Goal: Task Accomplishment & Management: Use online tool/utility

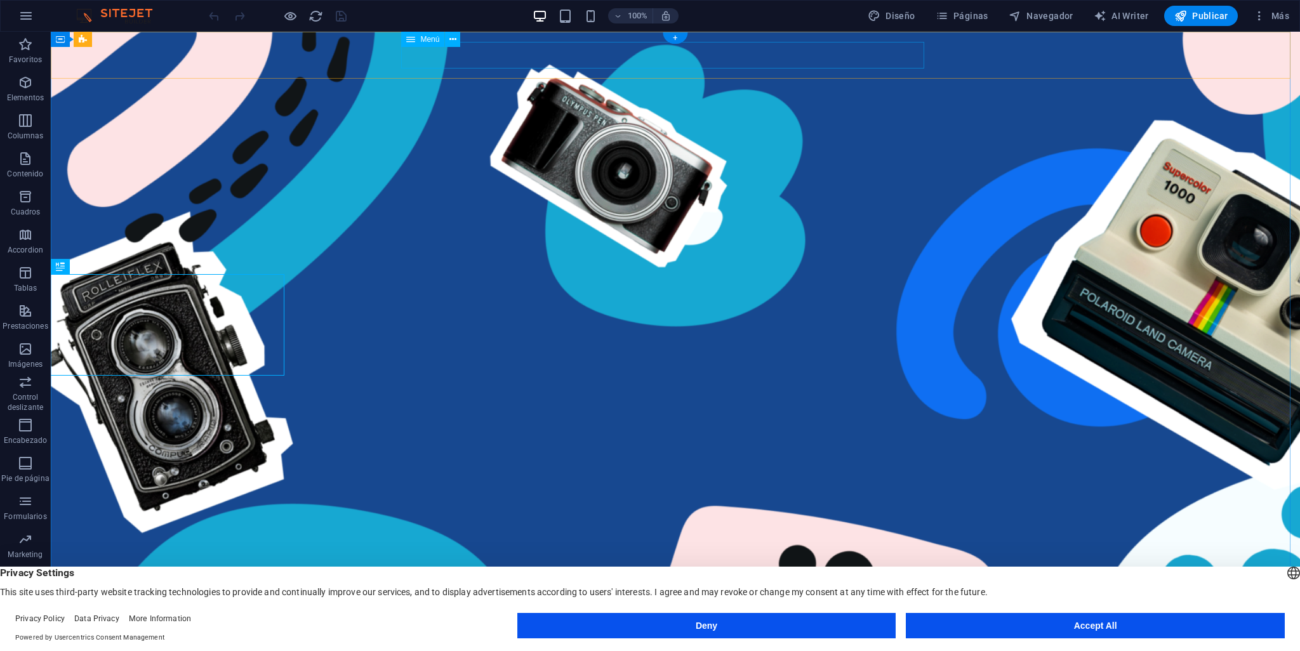
click at [29, 91] on span "Elementos" at bounding box center [25, 90] width 51 height 30
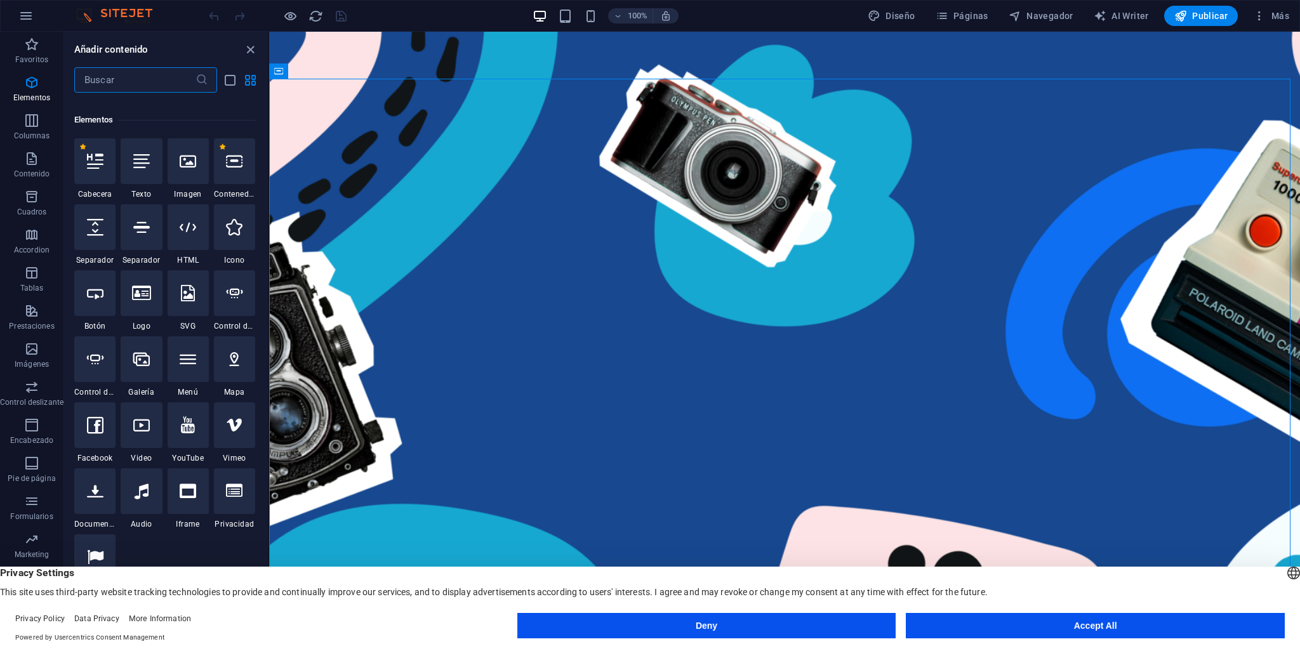
scroll to position [239, 0]
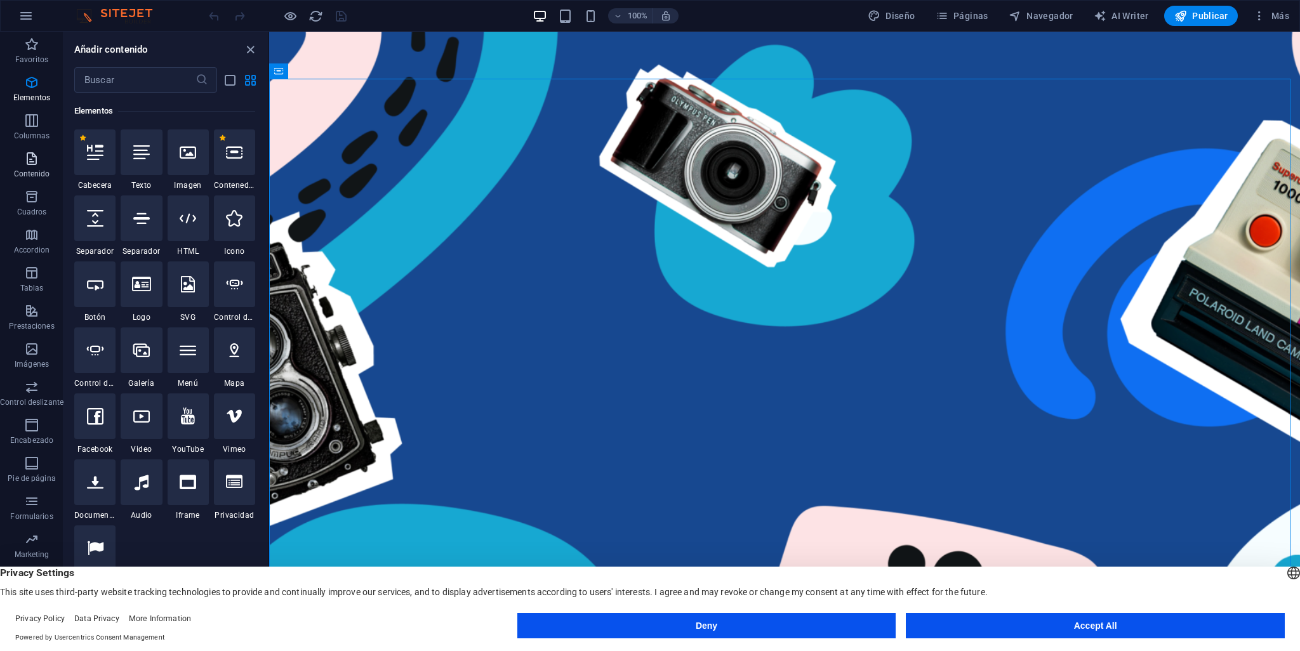
click at [25, 168] on span "Contenido" at bounding box center [31, 166] width 63 height 30
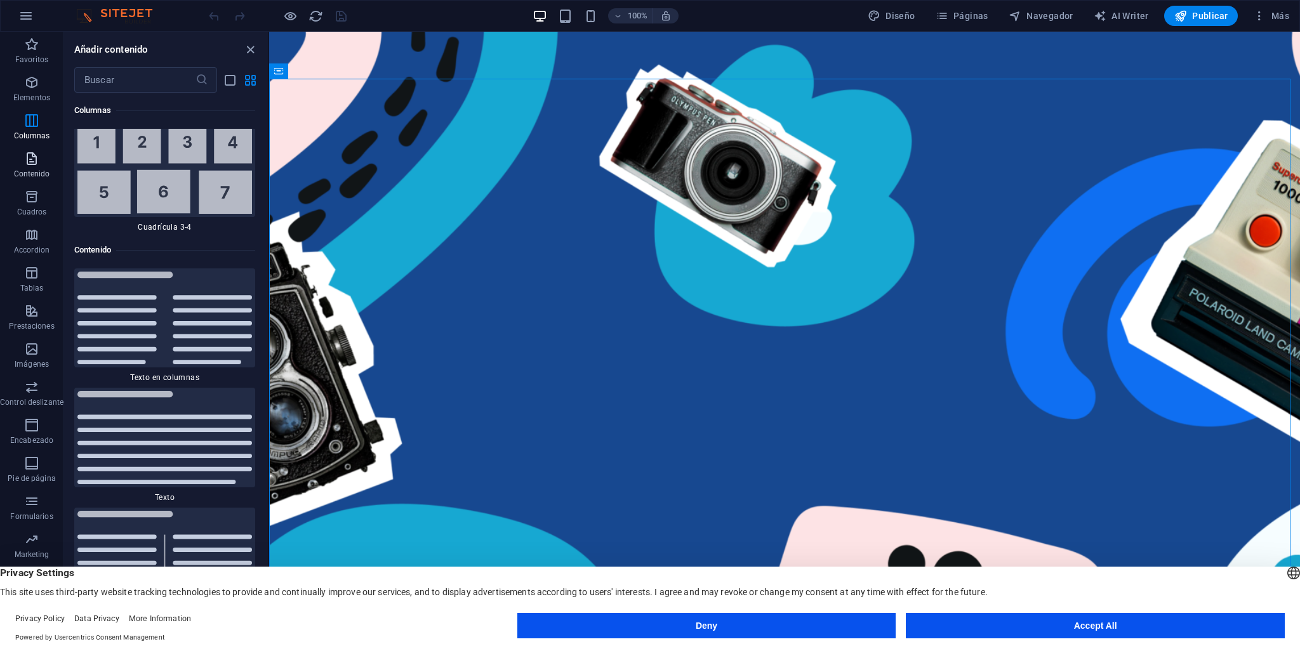
scroll to position [4260, 0]
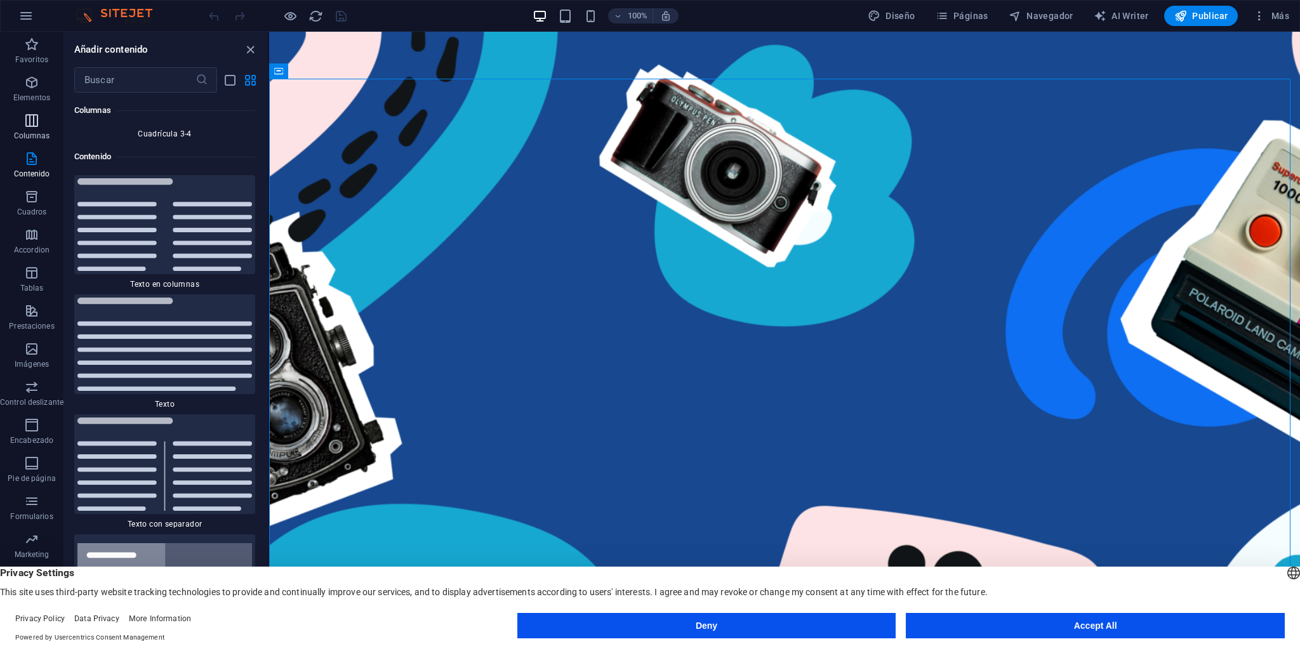
click at [32, 128] on icon "button" at bounding box center [31, 120] width 15 height 15
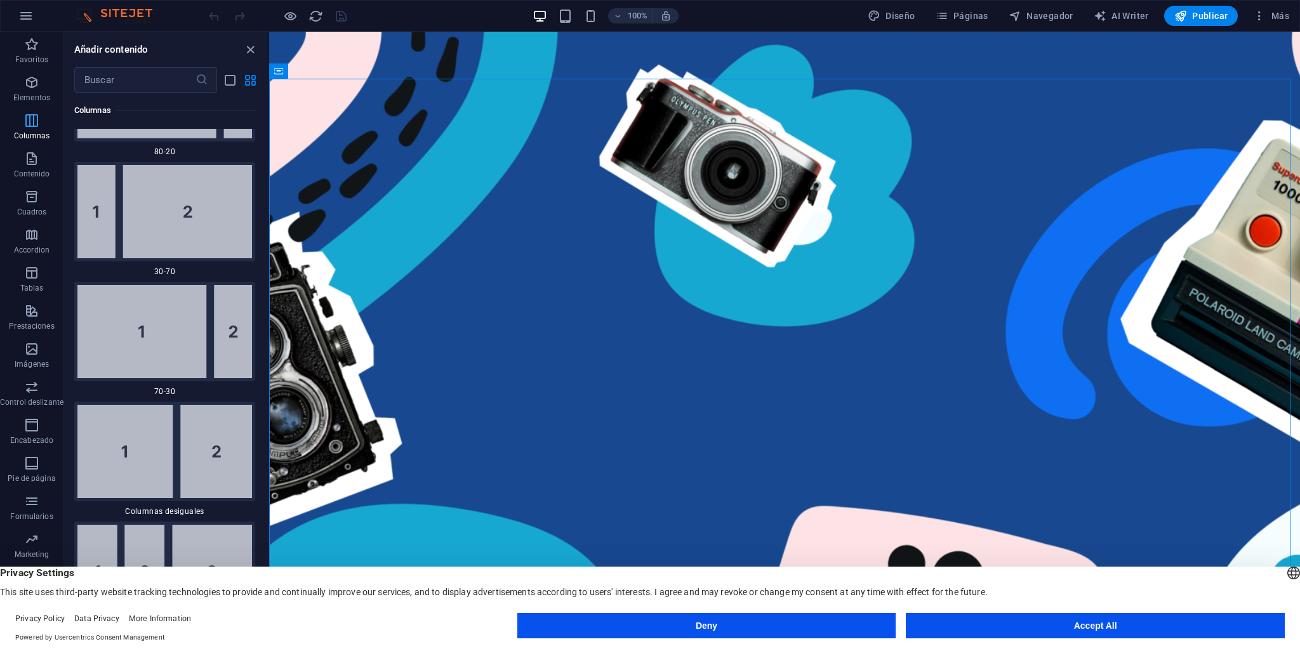
scroll to position [732, 0]
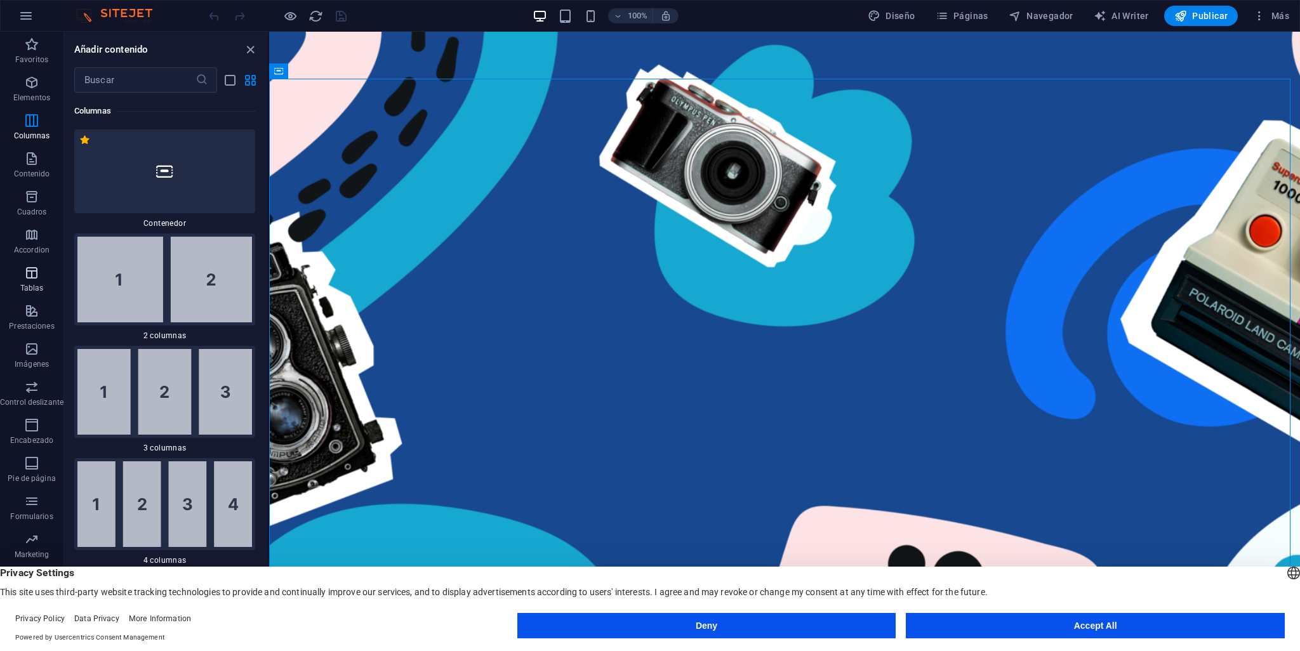
click at [37, 274] on icon "button" at bounding box center [31, 272] width 15 height 15
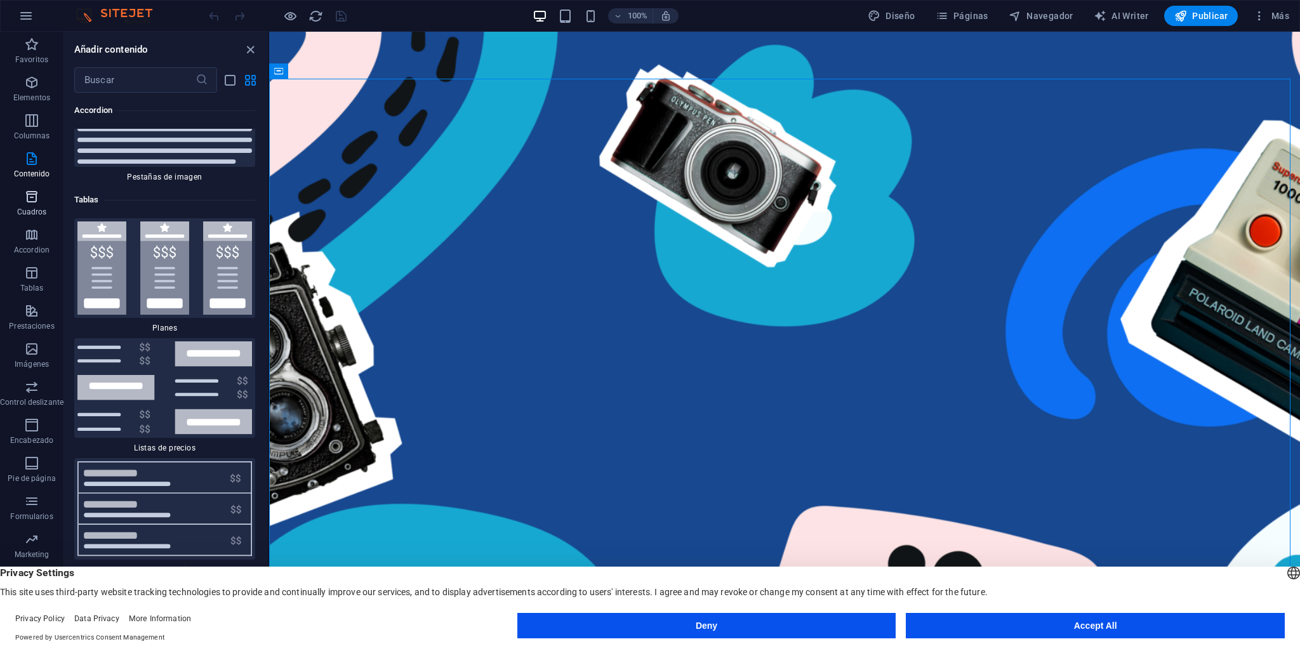
click at [31, 210] on p "Cuadros" at bounding box center [32, 212] width 30 height 10
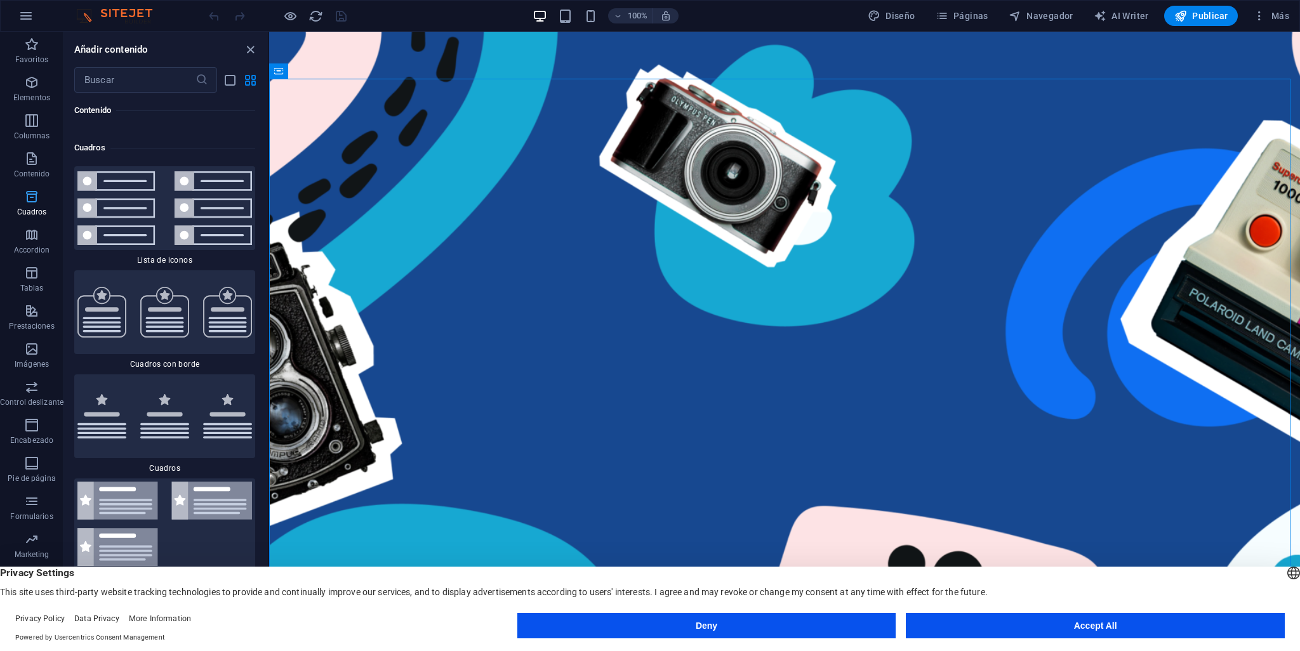
scroll to position [6808, 0]
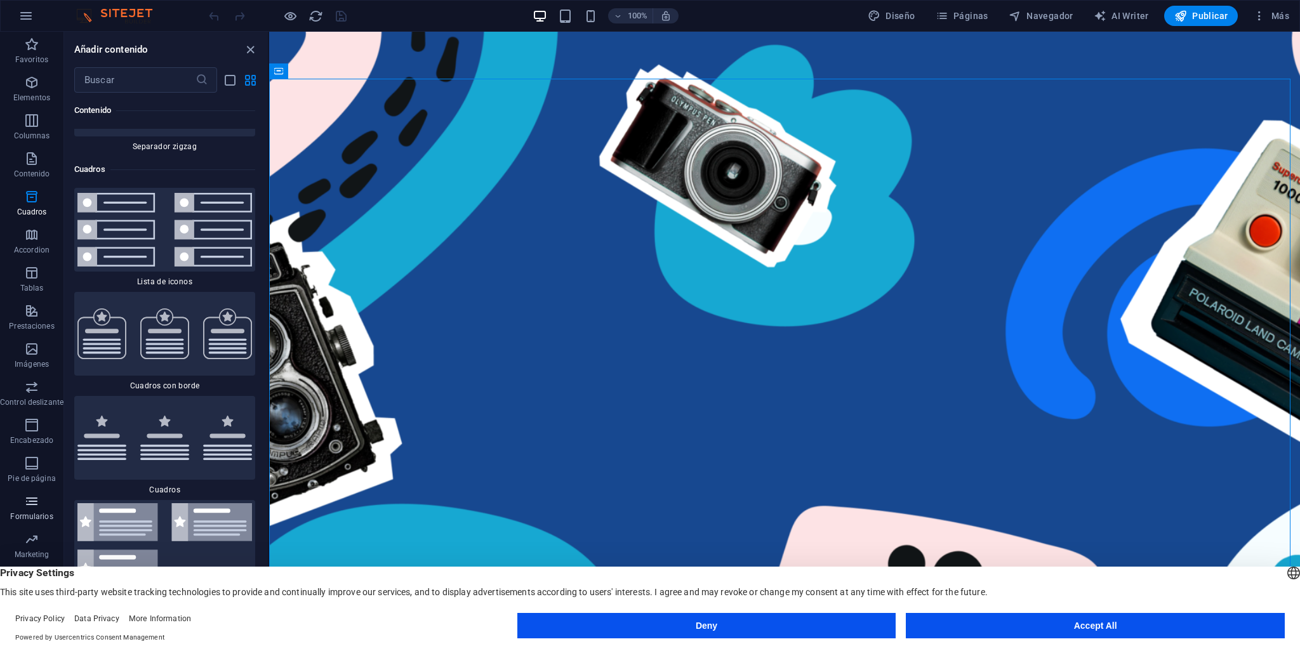
click at [36, 506] on icon "button" at bounding box center [31, 501] width 15 height 15
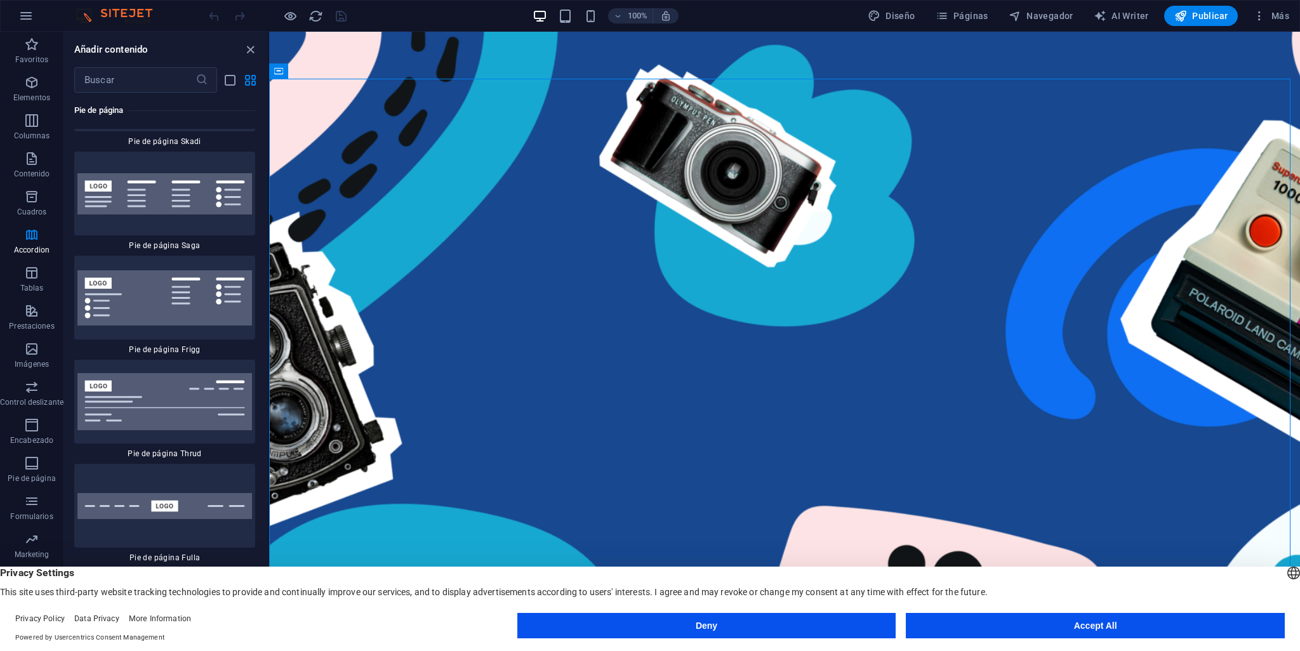
scroll to position [18587, 0]
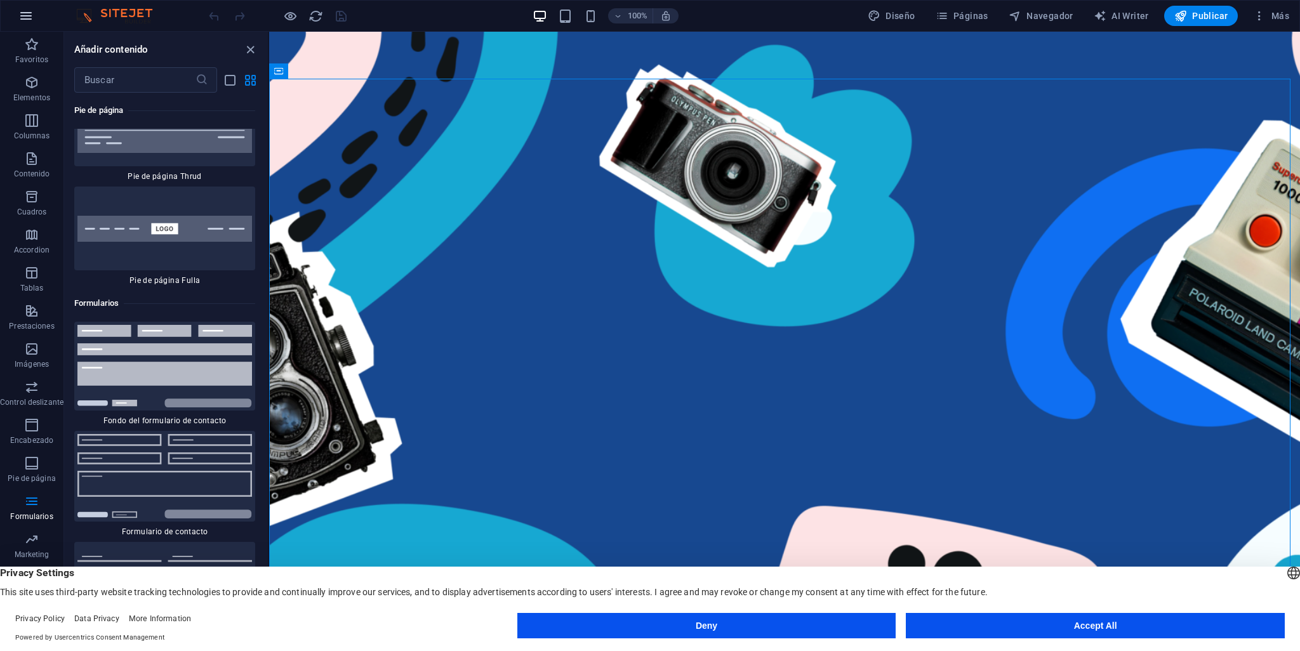
click at [30, 18] on icon "button" at bounding box center [25, 15] width 15 height 15
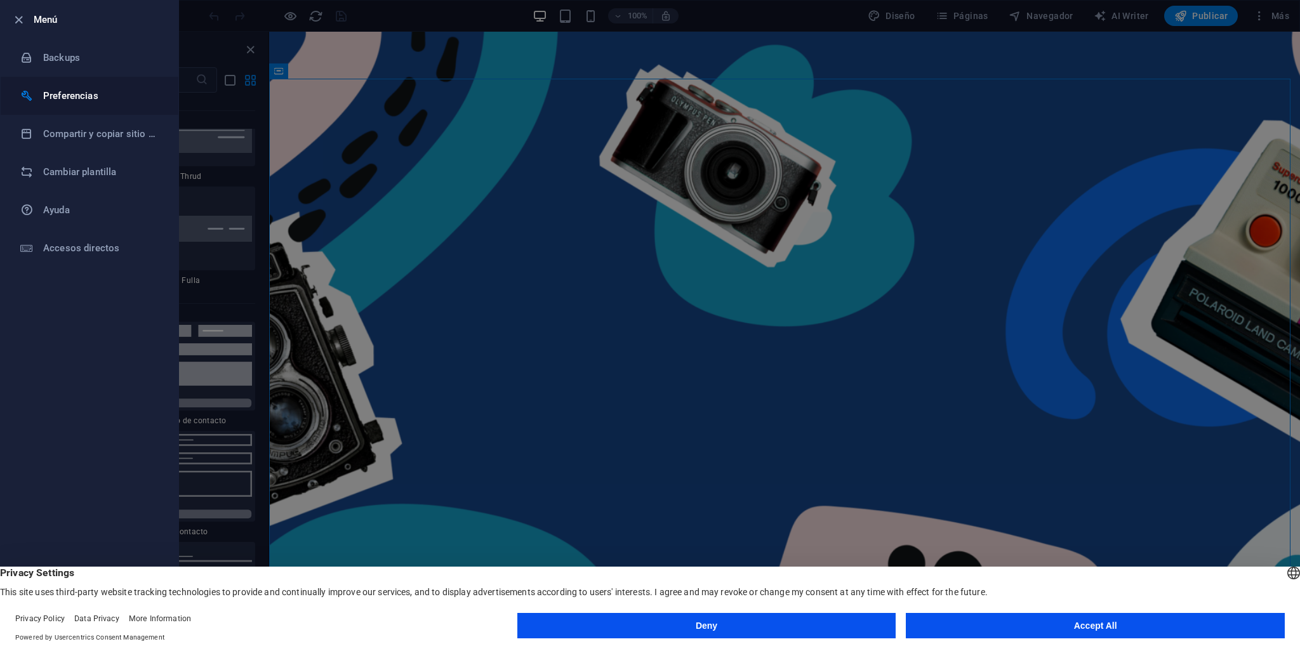
click at [76, 98] on h6 "Preferencias" at bounding box center [101, 95] width 117 height 15
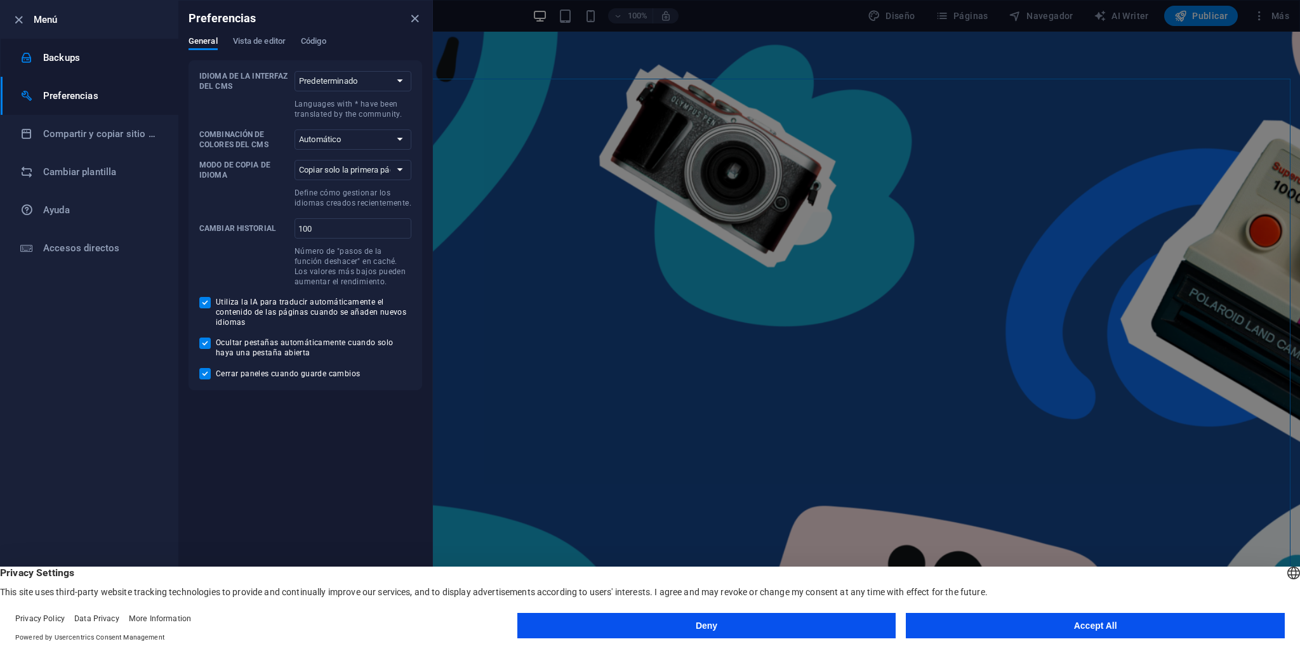
click at [57, 62] on h6 "Backups" at bounding box center [101, 57] width 117 height 15
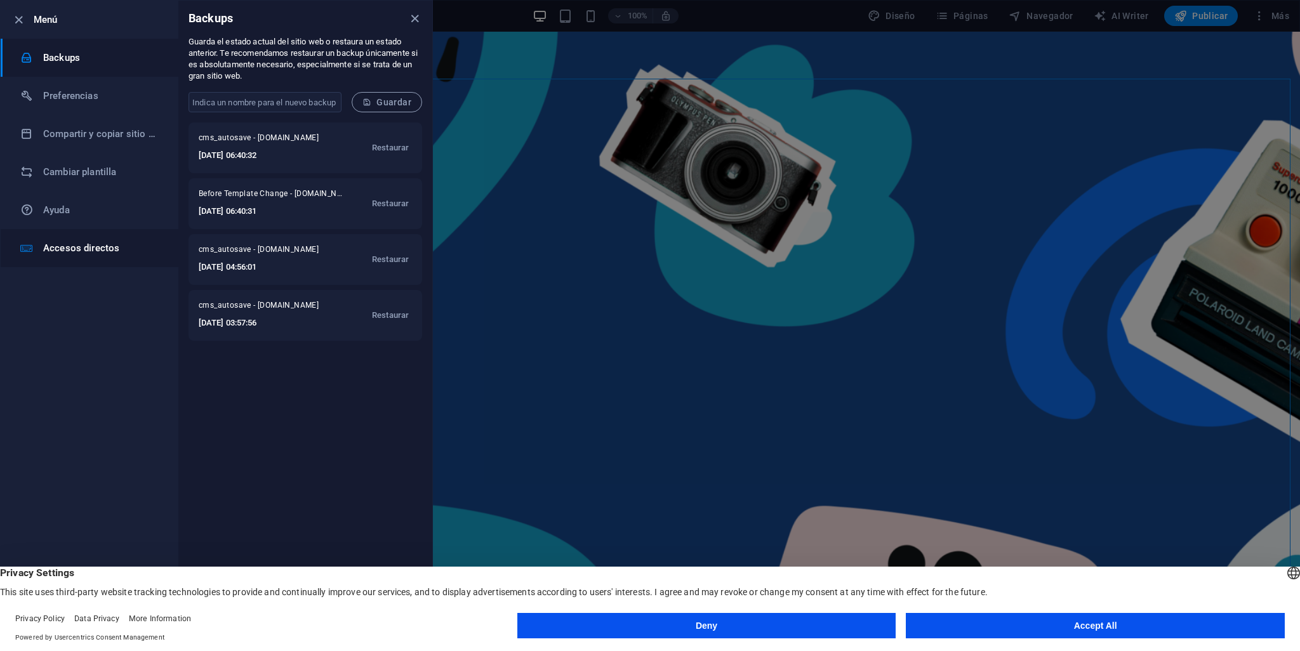
click at [84, 252] on h6 "Accesos directos" at bounding box center [101, 248] width 117 height 15
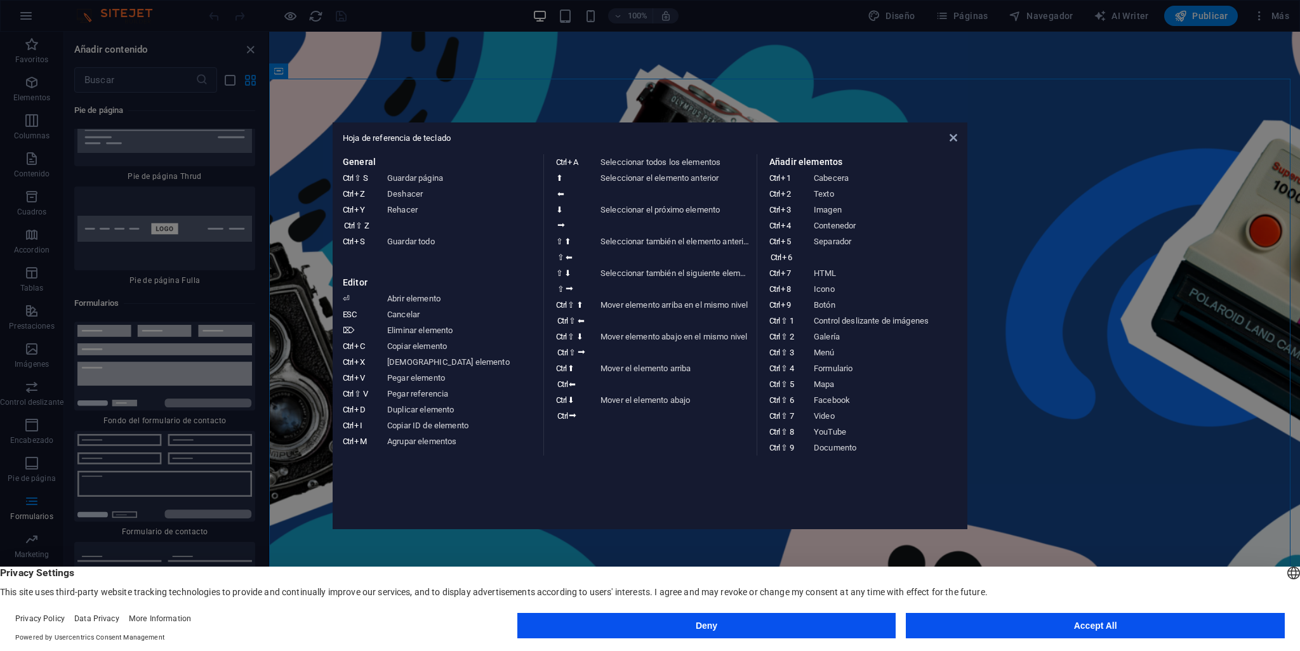
click at [436, 95] on aside "Hoja de referencia de teclado General Ctrl ⇧ S Guardar página Ctrl Z Deshacer C…" at bounding box center [650, 325] width 1300 height 651
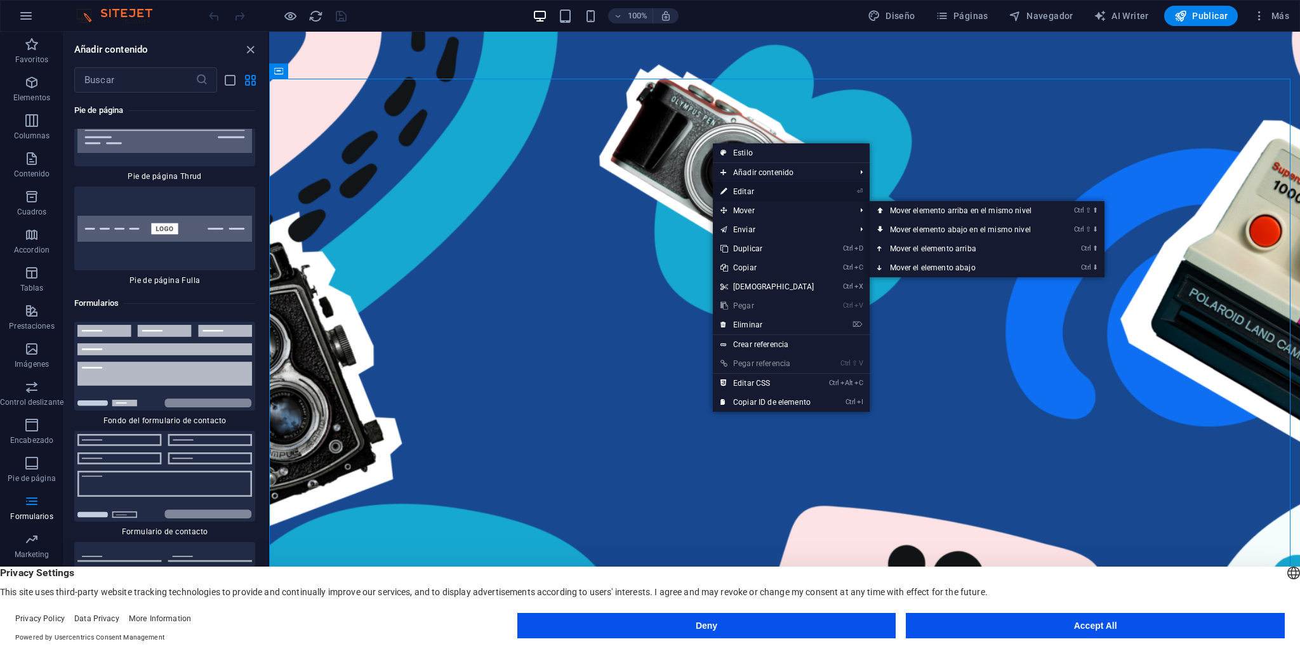
click at [753, 195] on link "⏎ Editar" at bounding box center [767, 191] width 109 height 19
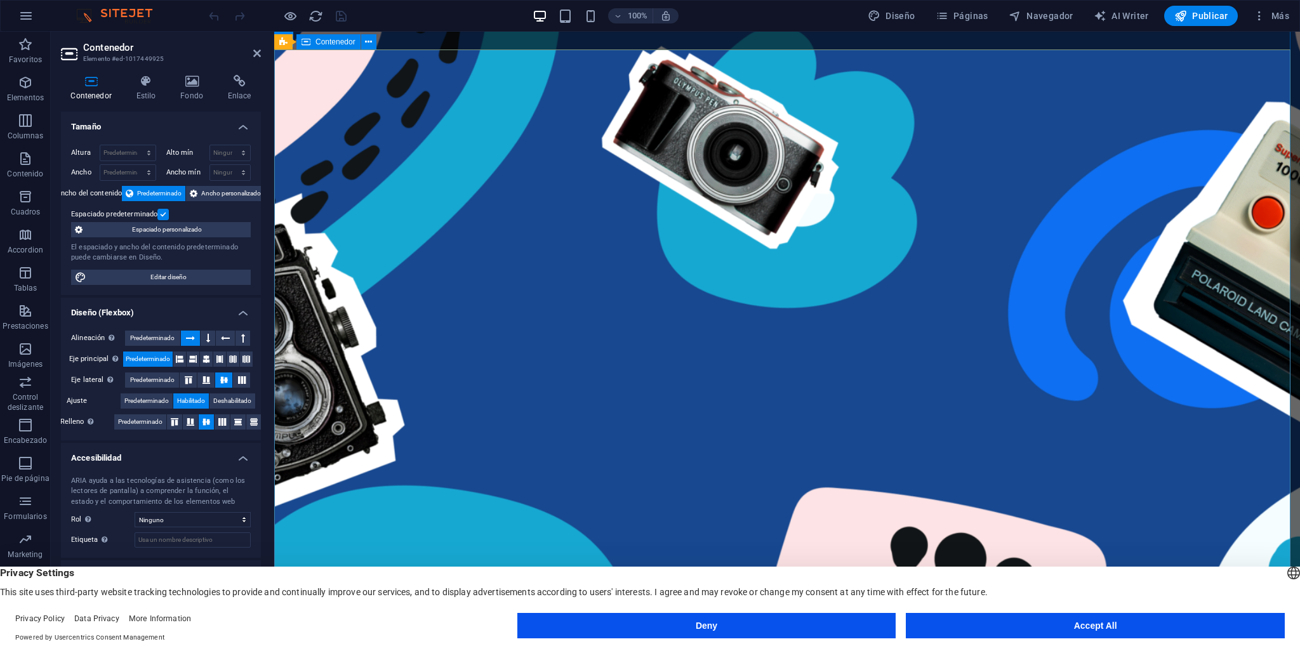
scroll to position [0, 0]
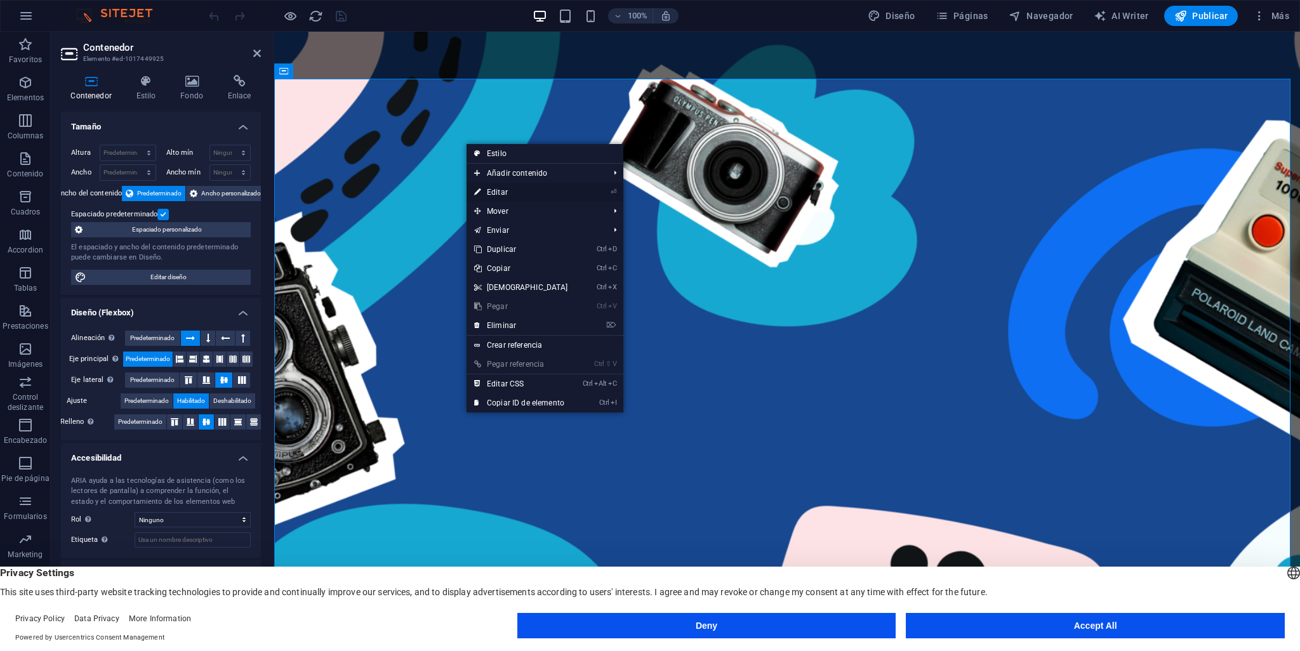
click at [499, 192] on link "⏎ Editar" at bounding box center [520, 192] width 109 height 19
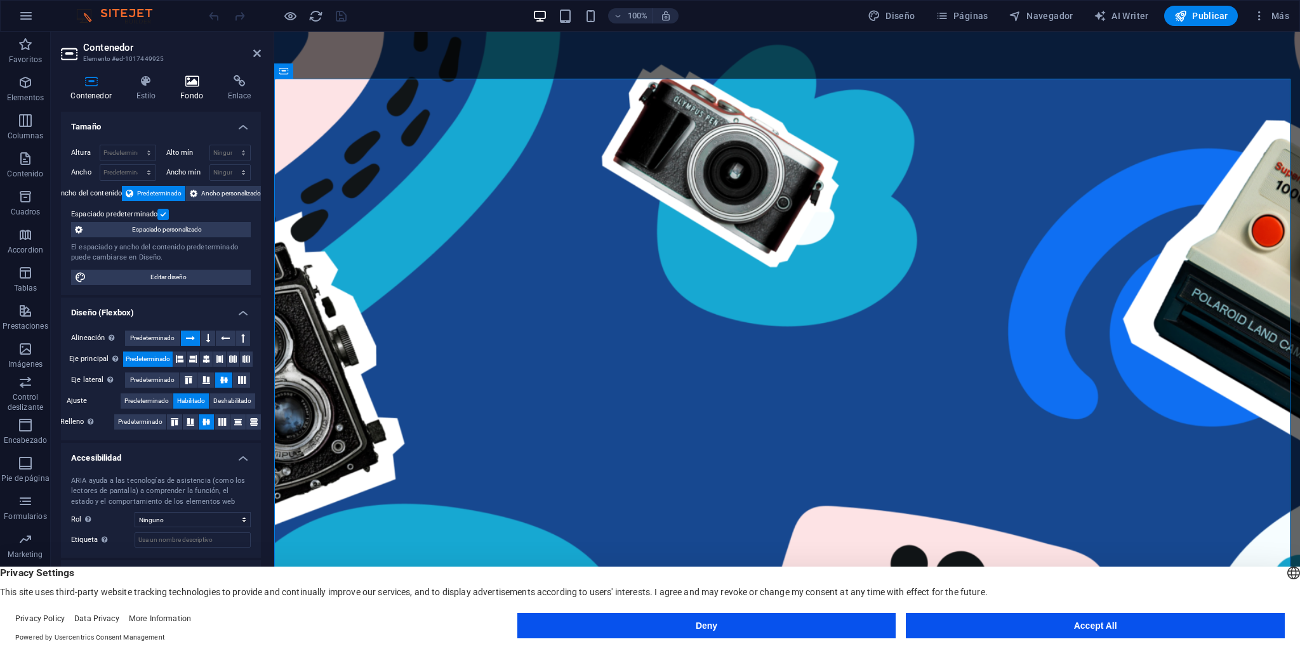
click at [187, 95] on h4 "Fondo" at bounding box center [195, 88] width 48 height 27
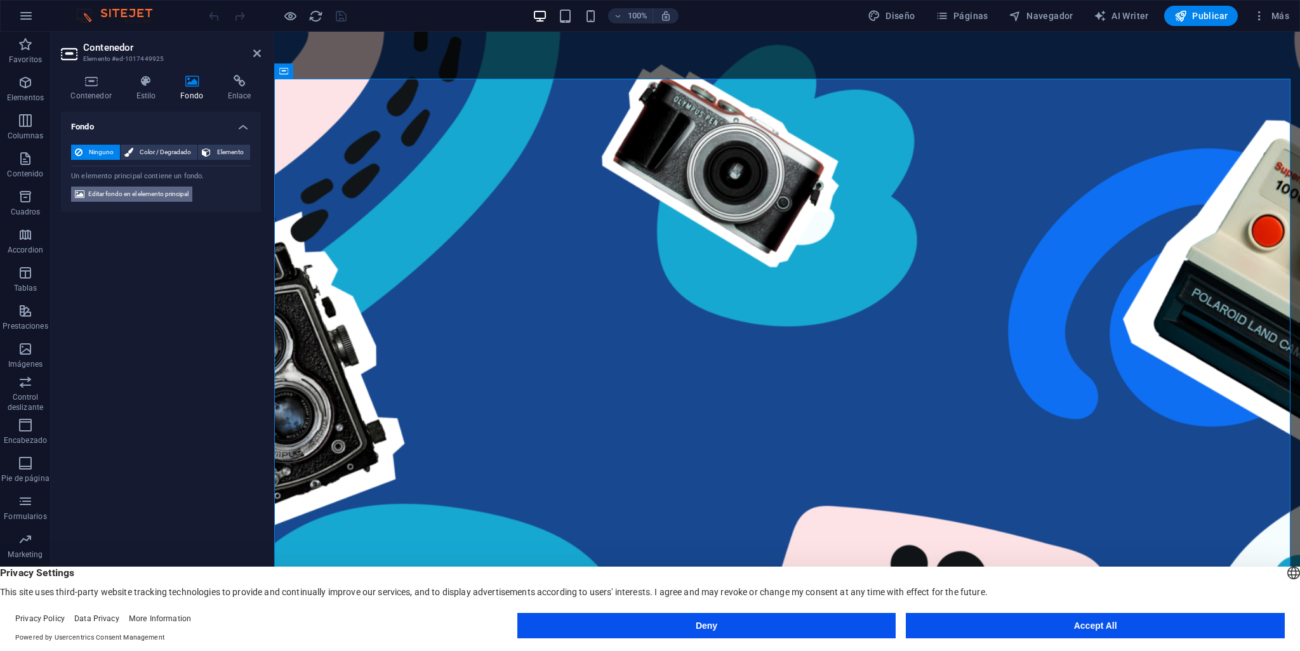
click at [108, 194] on span "Editar fondo en el elemento principal" at bounding box center [138, 194] width 100 height 15
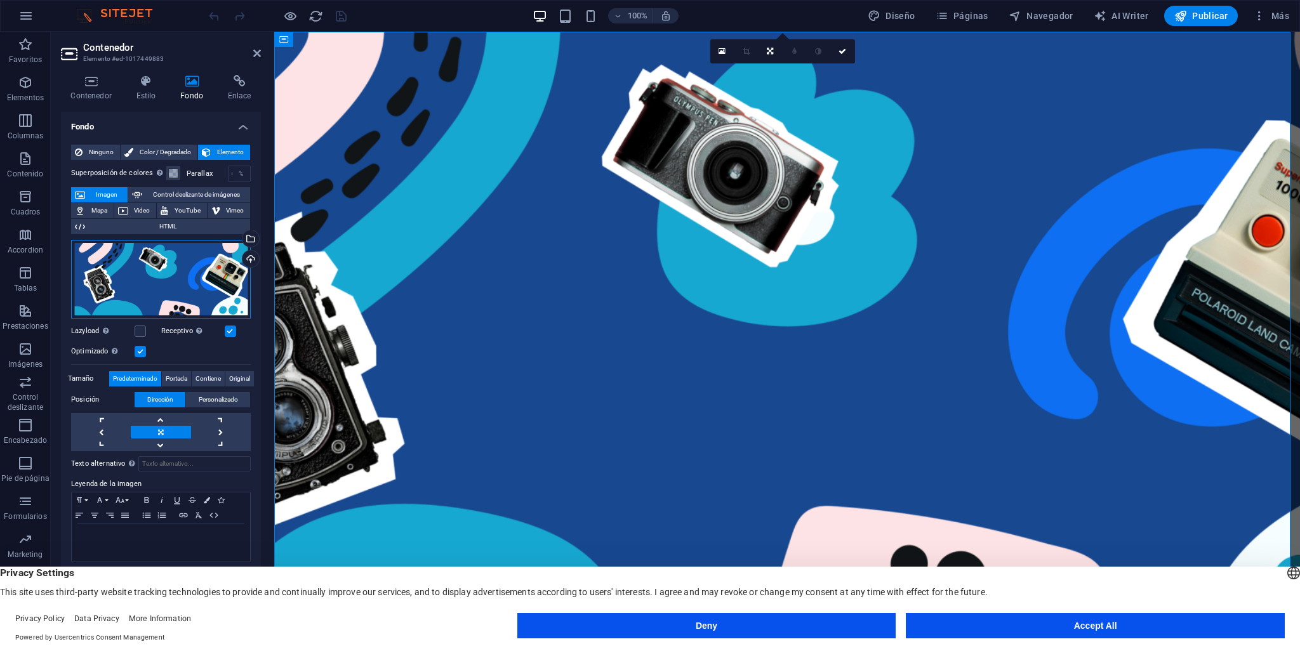
click at [152, 268] on div "Arrastra archivos aquí, haz clic para escoger archivos o selecciona archivos de…" at bounding box center [161, 279] width 180 height 79
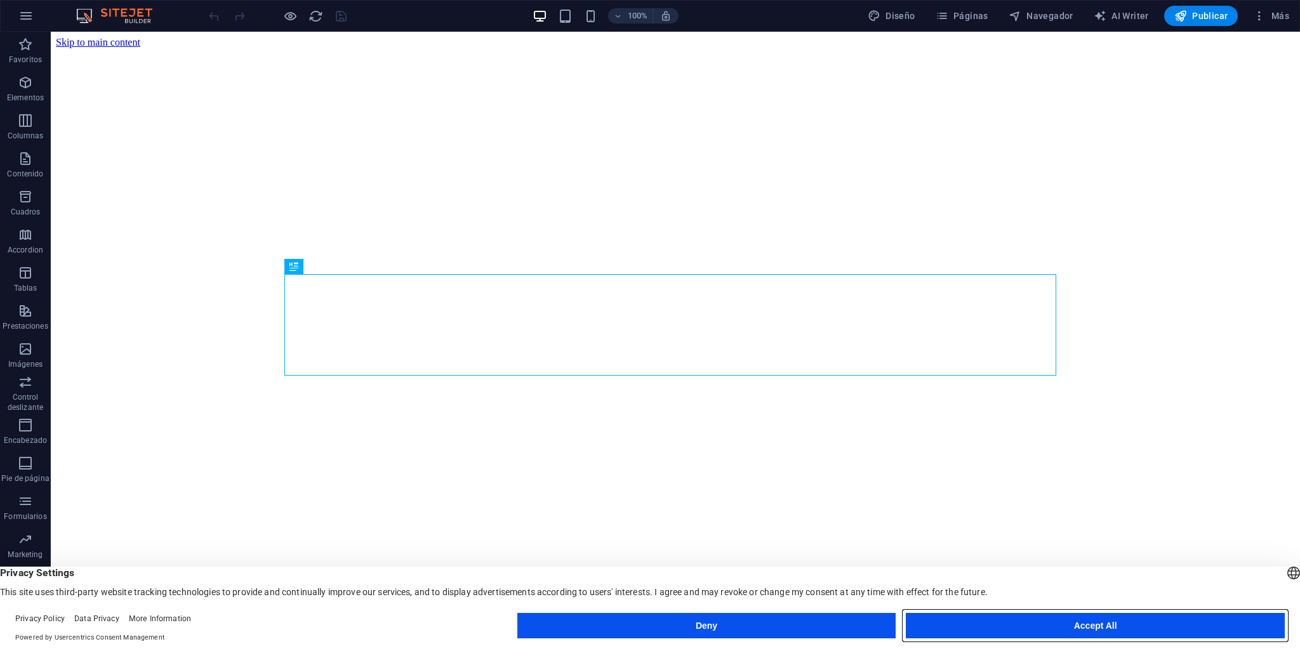
click at [1048, 627] on button "Accept All" at bounding box center [1095, 625] width 379 height 25
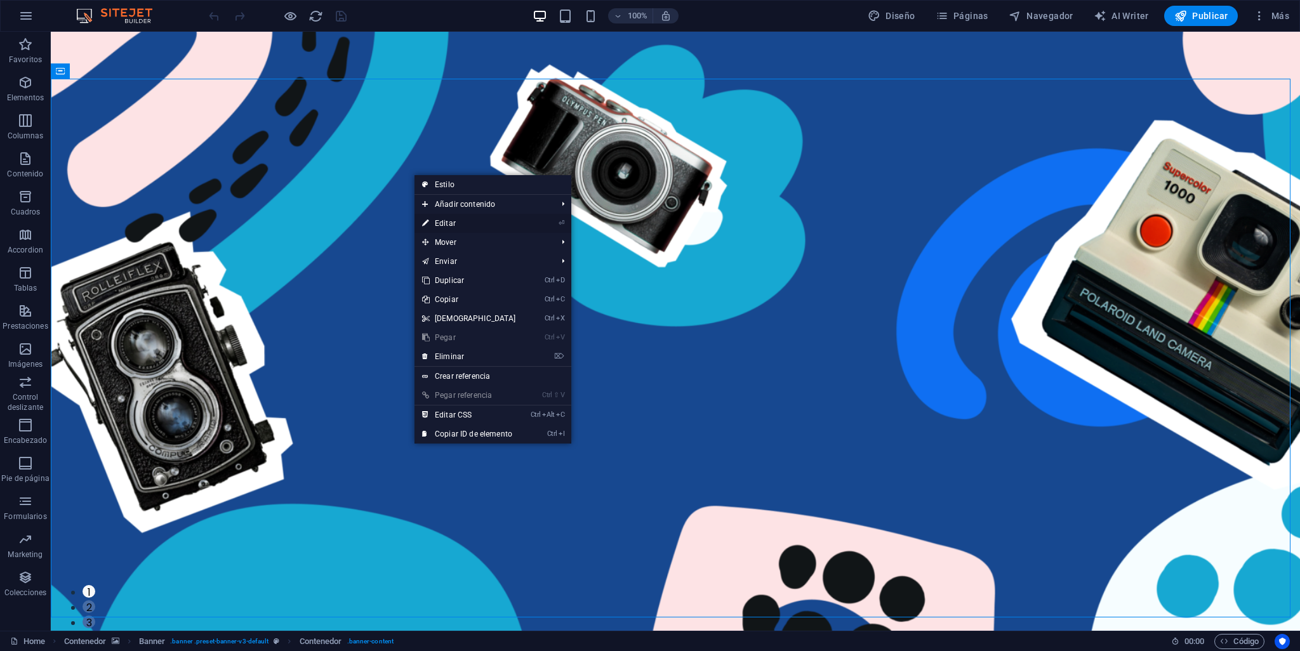
drag, startPoint x: 451, startPoint y: 219, endPoint x: 139, endPoint y: 182, distance: 314.4
click at [451, 219] on link "⏎ Editar" at bounding box center [468, 223] width 109 height 19
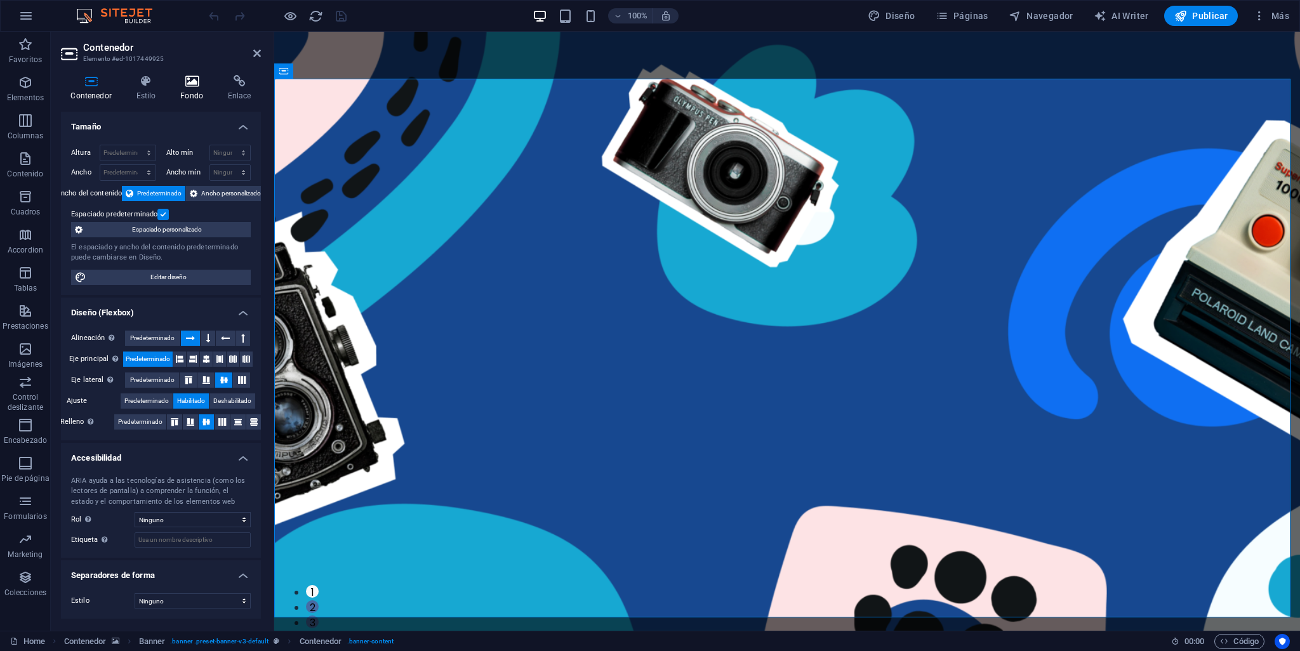
click at [187, 85] on icon at bounding box center [192, 81] width 43 height 13
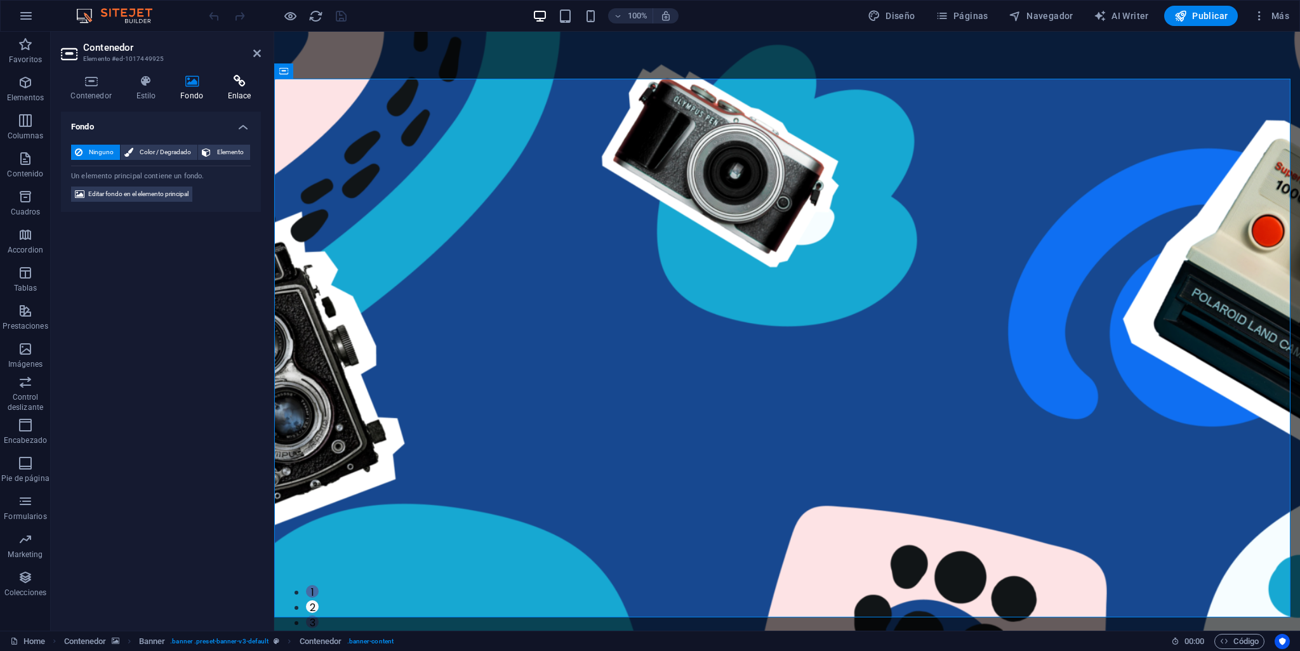
click at [240, 82] on icon at bounding box center [239, 81] width 43 height 13
click at [195, 80] on icon at bounding box center [192, 81] width 43 height 13
click at [231, 79] on icon at bounding box center [239, 81] width 43 height 13
click at [186, 84] on icon at bounding box center [192, 81] width 43 height 13
click at [122, 193] on span "Editar fondo en el elemento principal" at bounding box center [138, 194] width 100 height 15
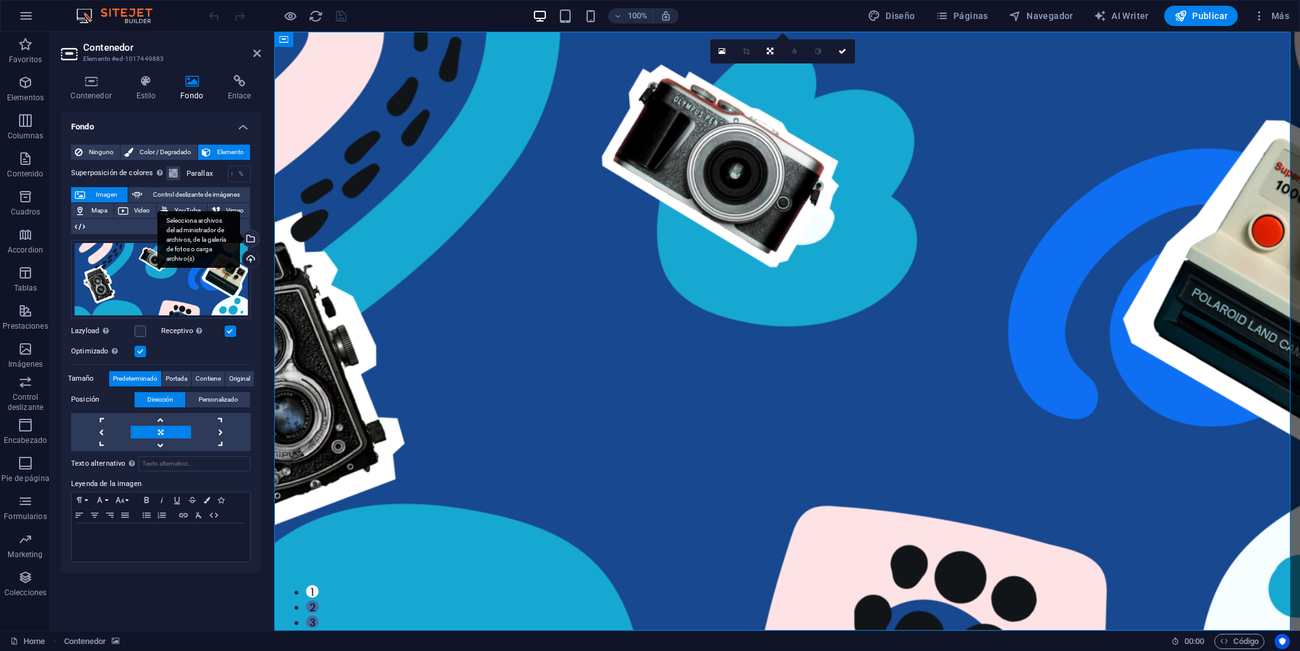
click at [251, 234] on div "Selecciona archivos del administrador de archivos, de la galería de fotos o car…" at bounding box center [249, 239] width 19 height 19
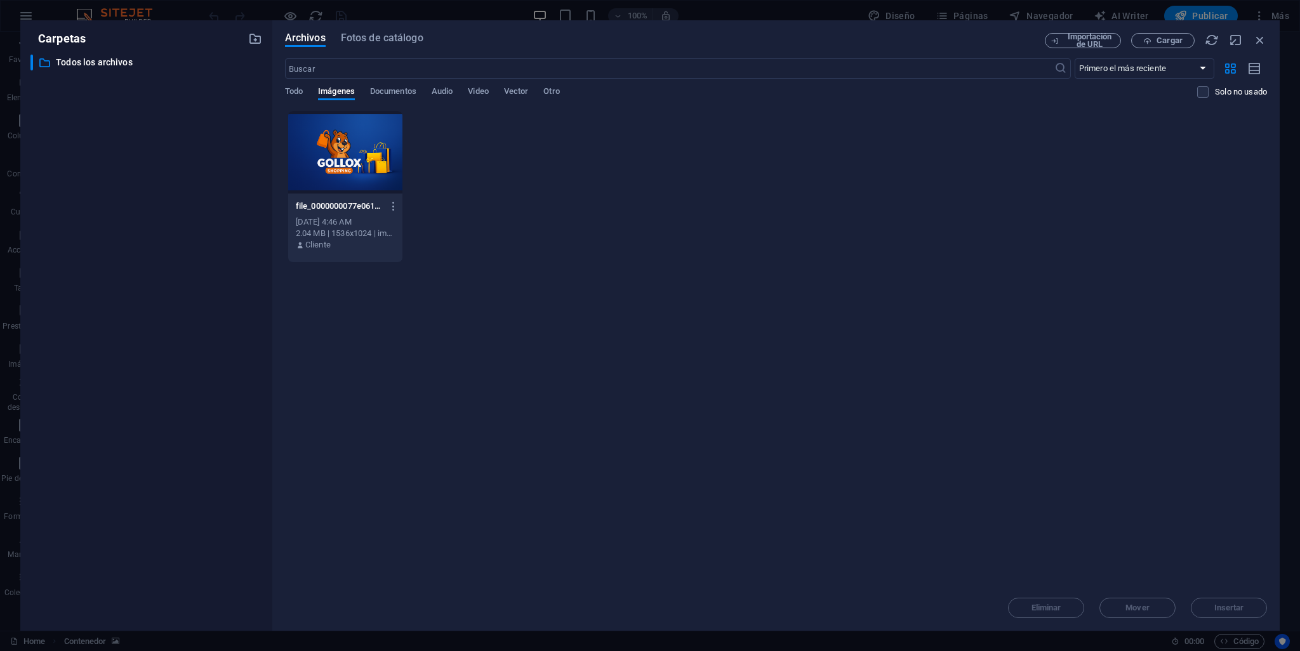
click at [369, 141] on div at bounding box center [345, 152] width 114 height 83
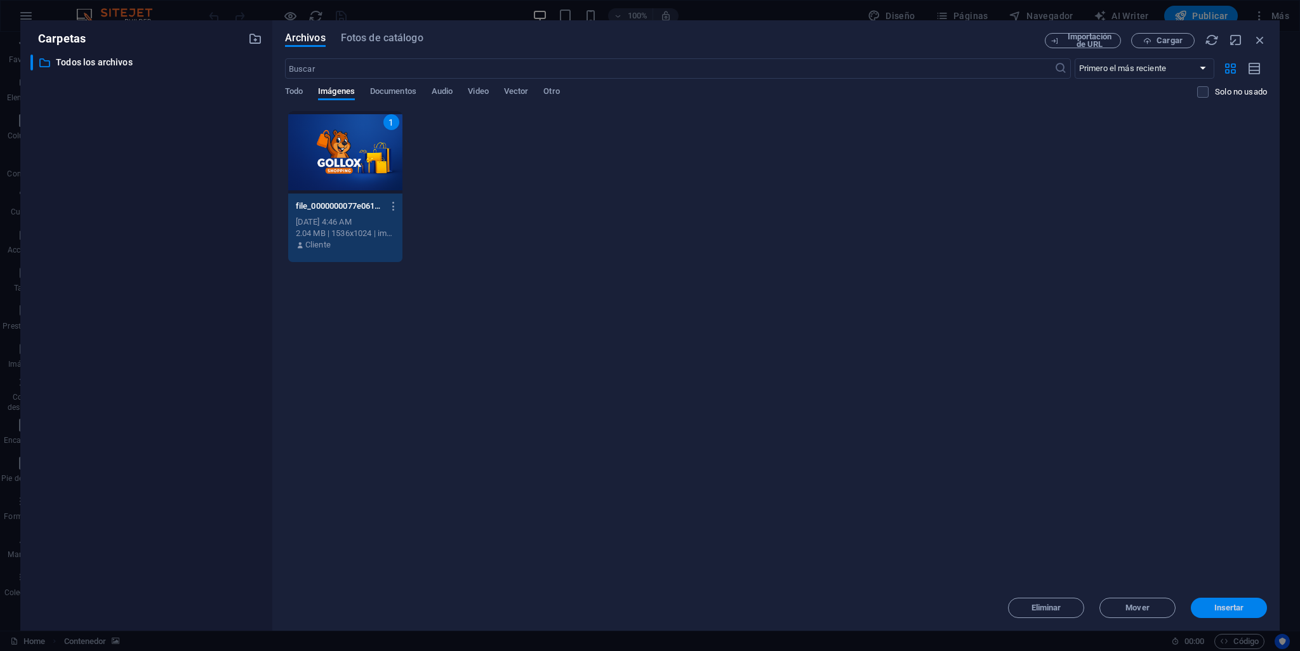
click at [1227, 608] on span "Insertar" at bounding box center [1229, 608] width 30 height 8
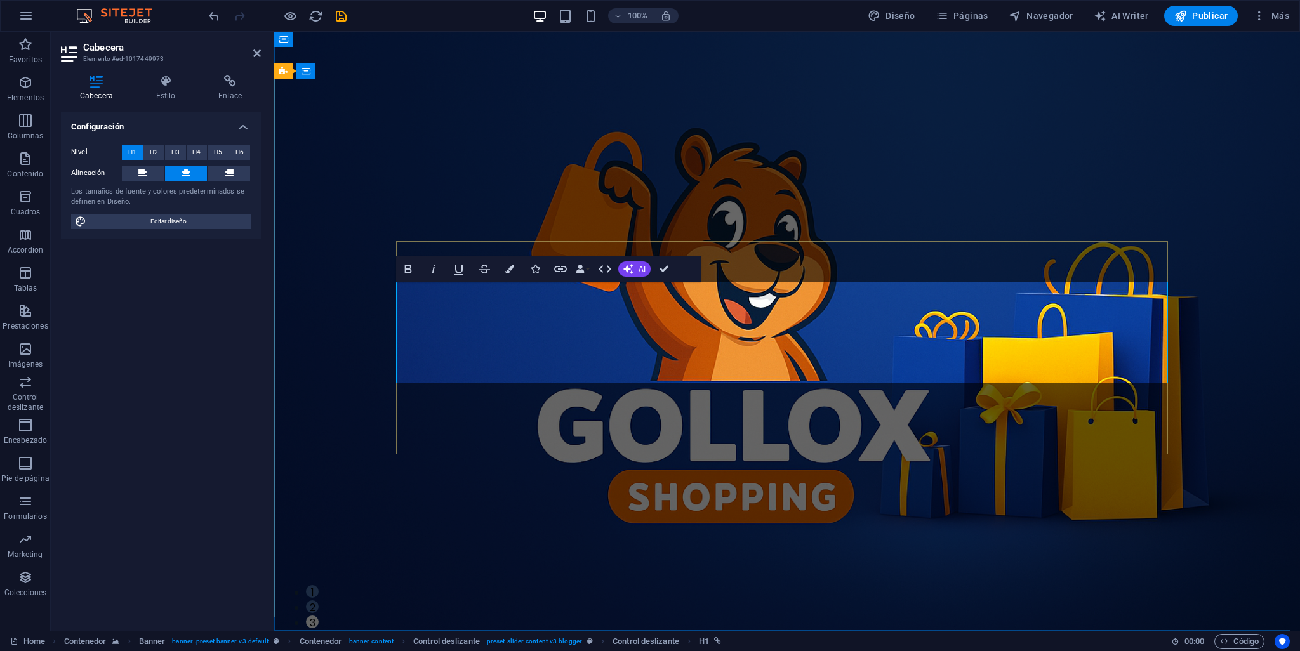
copy span "Use Technology to Live Healthier"
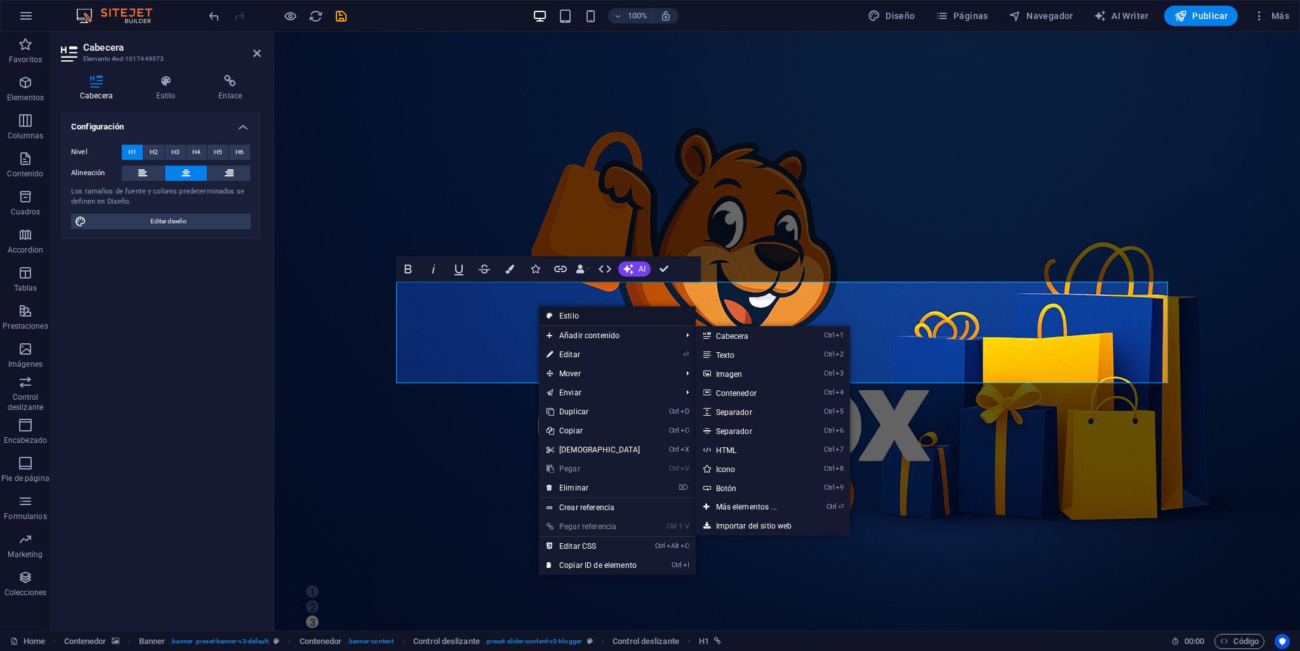
click at [594, 313] on link "Estilo" at bounding box center [617, 316] width 157 height 19
select select "rem"
select select "px"
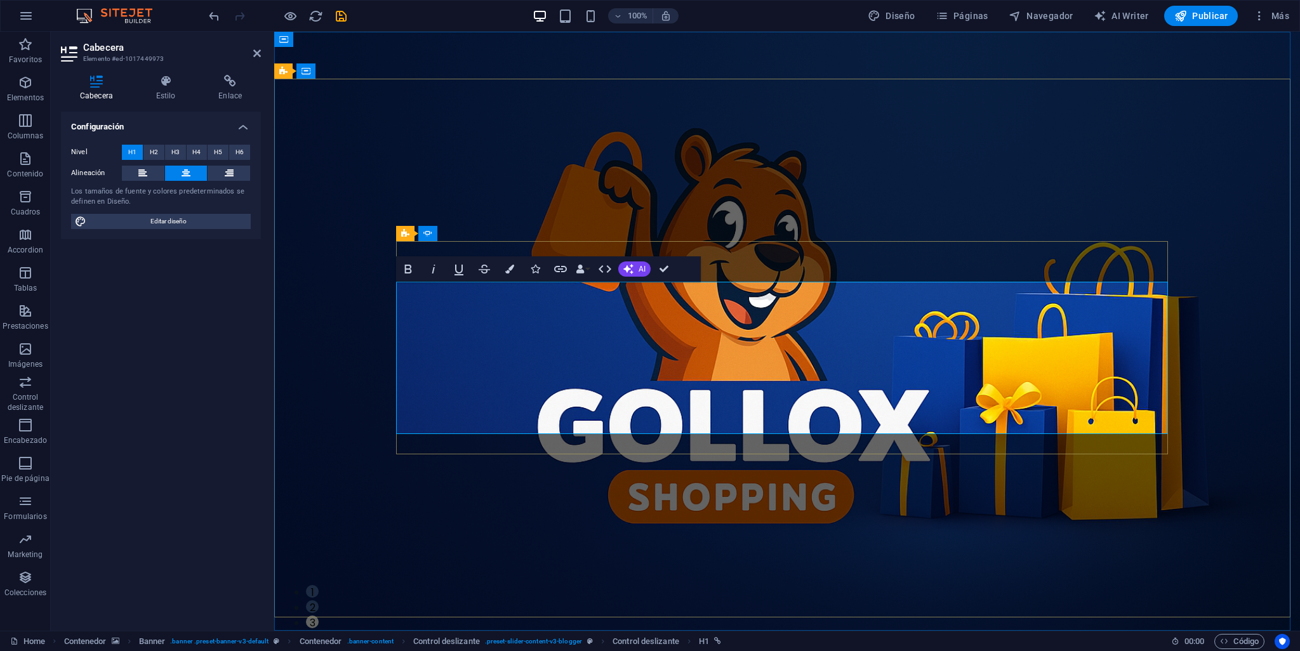
drag, startPoint x: 976, startPoint y: 414, endPoint x: 781, endPoint y: 356, distance: 204.0
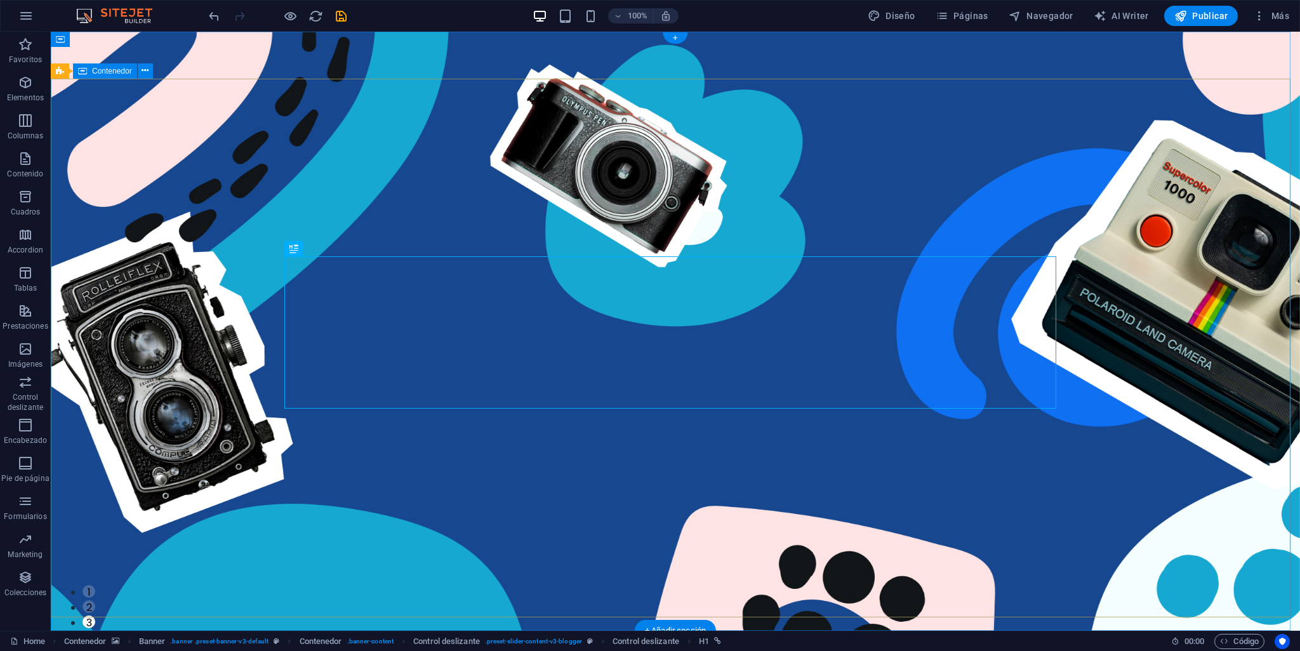
click at [95, 600] on button "2" at bounding box center [89, 606] width 13 height 13
click at [95, 585] on button "1" at bounding box center [89, 591] width 13 height 13
click at [95, 616] on button "3" at bounding box center [89, 622] width 13 height 13
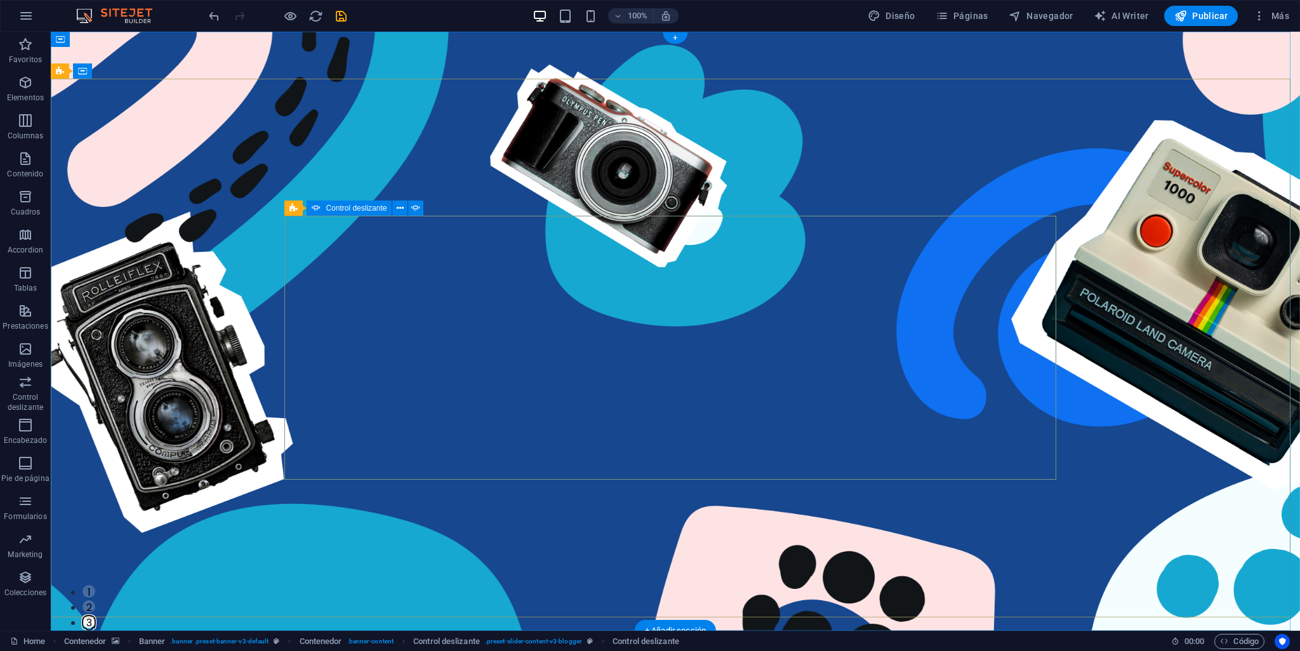
click at [95, 600] on button "2" at bounding box center [89, 606] width 13 height 13
click at [95, 585] on button "1" at bounding box center [89, 591] width 13 height 13
click at [95, 600] on button "2" at bounding box center [89, 606] width 13 height 13
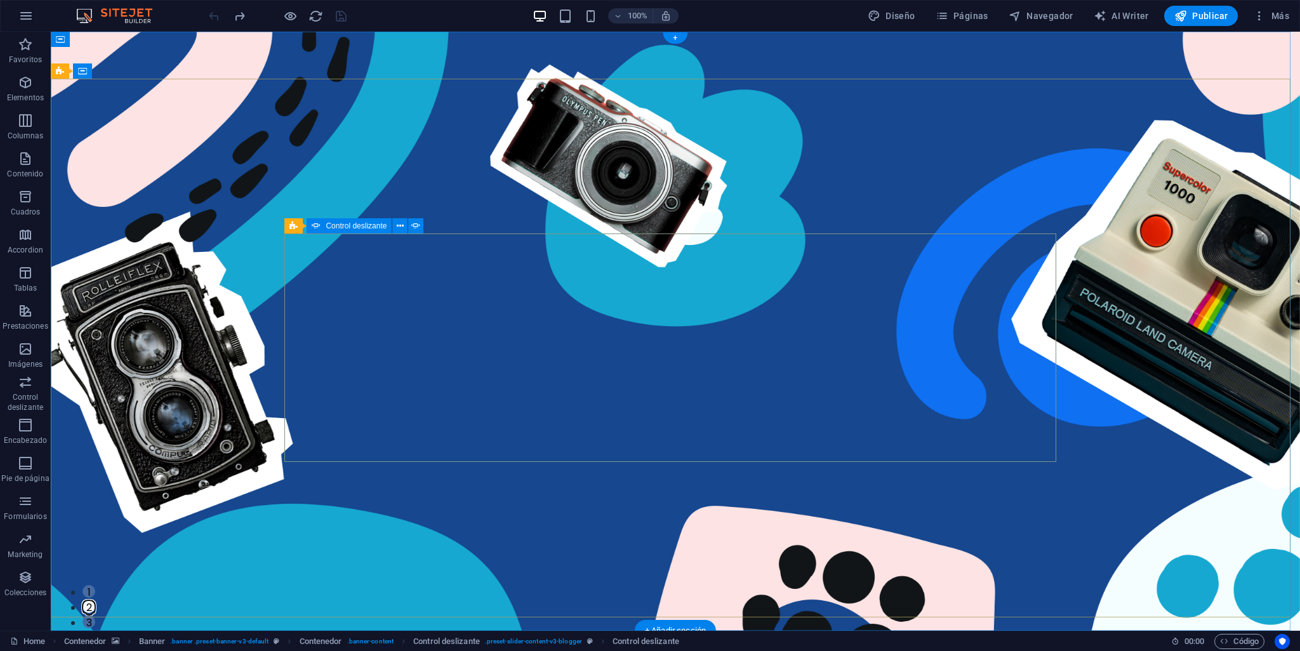
click at [95, 616] on button "3" at bounding box center [89, 622] width 13 height 13
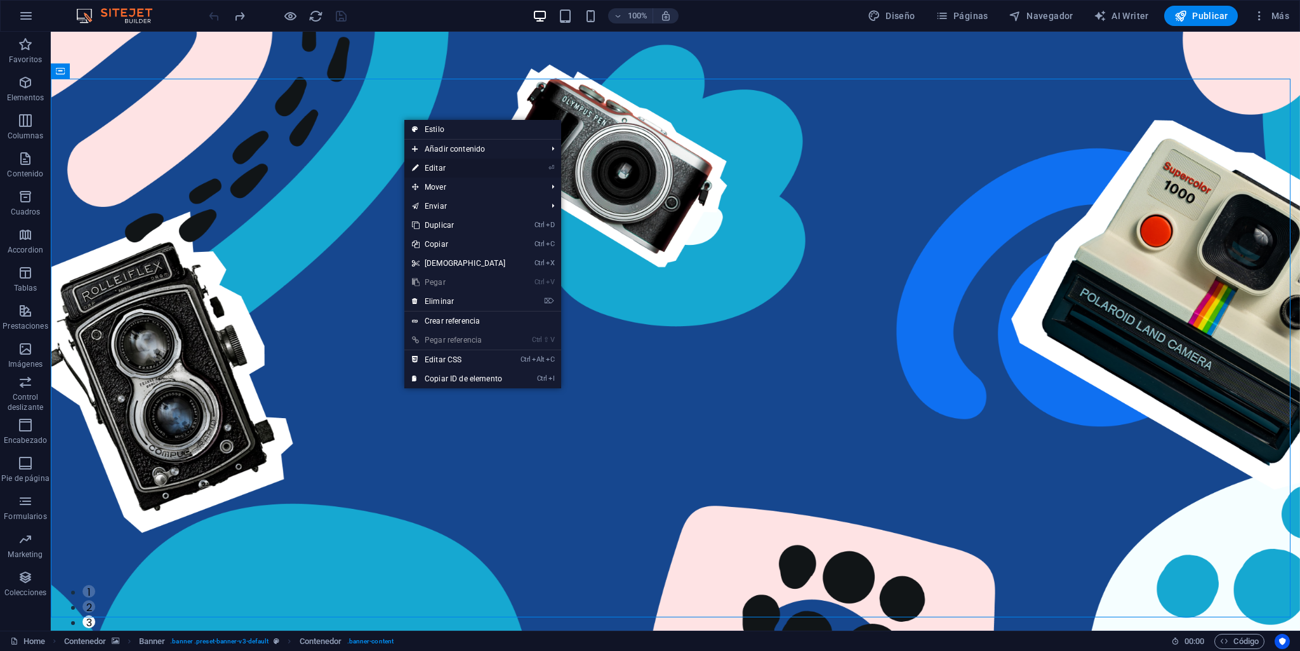
click at [433, 168] on link "⏎ Editar" at bounding box center [458, 168] width 109 height 19
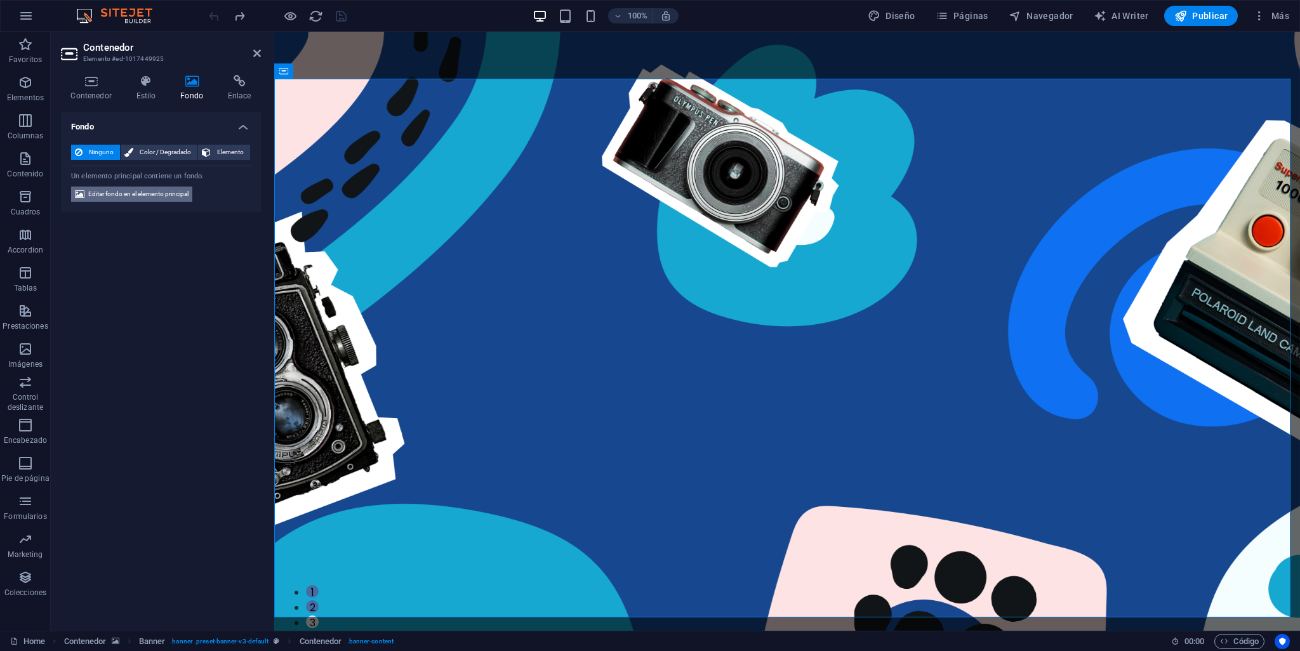
click at [123, 195] on span "Editar fondo en el elemento principal" at bounding box center [138, 194] width 100 height 15
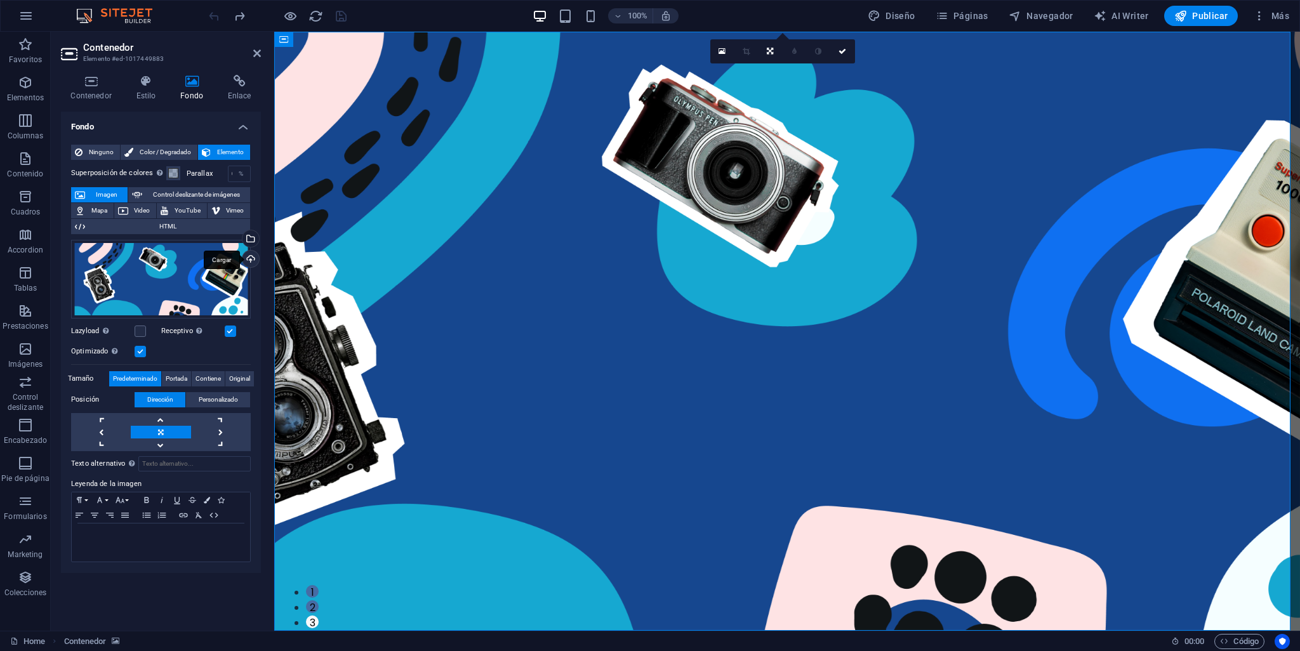
click at [251, 260] on div "Cargar" at bounding box center [249, 260] width 19 height 19
click at [253, 234] on div "Selecciona archivos del administrador de archivos, de la galería de fotos o car…" at bounding box center [249, 239] width 19 height 19
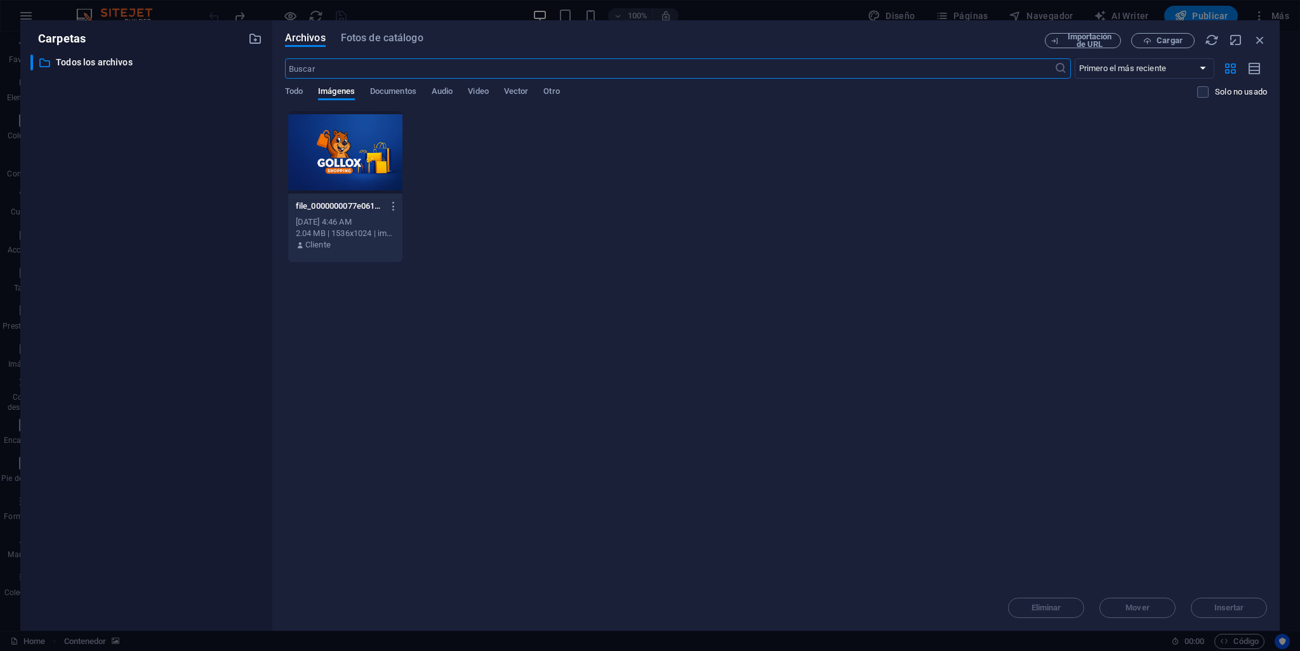
click at [366, 162] on div at bounding box center [345, 152] width 114 height 83
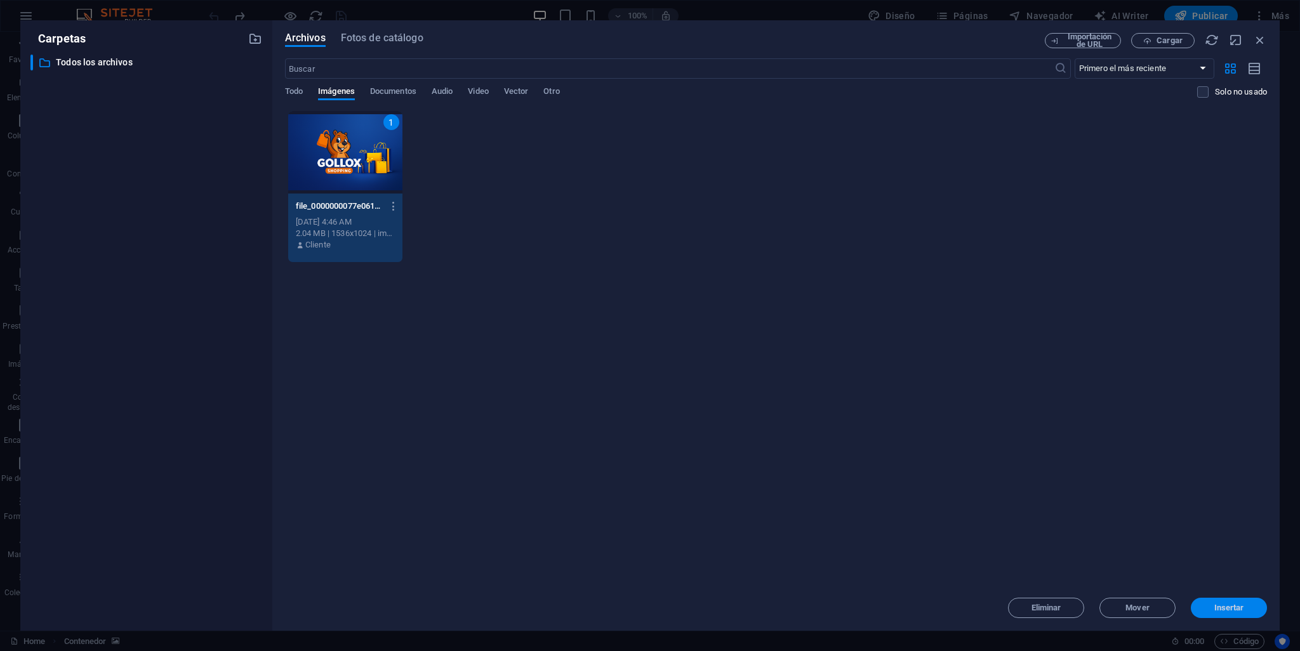
drag, startPoint x: 1234, startPoint y: 600, endPoint x: 902, endPoint y: 562, distance: 334.1
click at [1234, 600] on button "Insertar" at bounding box center [1229, 608] width 76 height 20
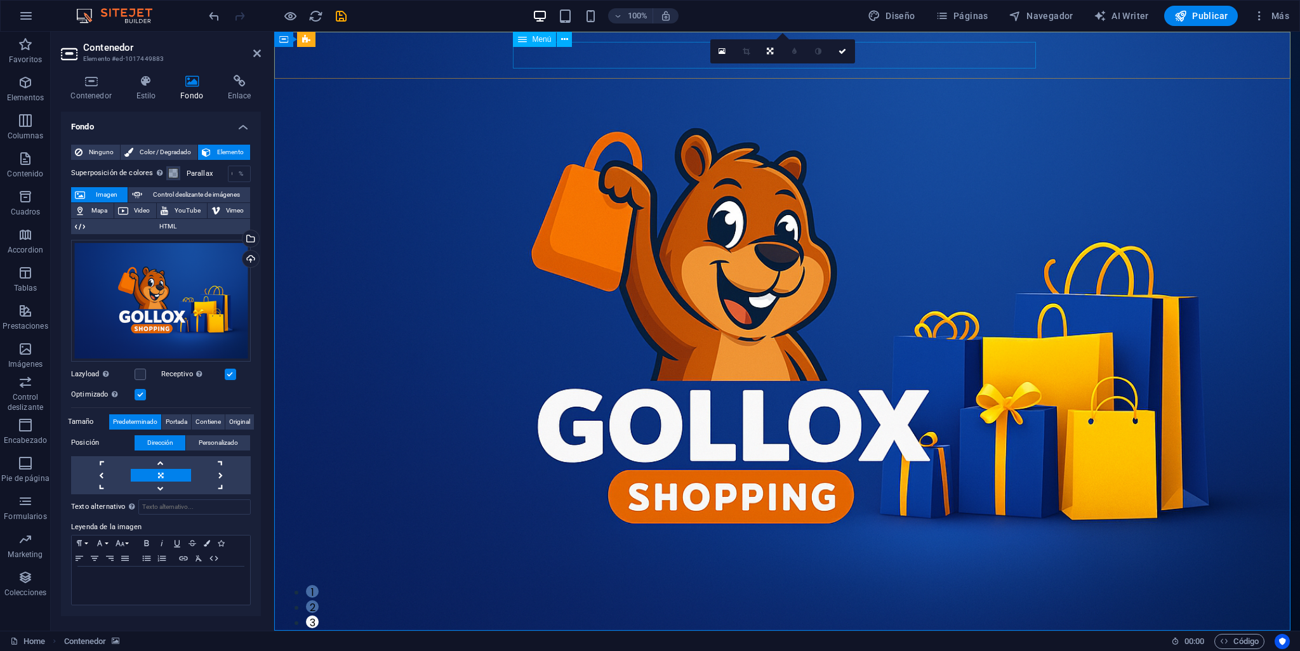
click at [485, 641] on figure at bounding box center [787, 651] width 792 height 20
click at [493, 641] on figure at bounding box center [787, 651] width 792 height 20
select select "px"
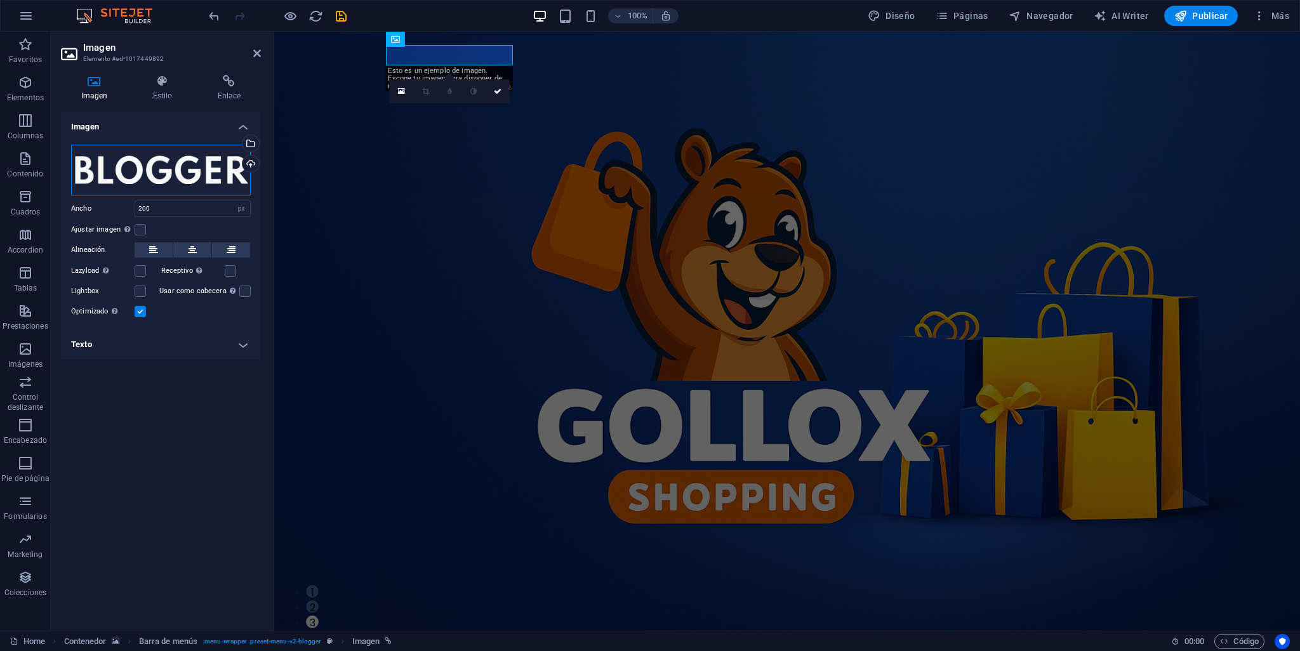
click at [128, 167] on div "Arrastra archivos aquí, haz clic para escoger archivos o selecciona archivos de…" at bounding box center [161, 170] width 180 height 51
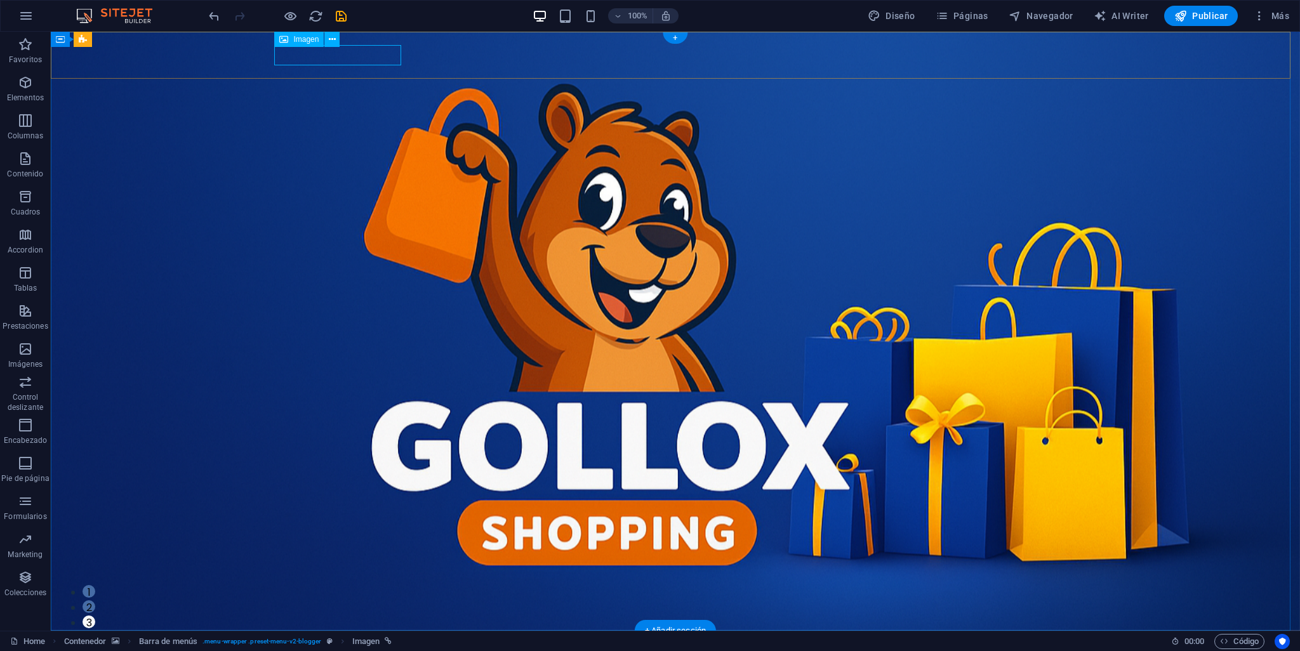
click at [384, 641] on figure at bounding box center [675, 651] width 792 height 20
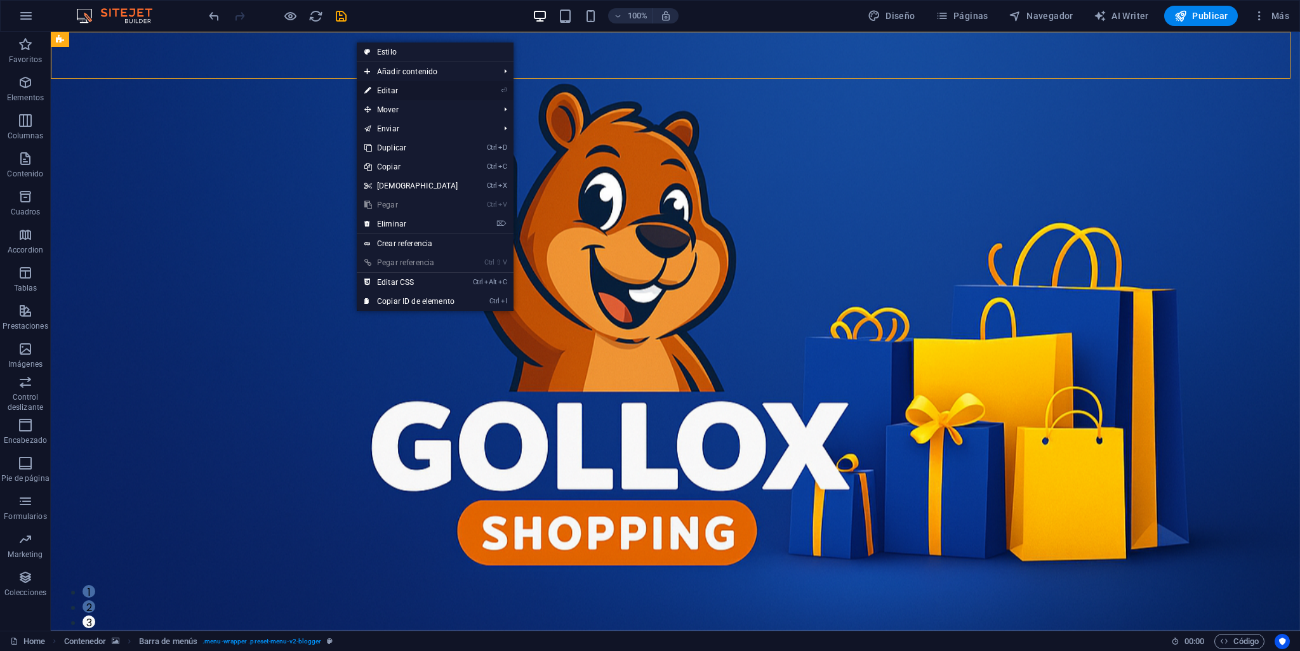
click at [394, 91] on link "⏎ Editar" at bounding box center [411, 90] width 109 height 19
select select "%"
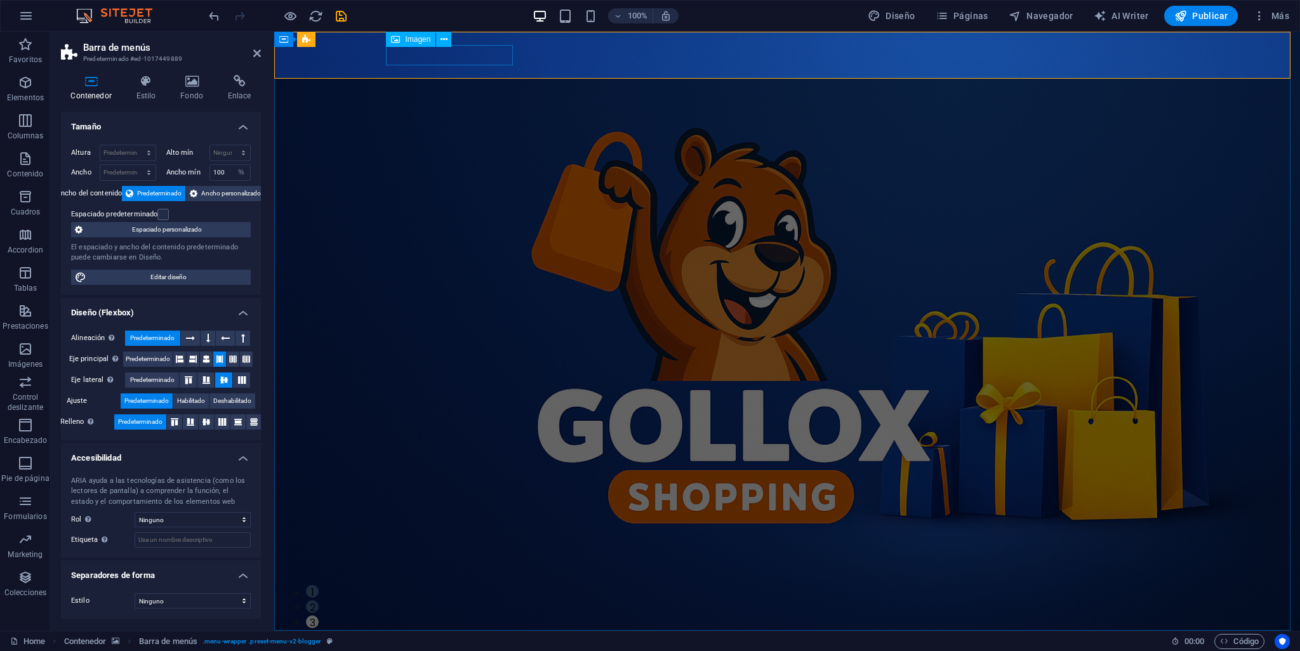
click at [503, 641] on figure at bounding box center [787, 651] width 792 height 20
click at [403, 641] on nav "Contact Us" at bounding box center [777, 654] width 772 height 27
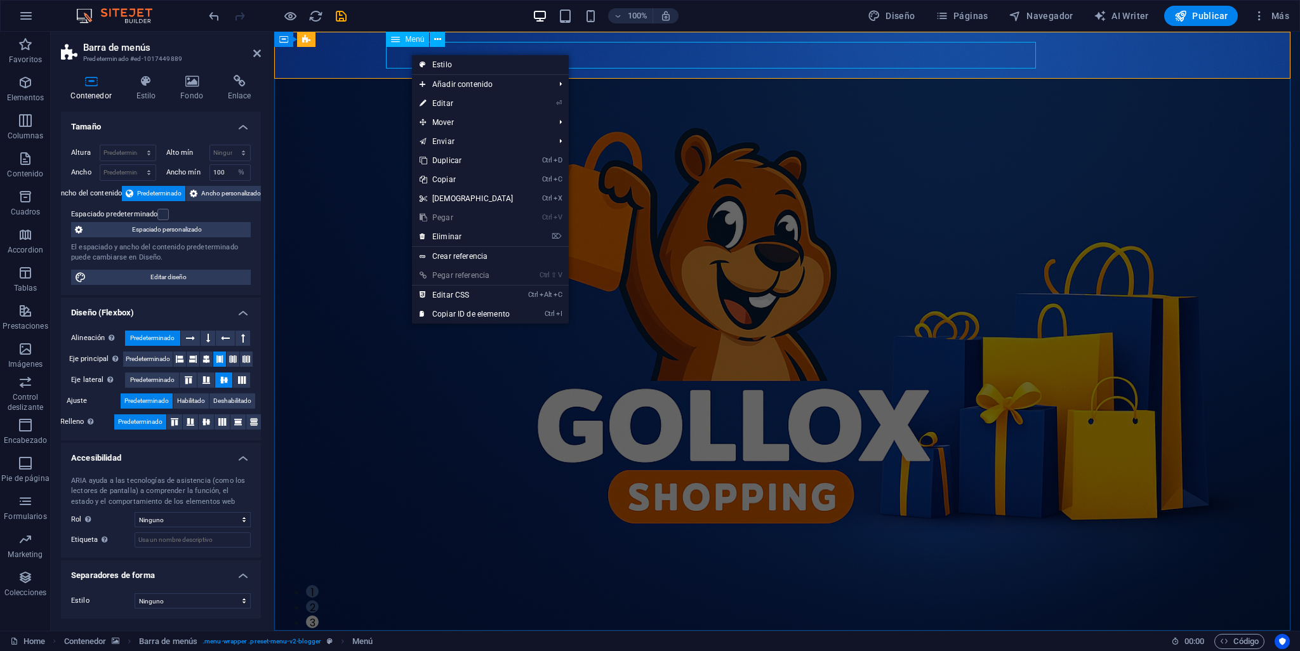
click at [399, 641] on nav "Contact Us" at bounding box center [777, 654] width 772 height 27
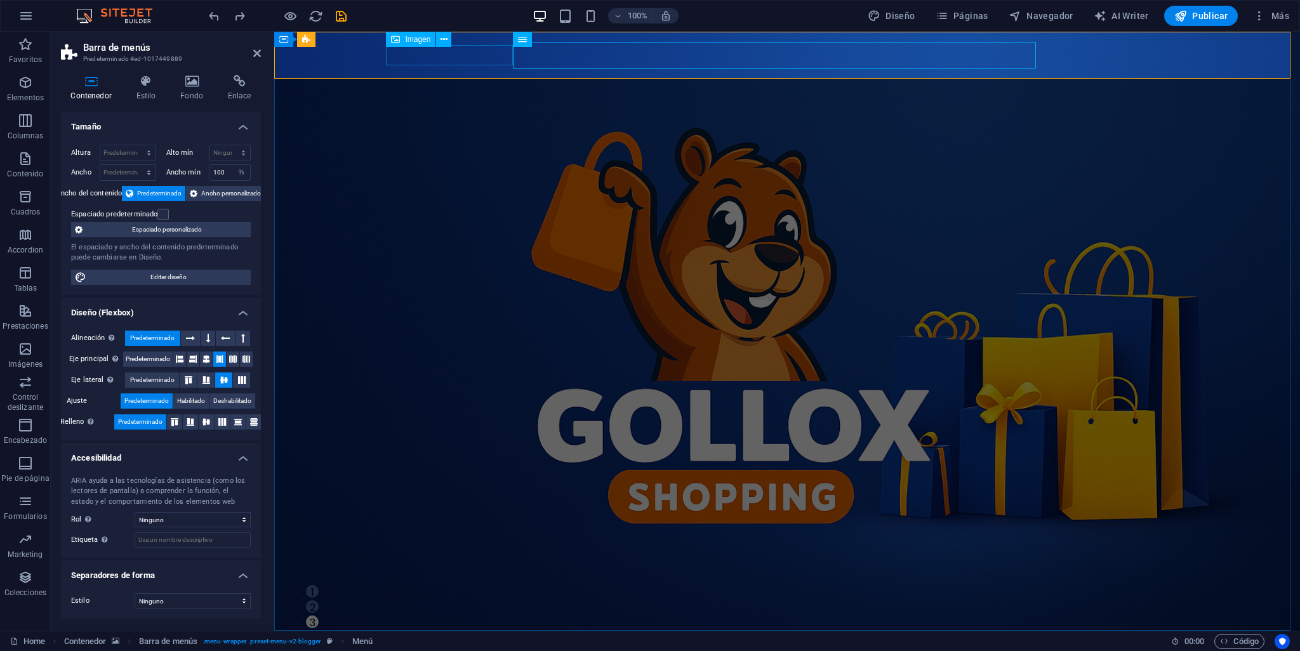
click at [456, 641] on figure at bounding box center [787, 651] width 792 height 20
select select "px"
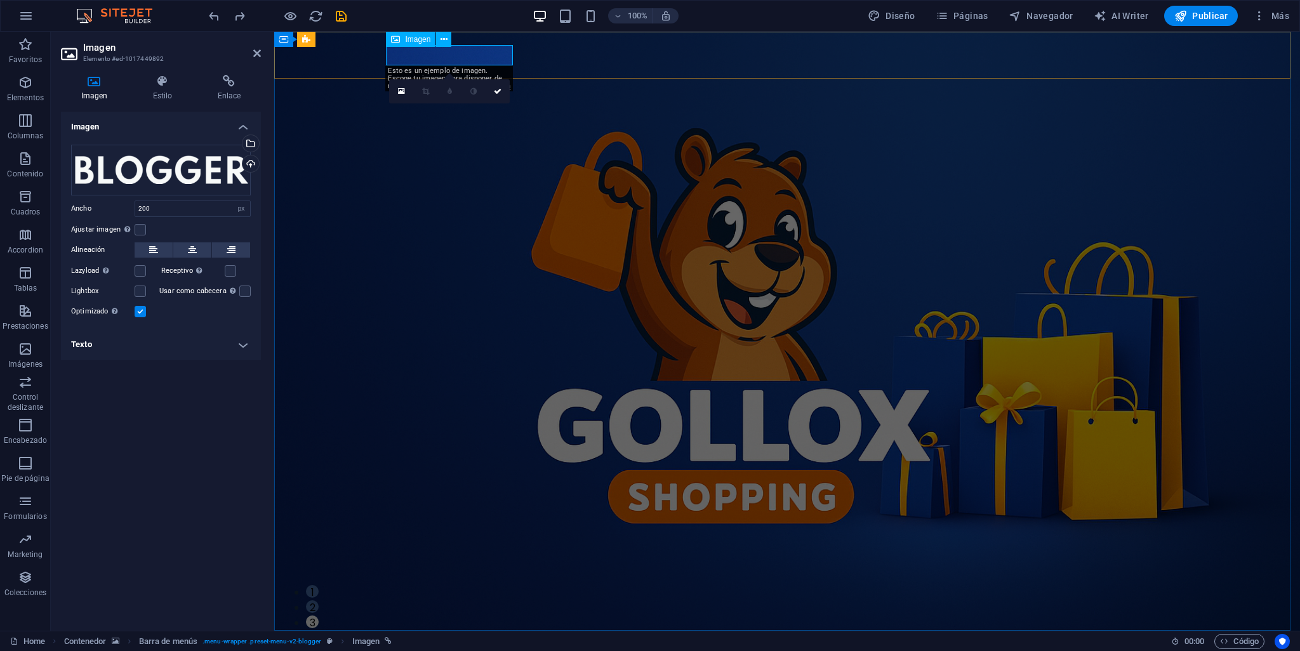
drag, startPoint x: 417, startPoint y: 46, endPoint x: 144, endPoint y: 17, distance: 274.4
click at [417, 46] on div "Imagen" at bounding box center [411, 39] width 50 height 15
click at [432, 641] on figure at bounding box center [787, 651] width 792 height 20
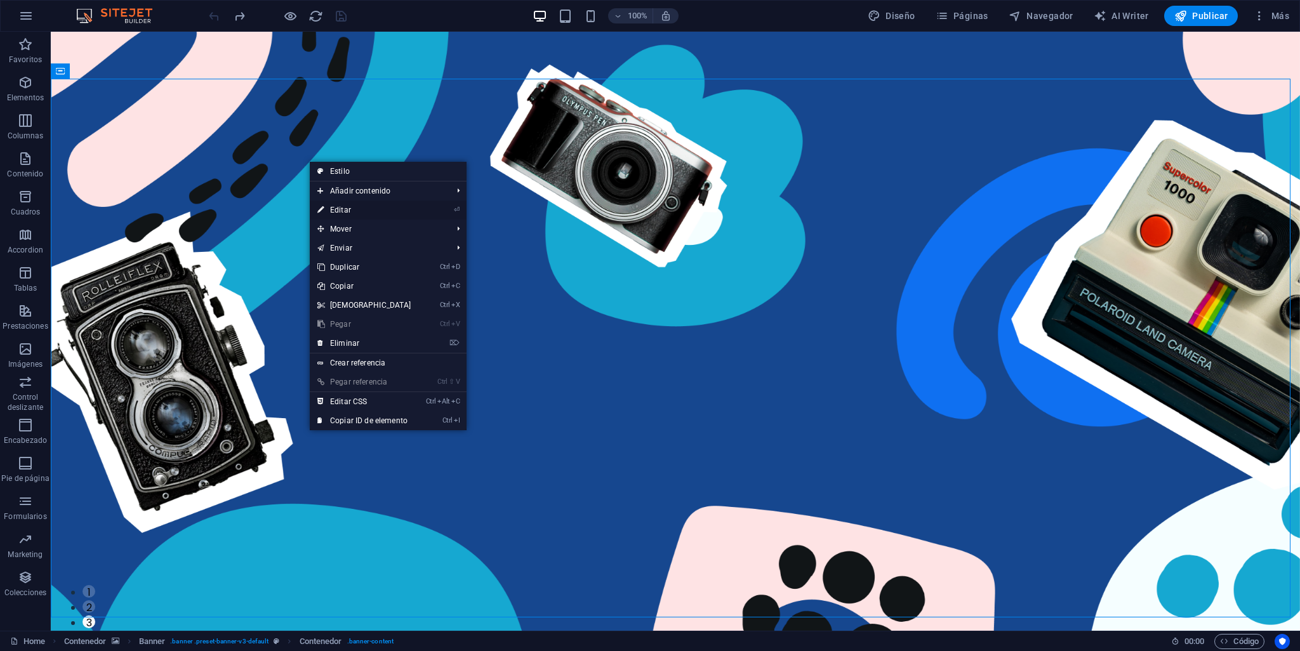
click at [340, 211] on link "⏎ Editar" at bounding box center [364, 210] width 109 height 19
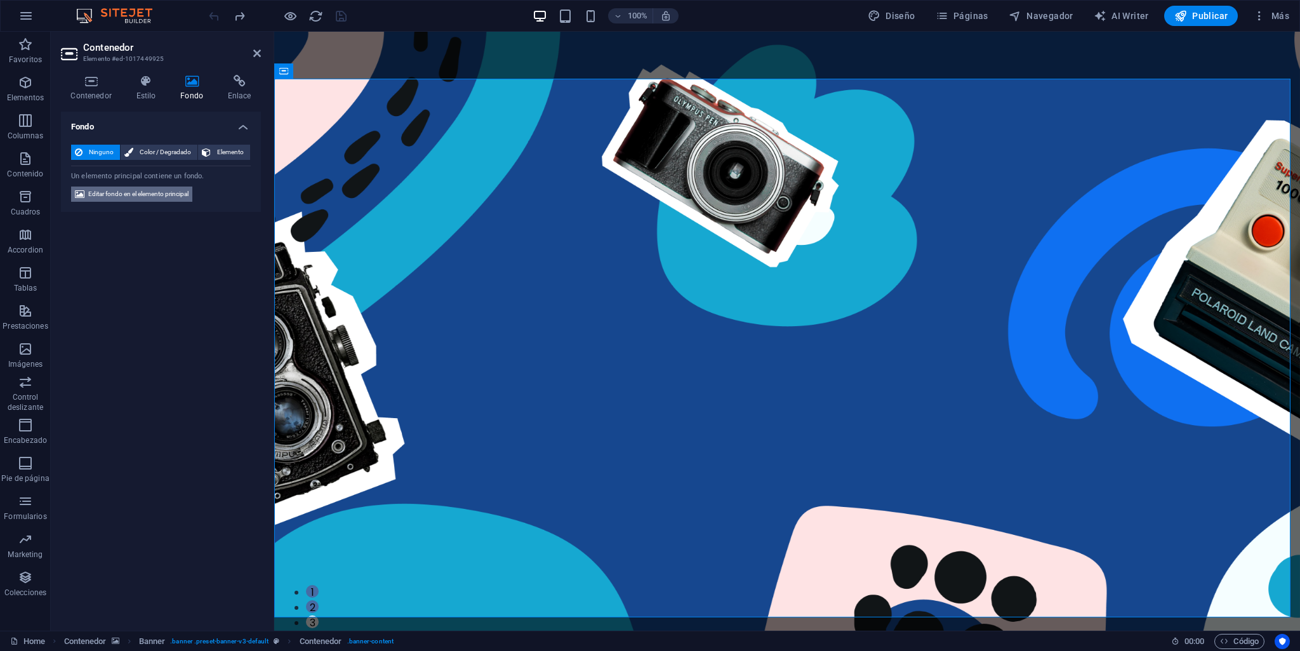
click at [142, 190] on span "Editar fondo en el elemento principal" at bounding box center [138, 194] width 100 height 15
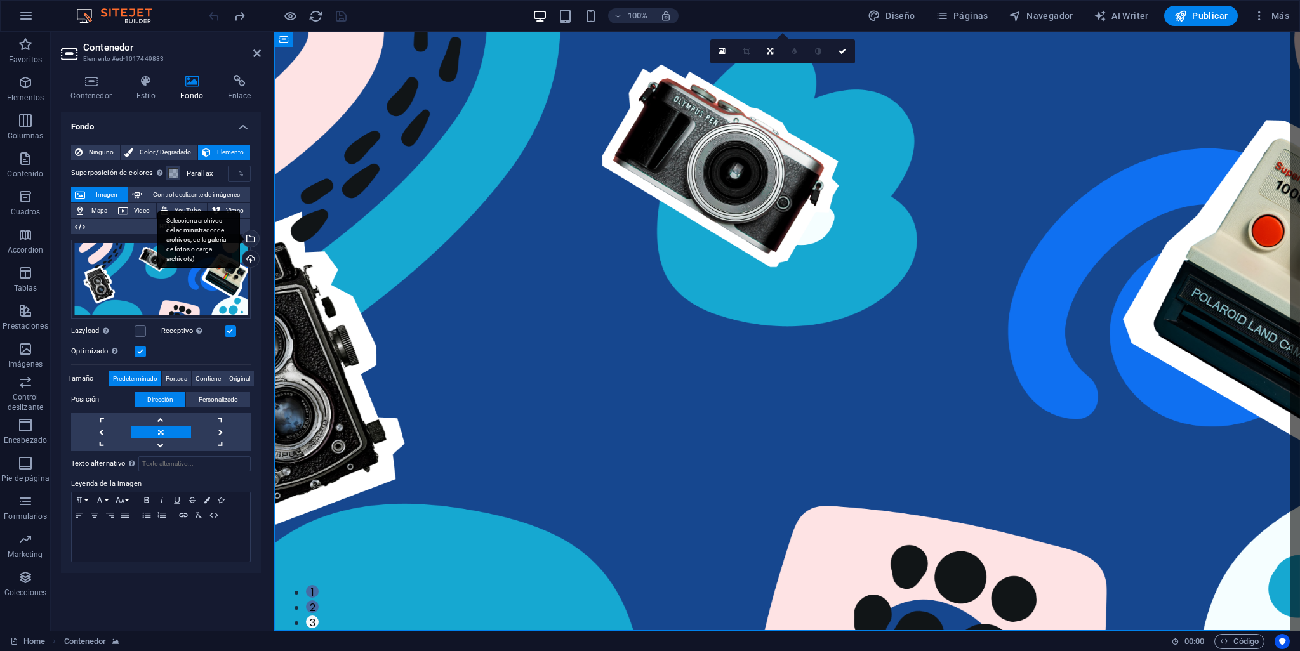
click at [252, 239] on div "Selecciona archivos del administrador de archivos, de la galería de fotos o car…" at bounding box center [249, 239] width 19 height 19
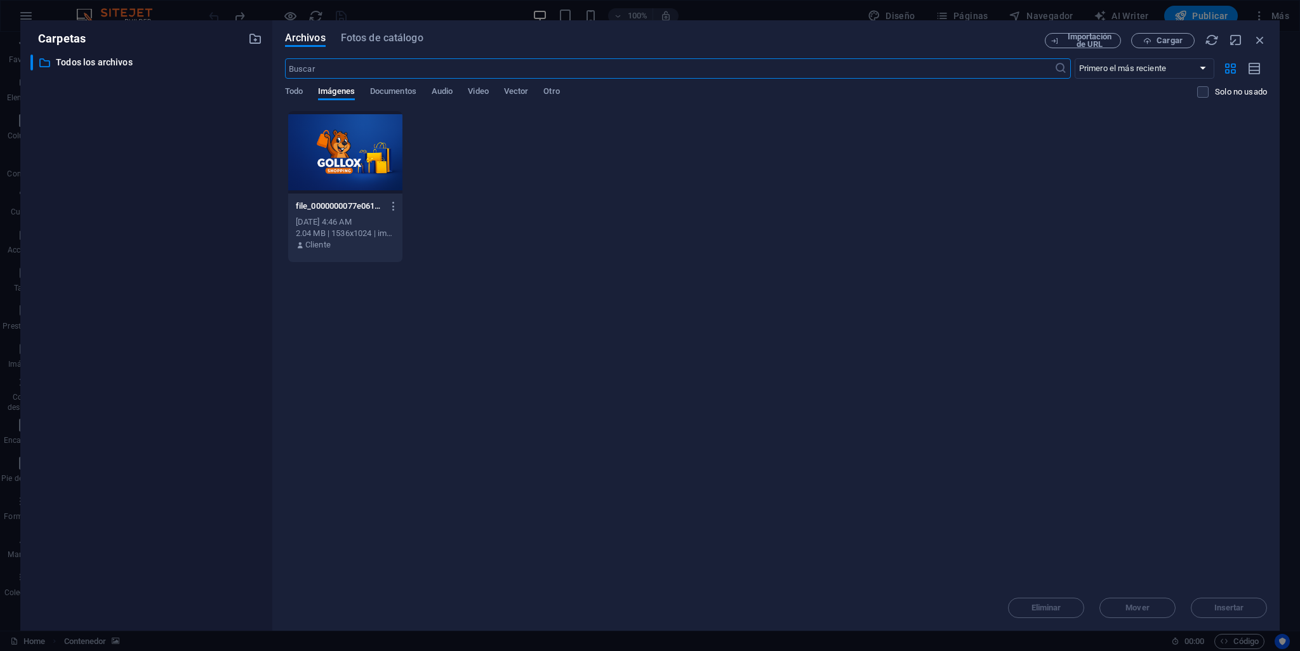
click at [353, 166] on div at bounding box center [345, 152] width 114 height 83
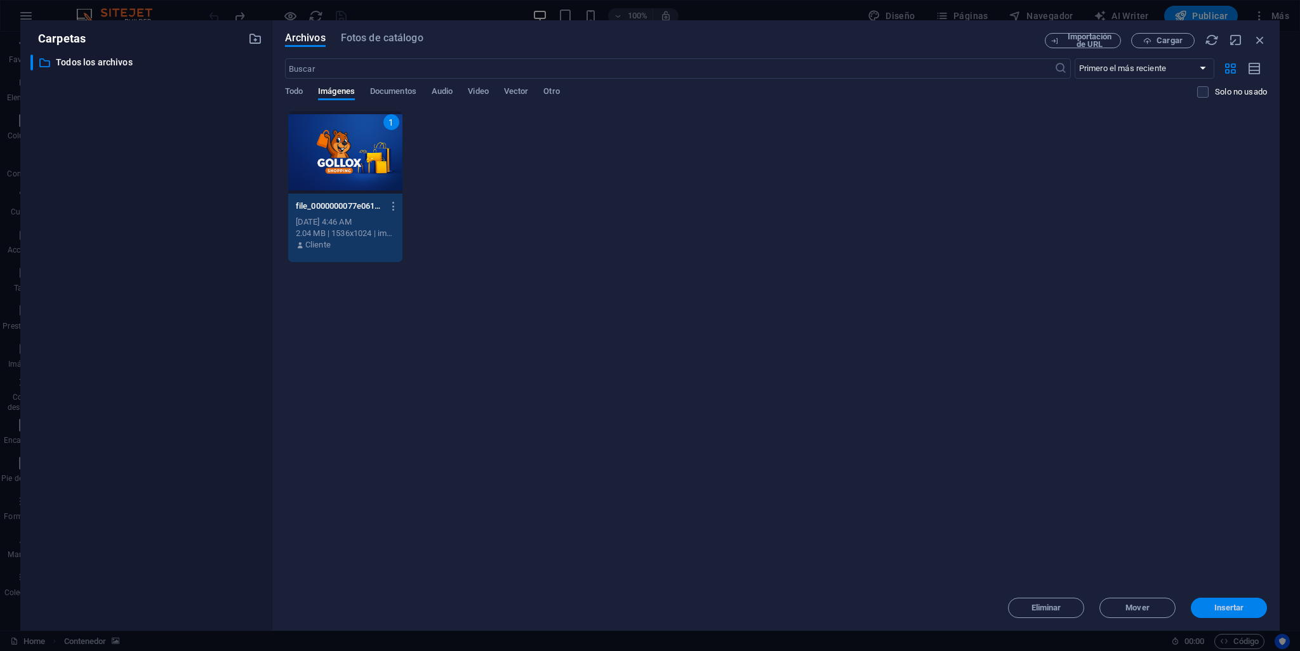
click at [1248, 606] on span "Insertar" at bounding box center [1229, 608] width 66 height 8
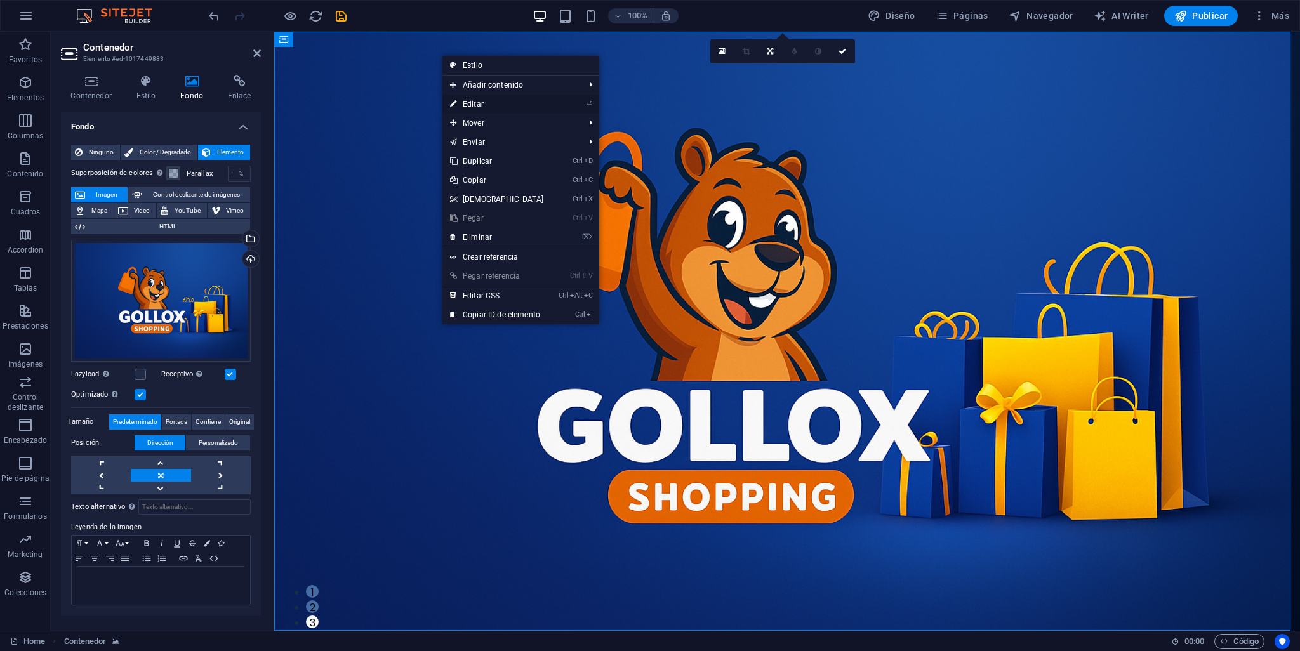
click at [485, 102] on link "⏎ Editar" at bounding box center [496, 104] width 109 height 19
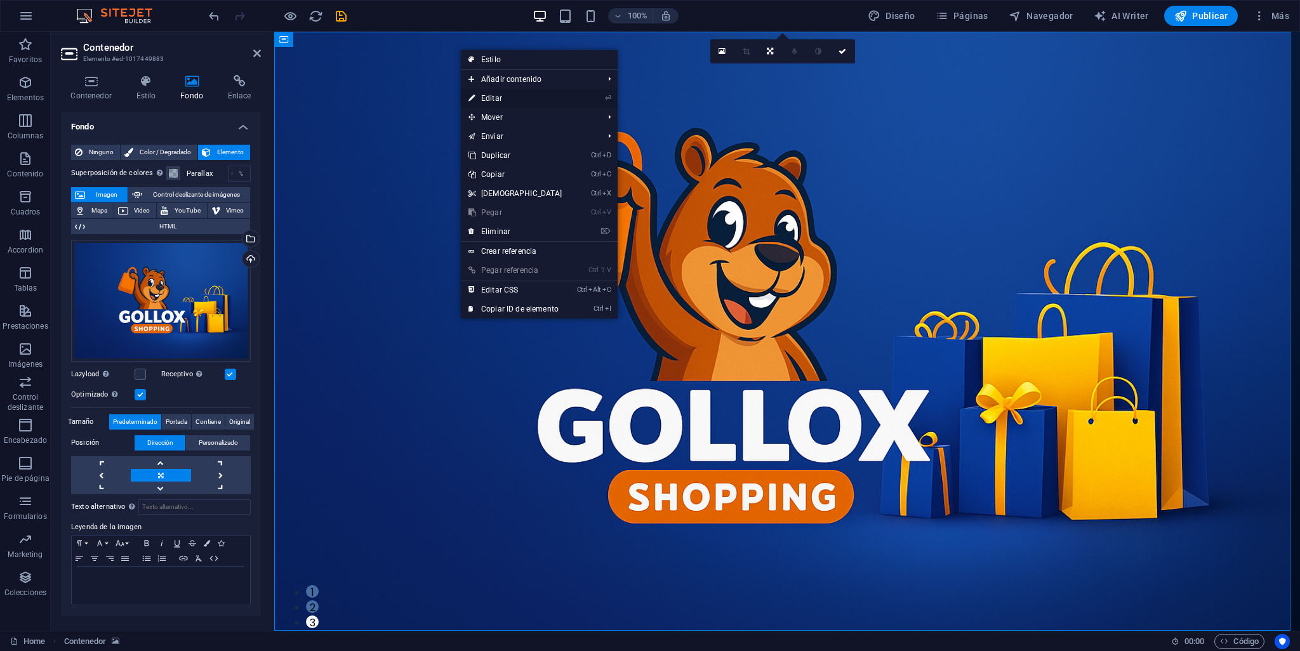
click at [495, 98] on link "⏎ Editar" at bounding box center [515, 98] width 109 height 19
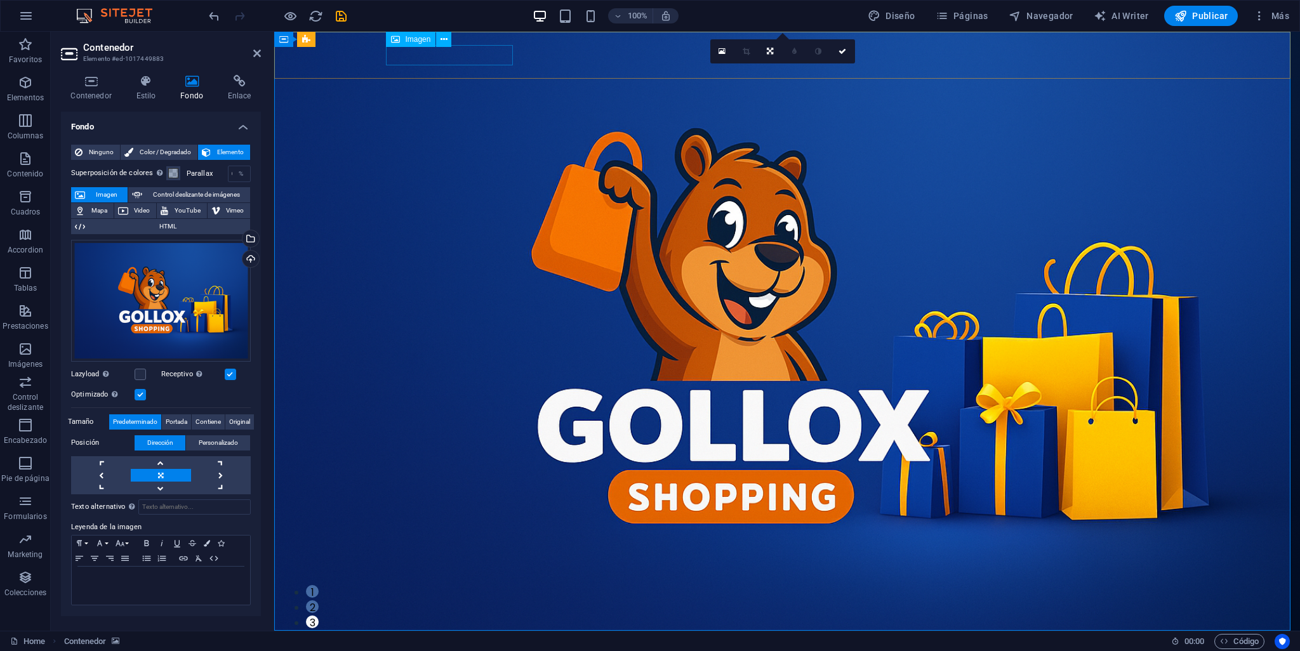
click at [482, 641] on figure at bounding box center [787, 651] width 792 height 20
select select "px"
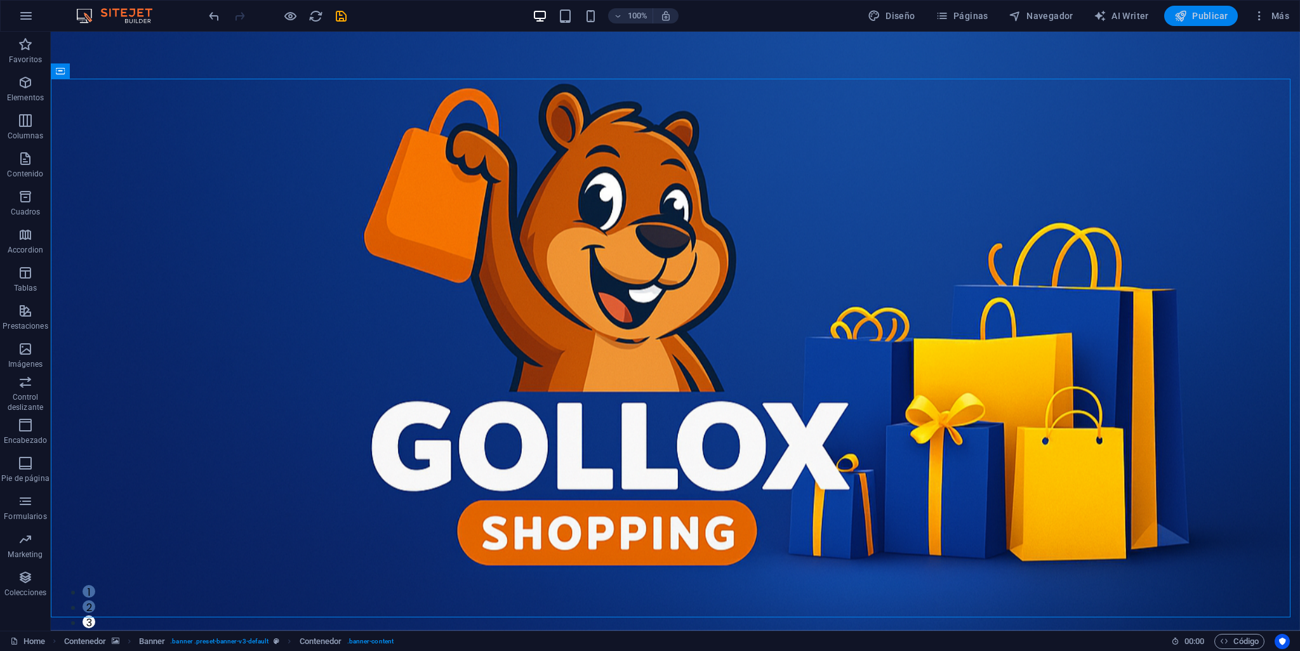
click at [1189, 11] on span "Publicar" at bounding box center [1201, 16] width 54 height 13
checkbox input "false"
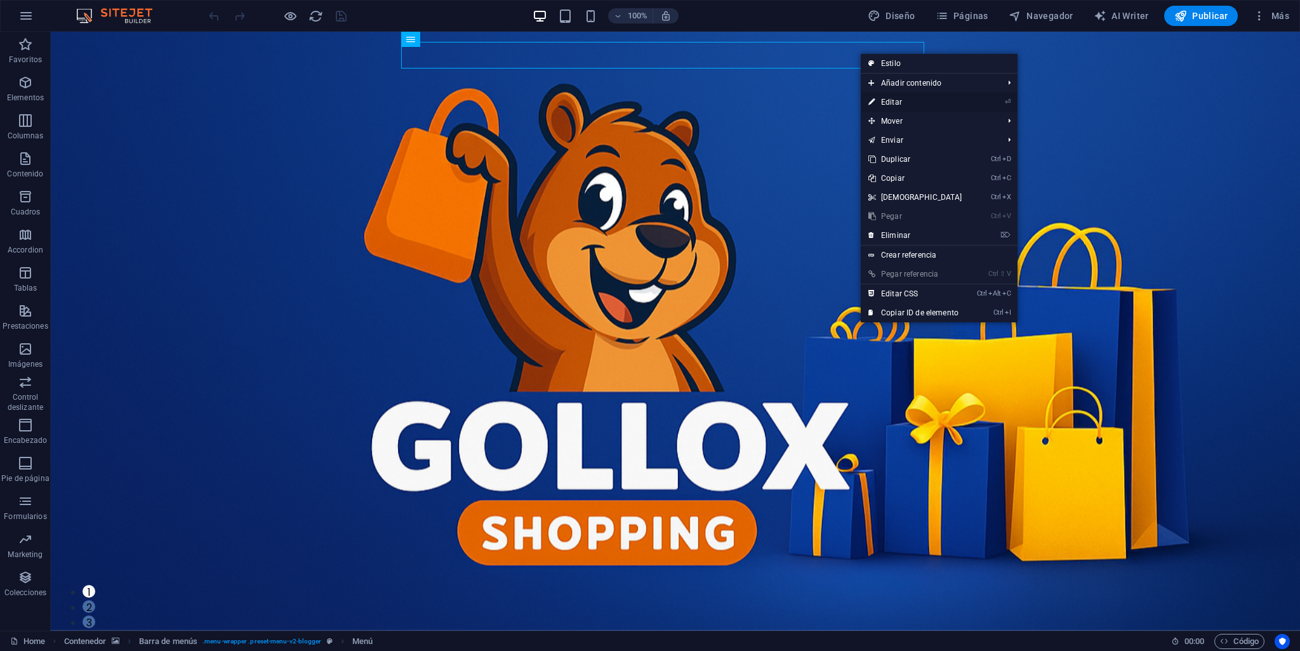
click at [882, 106] on link "⏎ Editar" at bounding box center [915, 102] width 109 height 19
select select "default"
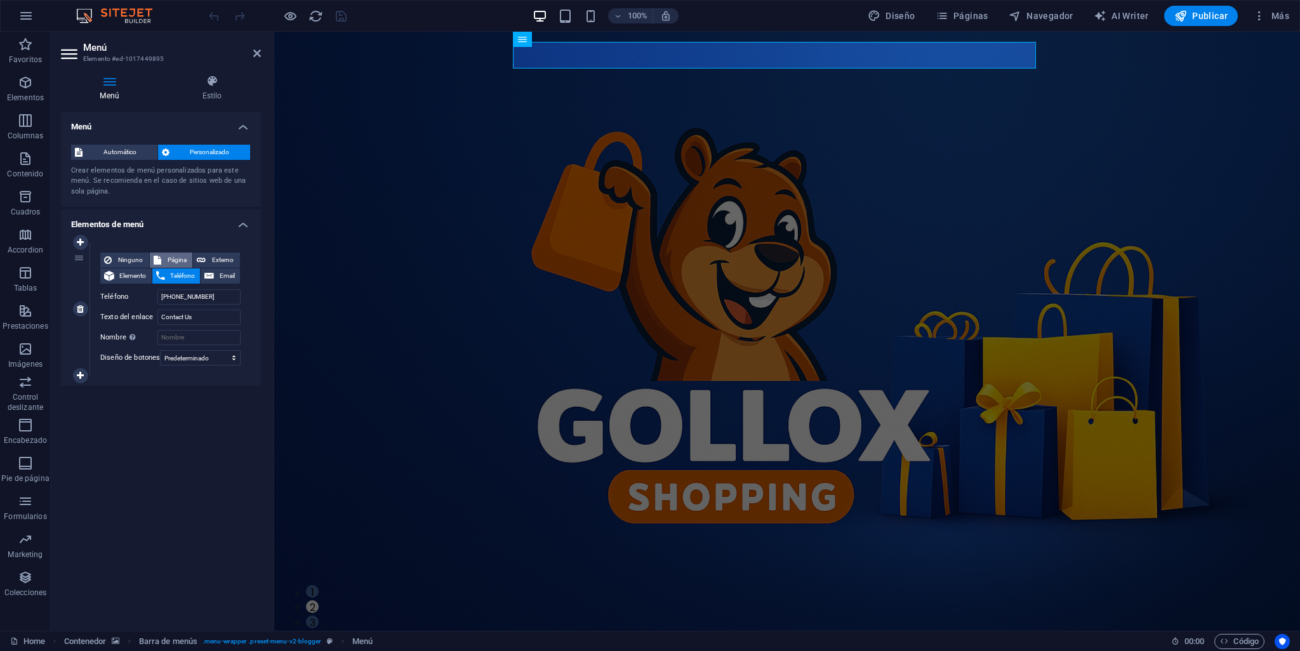
click at [169, 260] on span "Página" at bounding box center [177, 260] width 24 height 15
select select
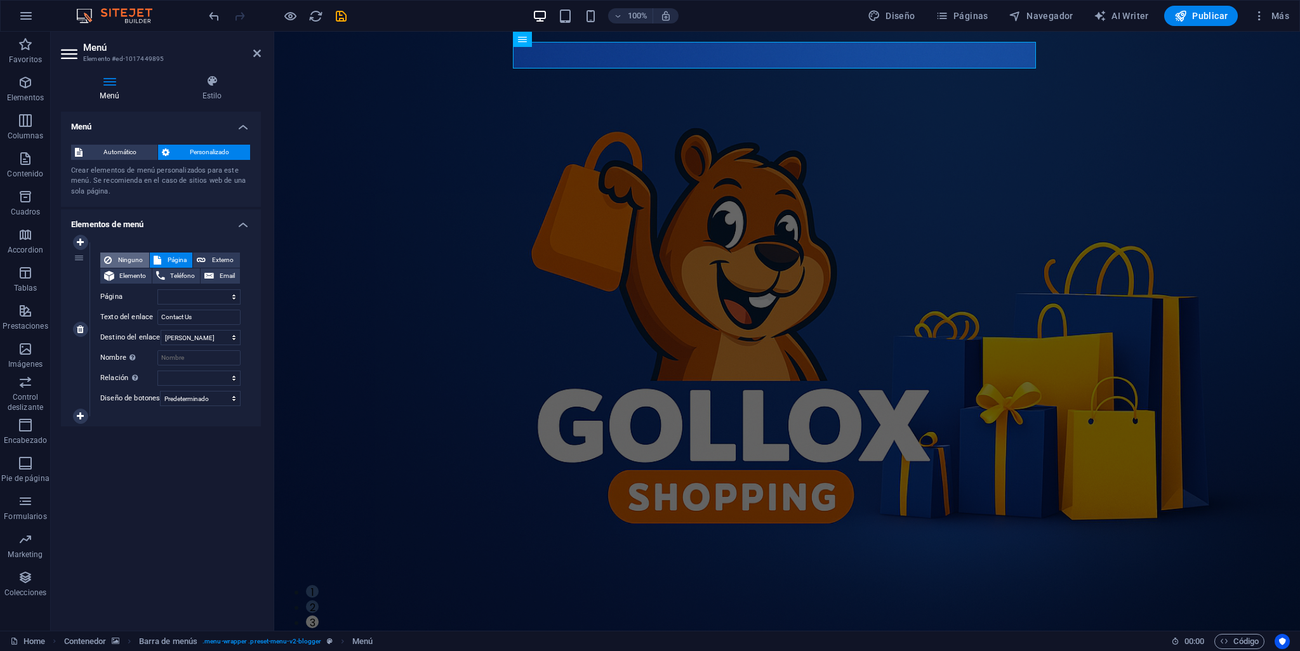
click at [119, 261] on span "Ninguno" at bounding box center [131, 260] width 30 height 15
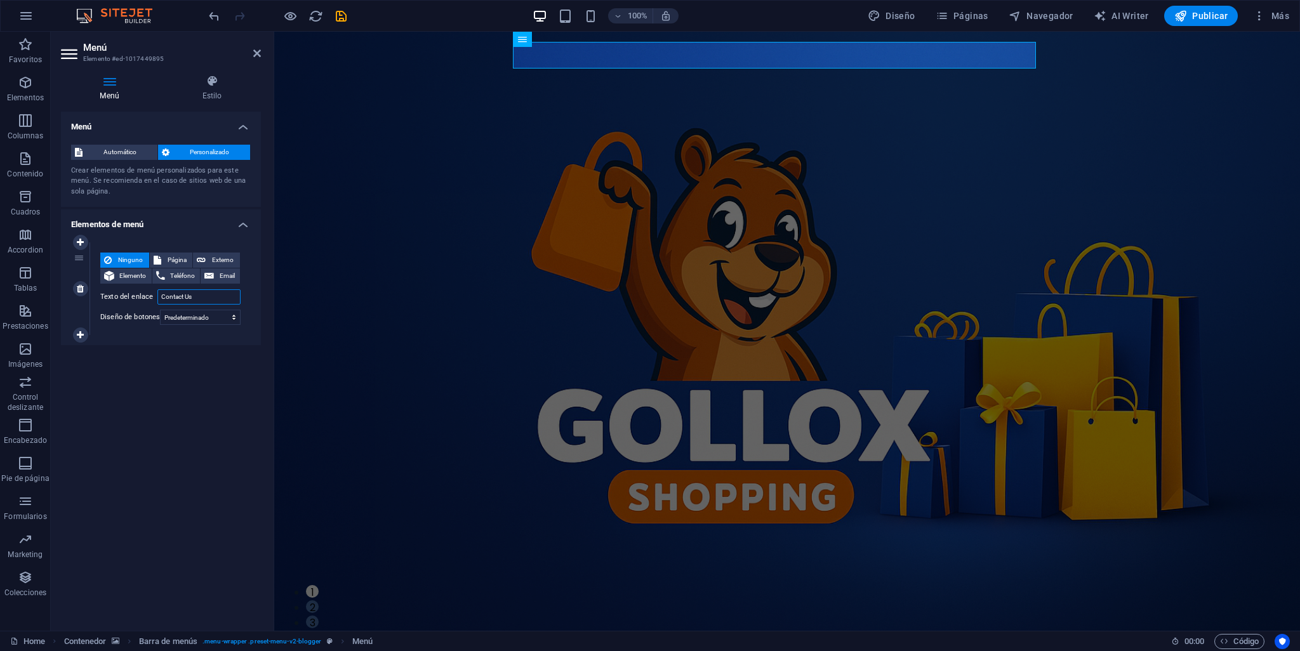
click at [185, 298] on input "Contact Us" at bounding box center [198, 296] width 83 height 15
drag, startPoint x: 211, startPoint y: 298, endPoint x: 152, endPoint y: 292, distance: 58.7
click at [152, 292] on div "Texto del enlace Contact Us" at bounding box center [170, 296] width 140 height 15
click at [208, 317] on select "Ninguno Predeterminado Principal Secundario" at bounding box center [200, 317] width 81 height 15
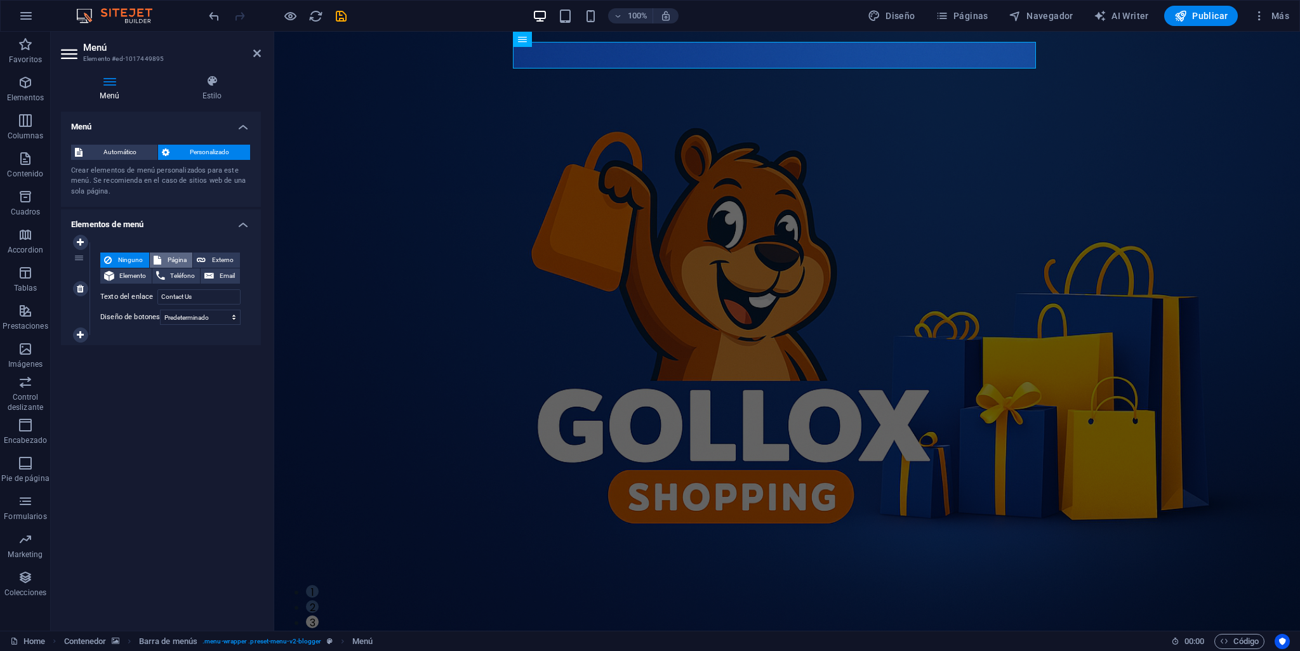
click at [165, 256] on span "Página" at bounding box center [177, 260] width 24 height 15
select select
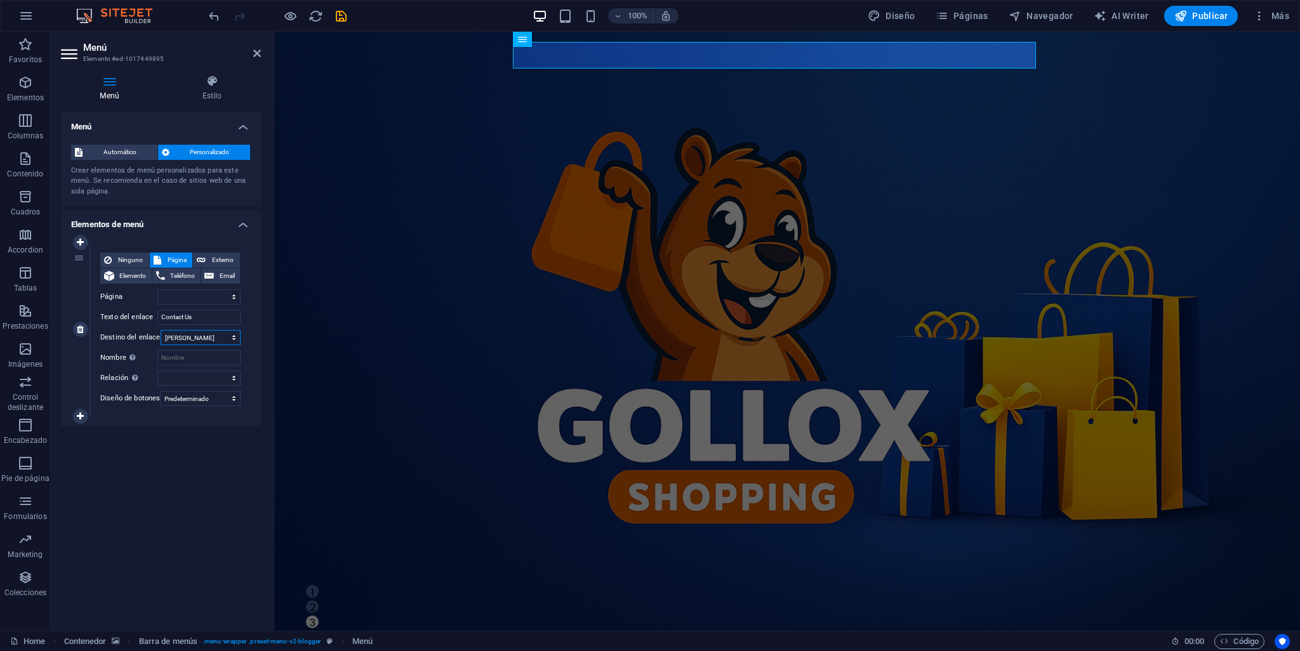
click at [188, 337] on select "Nueva pestaña Misma pestaña Superposición" at bounding box center [201, 337] width 80 height 15
click at [213, 255] on span "Externo" at bounding box center [222, 260] width 27 height 15
select select "blank"
select select
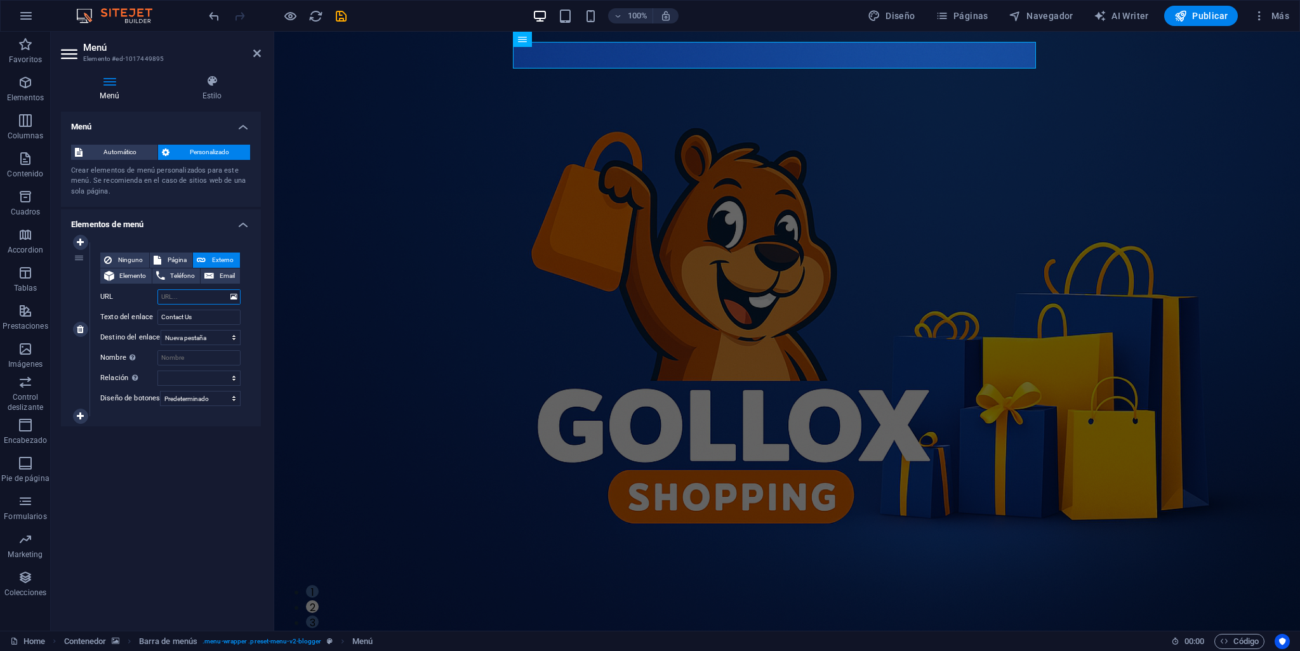
paste input "[URL][DOMAIN_NAME]"
type input "[URL][DOMAIN_NAME]"
select select
type input "[URL][DOMAIN_NAME]"
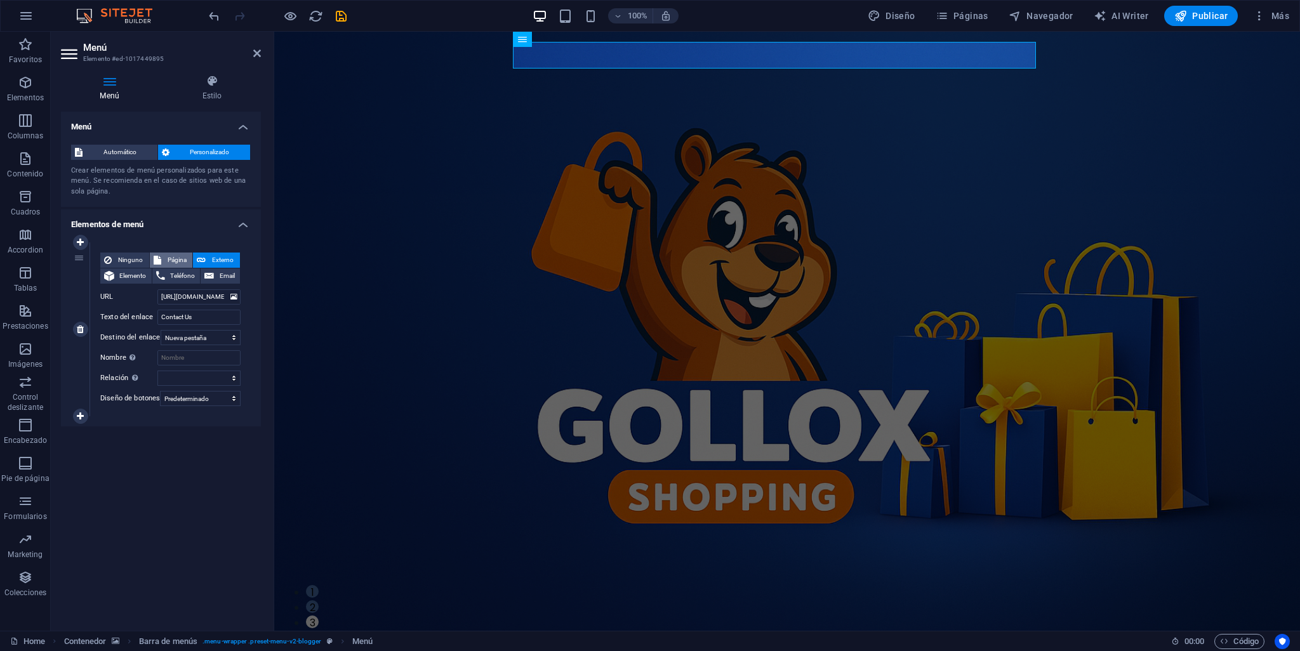
click at [178, 255] on span "Página" at bounding box center [177, 260] width 24 height 15
select select
click at [227, 261] on span "Externo" at bounding box center [222, 260] width 27 height 15
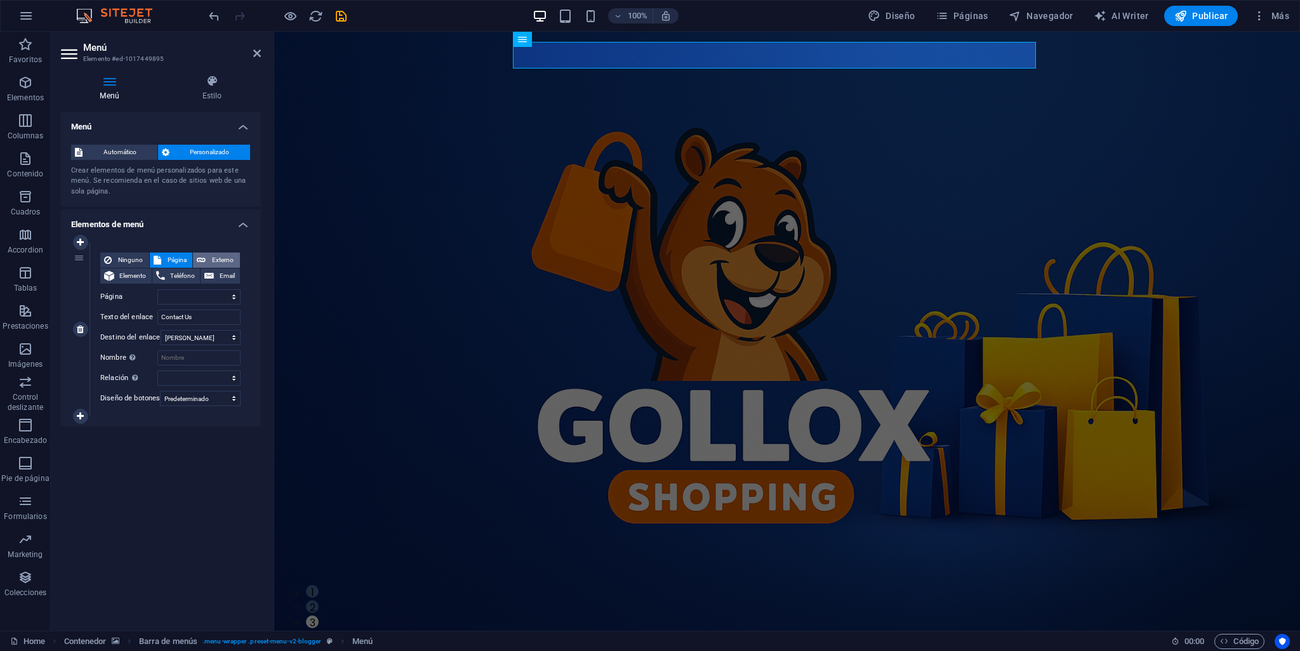
select select "blank"
select select
click at [170, 262] on span "Página" at bounding box center [177, 260] width 24 height 15
select select
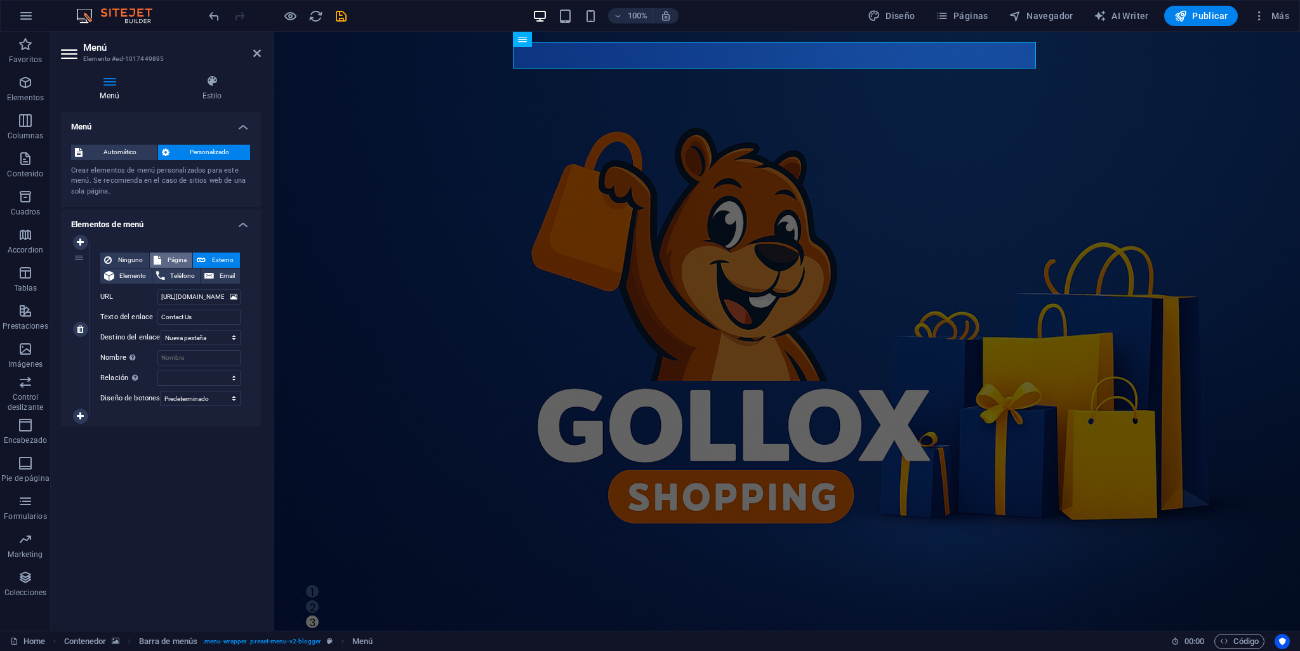
select select
click at [205, 260] on icon at bounding box center [201, 260] width 9 height 15
select select "blank"
select select
click at [340, 17] on icon "save" at bounding box center [341, 16] width 15 height 15
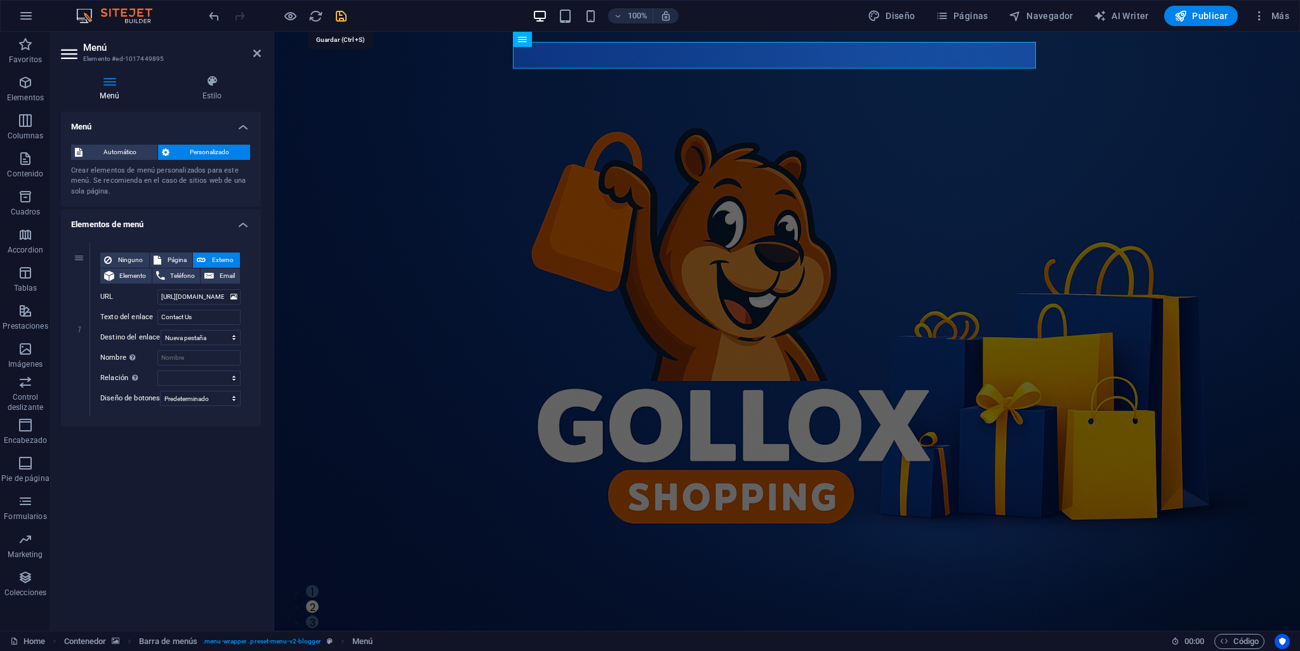
checkbox input "false"
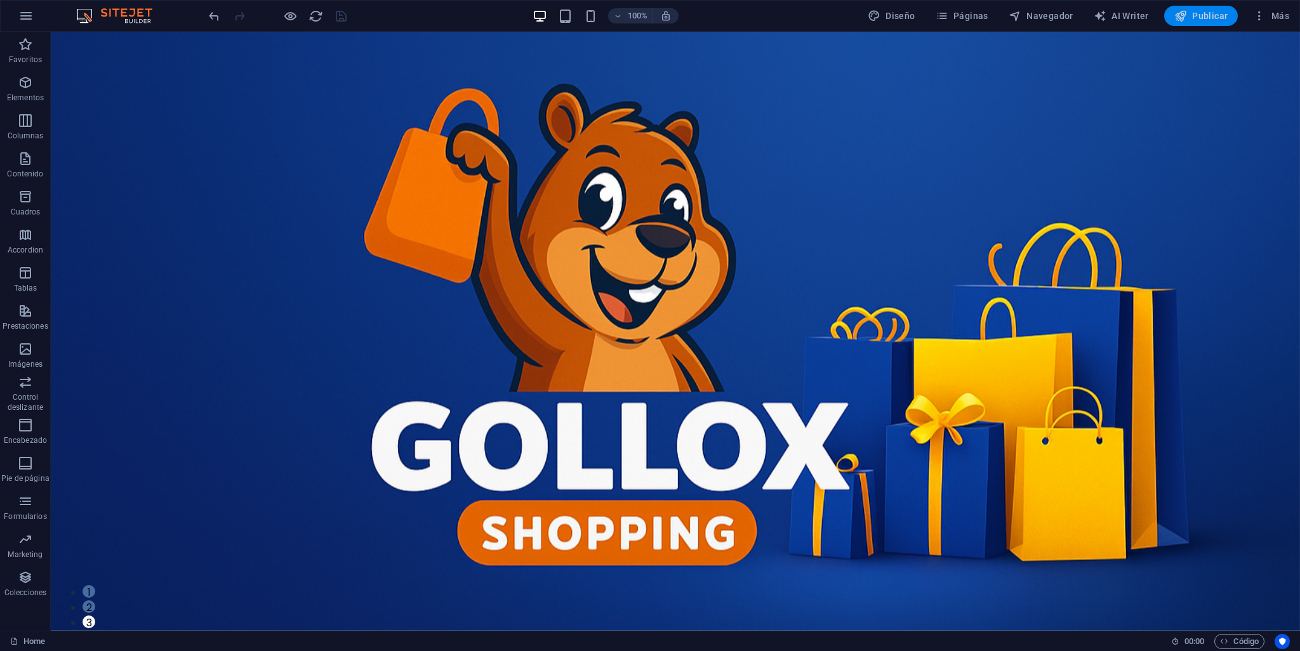
click at [1194, 13] on span "Publicar" at bounding box center [1201, 16] width 54 height 13
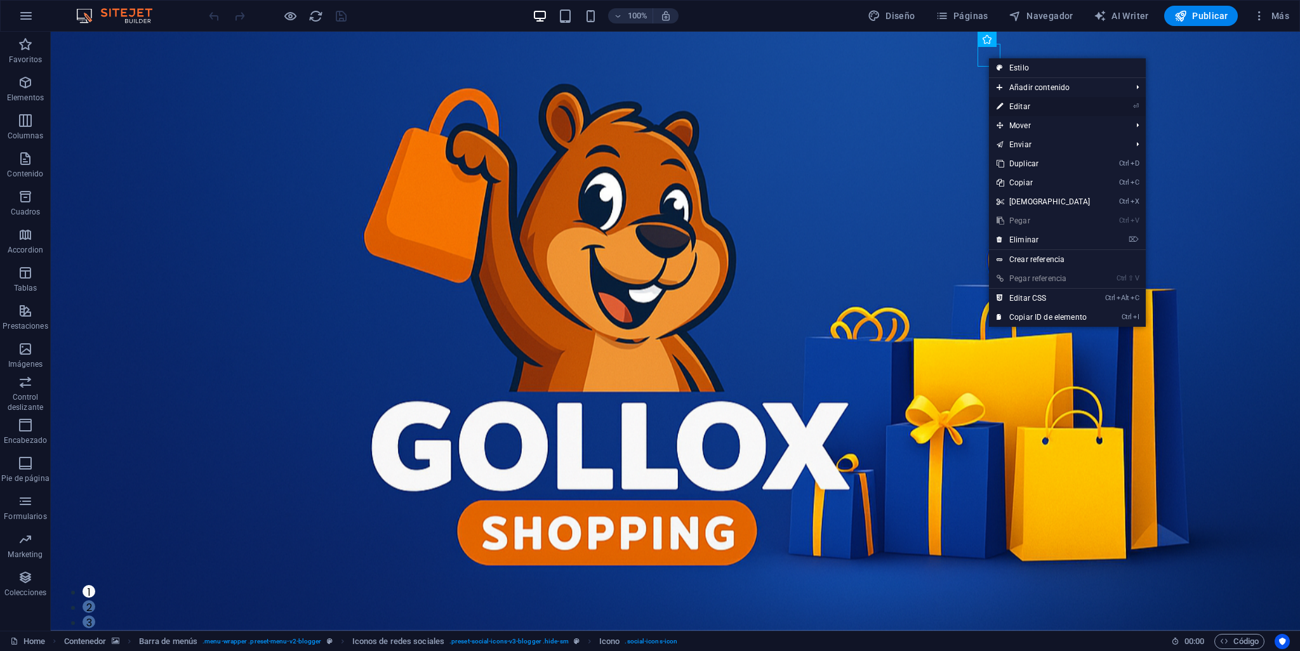
click at [1021, 109] on link "⏎ Editar" at bounding box center [1043, 106] width 109 height 19
select select "xMidYMid"
select select "px"
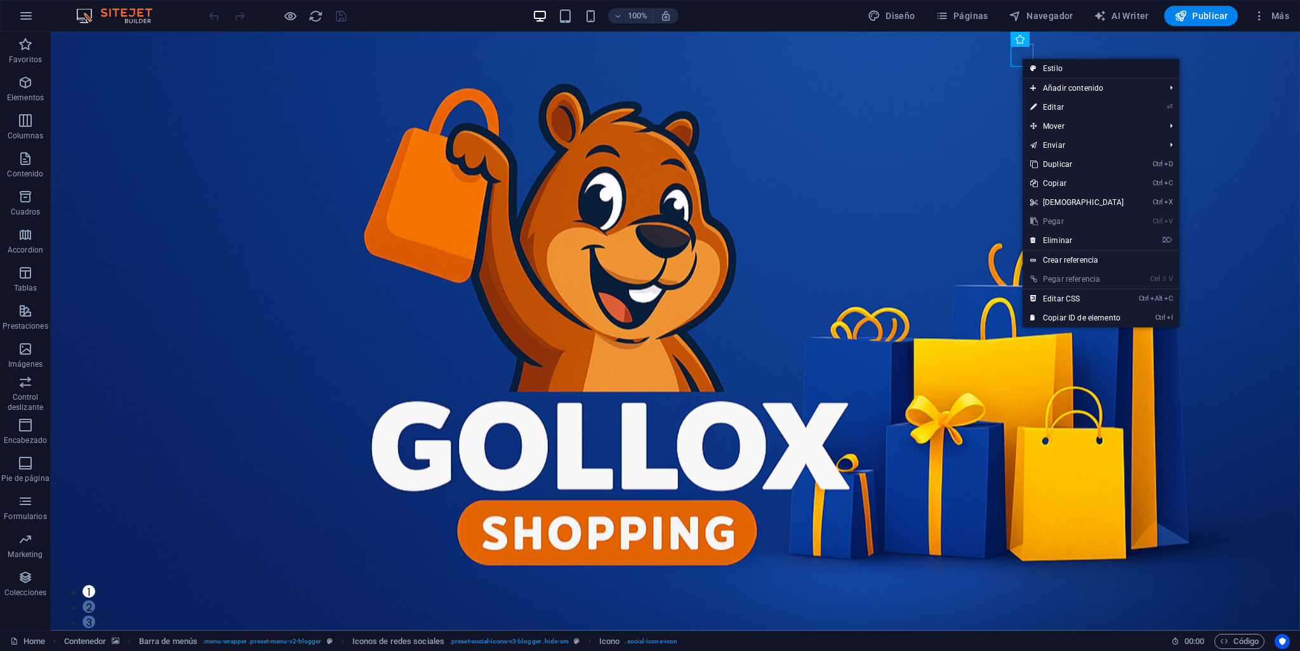
click at [1068, 71] on link "Estilo" at bounding box center [1100, 68] width 157 height 19
select select "rem"
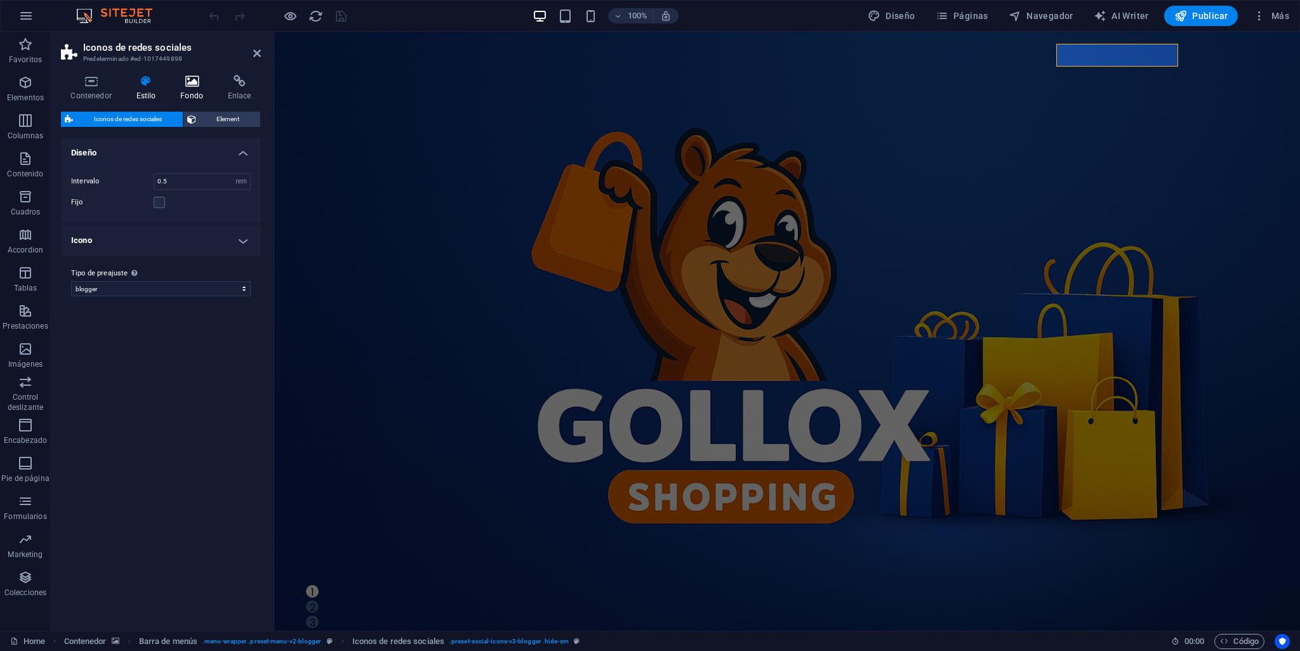
click at [190, 82] on icon at bounding box center [192, 81] width 43 height 13
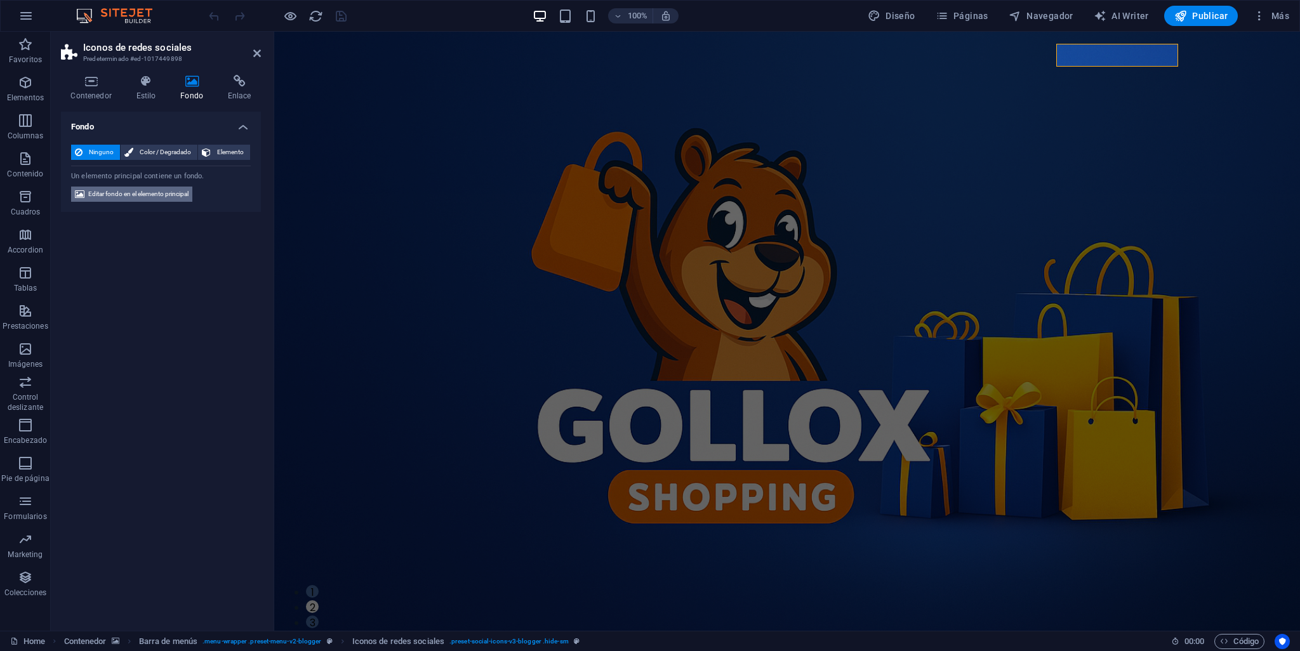
drag, startPoint x: 154, startPoint y: 192, endPoint x: 60, endPoint y: 216, distance: 96.2
click at [154, 192] on span "Editar fondo en el elemento principal" at bounding box center [138, 194] width 100 height 15
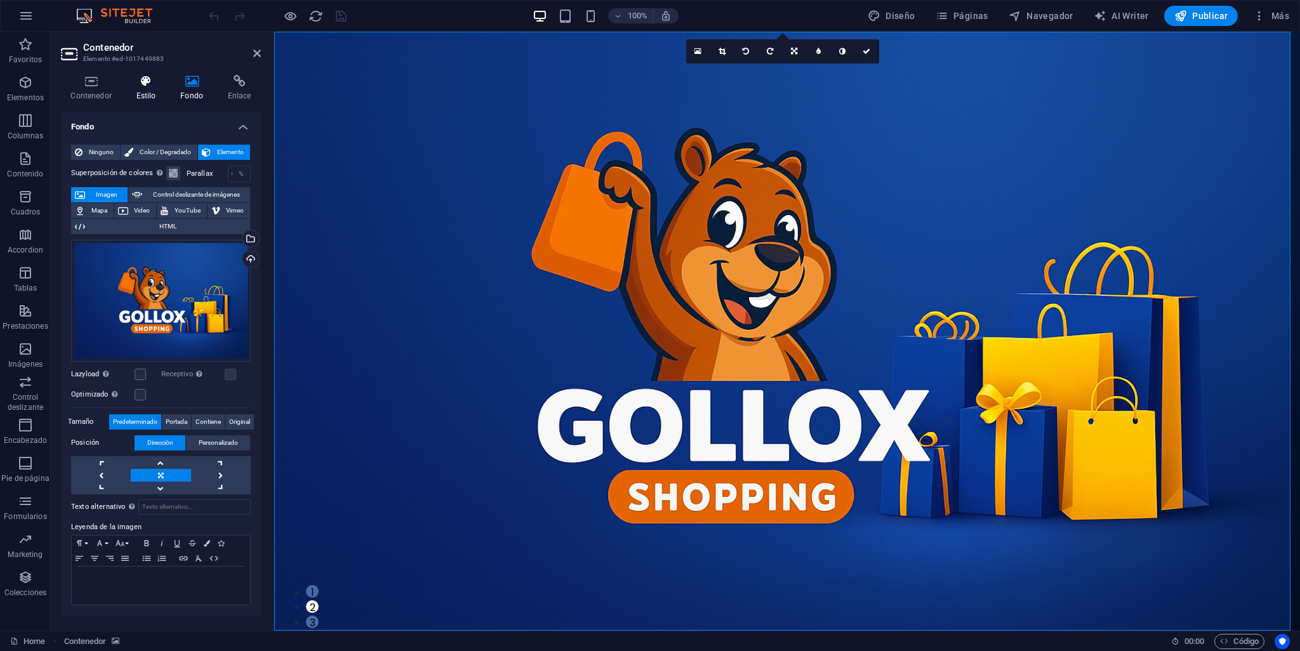
click at [133, 90] on h4 "Estilo" at bounding box center [148, 88] width 44 height 27
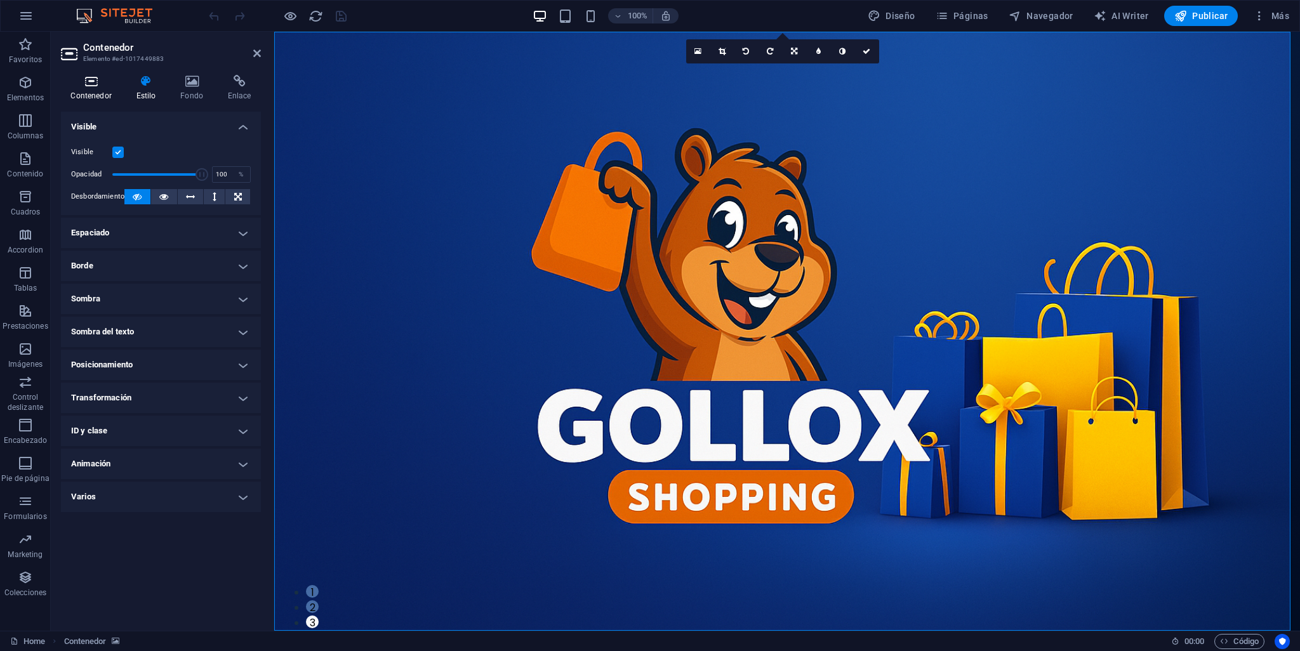
click at [98, 77] on icon at bounding box center [91, 81] width 60 height 13
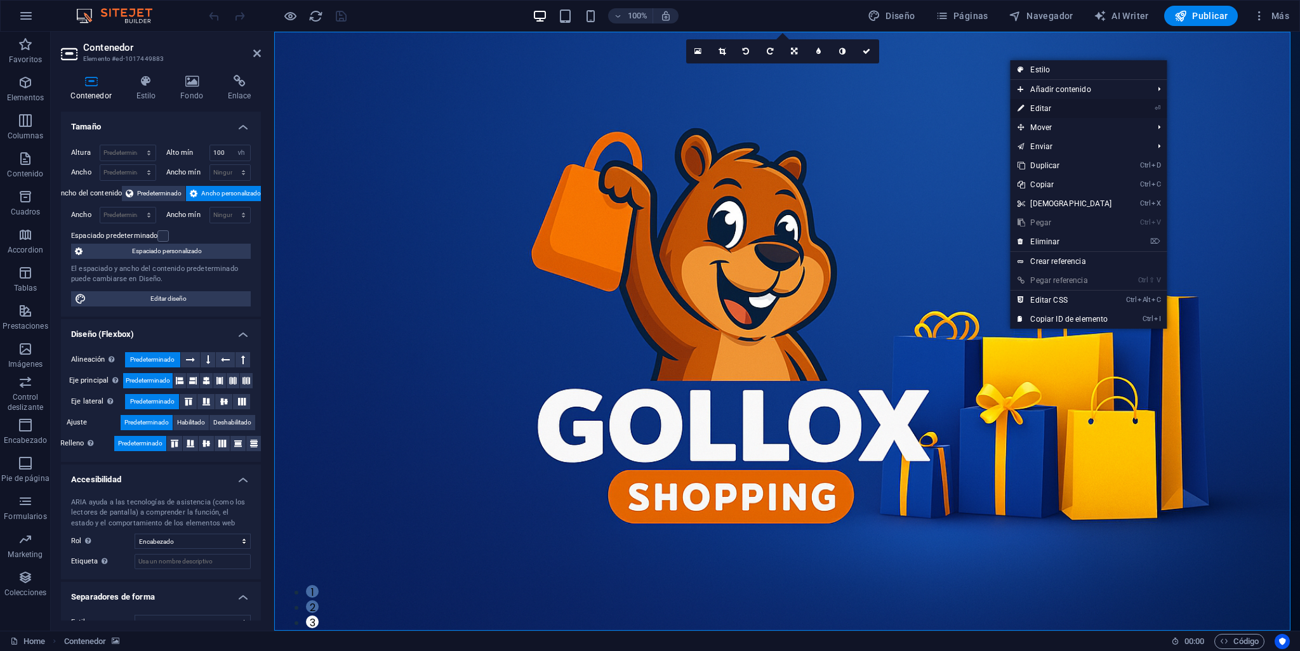
click at [1054, 108] on link "⏎ Editar" at bounding box center [1064, 108] width 109 height 19
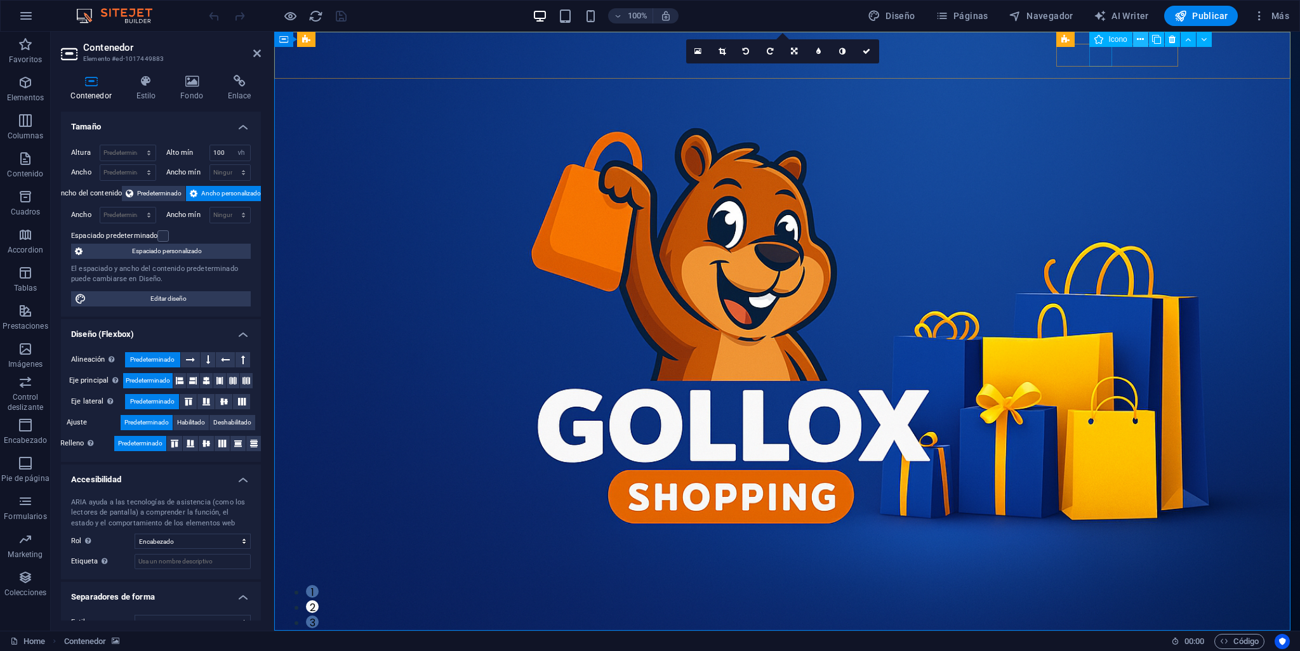
click at [1141, 42] on icon at bounding box center [1140, 39] width 7 height 13
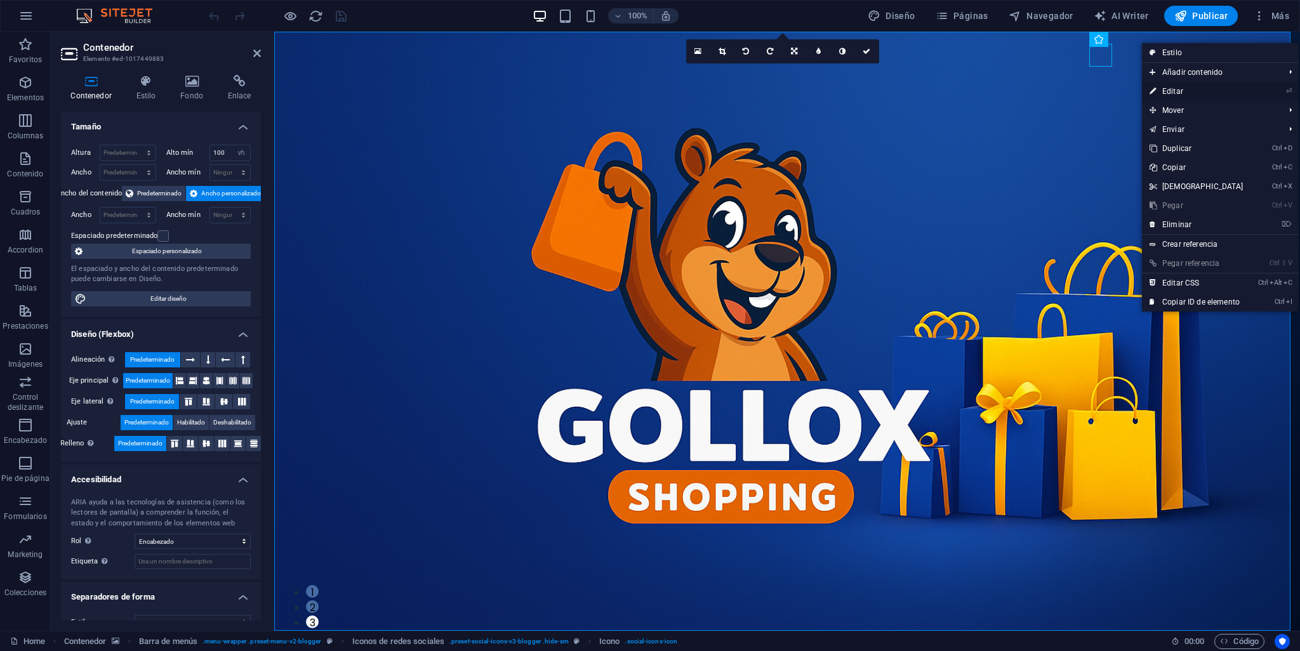
click at [1182, 89] on link "⏎ Editar" at bounding box center [1196, 91] width 109 height 19
select select "xMidYMid"
select select "px"
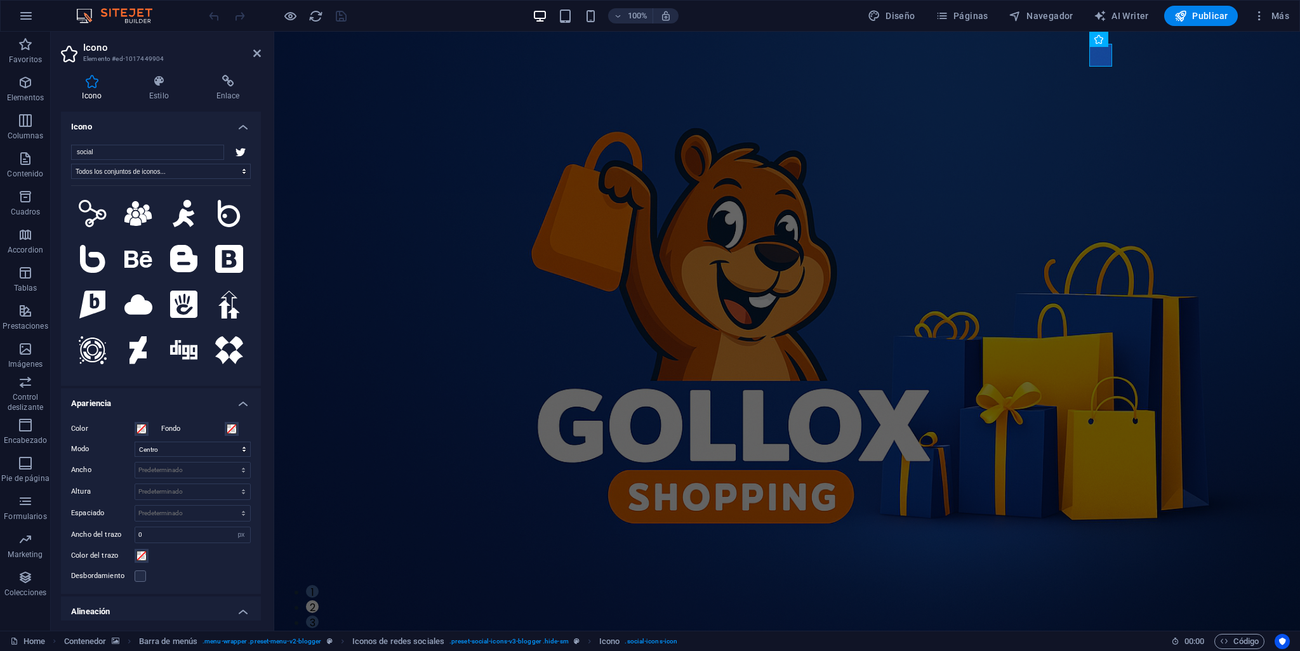
drag, startPoint x: 240, startPoint y: 193, endPoint x: 248, endPoint y: 209, distance: 18.4
click at [248, 209] on div "social Todos los conjuntos de iconos... IcoFont Ionicons FontAwesome Brands Fon…" at bounding box center [161, 260] width 200 height 251
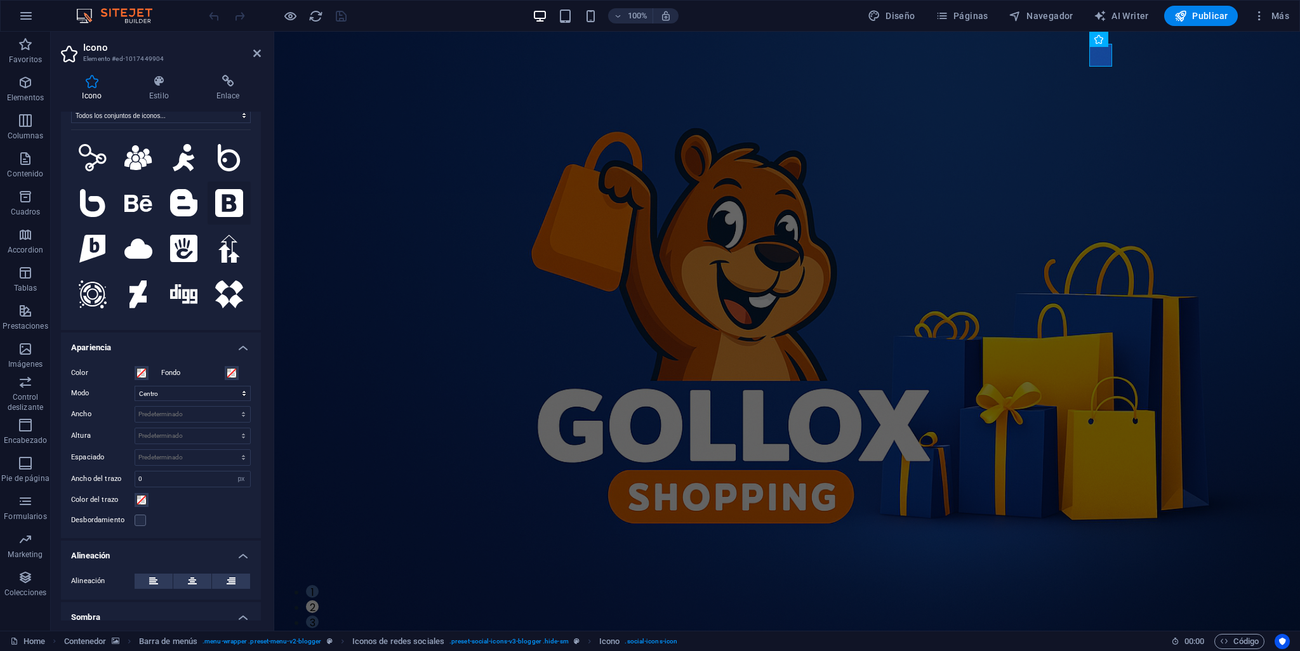
scroll to position [42, 0]
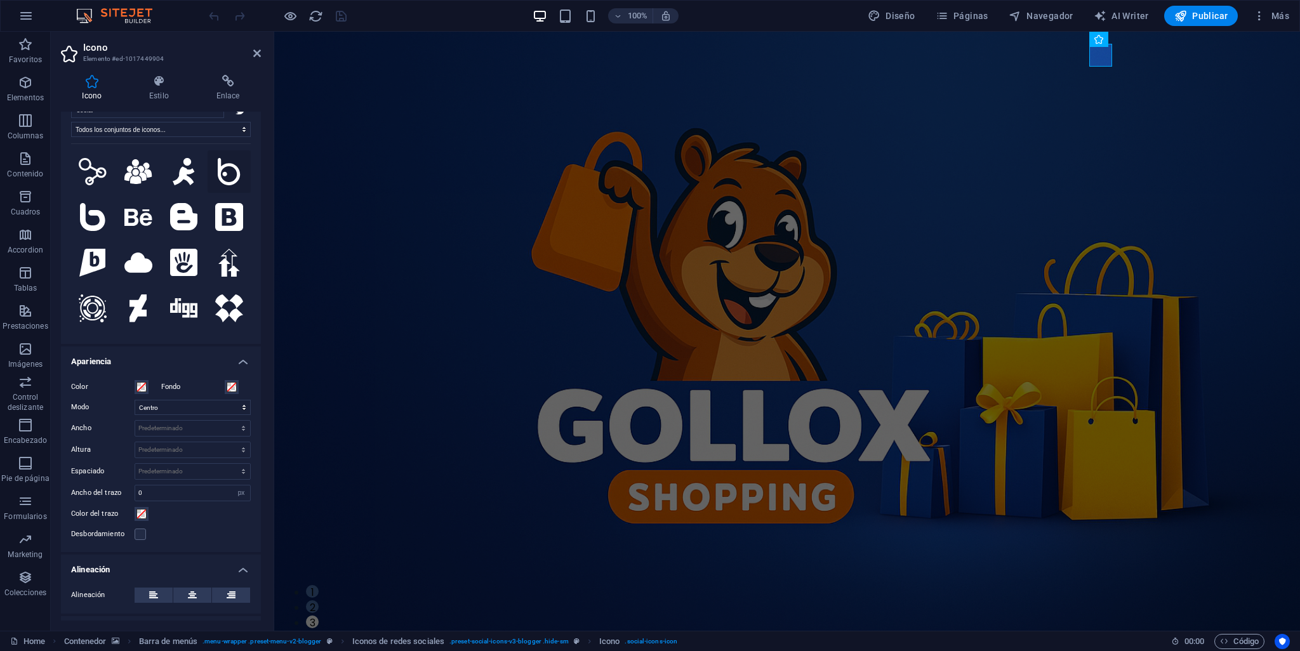
drag, startPoint x: 242, startPoint y: 151, endPoint x: 244, endPoint y: 168, distance: 17.2
click at [245, 173] on button at bounding box center [229, 171] width 43 height 43
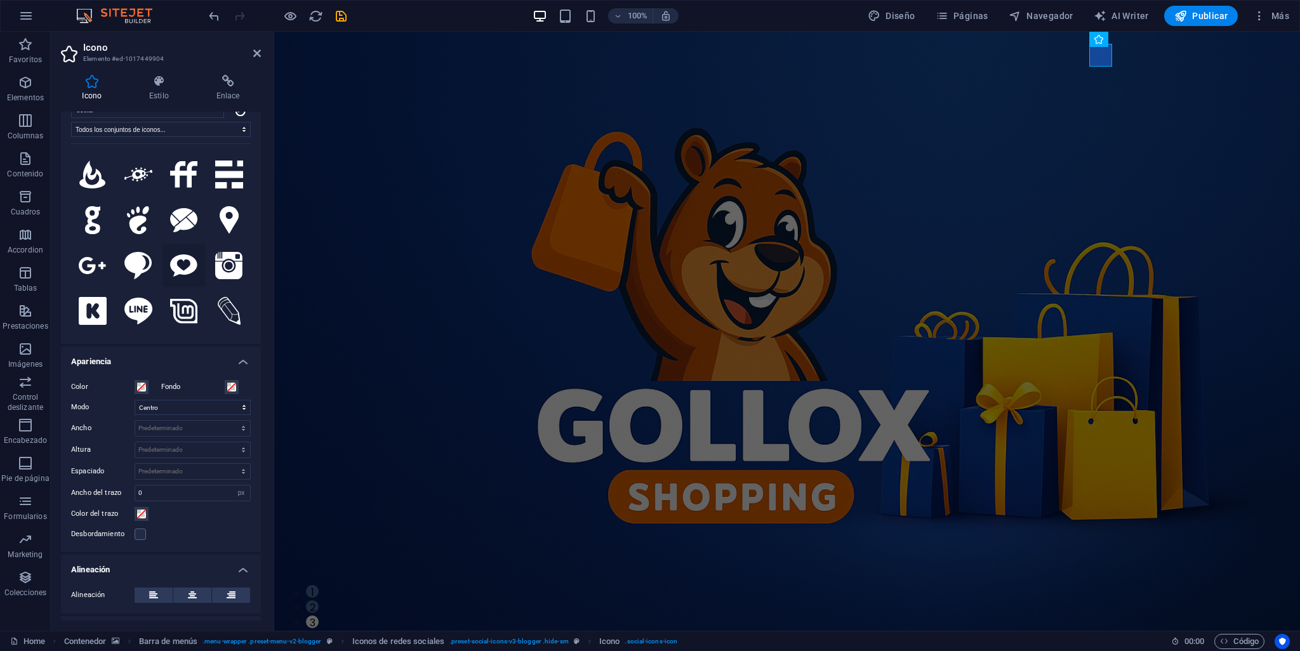
scroll to position [275, 0]
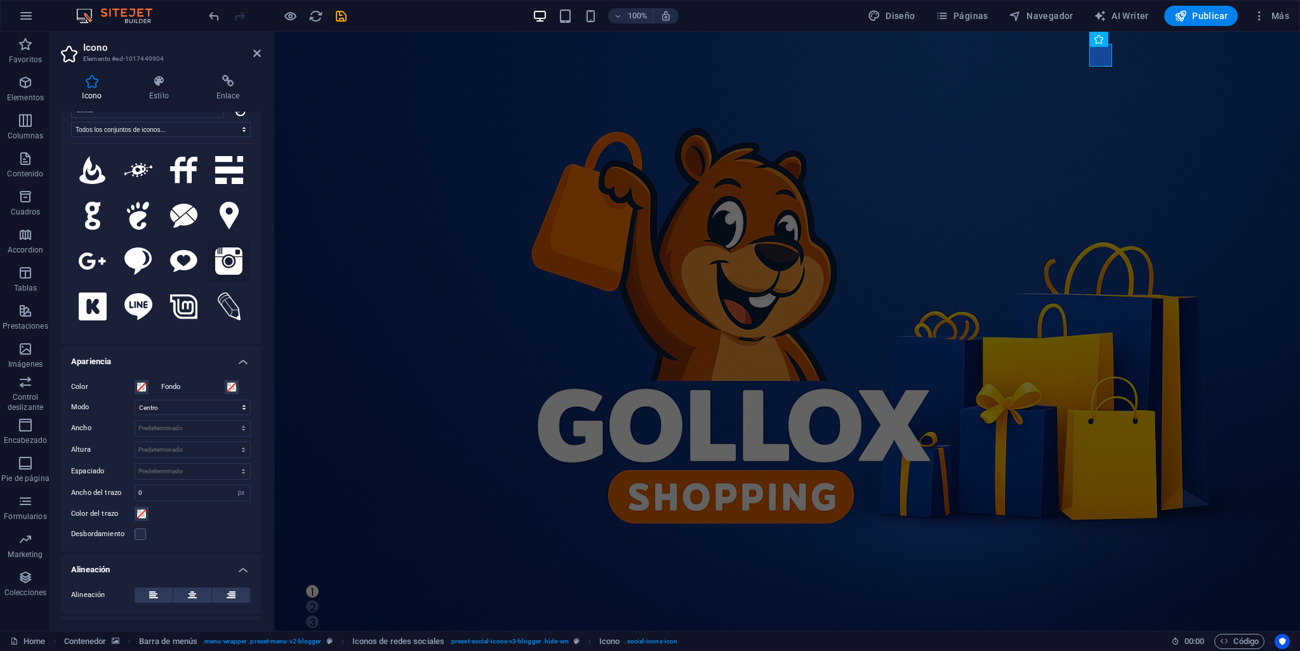
click at [230, 248] on icon at bounding box center [229, 262] width 28 height 28
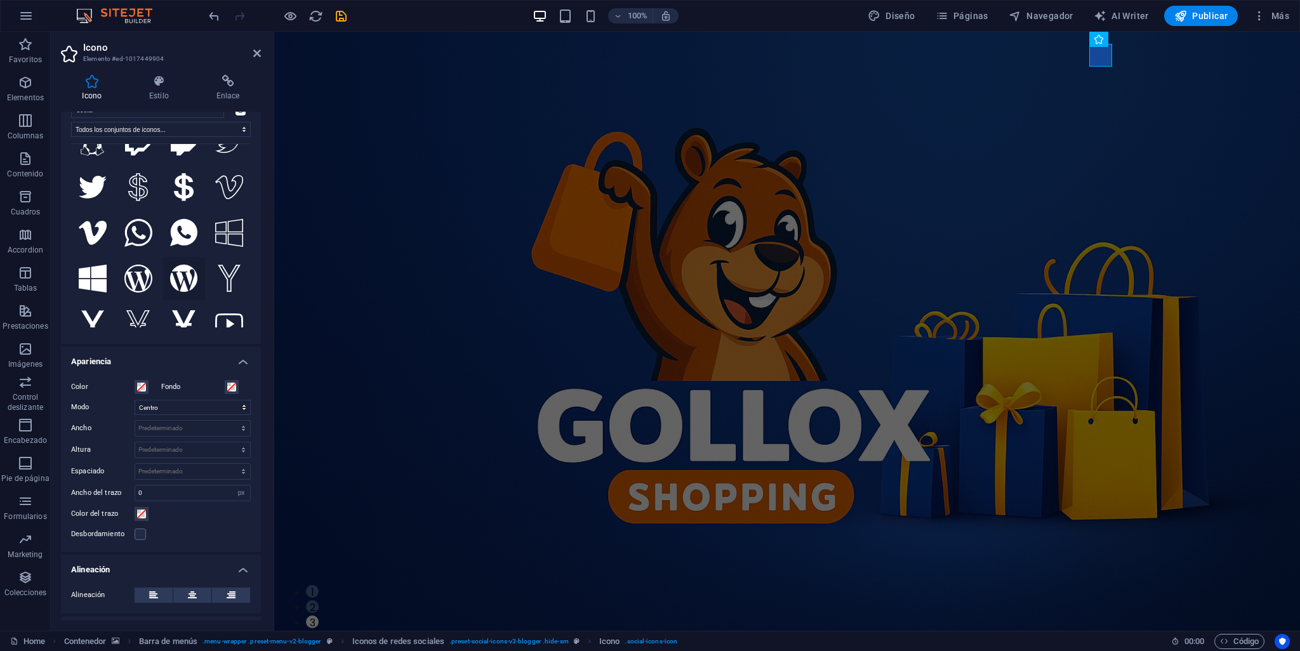
scroll to position [2035, 0]
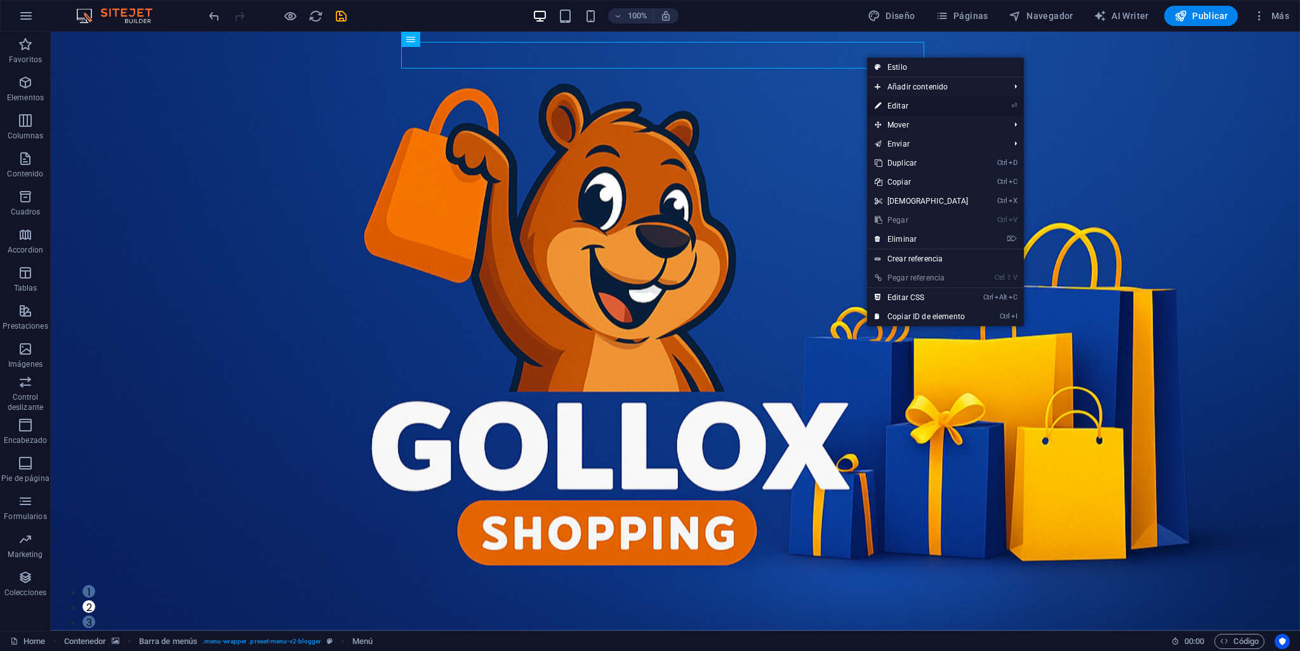
drag, startPoint x: 626, startPoint y: 73, endPoint x: 900, endPoint y: 105, distance: 276.0
click at [900, 105] on link "⏎ Editar" at bounding box center [921, 105] width 109 height 19
select select "default"
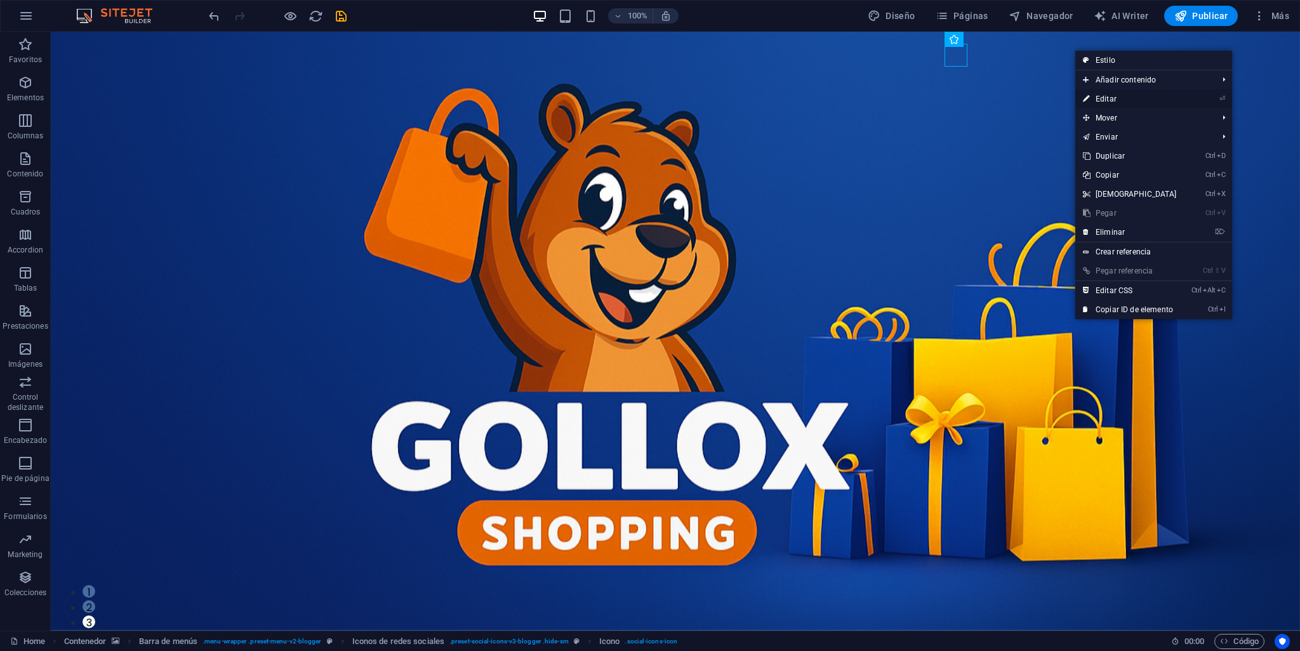
click at [1102, 95] on link "⏎ Editar" at bounding box center [1129, 98] width 109 height 19
select select "xMidYMid"
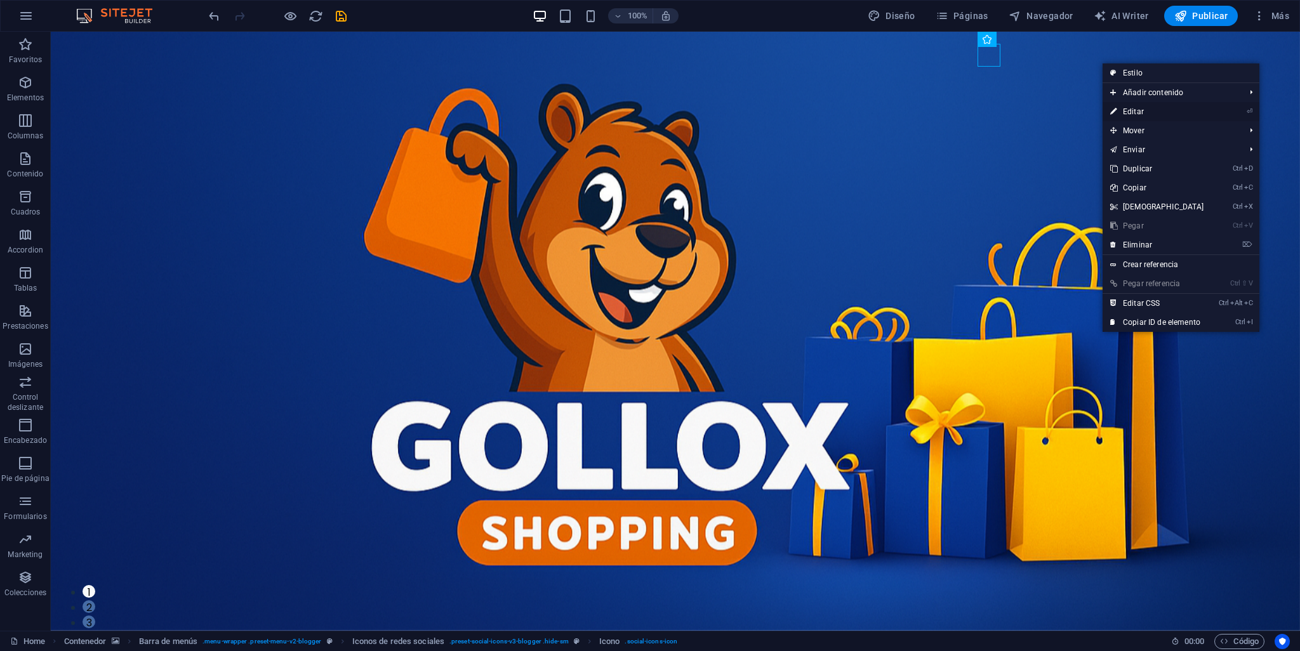
click at [1147, 108] on link "⏎ Editar" at bounding box center [1156, 111] width 109 height 19
select select "xMidYMid"
select select "px"
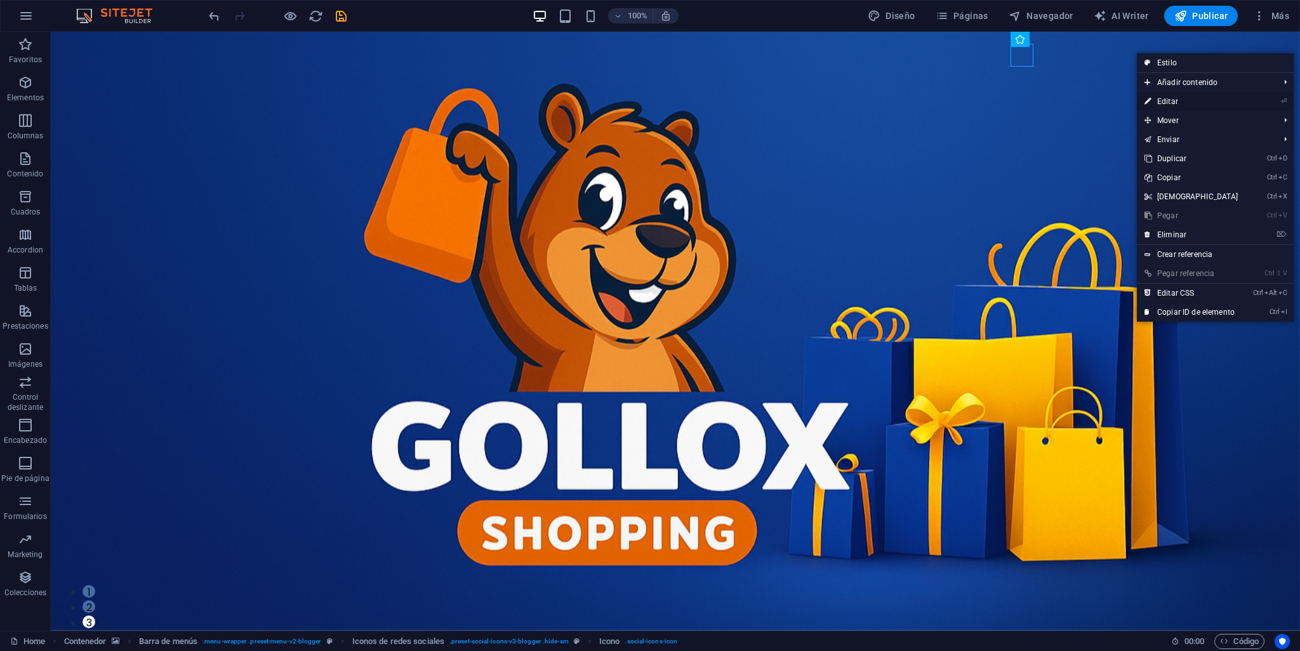
click at [1180, 97] on link "⏎ Editar" at bounding box center [1191, 101] width 109 height 19
select select "xMidYMid"
select select "px"
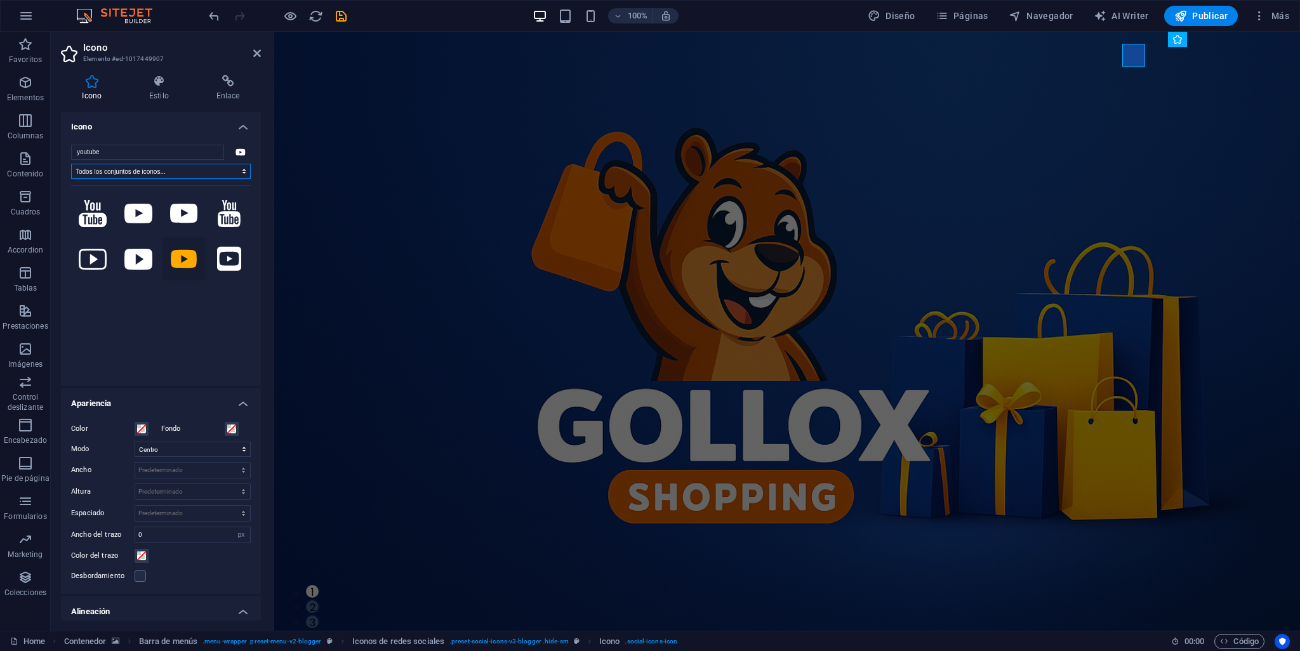
click at [237, 174] on select "Todos los conjuntos de iconos... IcoFont Ionicons FontAwesome Brands FontAwesom…" at bounding box center [161, 171] width 180 height 15
select select "font-awesome-brands"
click at [71, 164] on select "Todos los conjuntos de iconos... IcoFont Ionicons FontAwesome Brands FontAwesom…" at bounding box center [161, 171] width 180 height 15
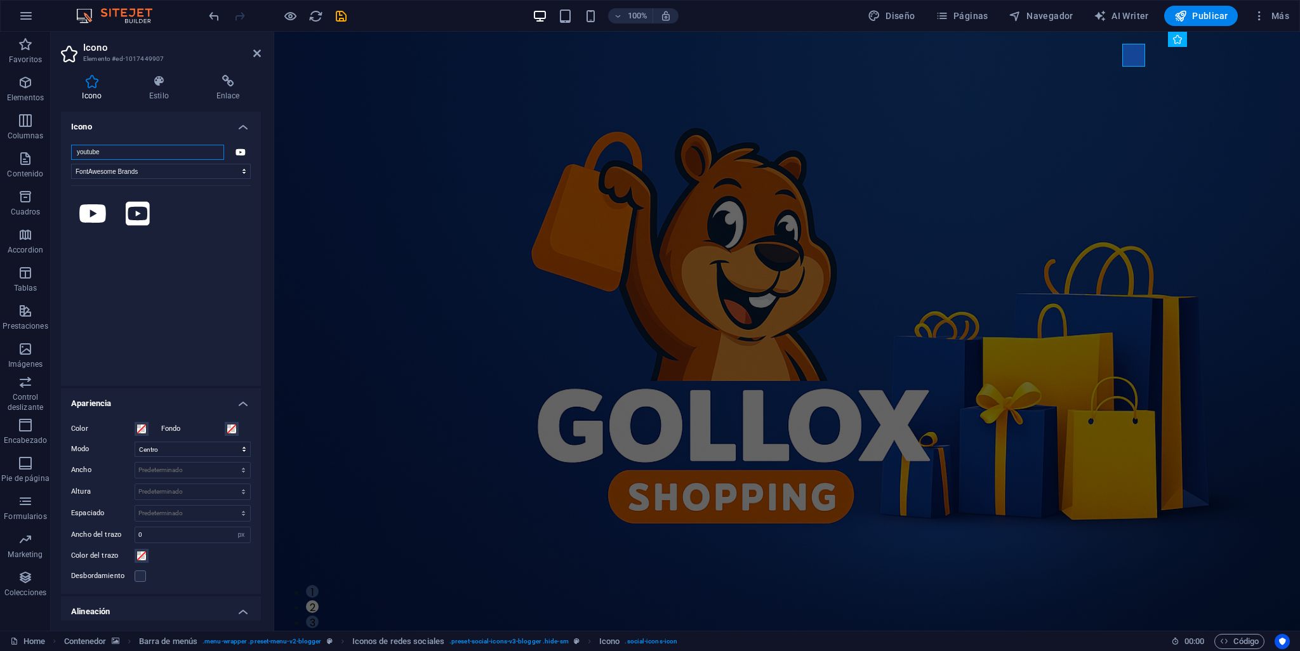
click at [135, 149] on input "youtube" at bounding box center [147, 152] width 153 height 15
type input "y"
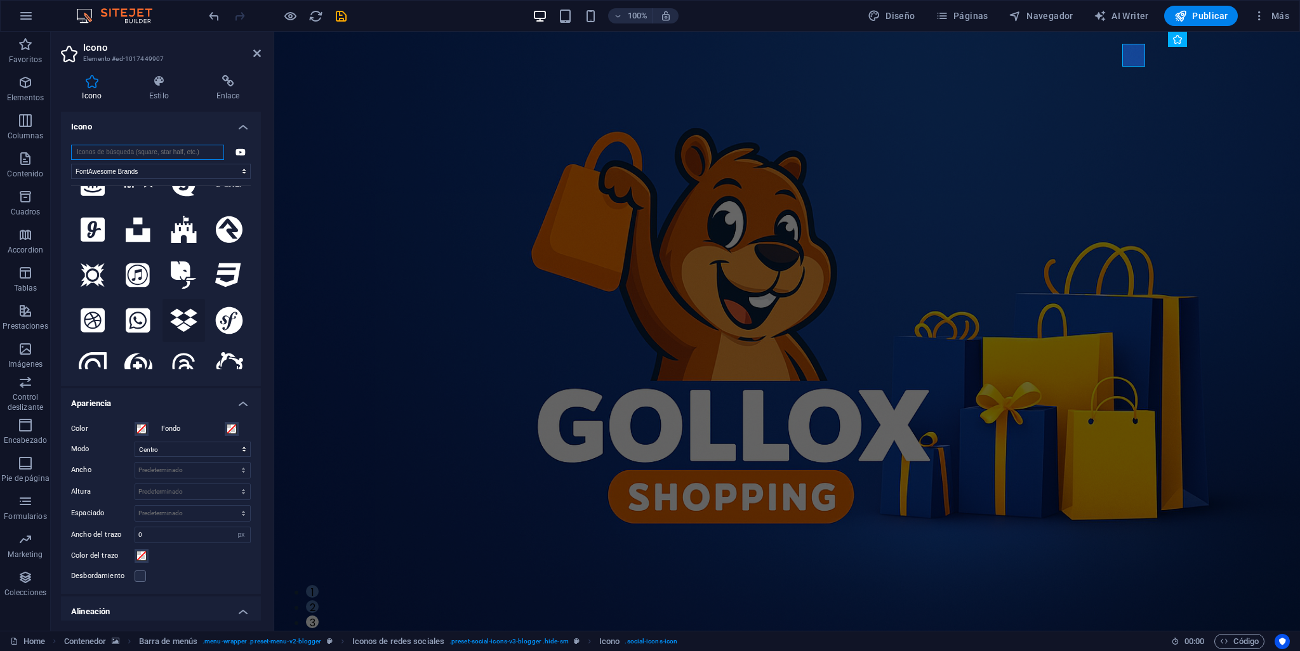
scroll to position [698, 0]
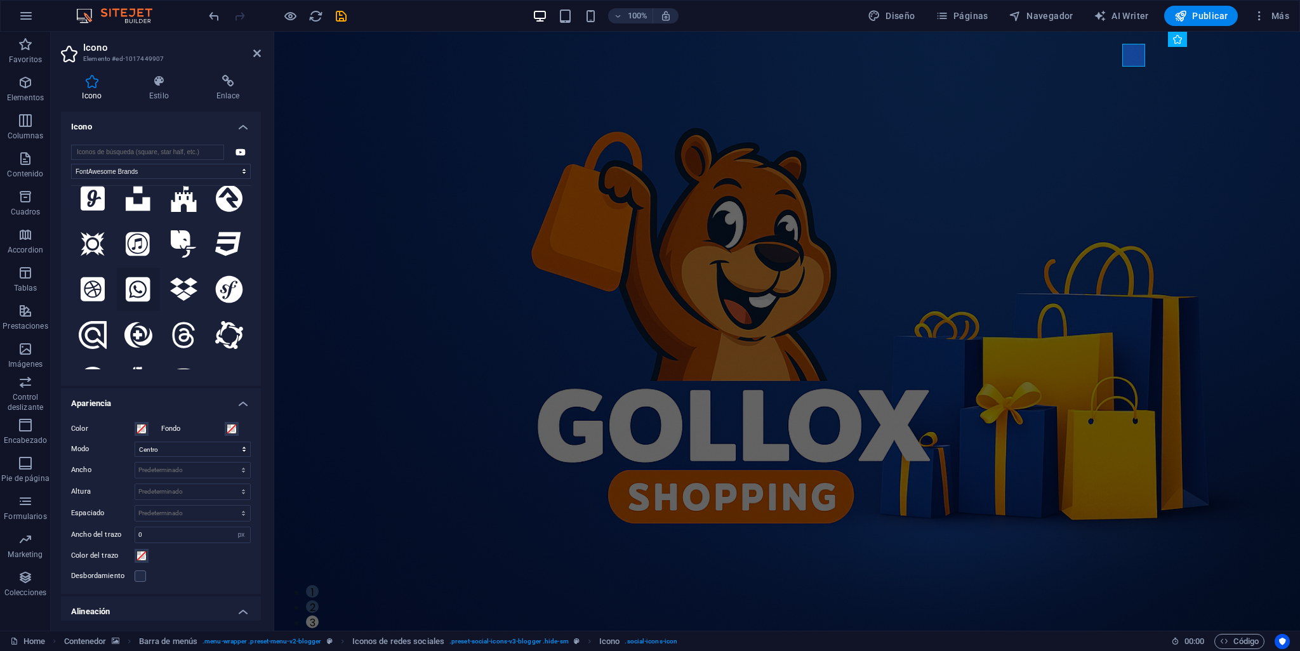
click at [138, 277] on icon at bounding box center [138, 289] width 24 height 24
click at [137, 275] on icon at bounding box center [138, 289] width 24 height 28
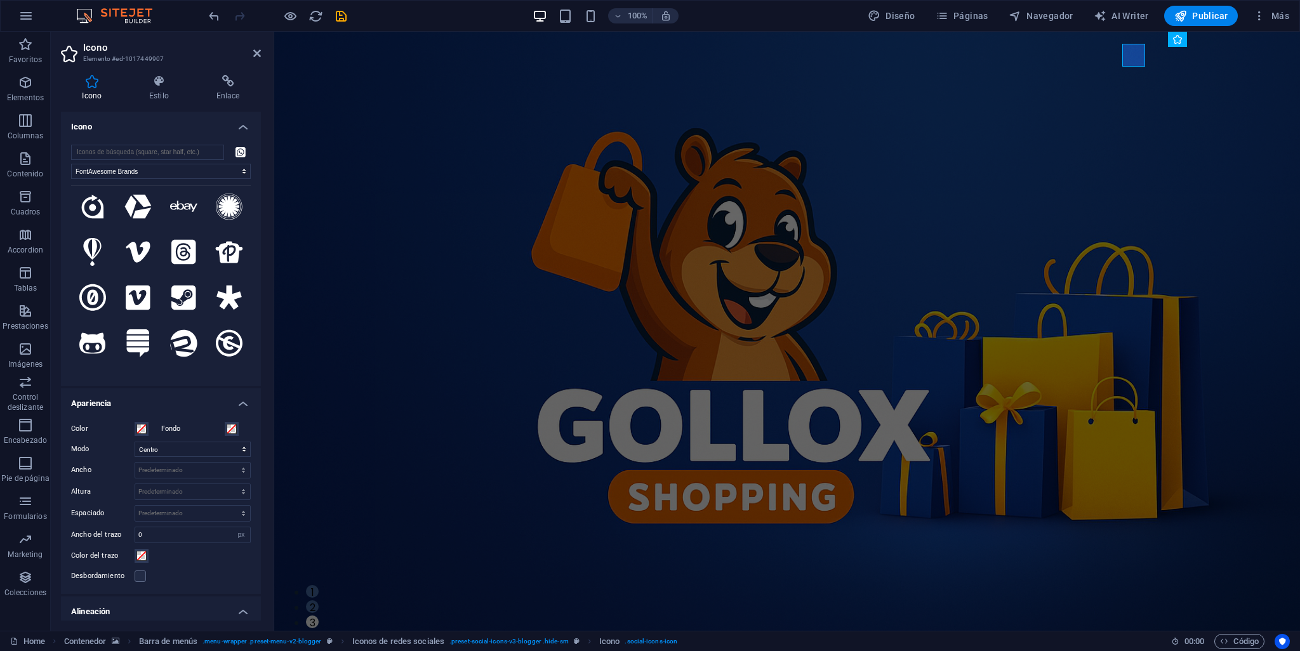
scroll to position [5180, 0]
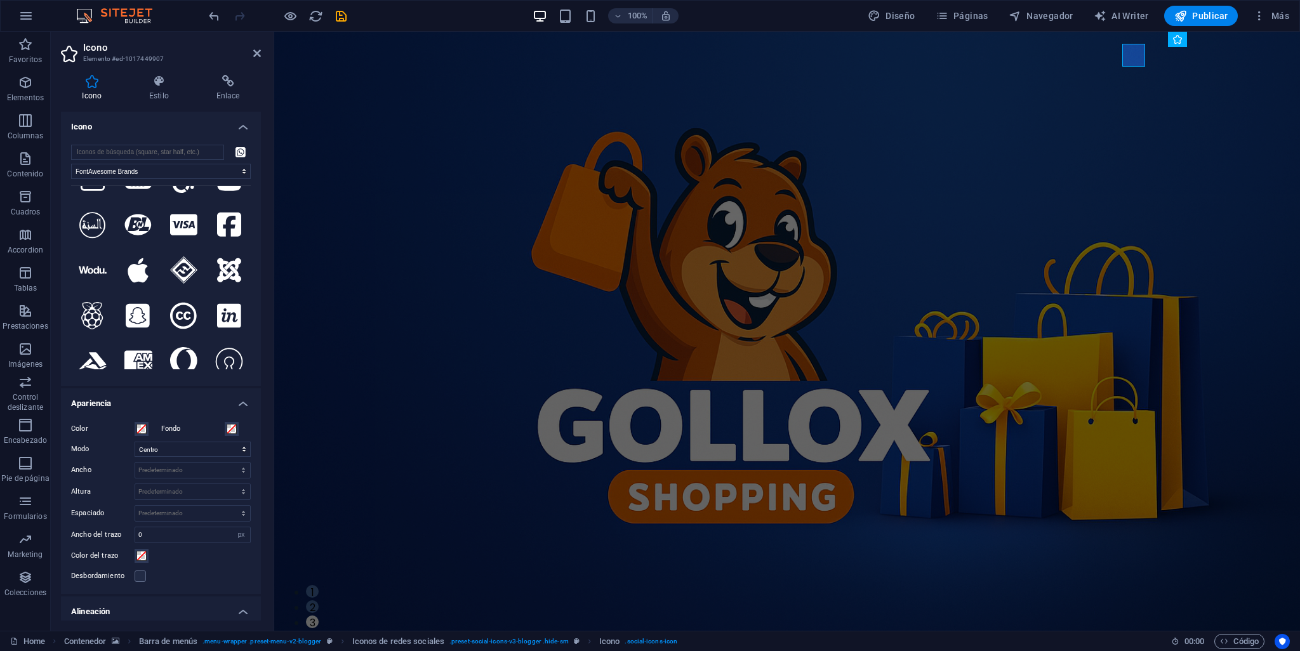
drag, startPoint x: 246, startPoint y: 253, endPoint x: 8, endPoint y: 342, distance: 254.9
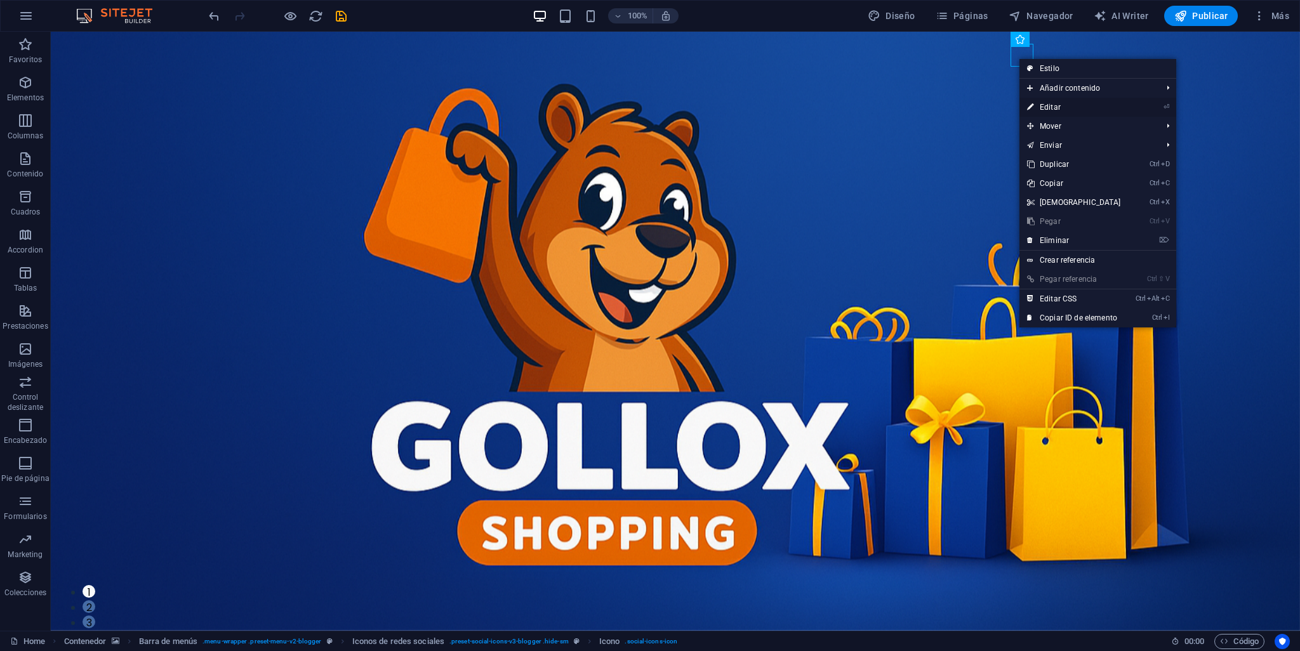
click at [1063, 102] on link "⏎ Editar" at bounding box center [1073, 107] width 109 height 19
select select "font-awesome-brands"
select select "xMidYMid"
select select "px"
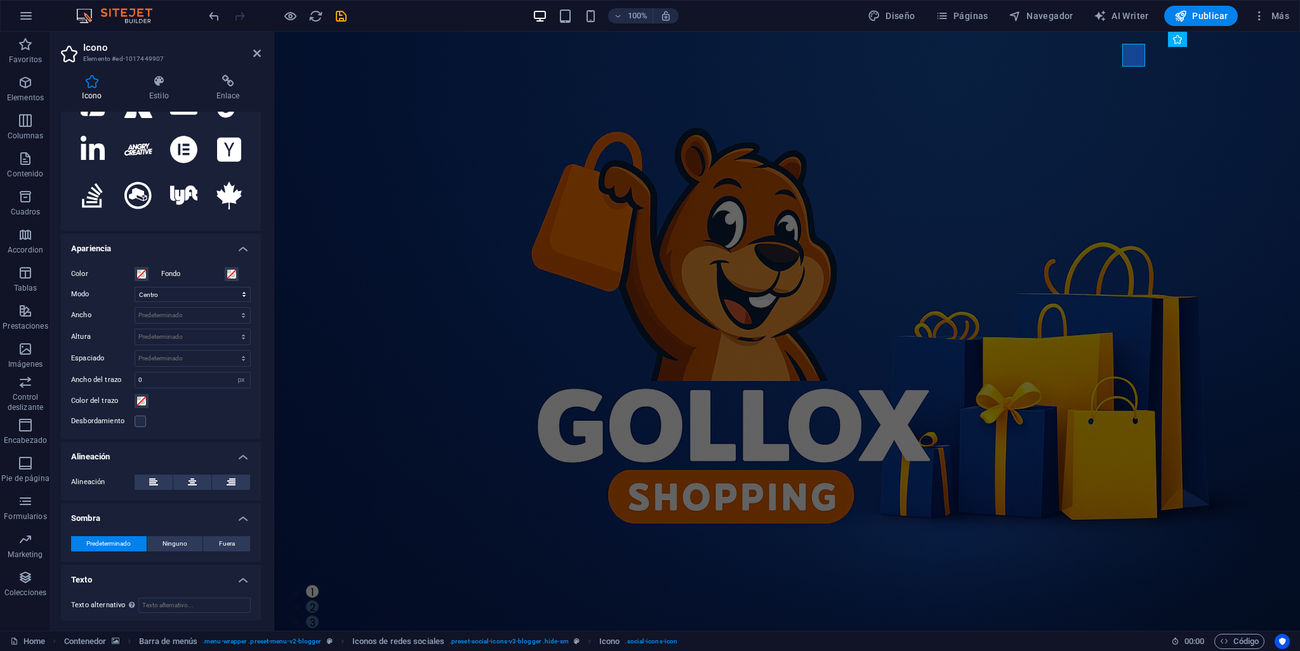
scroll to position [156, 0]
click at [164, 87] on icon at bounding box center [159, 81] width 62 height 13
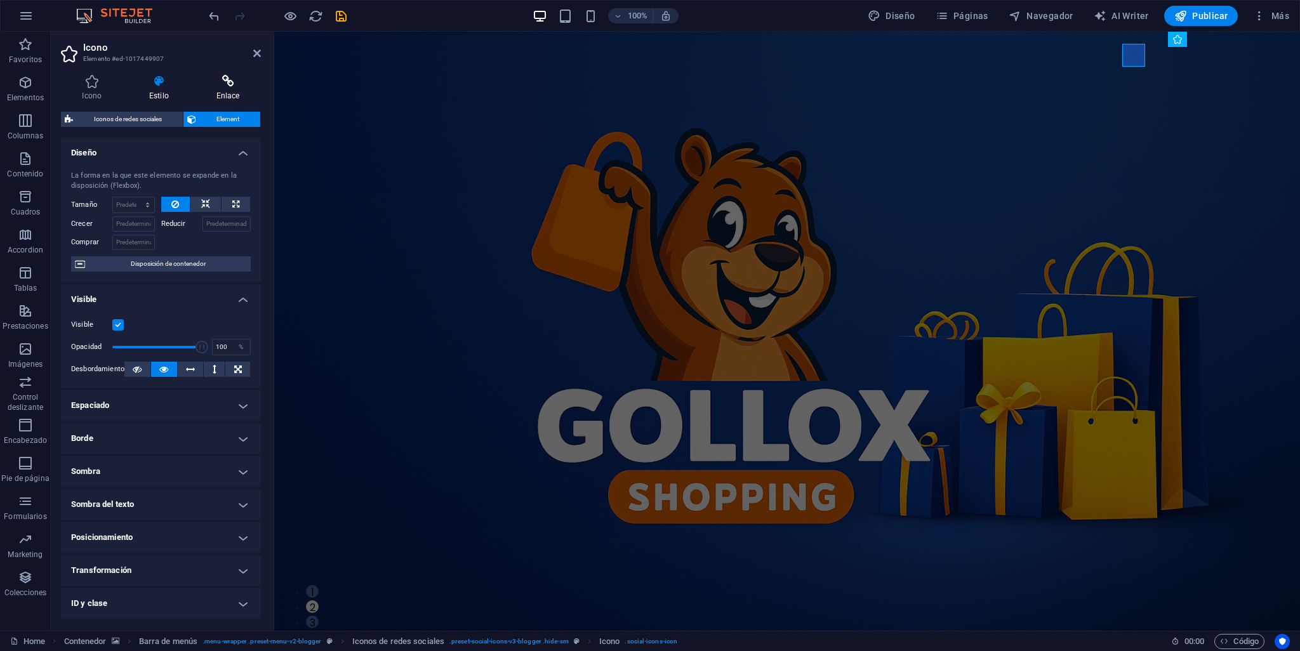
click at [223, 84] on icon at bounding box center [228, 81] width 66 height 13
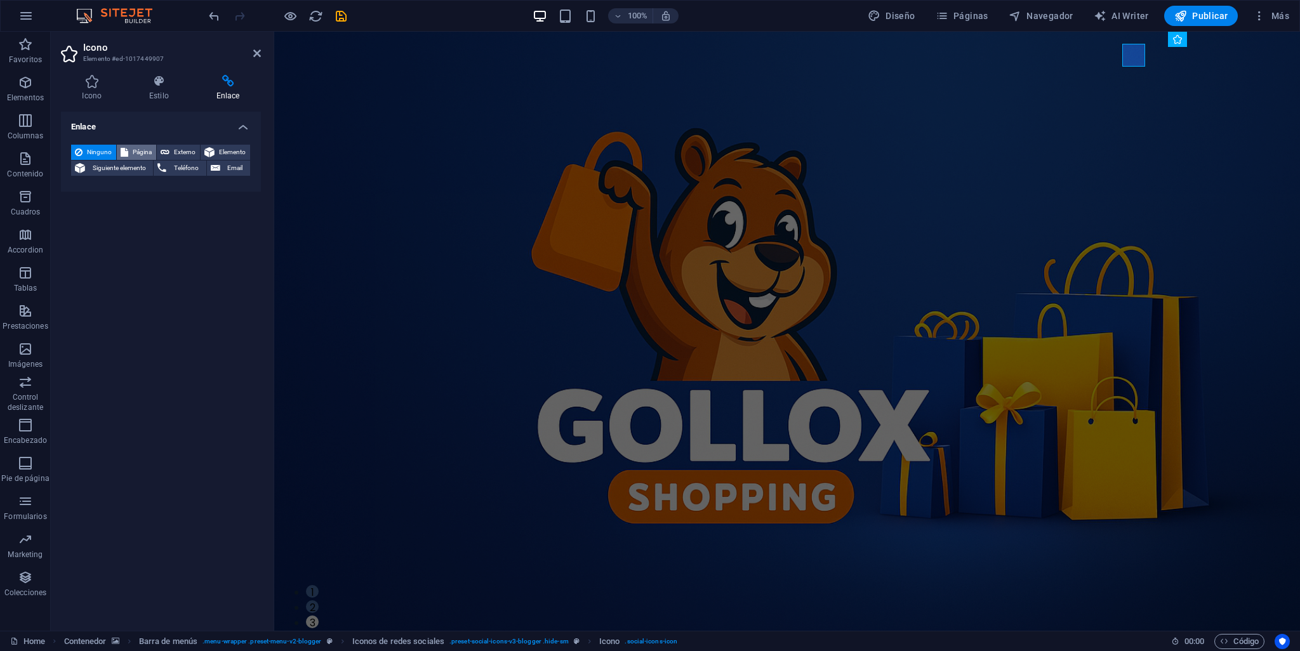
click at [137, 150] on span "Página" at bounding box center [142, 152] width 20 height 15
select select
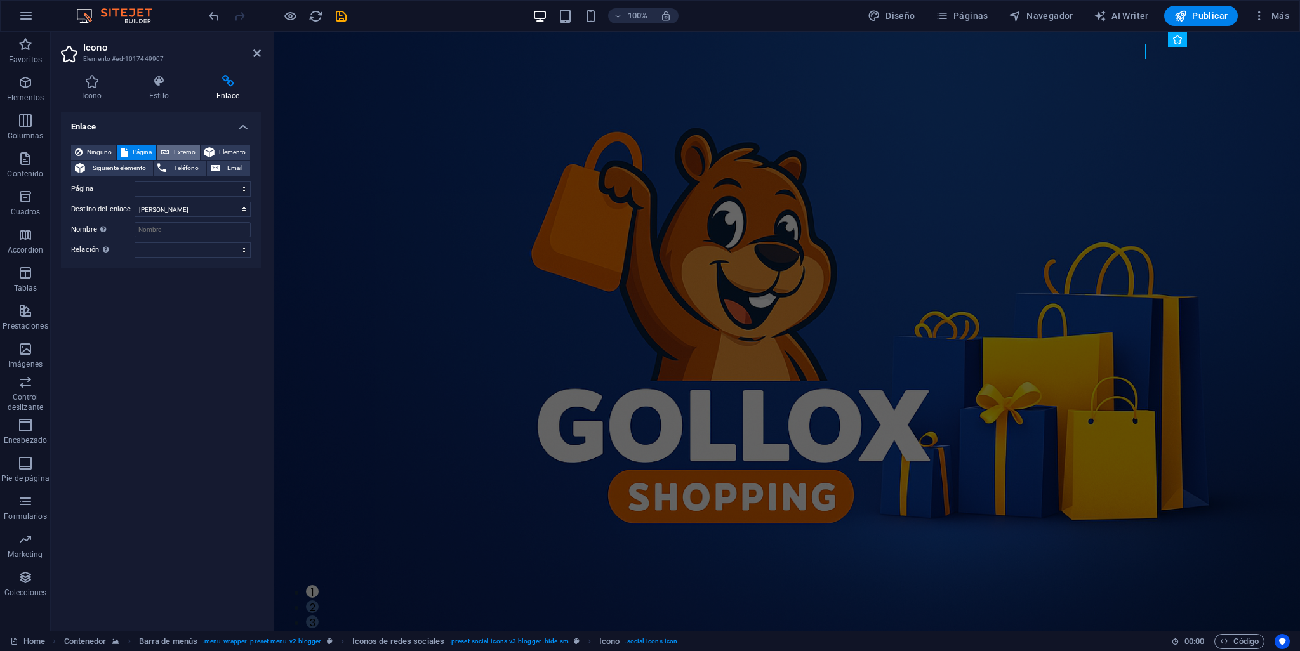
click at [180, 153] on span "Externo" at bounding box center [184, 152] width 23 height 15
select select "blank"
paste input "https://wa.link/iotjdi"
type input "https://wa.link/iotjdi"
click at [178, 166] on span "Teléfono" at bounding box center [186, 168] width 32 height 15
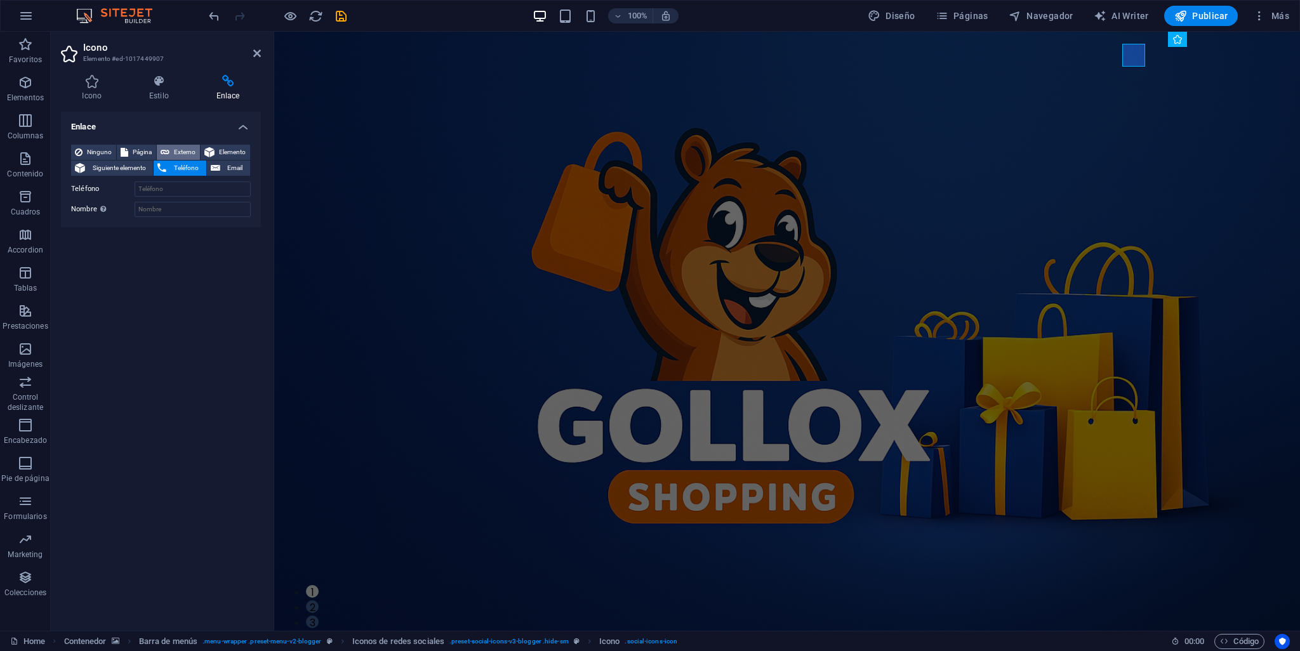
click at [181, 149] on span "Externo" at bounding box center [184, 152] width 23 height 15
select select "blank"
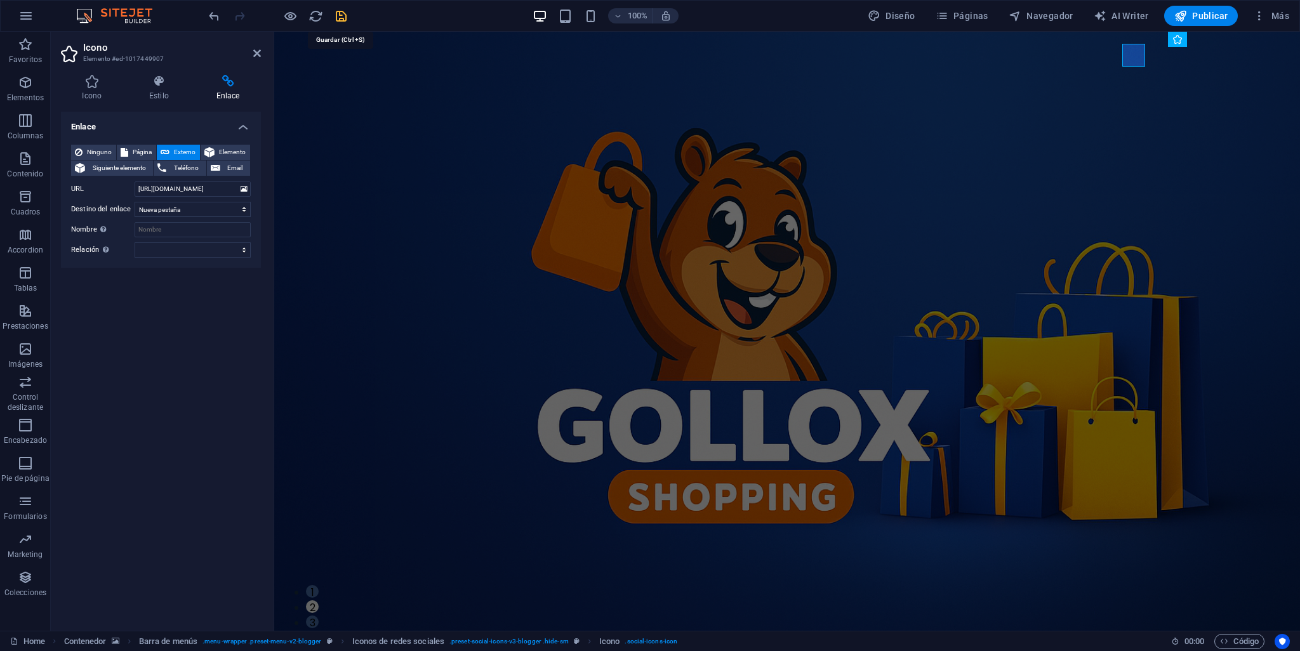
click at [335, 18] on icon "save" at bounding box center [341, 16] width 15 height 15
checkbox input "false"
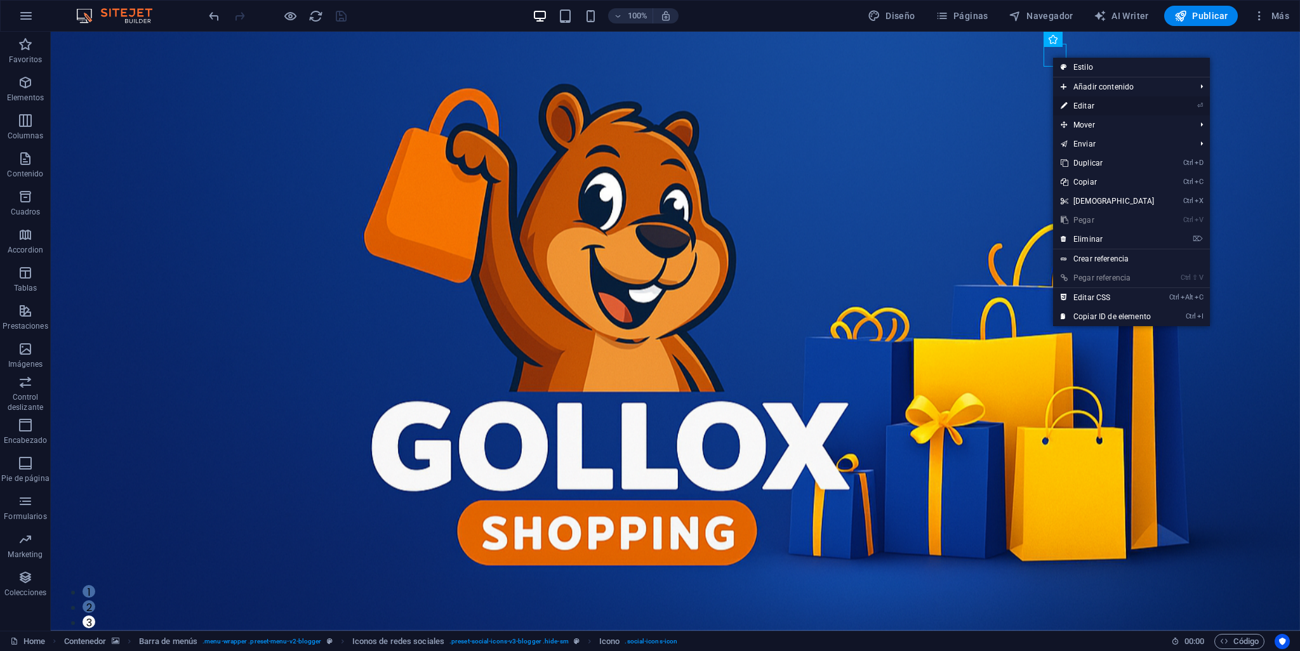
click at [1102, 105] on link "⏎ Editar" at bounding box center [1107, 105] width 109 height 19
select select "xMidYMid"
select select "px"
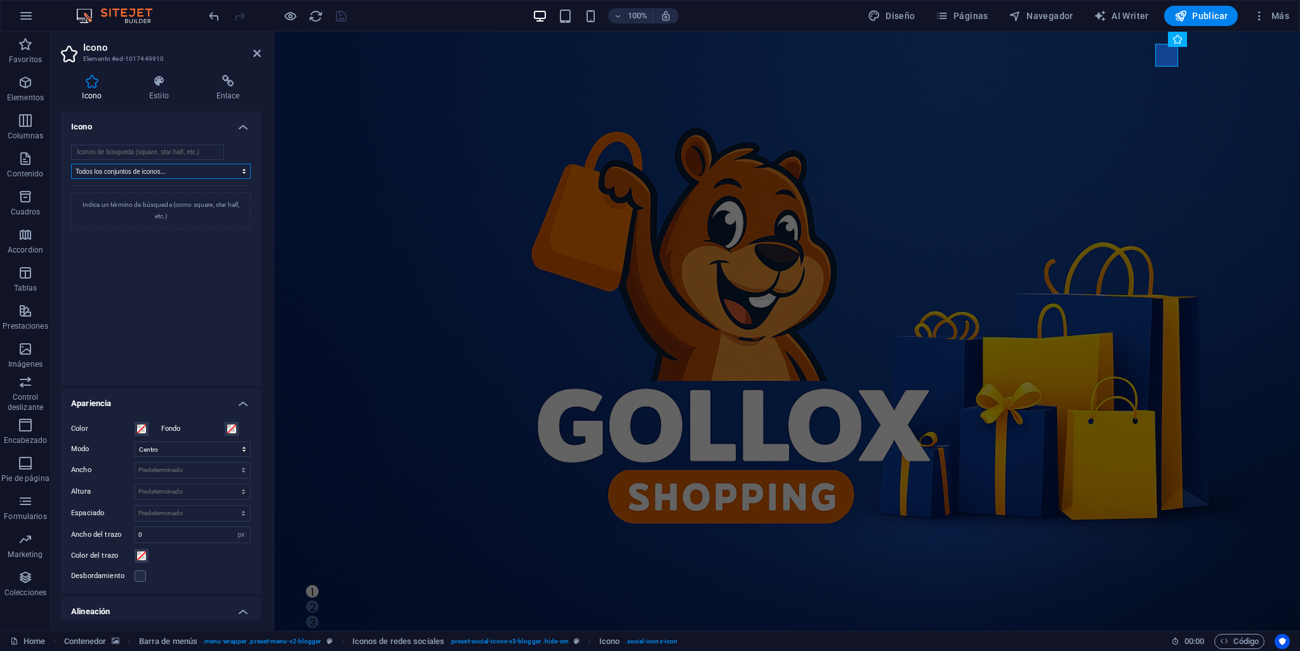
click at [244, 170] on select "Todos los conjuntos de iconos... IcoFont Ionicons FontAwesome Brands FontAwesom…" at bounding box center [161, 171] width 180 height 15
select select "icofont"
click at [71, 164] on select "Todos los conjuntos de iconos... IcoFont Ionicons FontAwesome Brands FontAwesom…" at bounding box center [161, 171] width 180 height 15
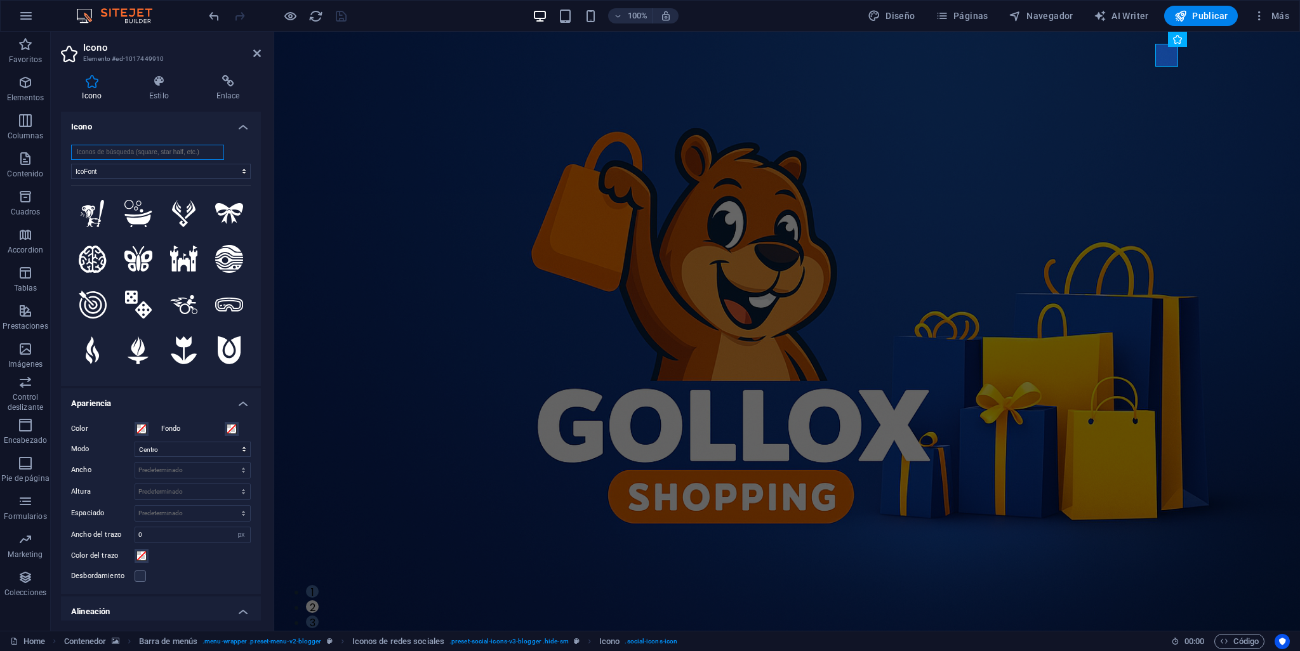
click at [205, 150] on input "search" at bounding box center [147, 152] width 153 height 15
click at [244, 176] on select "Todos los conjuntos de iconos... IcoFont Ionicons FontAwesome Brands FontAwesom…" at bounding box center [161, 171] width 180 height 15
select select
click at [71, 164] on select "Todos los conjuntos de iconos... IcoFont Ionicons FontAwesome Brands FontAwesom…" at bounding box center [161, 171] width 180 height 15
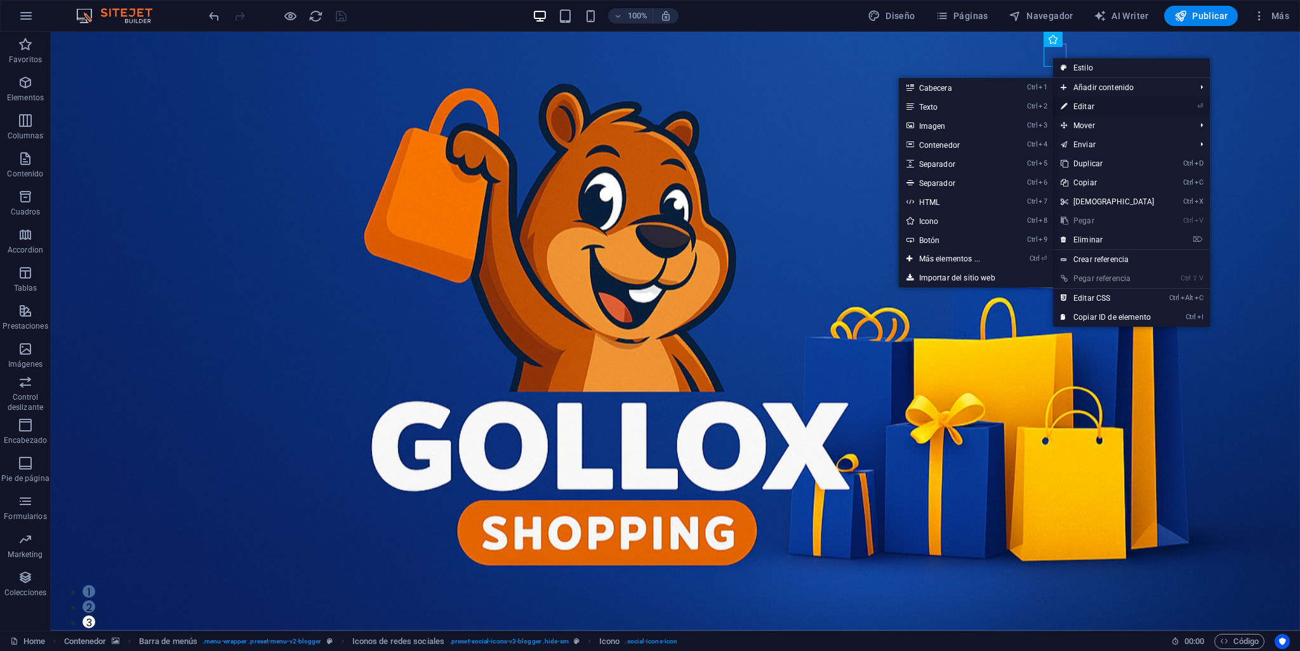
click at [1077, 105] on link "⏎ Editar" at bounding box center [1107, 106] width 109 height 19
select select "xMidYMid"
select select "px"
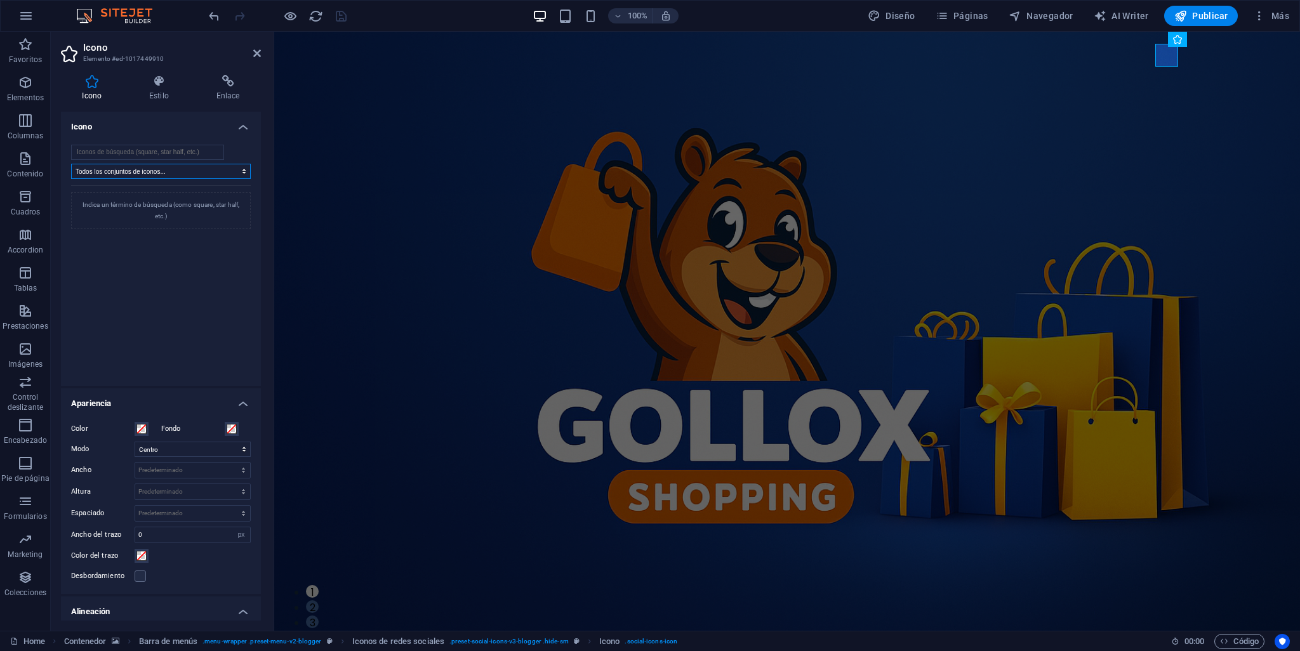
click at [237, 174] on select "Todos los conjuntos de iconos... IcoFont Ionicons FontAwesome Brands FontAwesom…" at bounding box center [161, 171] width 180 height 15
select select "ionicons"
click at [71, 164] on select "Todos los conjuntos de iconos... IcoFont Ionicons FontAwesome Brands FontAwesom…" at bounding box center [161, 171] width 180 height 15
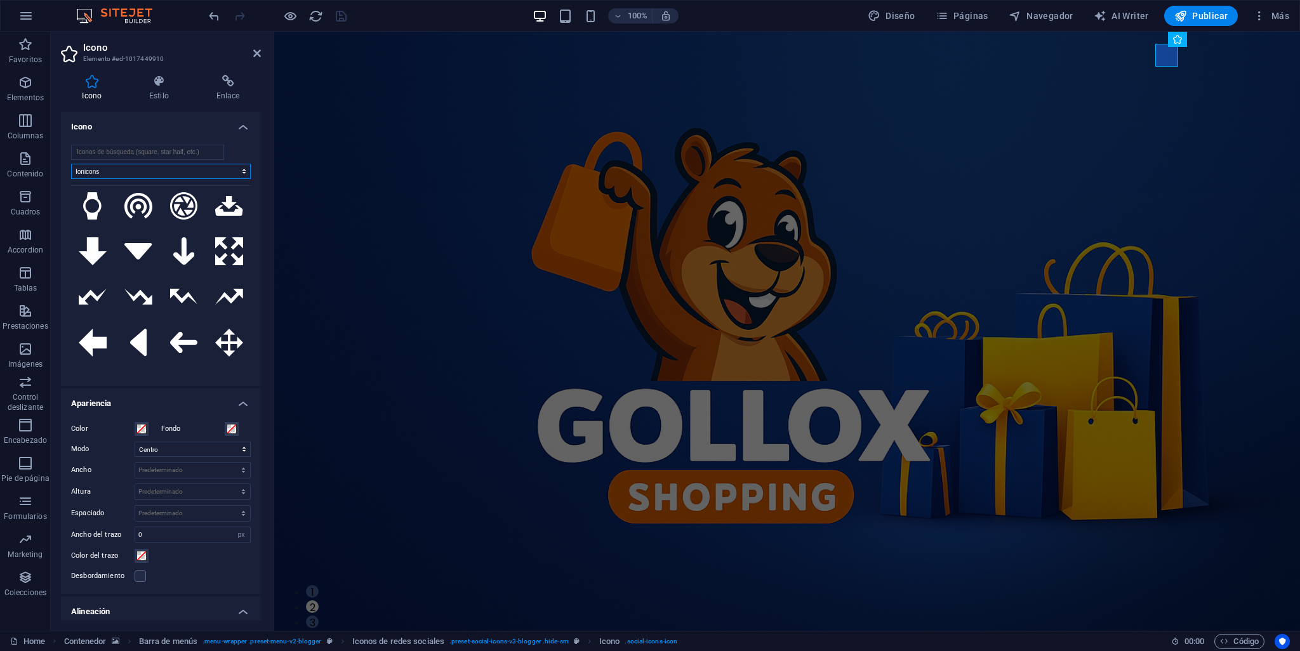
scroll to position [1502, 0]
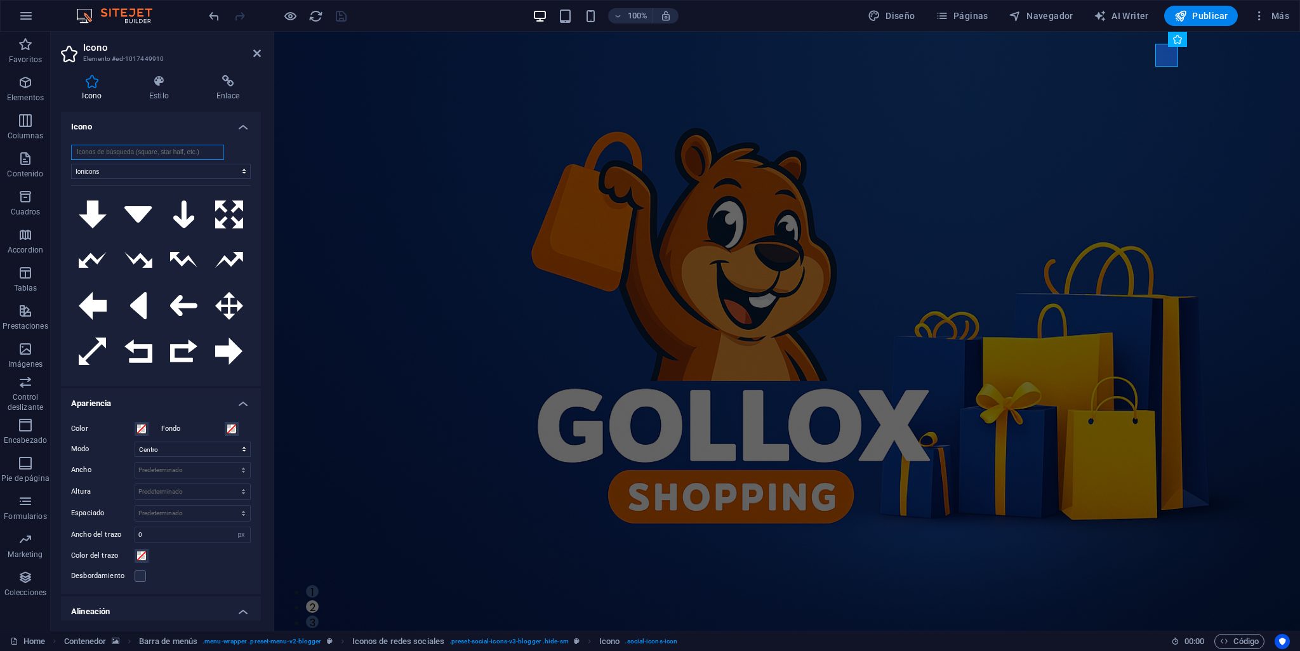
click at [111, 153] on input "search" at bounding box center [147, 152] width 153 height 15
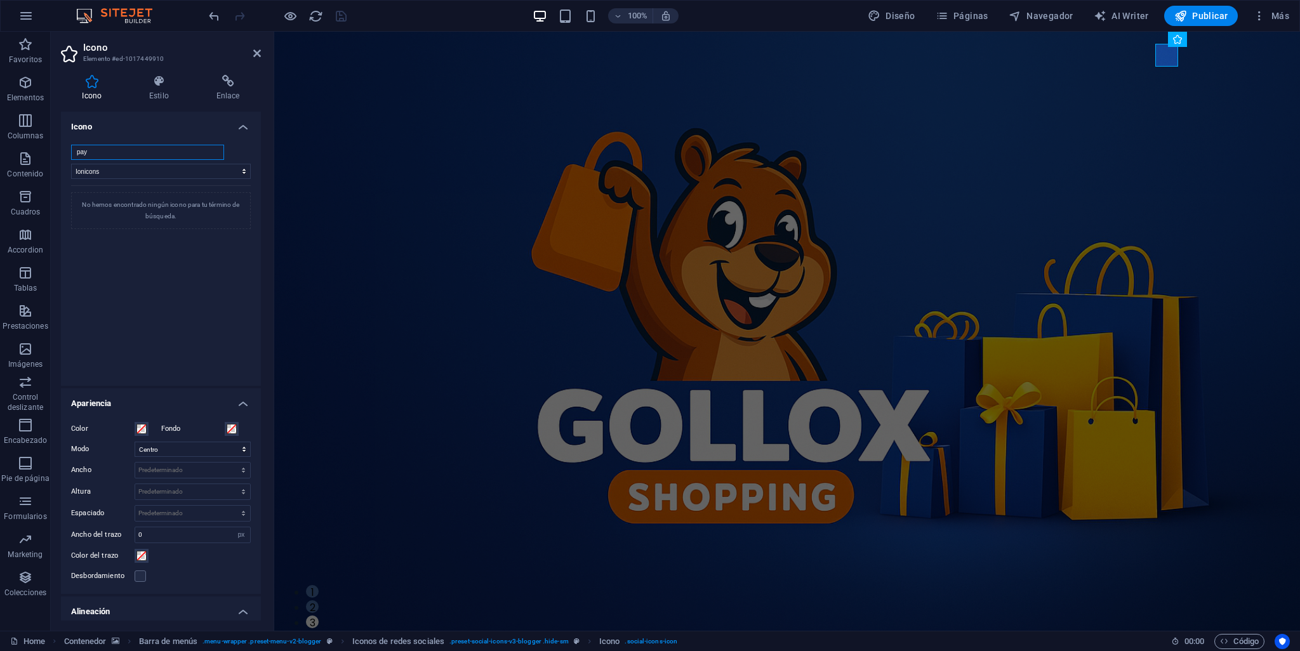
scroll to position [0, 0]
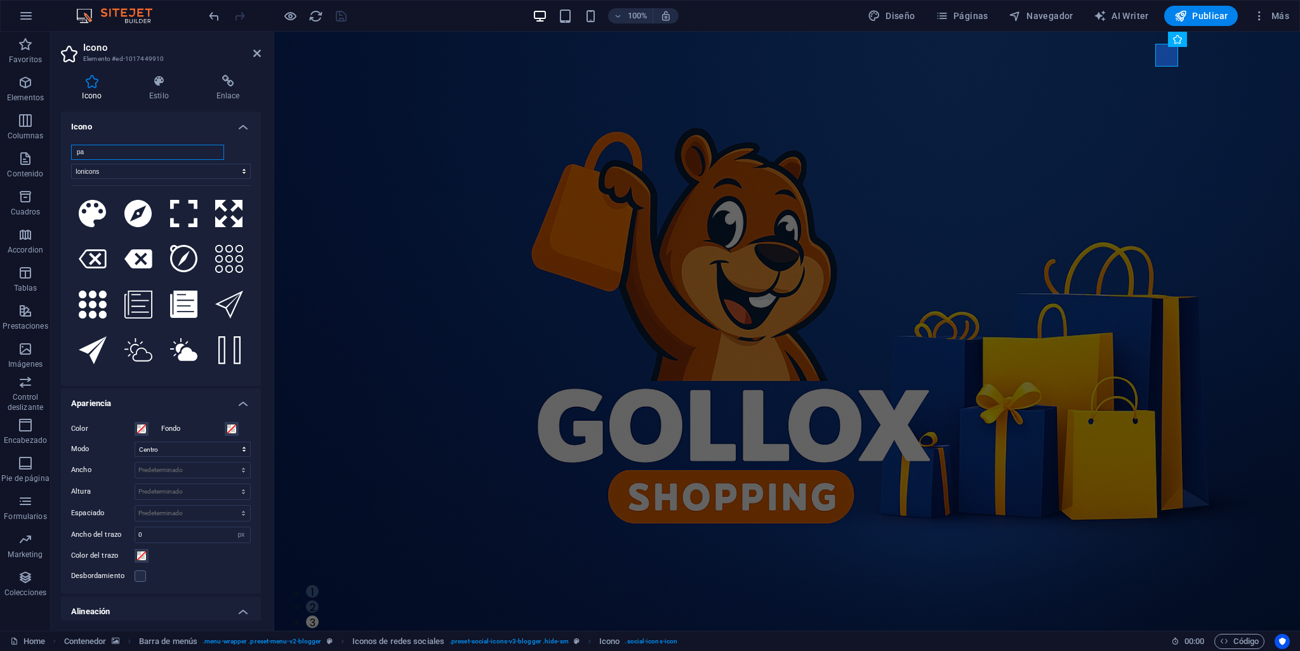
type input "p"
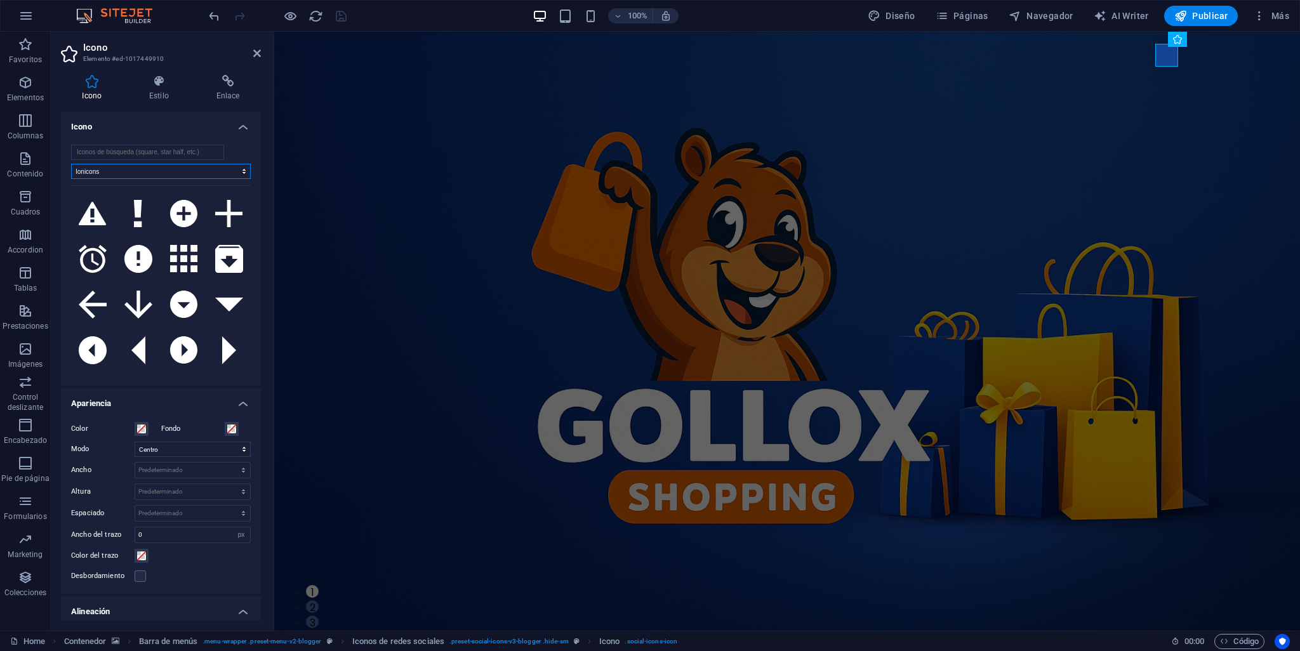
click at [241, 169] on select "Todos los conjuntos de iconos... IcoFont Ionicons FontAwesome Brands FontAwesom…" at bounding box center [161, 171] width 180 height 15
select select
click at [71, 164] on select "Todos los conjuntos de iconos... IcoFont Ionicons FontAwesome Brands FontAwesom…" at bounding box center [161, 171] width 180 height 15
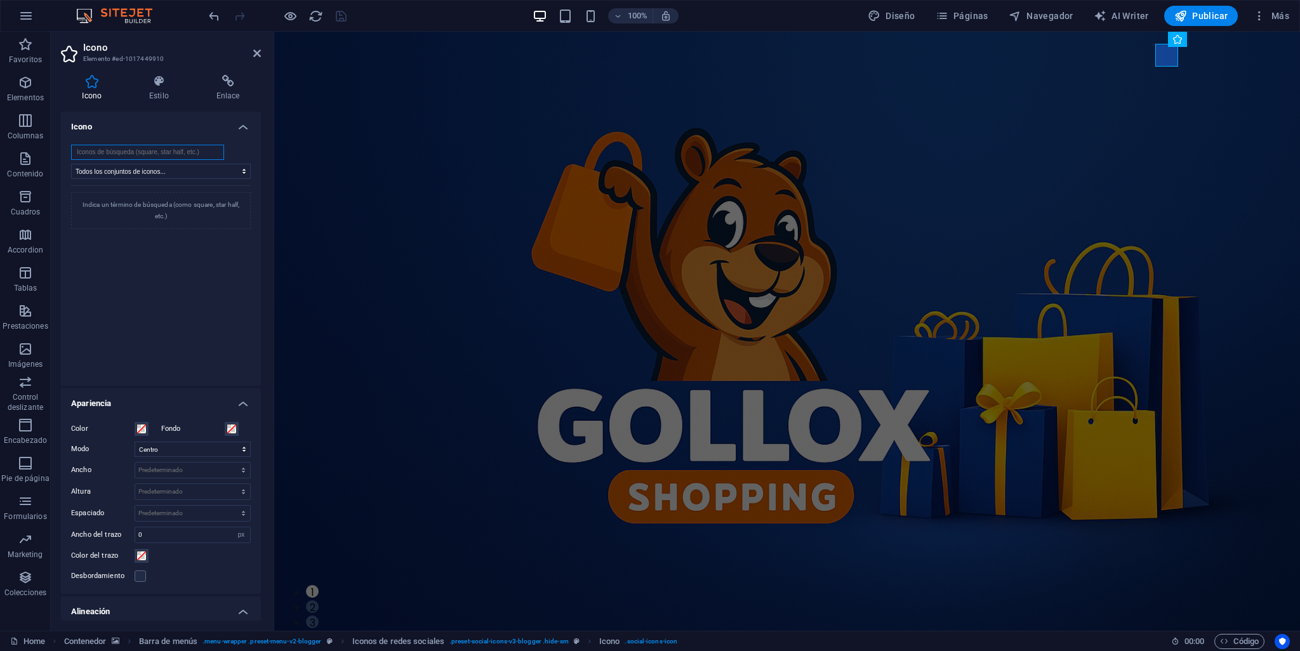
click at [156, 153] on input "search" at bounding box center [147, 152] width 153 height 15
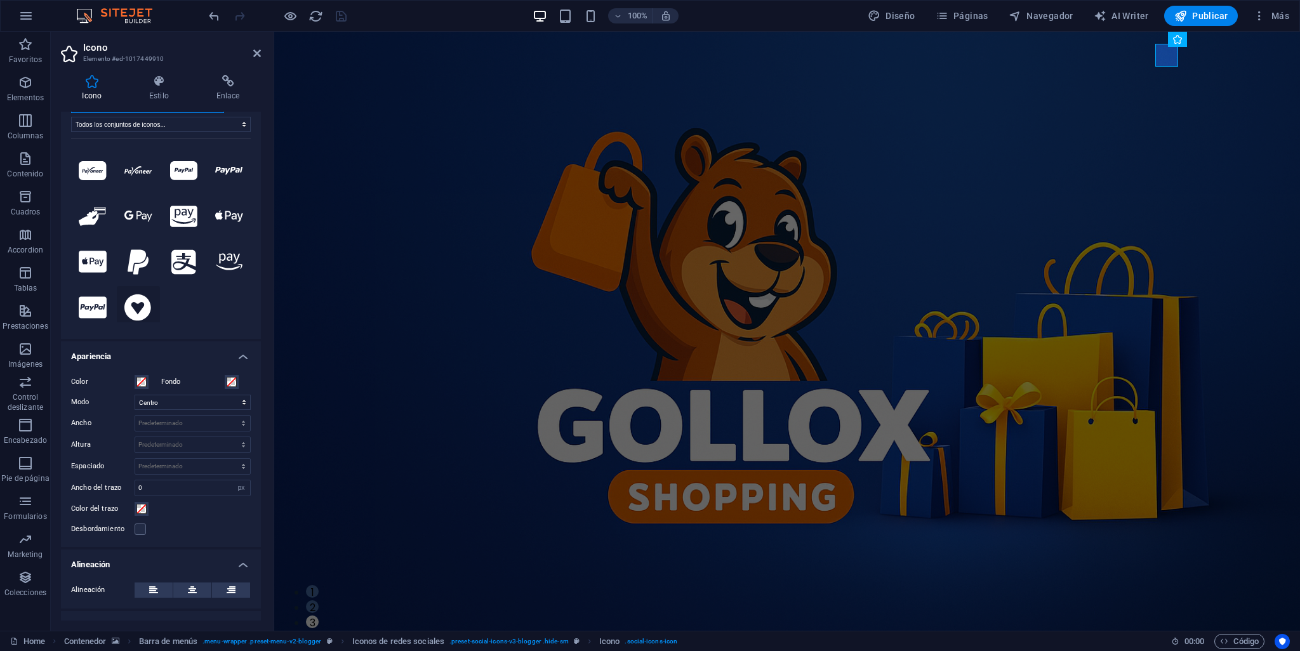
scroll to position [63, 0]
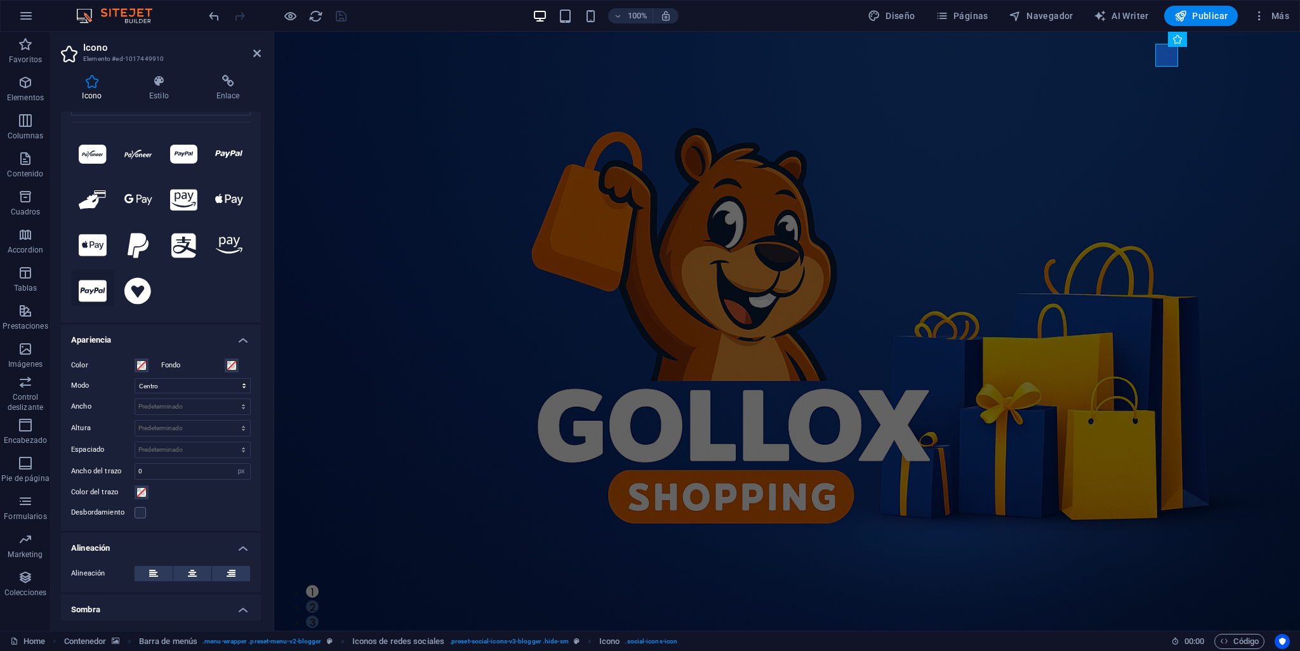
click at [88, 281] on icon at bounding box center [93, 291] width 28 height 22
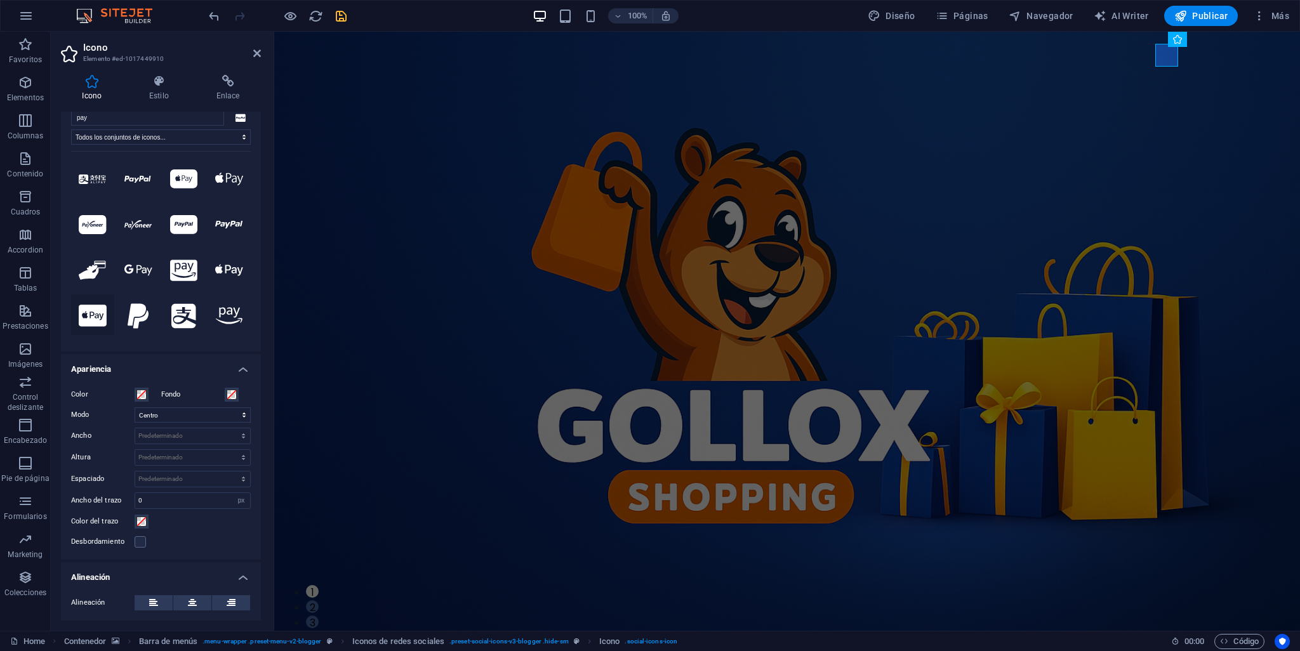
scroll to position [21, 0]
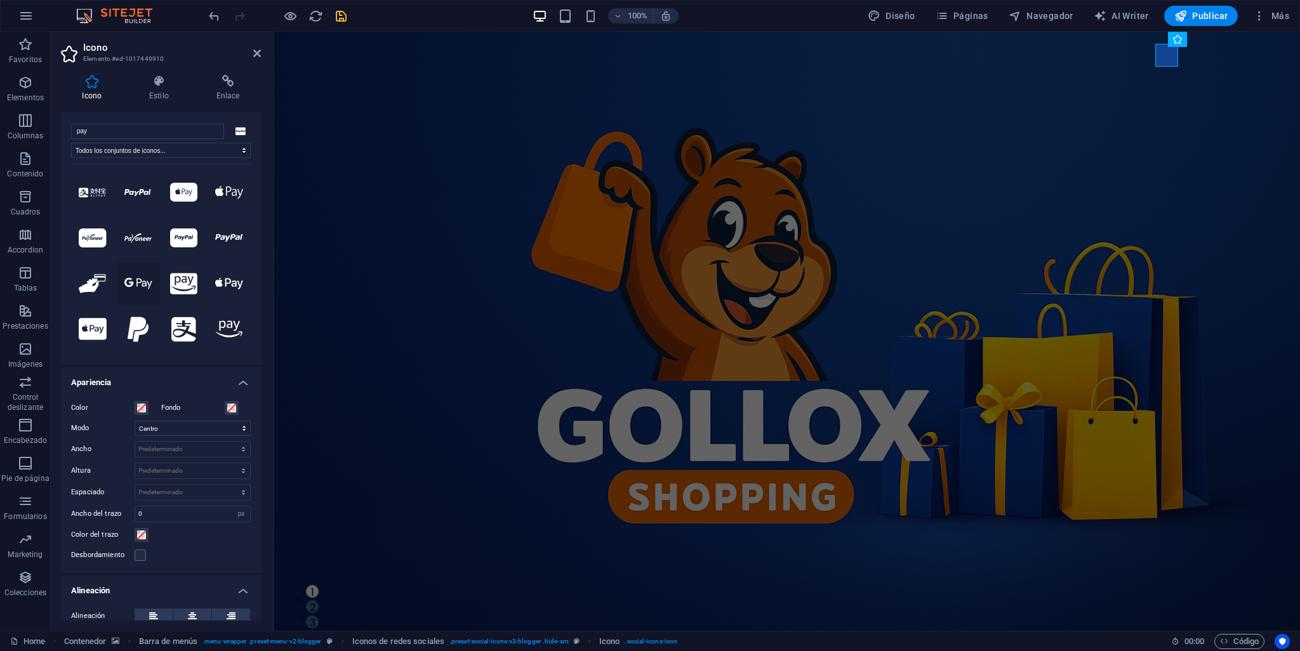
click at [124, 282] on icon at bounding box center [138, 283] width 28 height 22
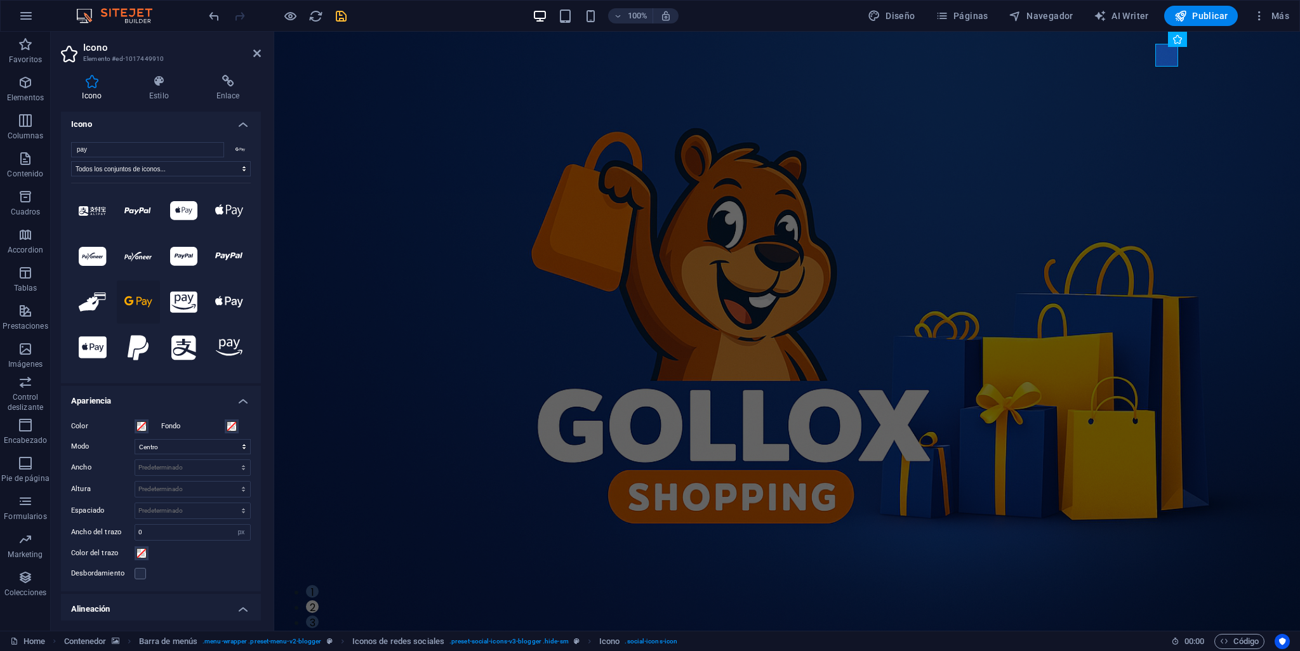
scroll to position [0, 0]
click at [126, 211] on icon at bounding box center [138, 214] width 28 height 8
click at [183, 255] on icon at bounding box center [184, 258] width 28 height 19
click at [127, 218] on button at bounding box center [138, 213] width 43 height 43
click at [95, 150] on input "pay" at bounding box center [147, 152] width 153 height 15
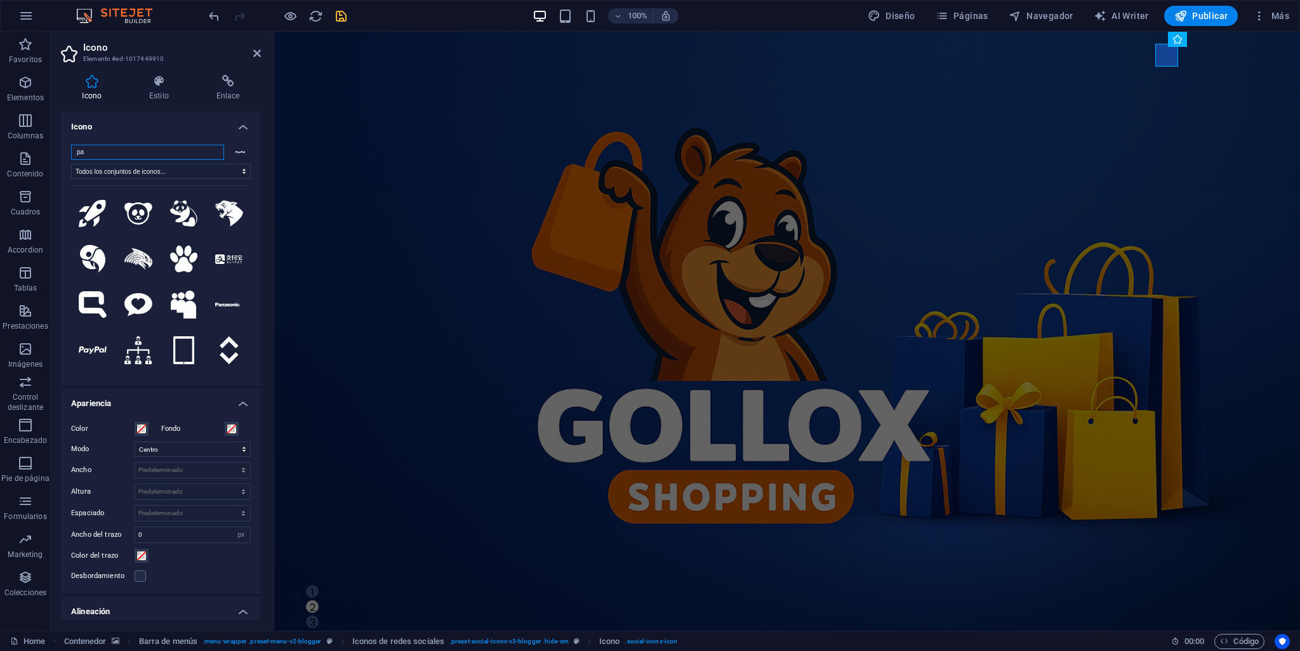
type input "p"
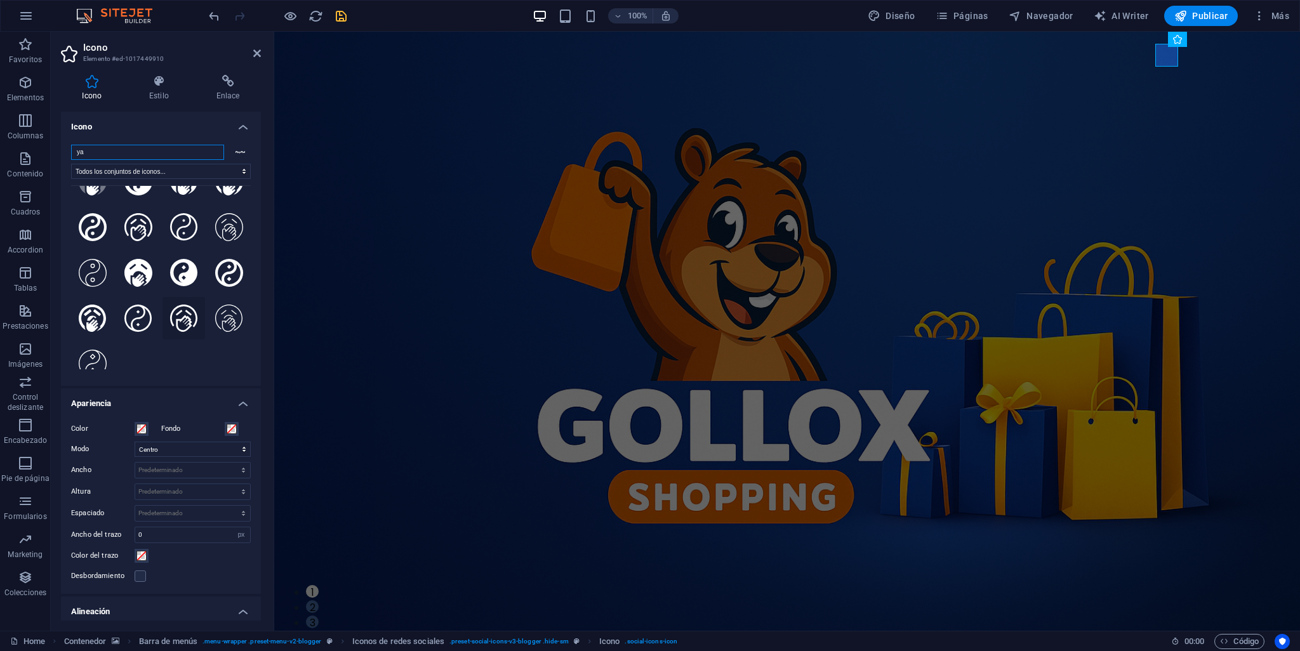
scroll to position [263, 0]
type input "ya"
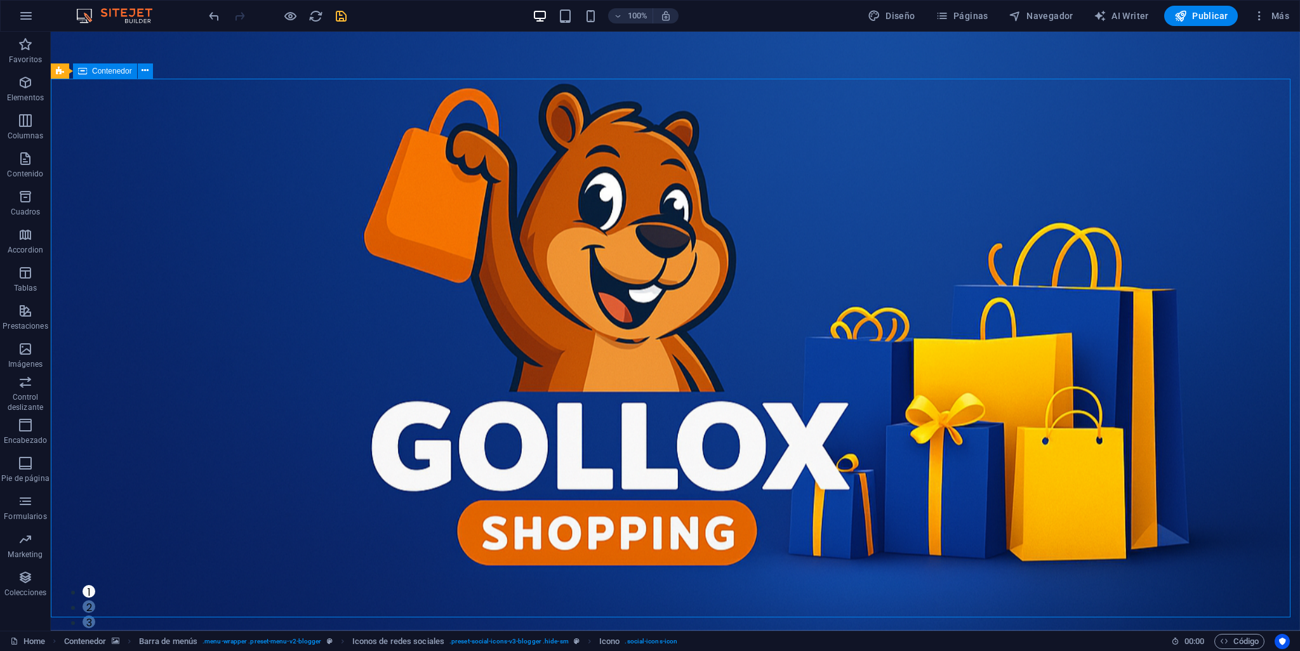
drag, startPoint x: 988, startPoint y: 93, endPoint x: 1213, endPoint y: 91, distance: 224.7
click at [1191, 18] on span "Publicar" at bounding box center [1201, 16] width 54 height 13
checkbox input "false"
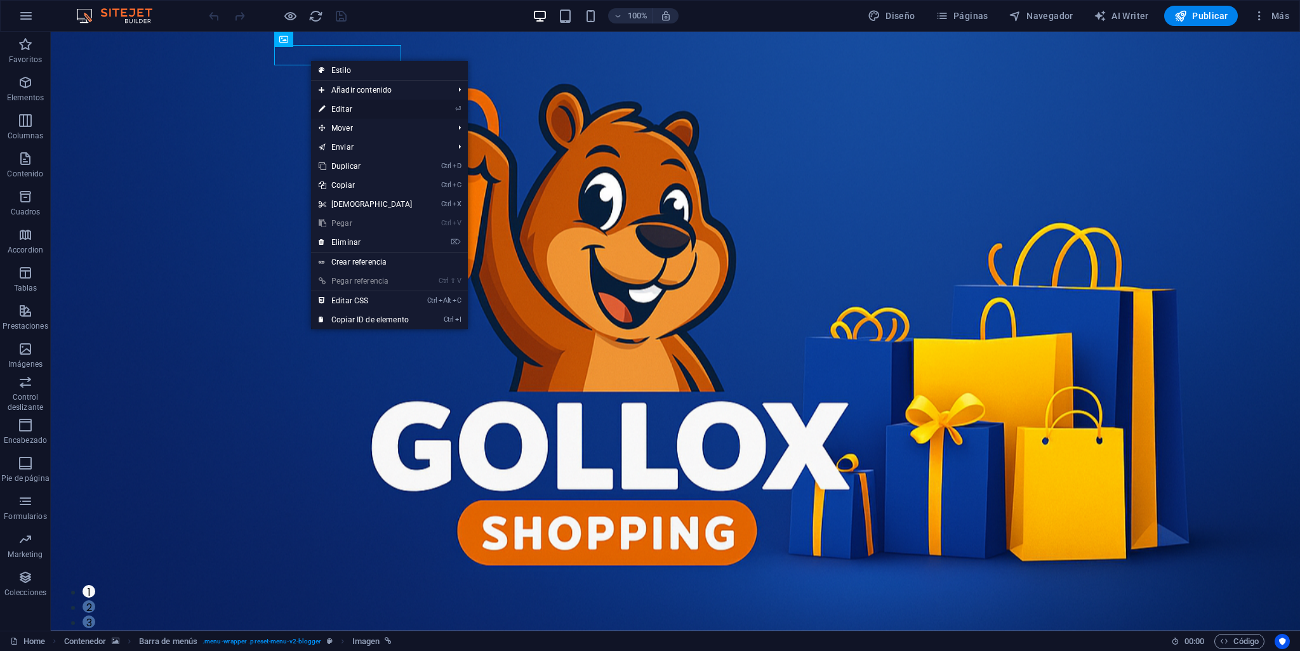
click at [348, 107] on link "⏎ Editar" at bounding box center [365, 109] width 109 height 19
select select "px"
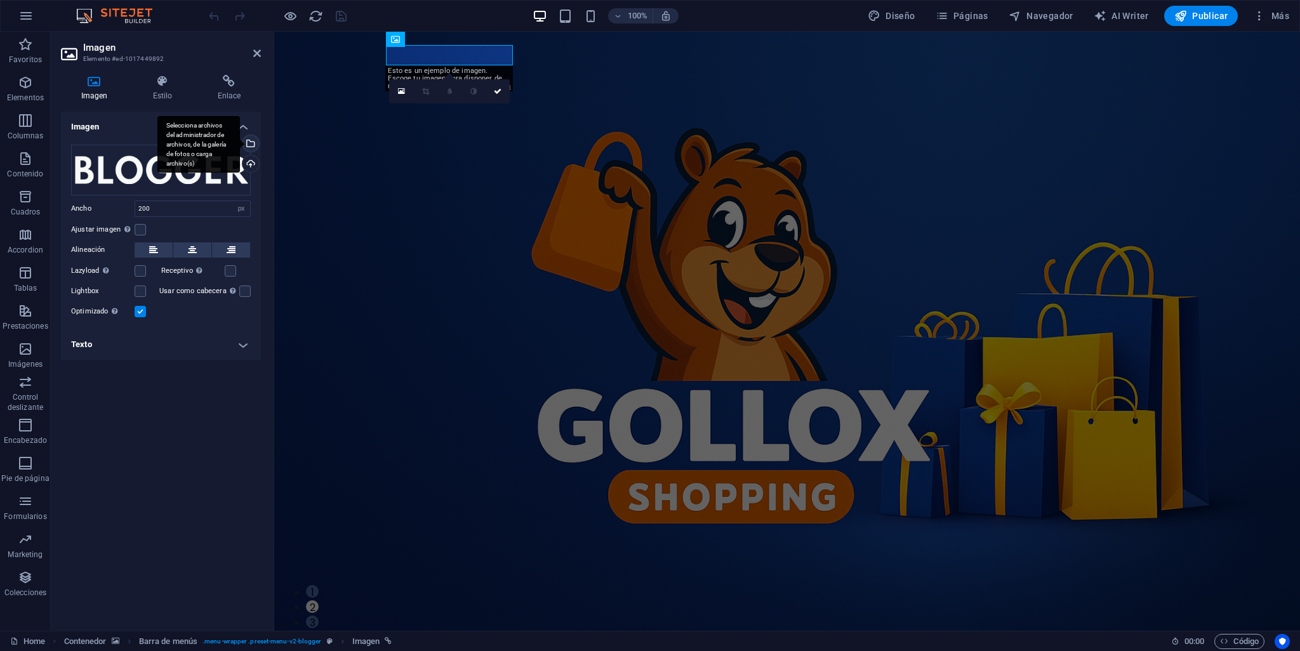
click at [254, 140] on div "Selecciona archivos del administrador de archivos, de la galería de fotos o car…" at bounding box center [249, 144] width 19 height 19
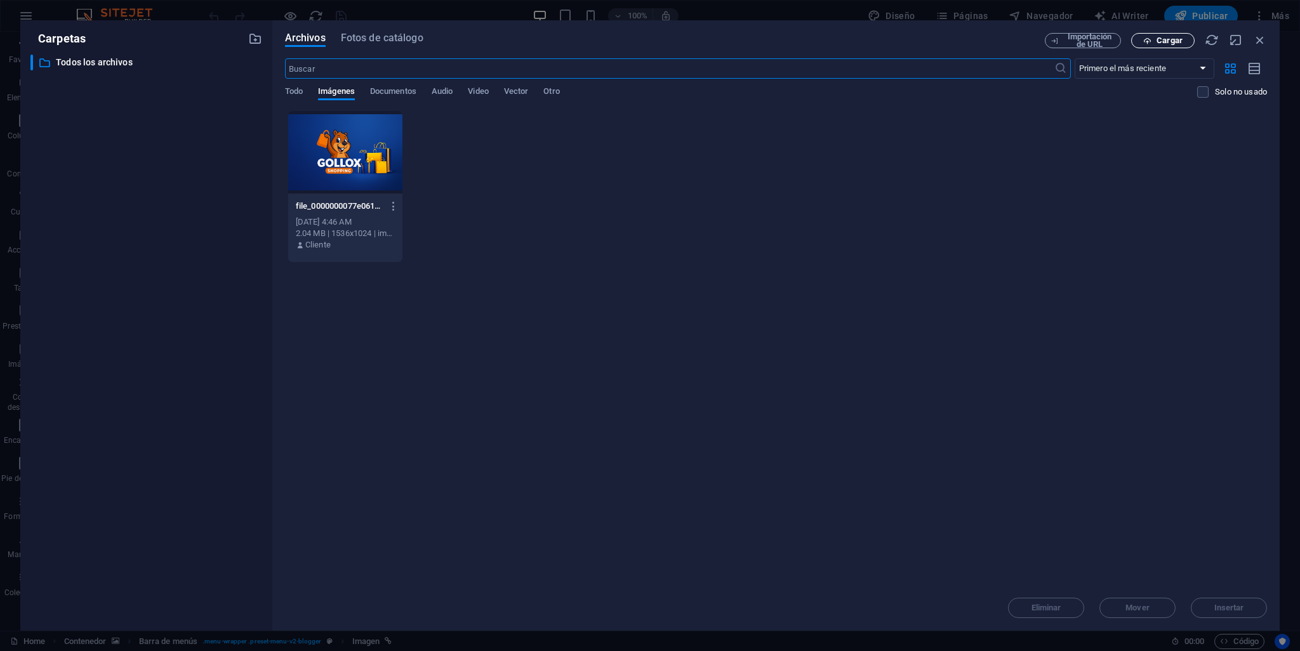
click at [1163, 38] on span "Cargar" at bounding box center [1169, 41] width 26 height 8
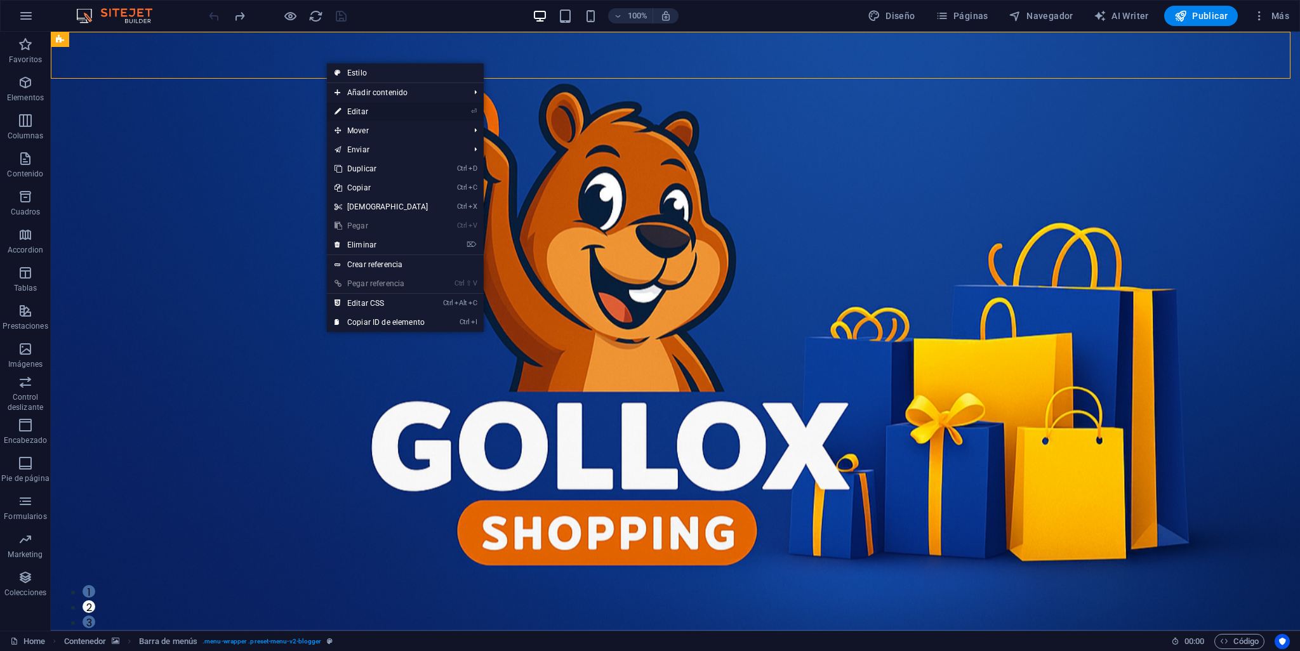
click at [367, 107] on link "⏎ Editar" at bounding box center [381, 111] width 109 height 19
select select "%"
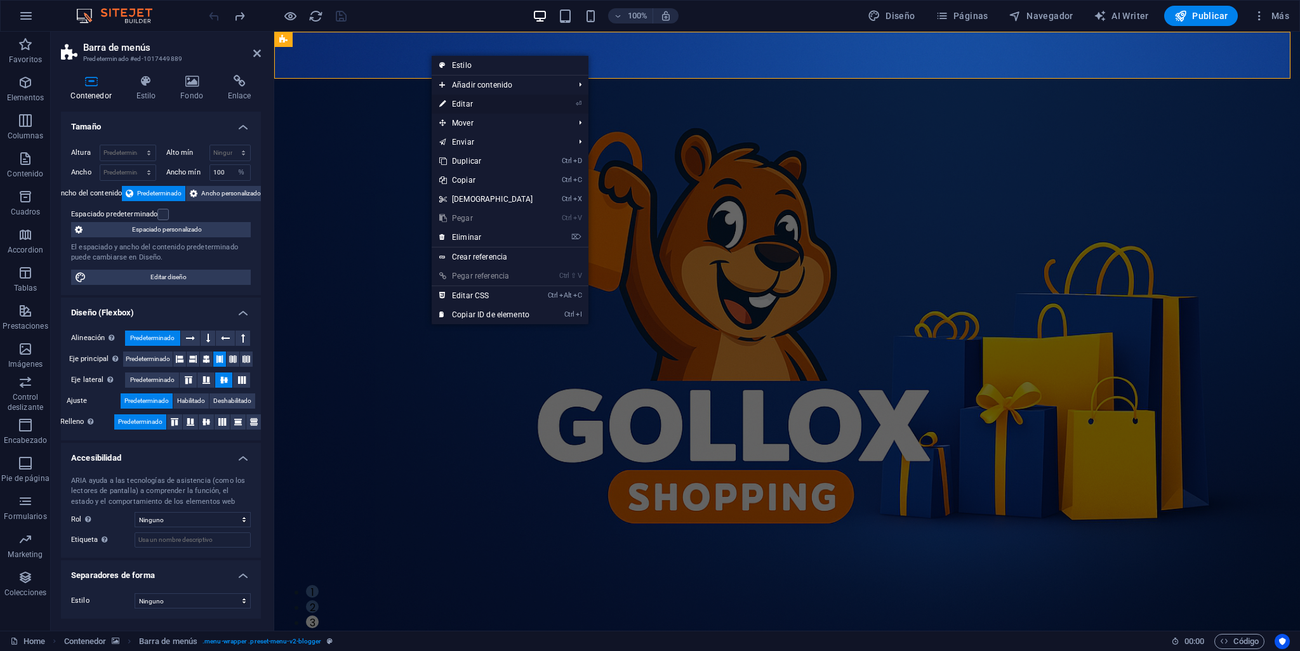
click at [466, 107] on link "⏎ Editar" at bounding box center [486, 104] width 109 height 19
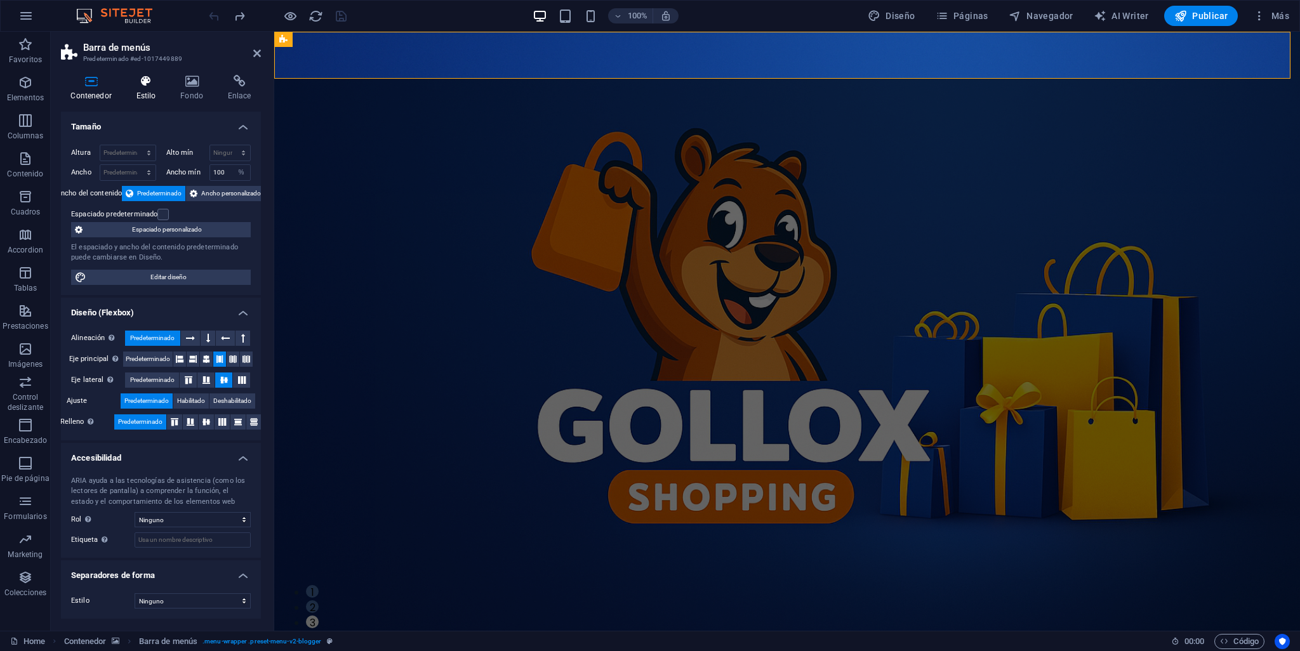
click at [152, 76] on icon at bounding box center [145, 81] width 39 height 13
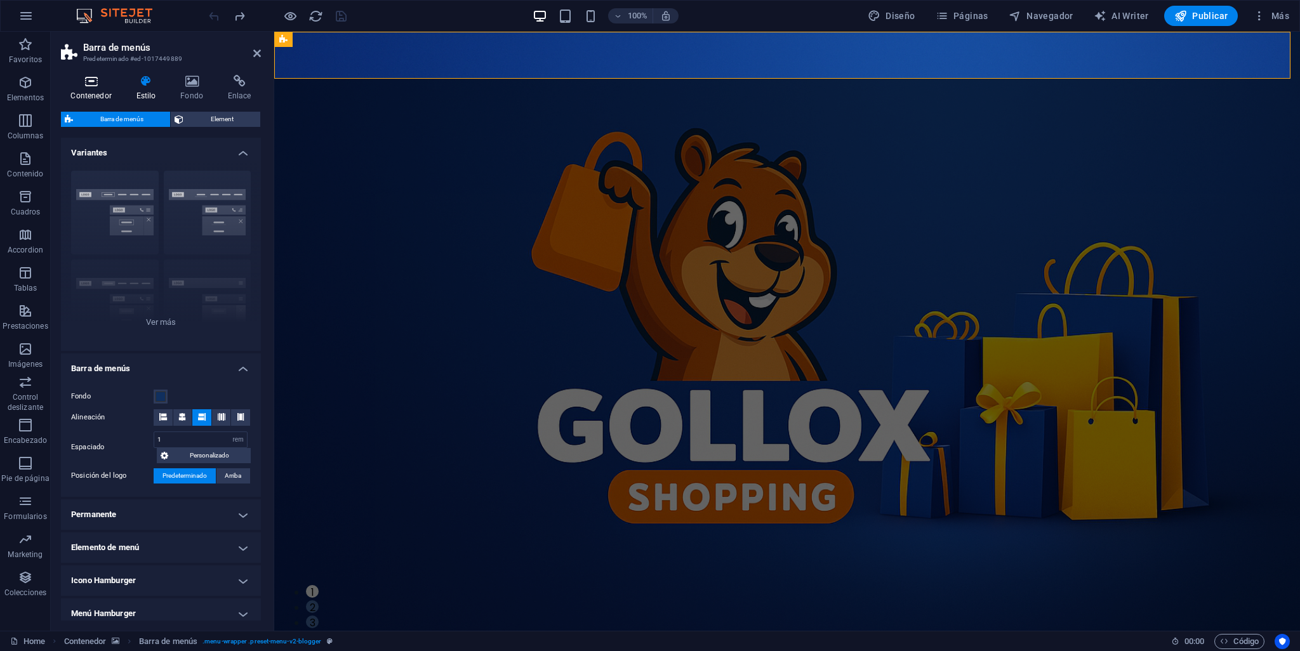
click at [95, 86] on icon at bounding box center [91, 81] width 60 height 13
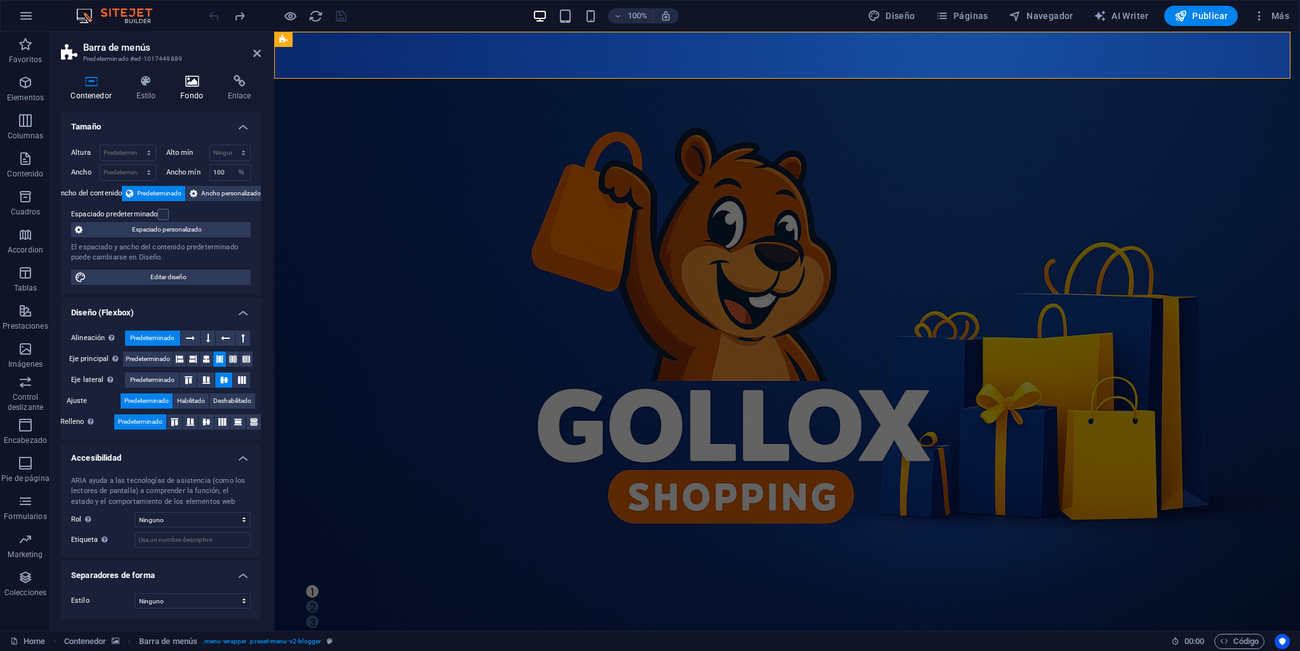
click at [204, 82] on icon at bounding box center [192, 81] width 43 height 13
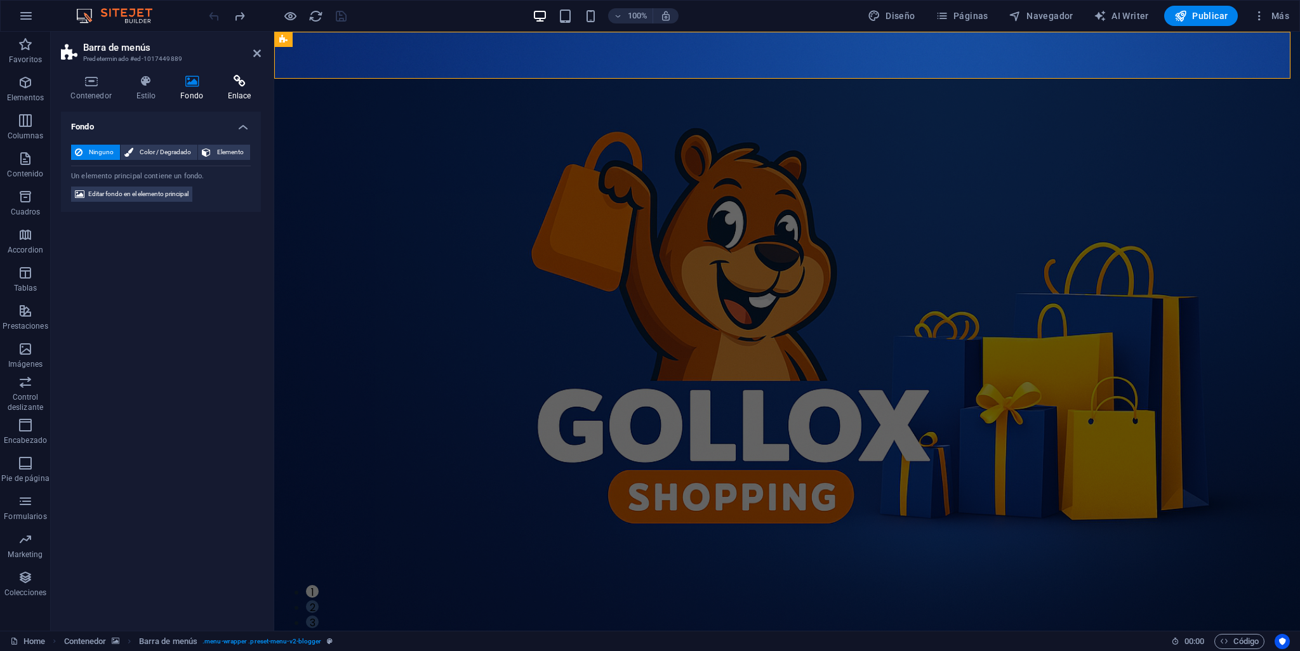
click at [241, 80] on icon at bounding box center [239, 81] width 43 height 13
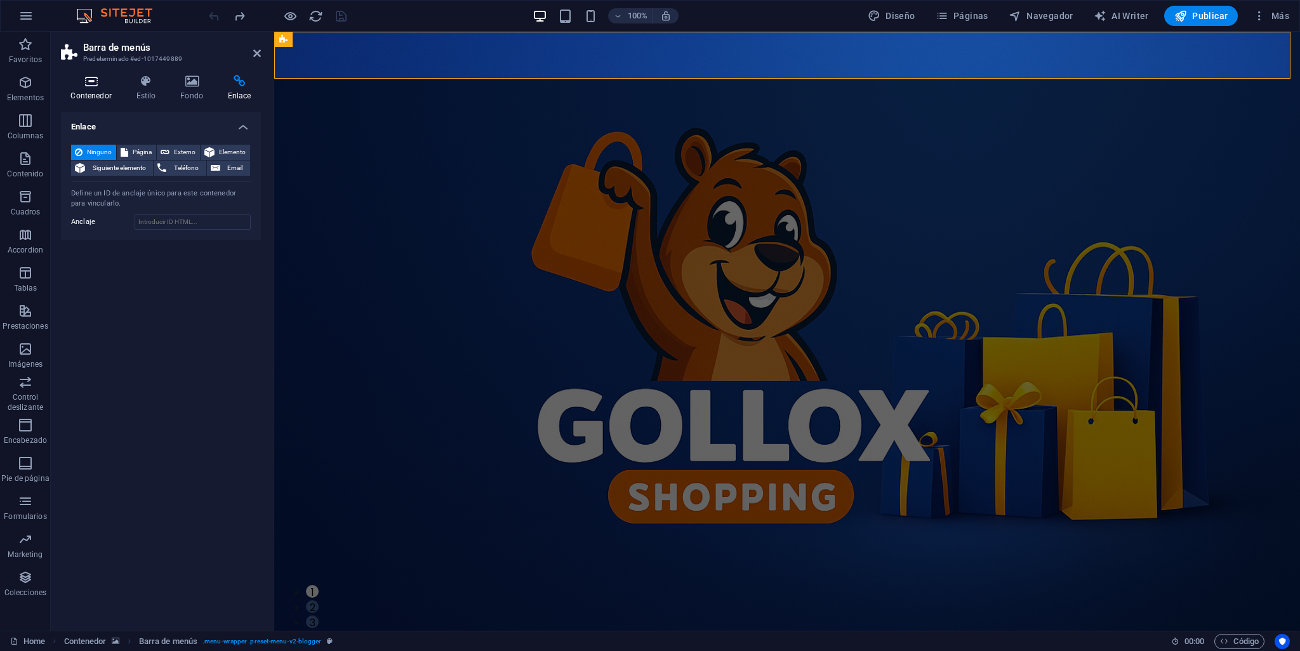
click at [98, 94] on h4 "Contenedor" at bounding box center [93, 88] width 65 height 27
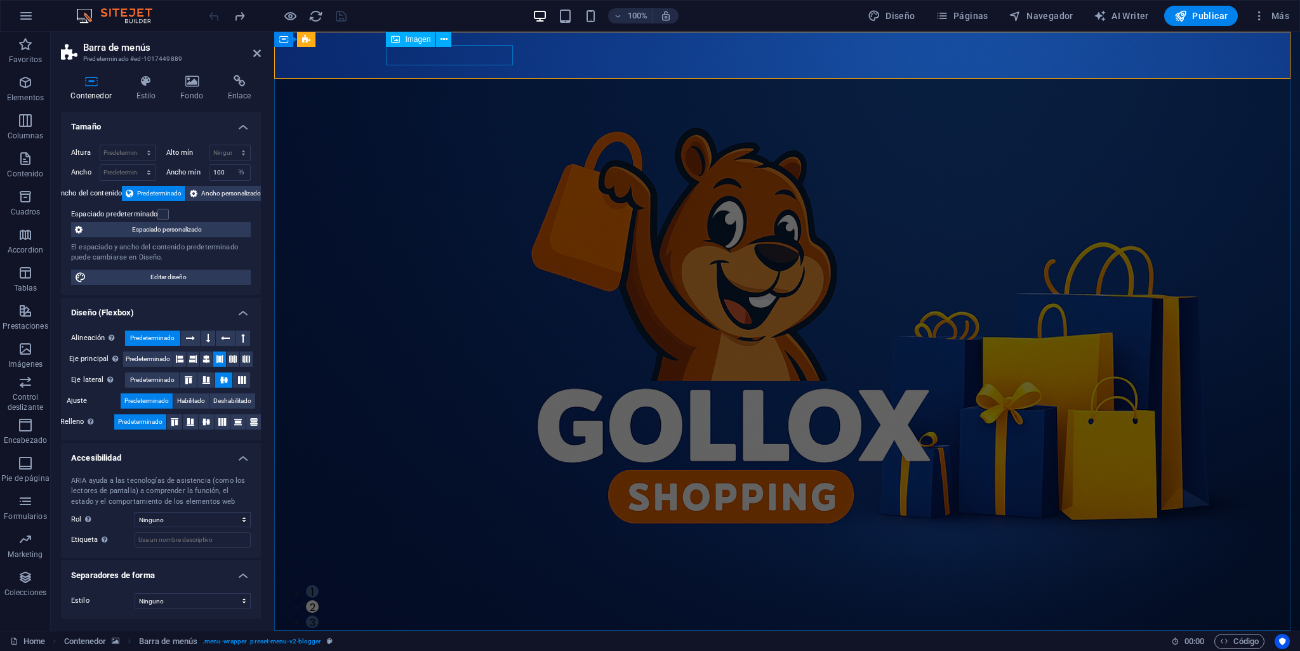
click at [411, 44] on div "Imagen" at bounding box center [411, 39] width 50 height 15
click at [409, 38] on span "Imagen" at bounding box center [417, 40] width 25 height 8
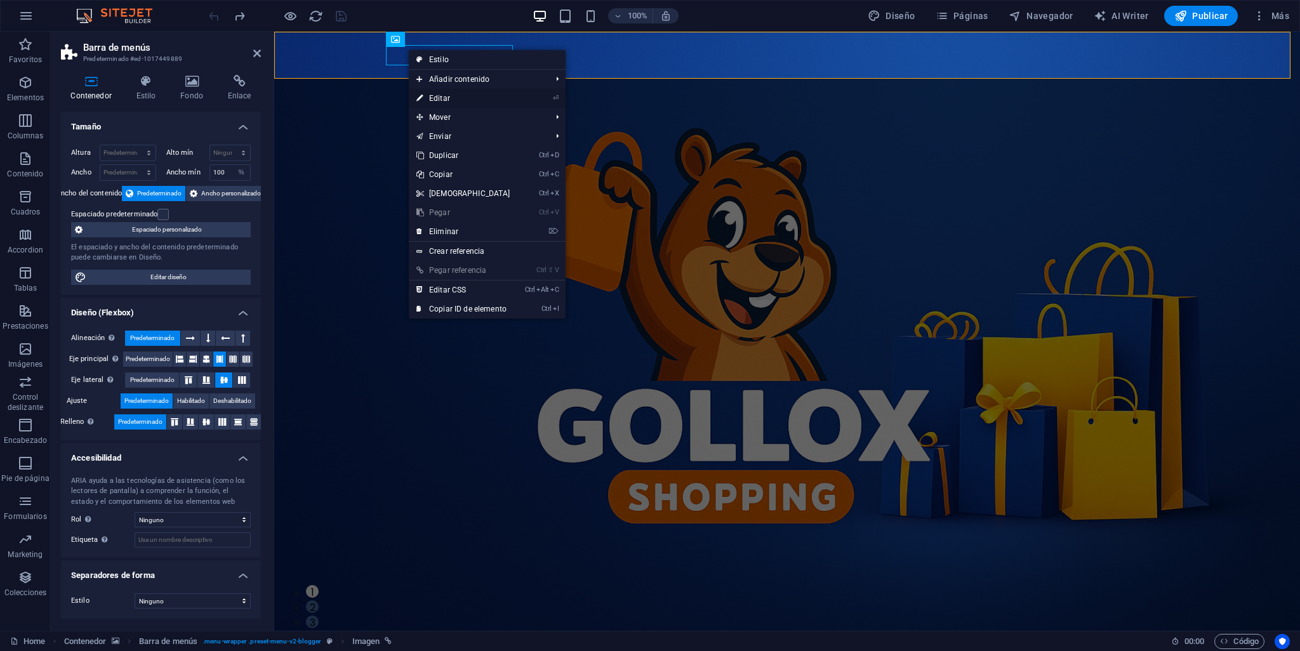
click at [453, 103] on link "⏎ Editar" at bounding box center [463, 98] width 109 height 19
select select "px"
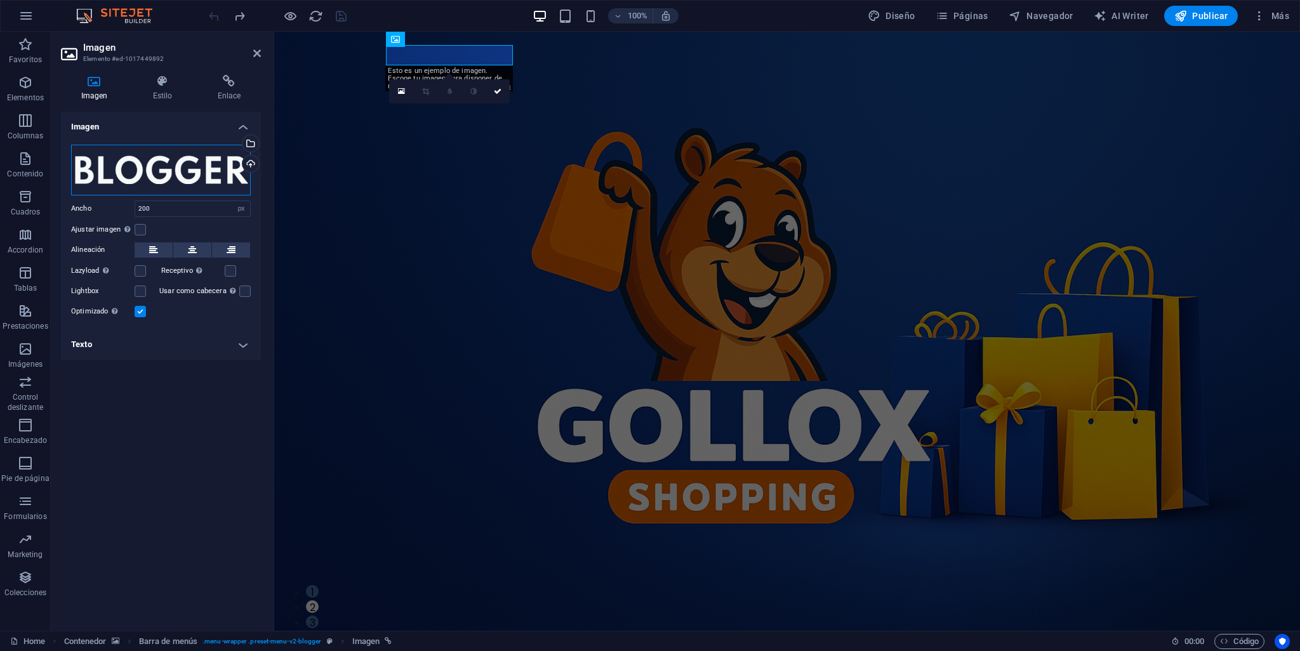
click at [138, 173] on div "Arrastra archivos aquí, haz clic para escoger archivos o selecciona archivos de…" at bounding box center [161, 170] width 180 height 51
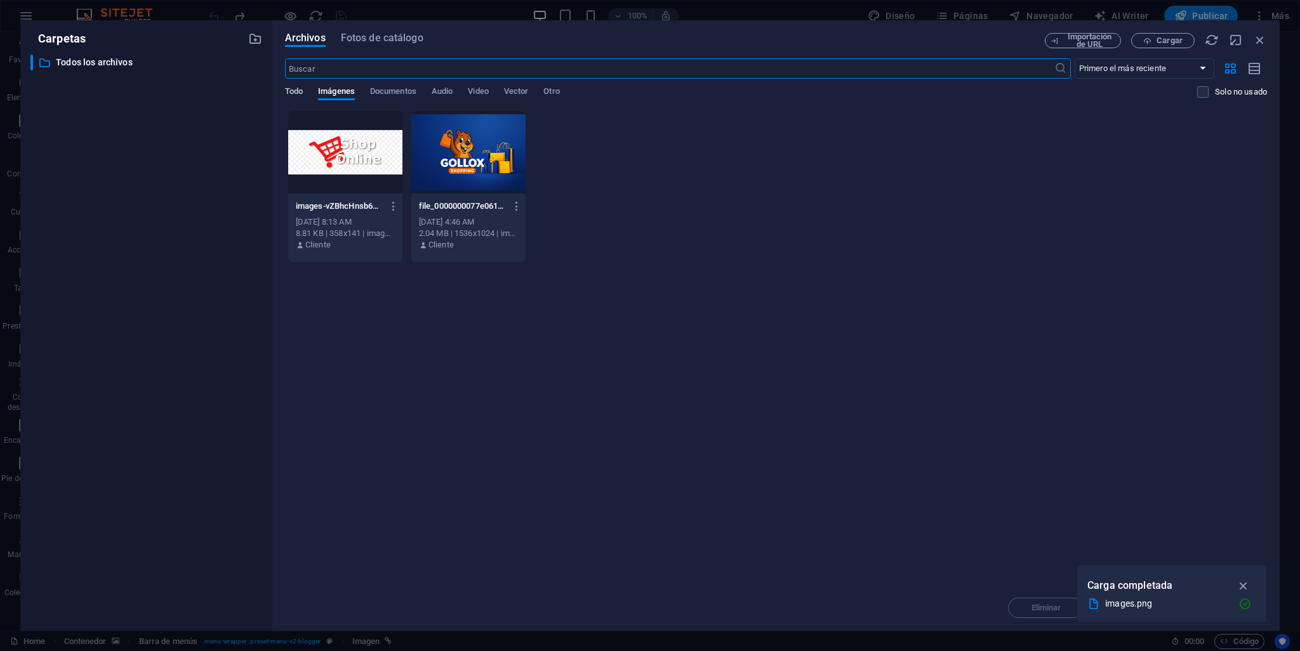
click at [294, 88] on span "Todo" at bounding box center [294, 93] width 18 height 18
click at [391, 208] on icon "button" at bounding box center [394, 206] width 12 height 11
click at [403, 455] on h6 "Eliminar" at bounding box center [402, 452] width 61 height 15
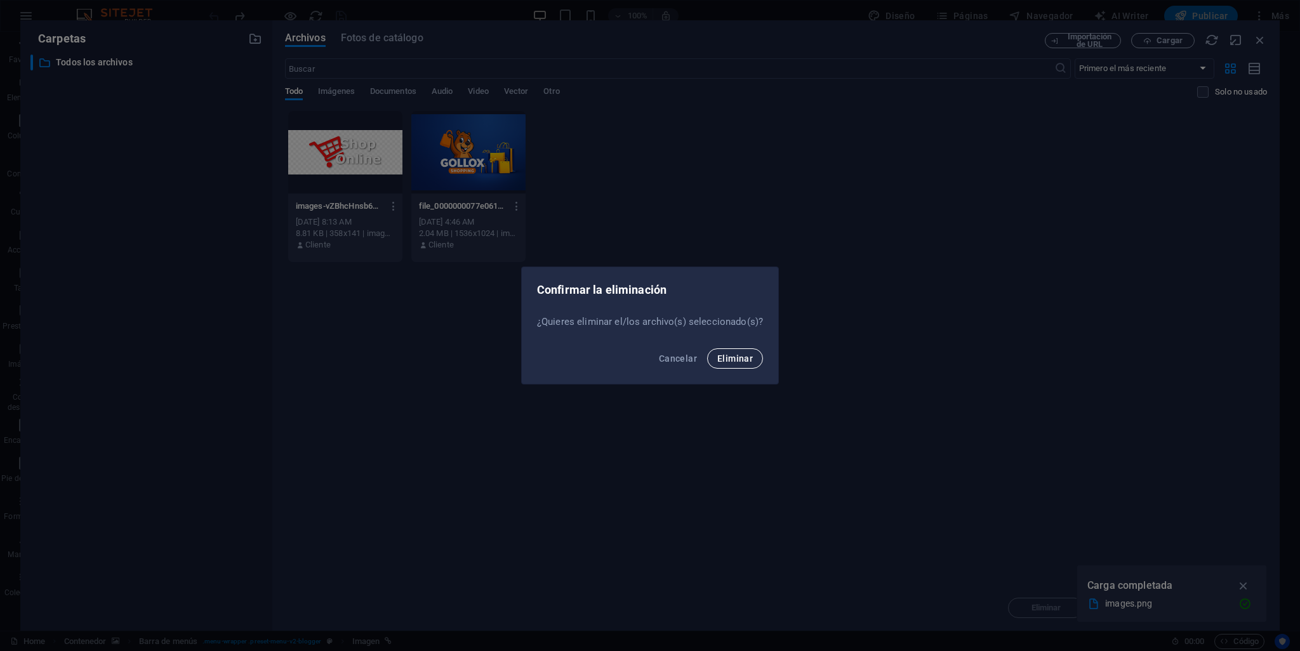
click at [736, 355] on span "Eliminar" at bounding box center [735, 359] width 36 height 10
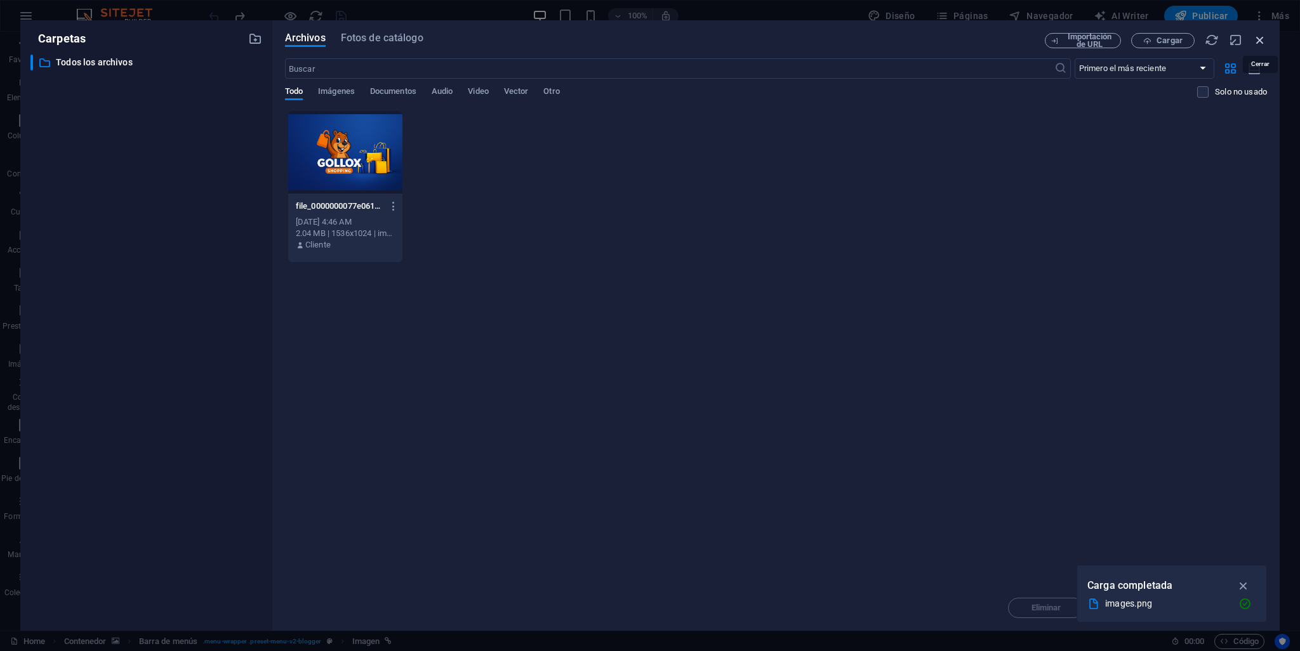
click at [1253, 36] on icon "button" at bounding box center [1260, 40] width 14 height 14
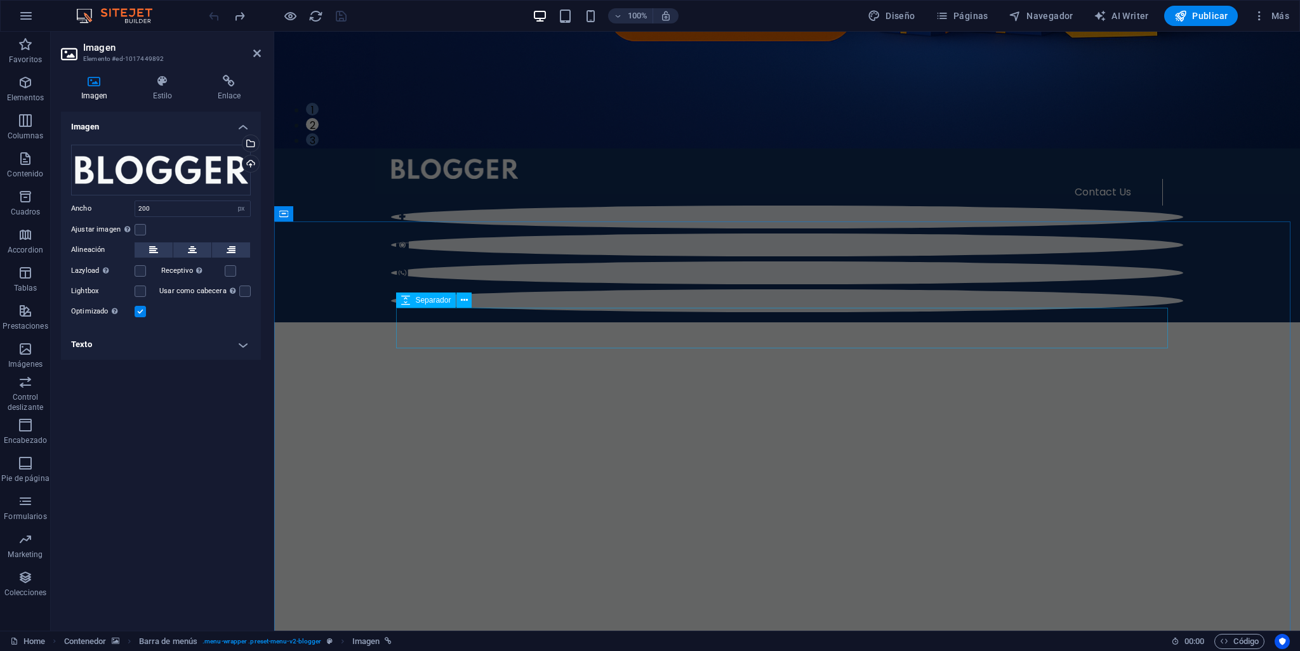
scroll to position [508, 0]
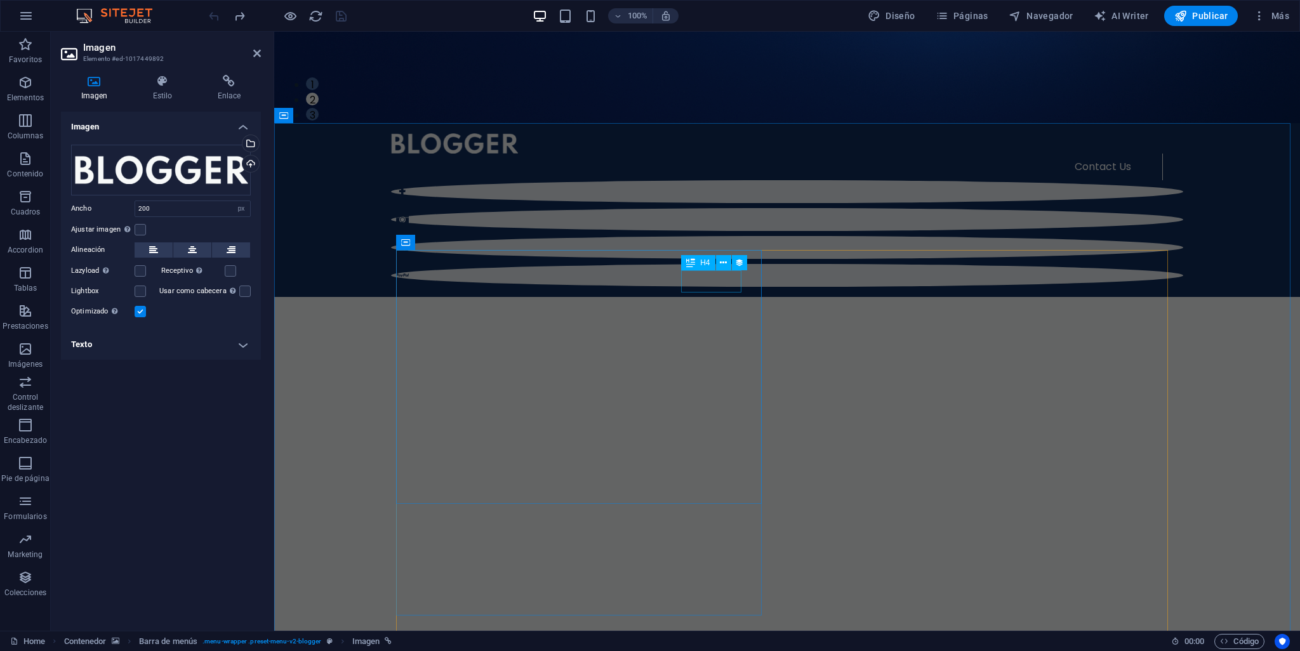
click at [691, 261] on icon at bounding box center [690, 262] width 9 height 15
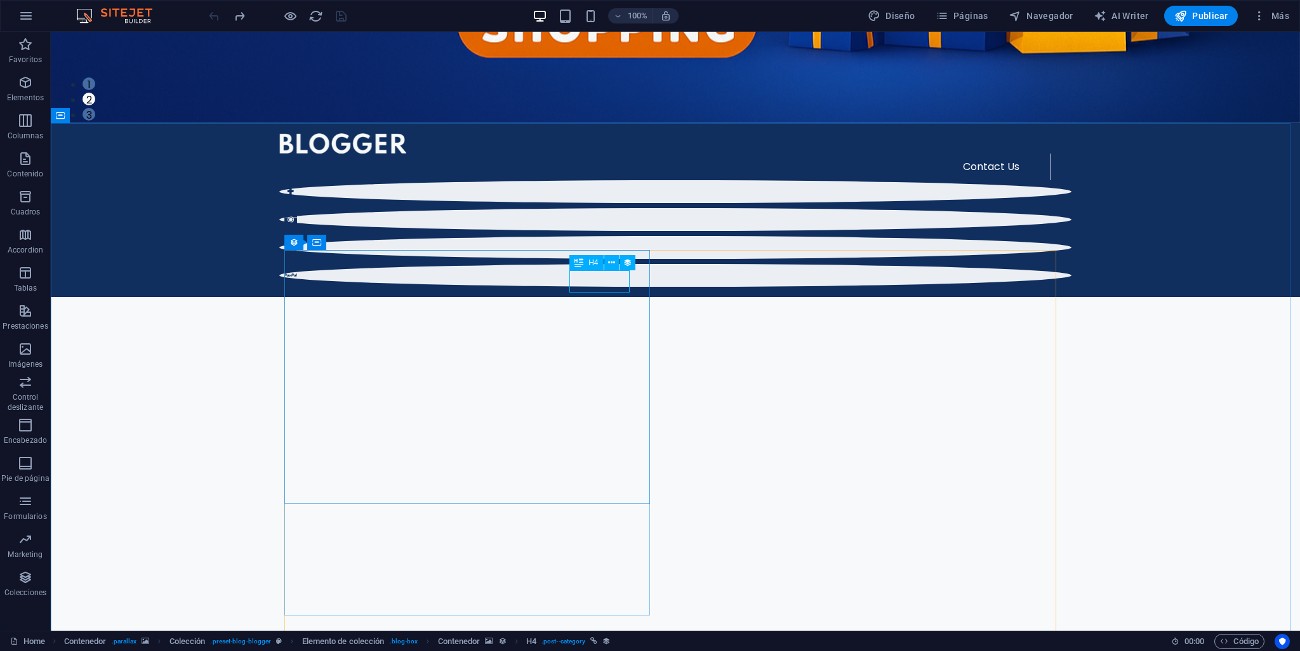
click at [579, 265] on icon at bounding box center [578, 262] width 9 height 15
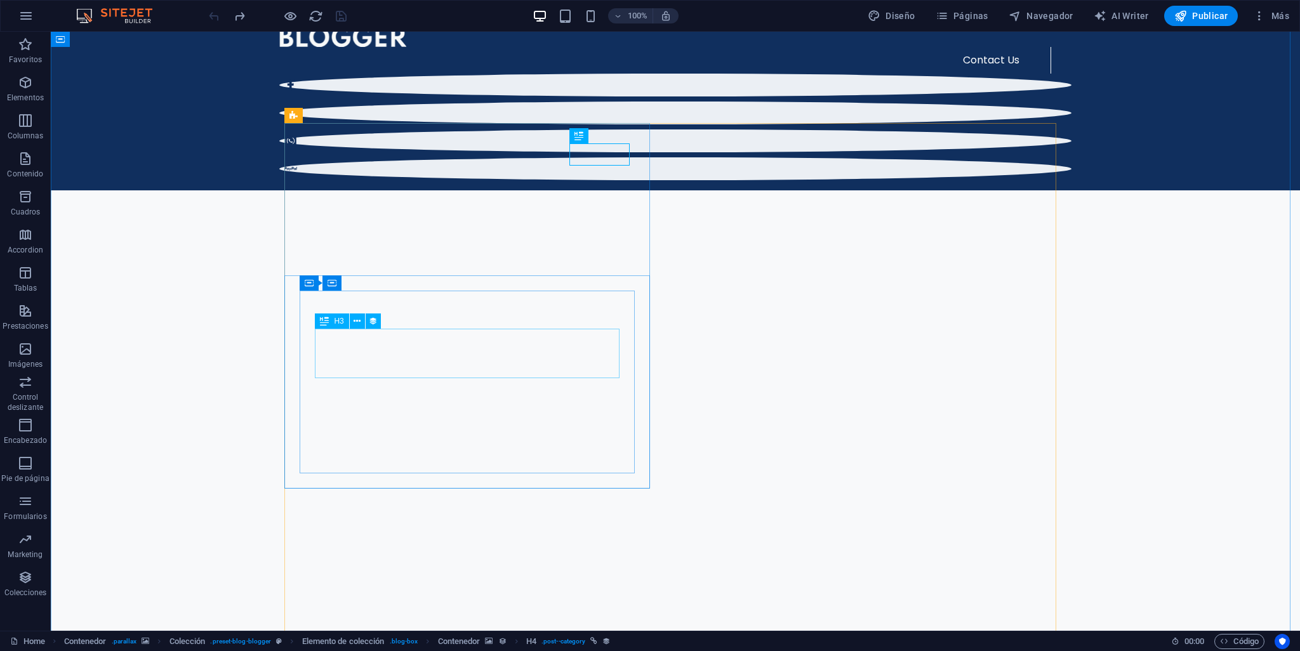
scroll to position [635, 0]
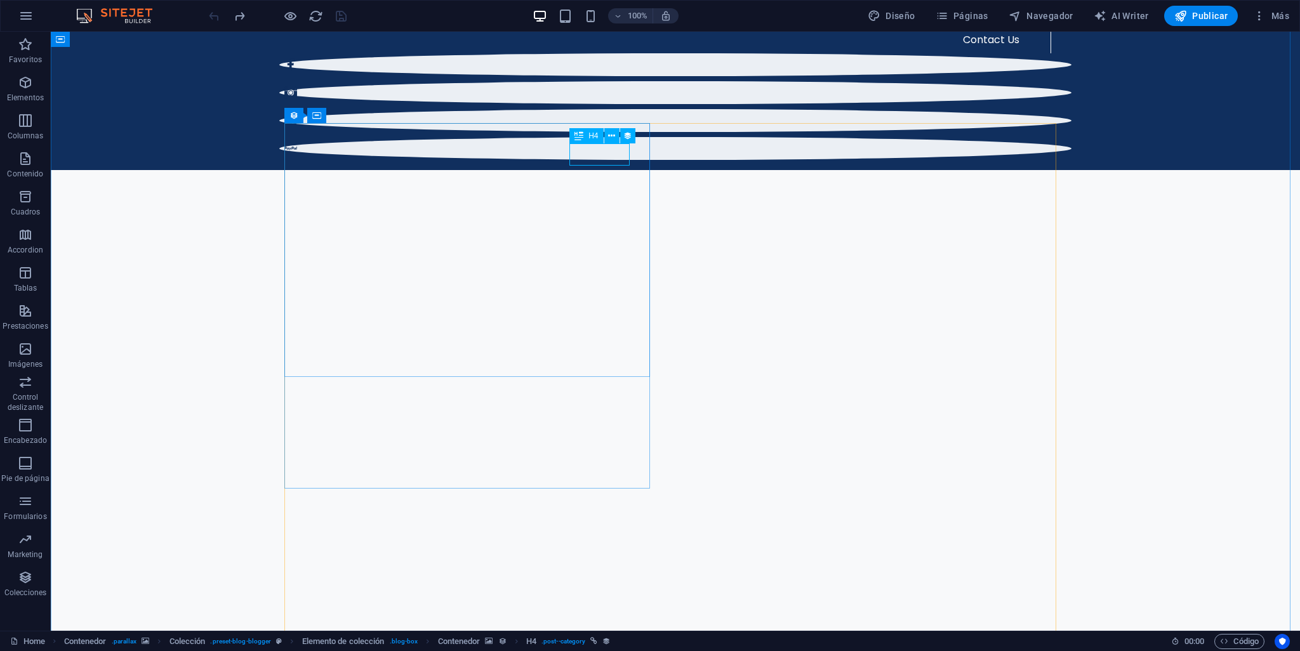
click at [615, 133] on button at bounding box center [611, 135] width 15 height 15
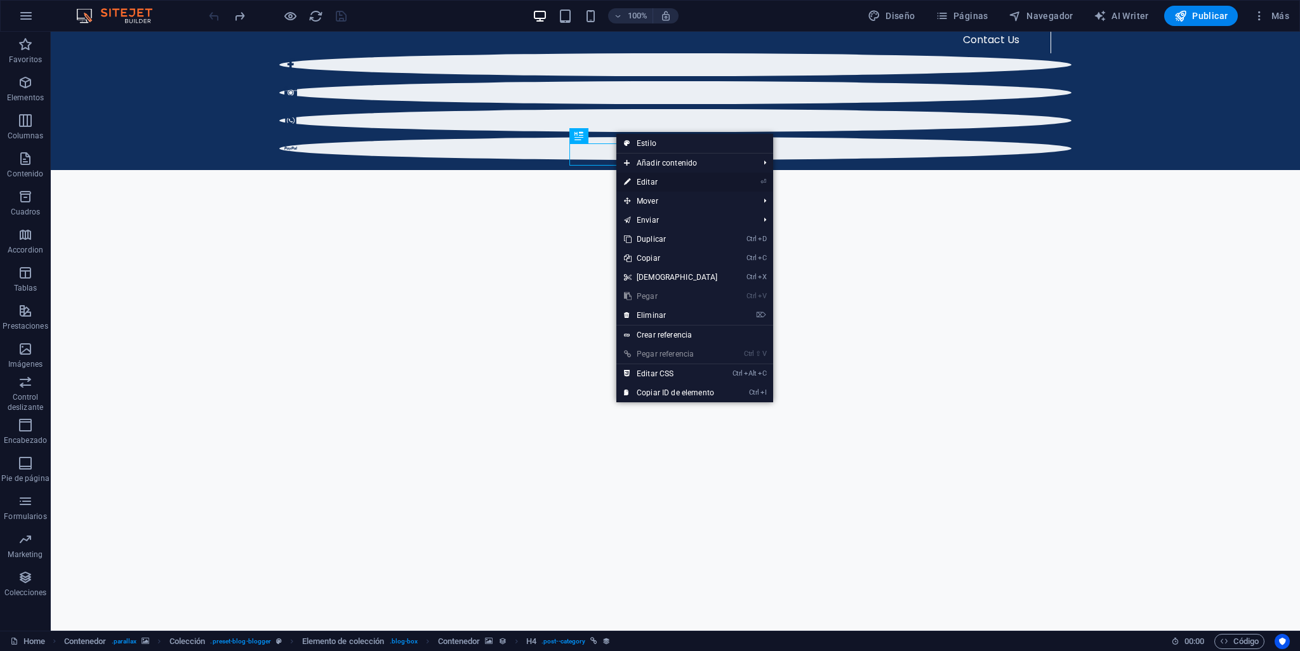
click at [645, 179] on link "⏎ Editar" at bounding box center [670, 182] width 109 height 19
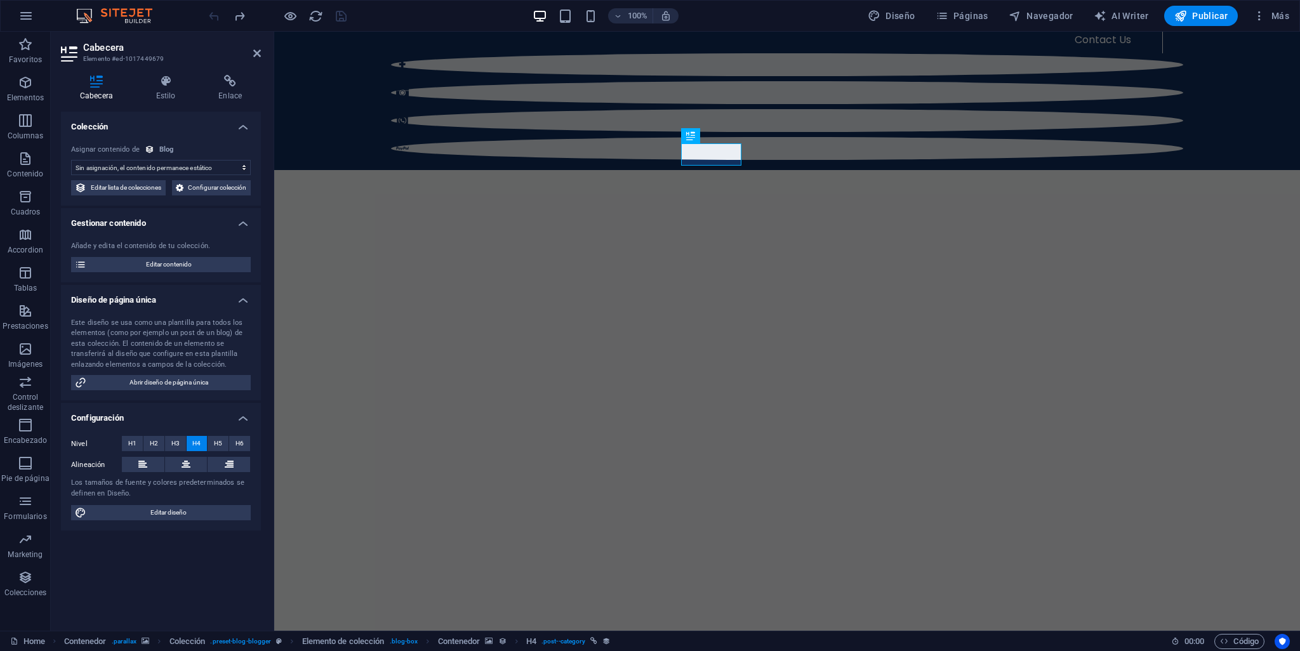
select select "category"
click at [125, 451] on button "H1" at bounding box center [132, 443] width 21 height 15
click at [157, 451] on span "H2" at bounding box center [154, 443] width 8 height 15
click at [195, 451] on span "H4" at bounding box center [196, 443] width 8 height 15
click at [132, 451] on span "H1" at bounding box center [132, 443] width 8 height 15
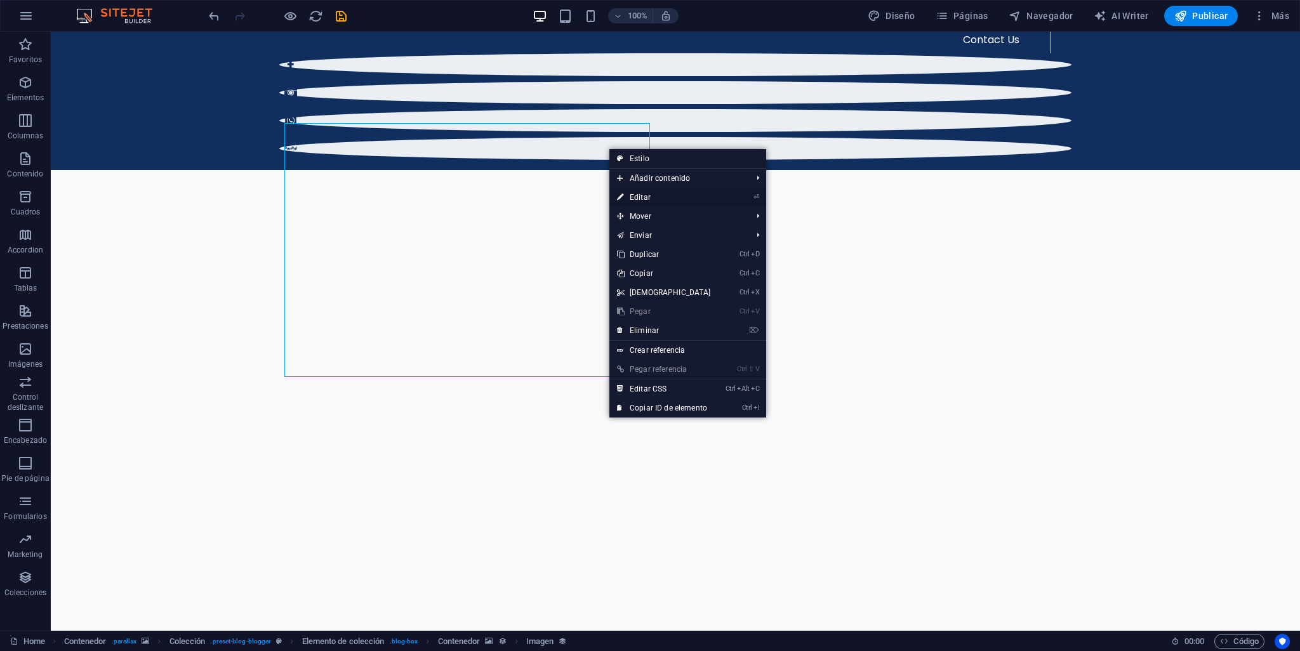
click at [643, 197] on link "⏎ Editar" at bounding box center [663, 197] width 109 height 19
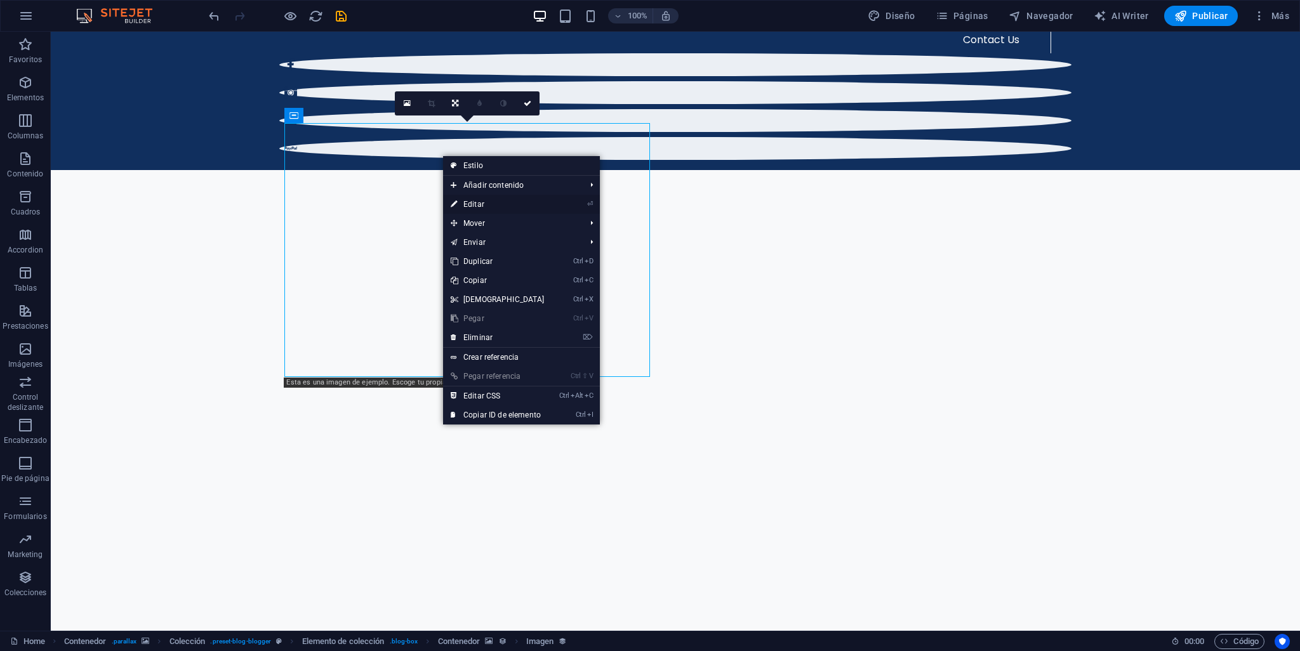
click at [473, 196] on link "⏎ Editar" at bounding box center [497, 204] width 109 height 19
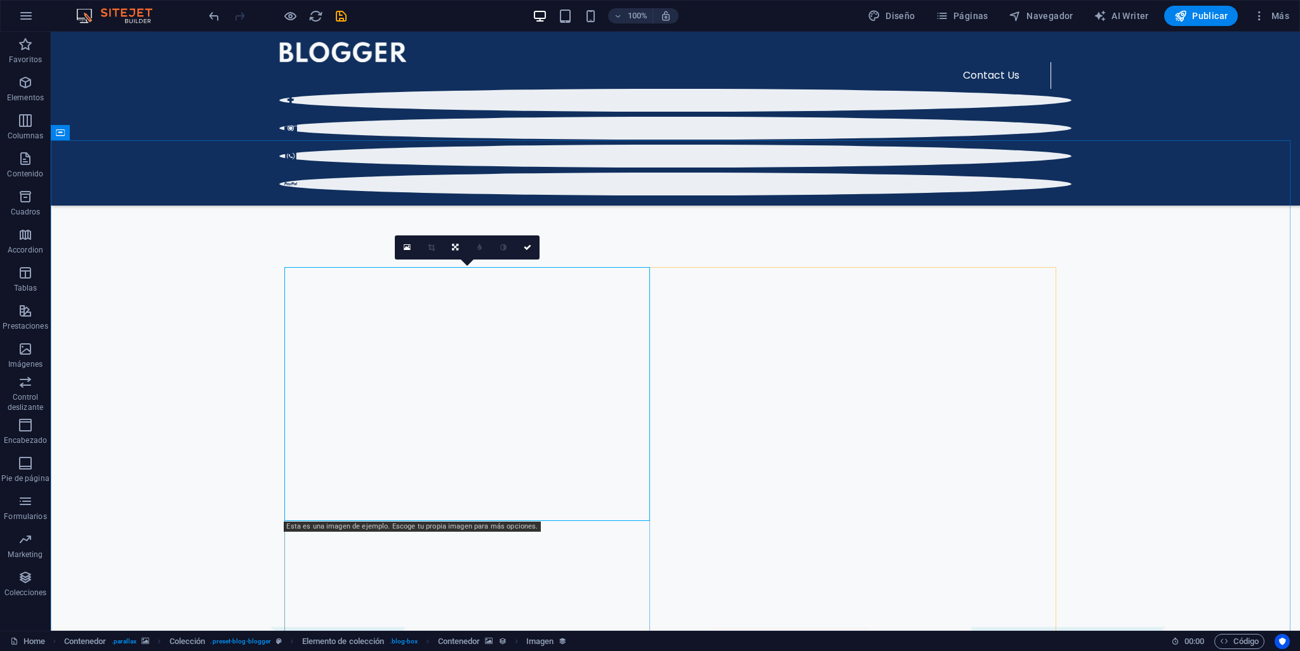
scroll to position [486, 0]
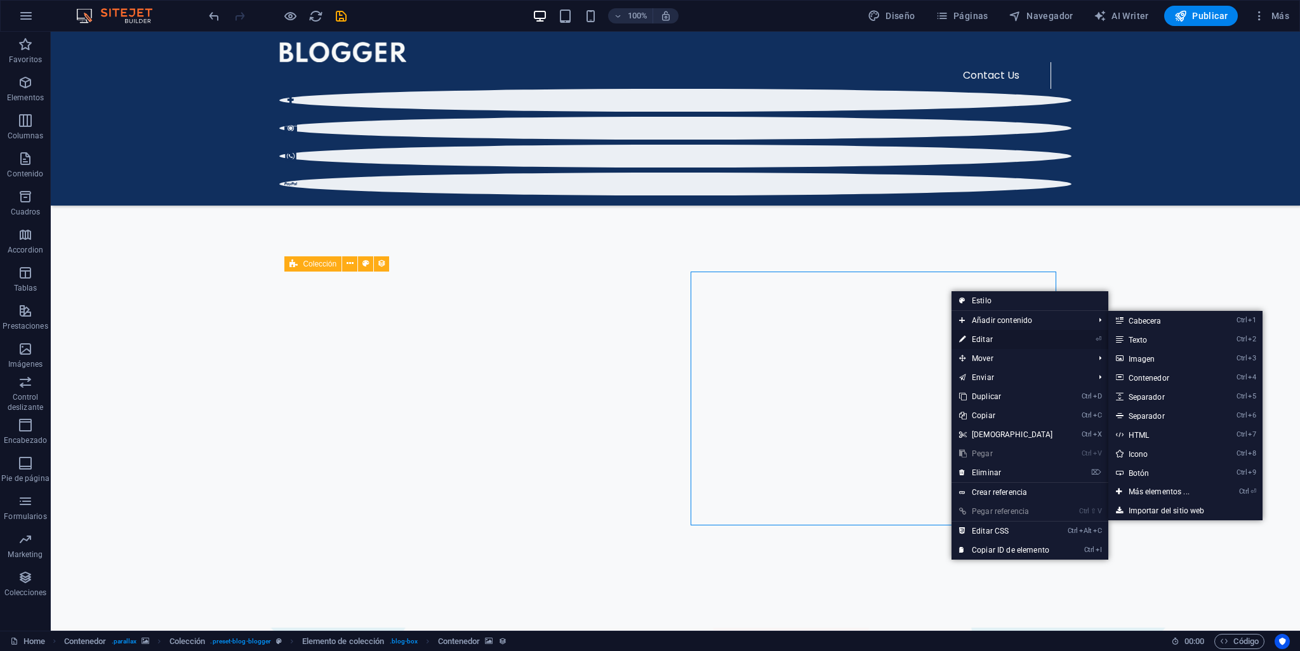
click at [972, 346] on link "⏎ Editar" at bounding box center [1005, 339] width 109 height 19
select select "px"
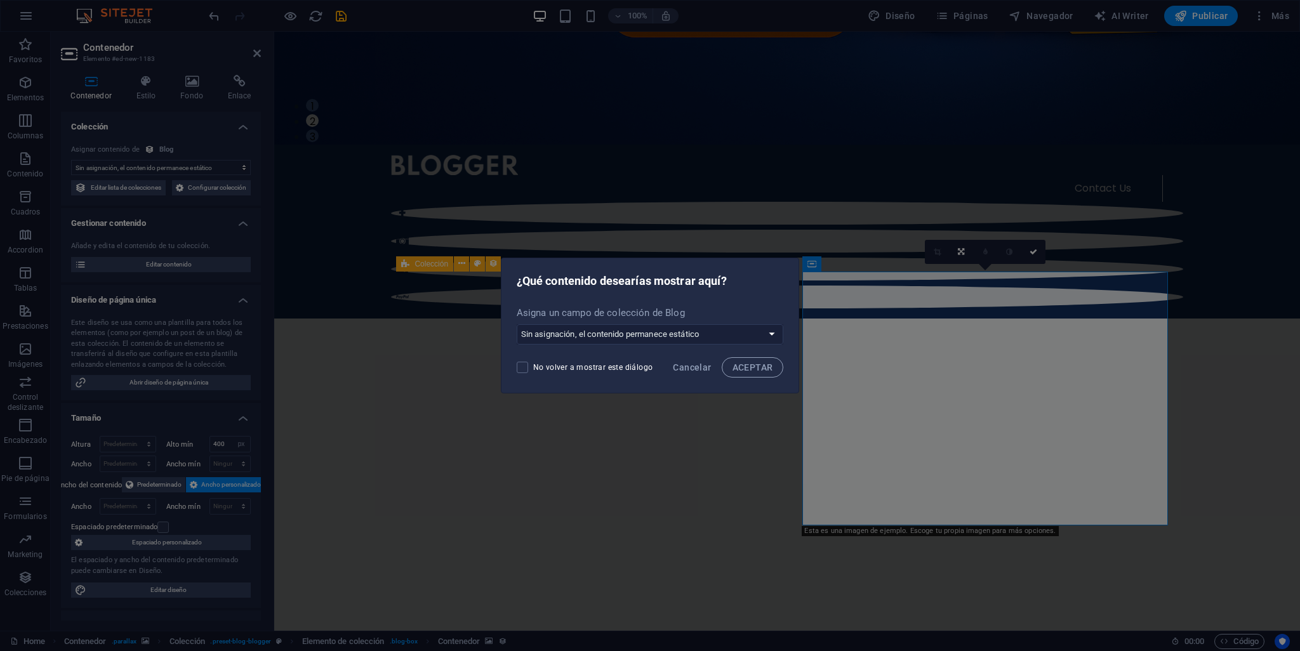
click at [524, 369] on span at bounding box center [522, 367] width 11 height 11
click at [524, 369] on input "No volver a mostrar este diálogo" at bounding box center [525, 367] width 17 height 11
checkbox input "true"
click at [689, 371] on span "Cancelar" at bounding box center [692, 367] width 38 height 10
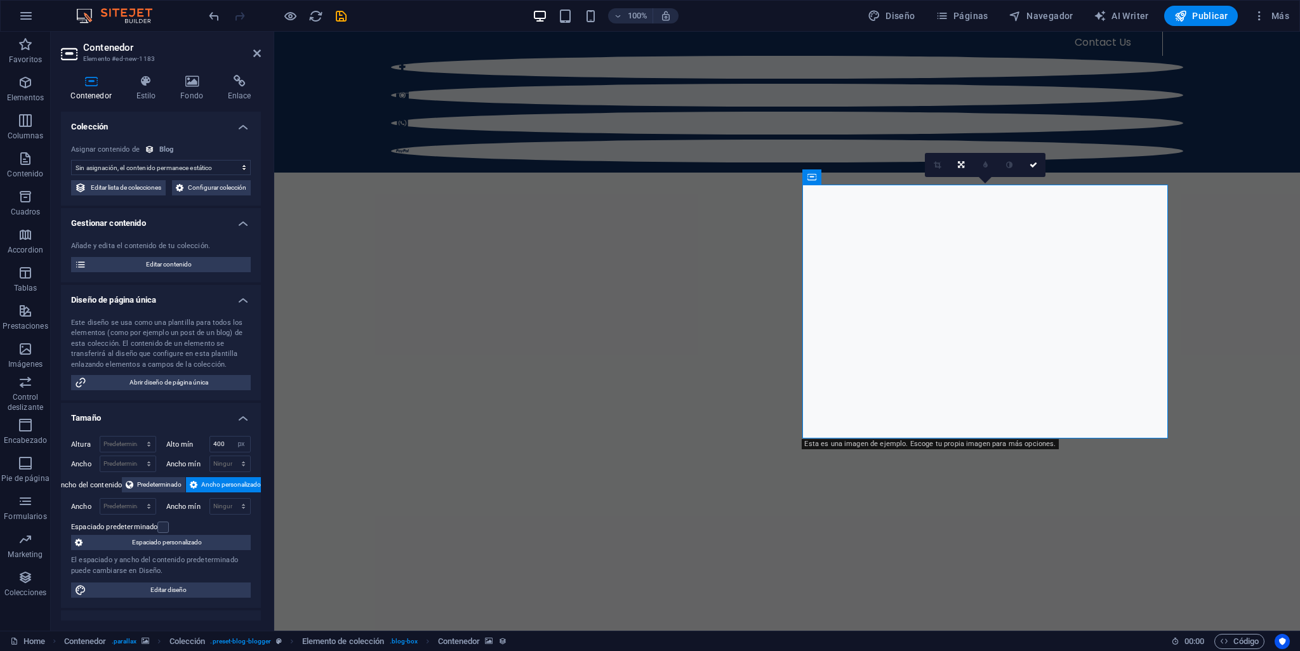
scroll to position [635, 0]
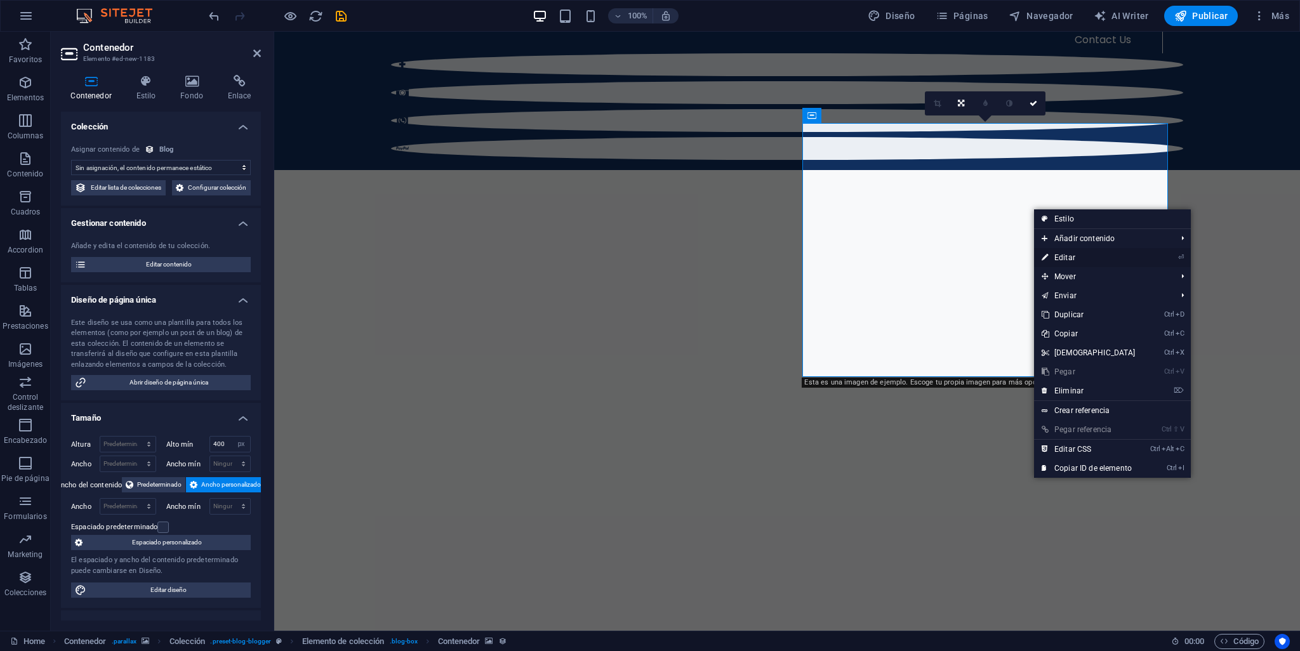
click at [1059, 259] on link "⏎ Editar" at bounding box center [1088, 257] width 109 height 19
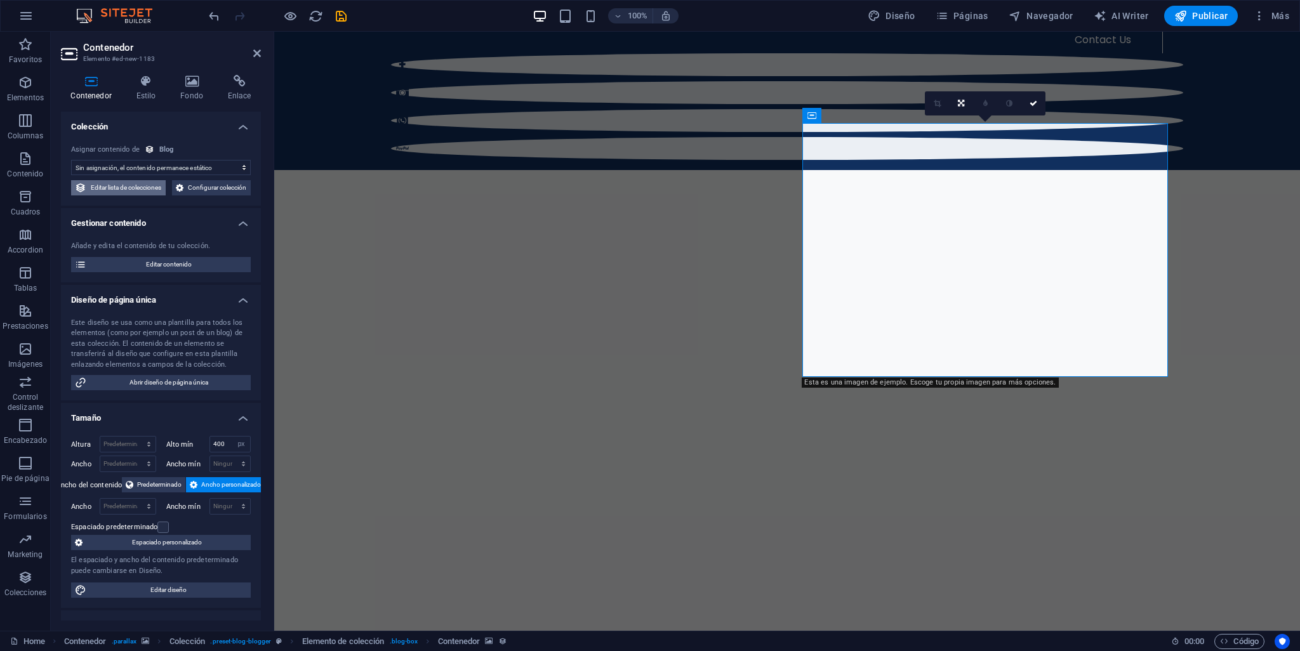
click at [155, 189] on span "Editar lista de colecciones" at bounding box center [126, 187] width 72 height 15
select select "columns.publishing_date_DESC"
select select "columns.status"
select select "columns.publishing_date"
select select "past"
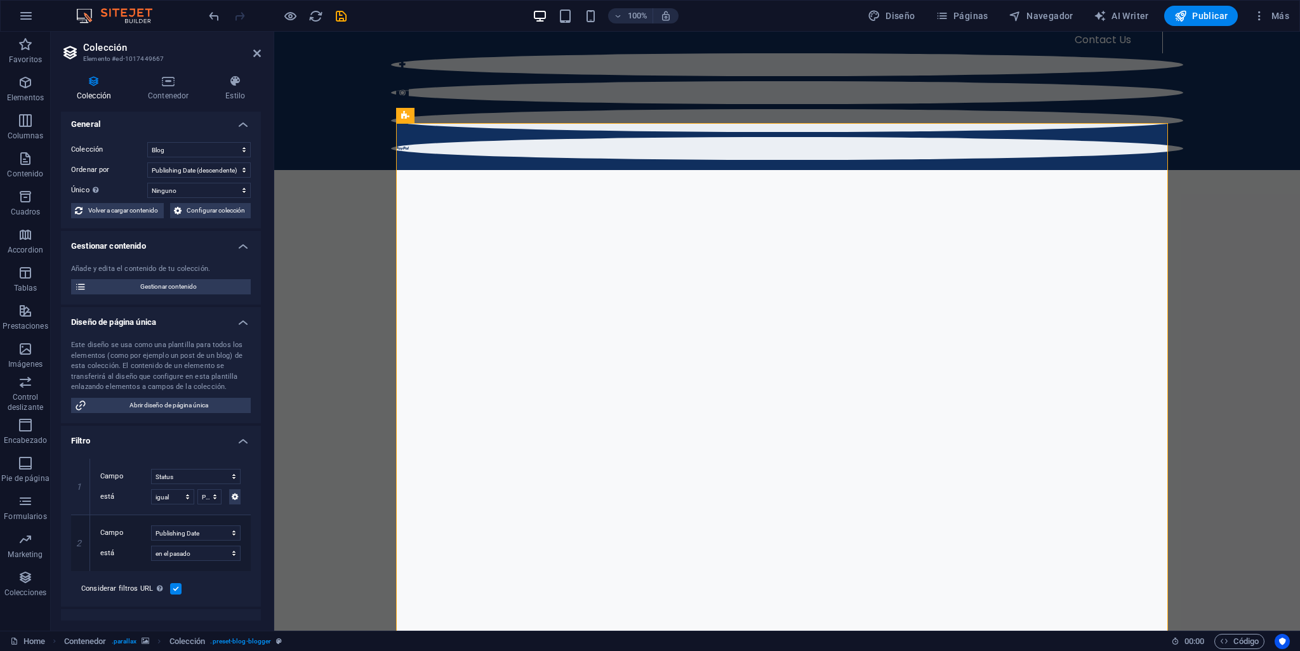
scroll to position [0, 0]
click at [158, 95] on h4 "Contenedor" at bounding box center [170, 88] width 77 height 27
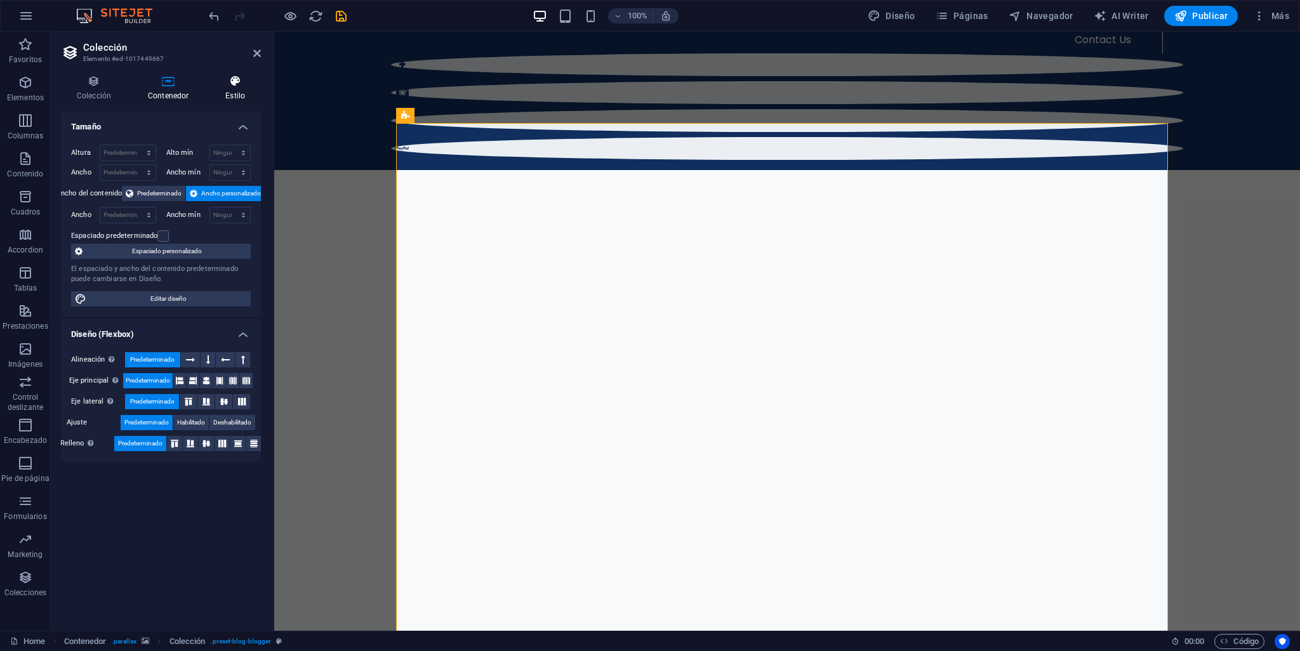
click at [235, 77] on icon at bounding box center [234, 81] width 51 height 13
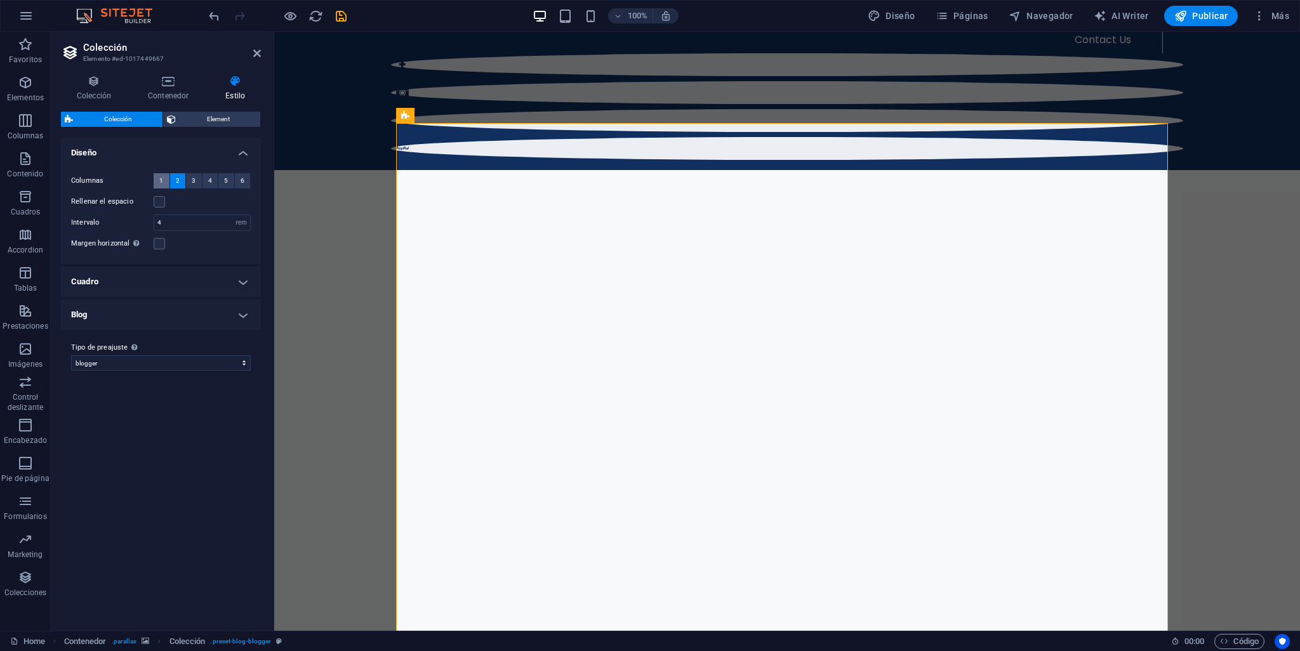
click at [167, 175] on button "1" at bounding box center [162, 180] width 16 height 15
click at [178, 185] on span "2" at bounding box center [178, 180] width 4 height 15
click at [194, 186] on span "3" at bounding box center [194, 180] width 4 height 15
click at [205, 185] on button "4" at bounding box center [210, 180] width 16 height 15
click at [226, 183] on span "5" at bounding box center [226, 180] width 4 height 15
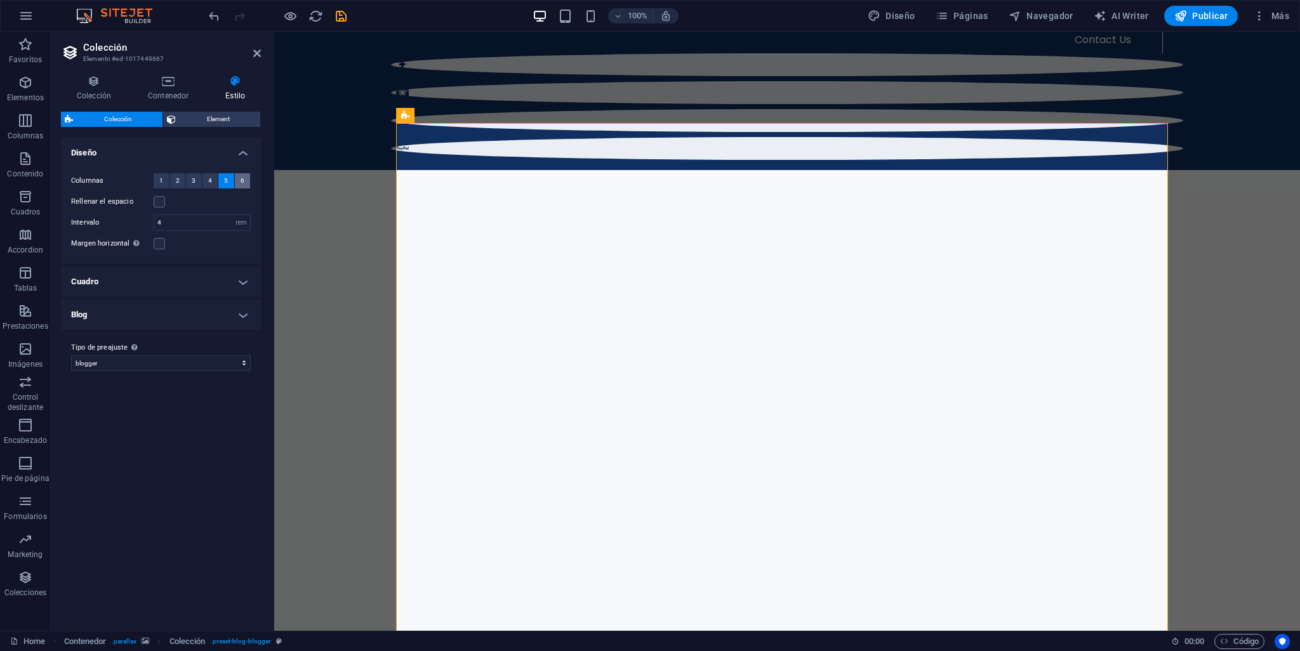
click at [241, 186] on span "6" at bounding box center [243, 180] width 4 height 15
click at [248, 153] on h4 "Diseño" at bounding box center [161, 149] width 200 height 23
click at [247, 153] on h4 "Diseño" at bounding box center [161, 153] width 200 height 30
click at [150, 188] on label "Columnas" at bounding box center [112, 180] width 83 height 15
click at [162, 180] on span "1" at bounding box center [161, 180] width 4 height 15
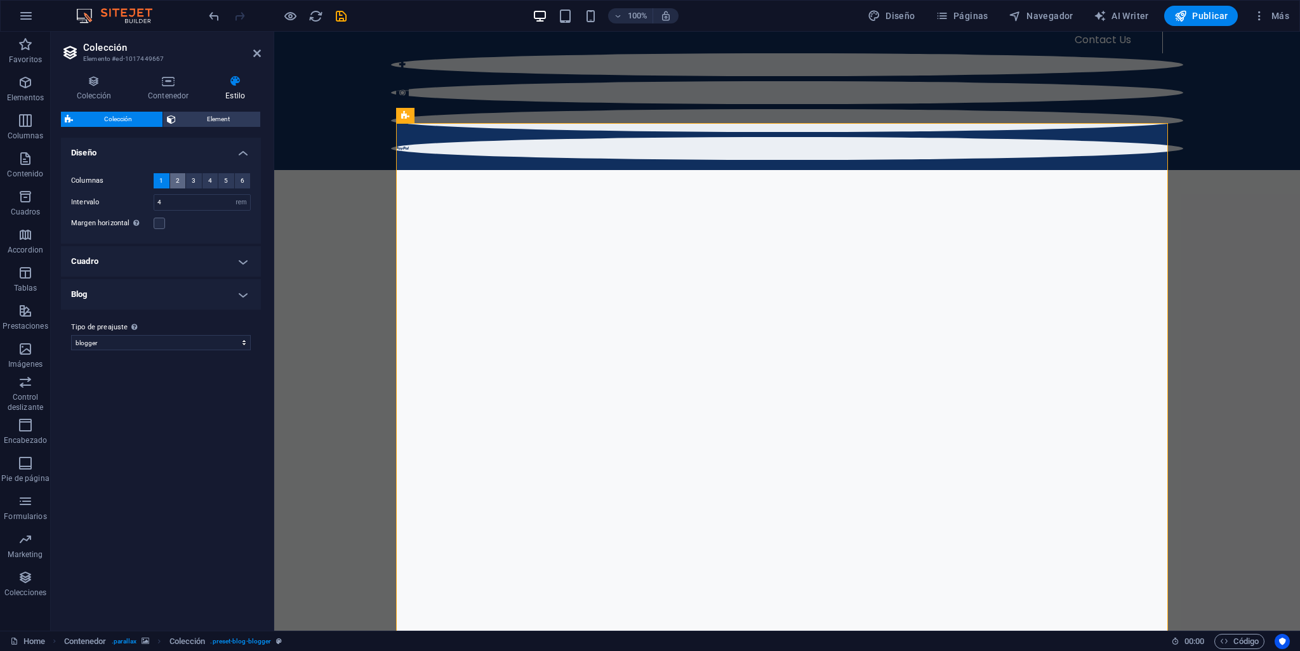
click at [171, 188] on div "Columnas 1 2 3 4 5 6" at bounding box center [161, 181] width 180 height 16
click at [178, 178] on span "2" at bounding box center [178, 180] width 4 height 15
click at [191, 185] on button "3" at bounding box center [194, 180] width 16 height 15
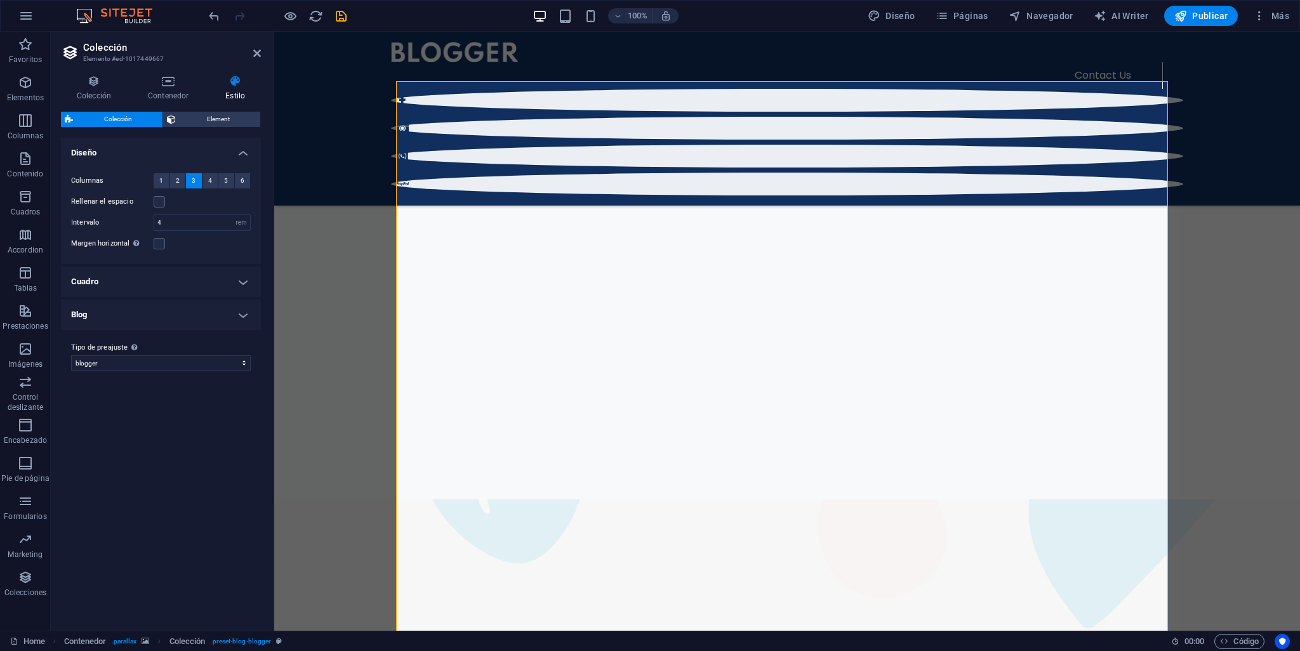
scroll to position [656, 0]
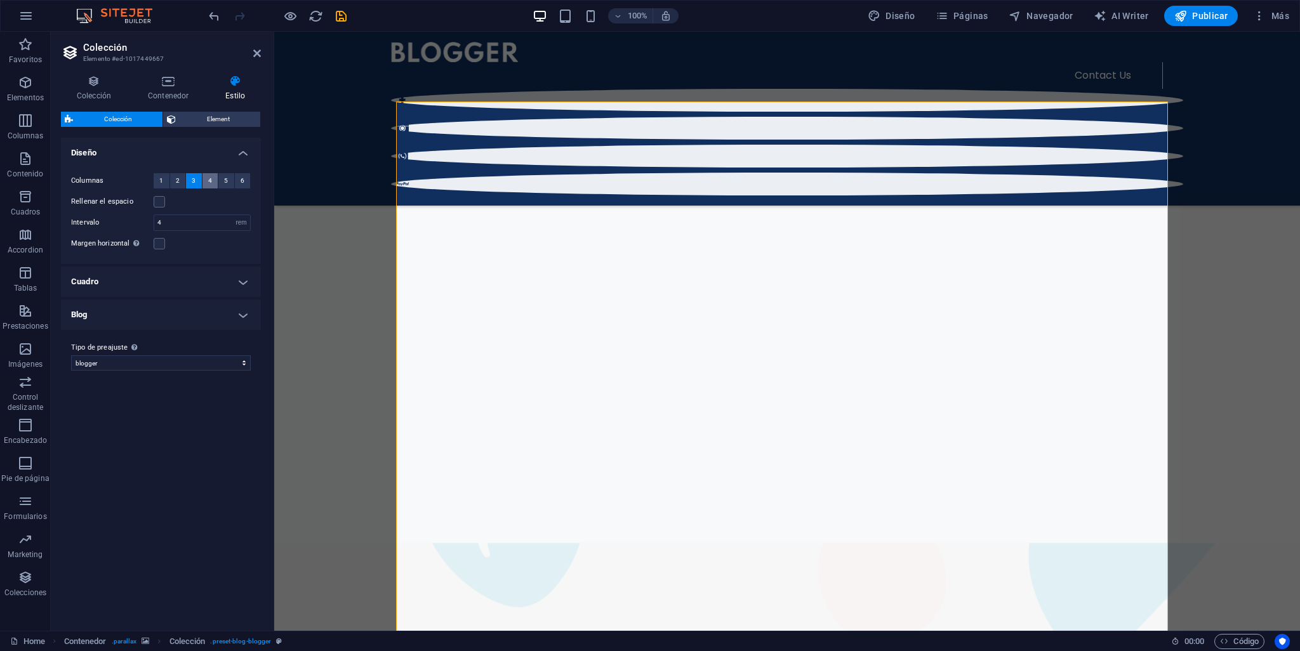
click at [213, 175] on button "4" at bounding box center [210, 180] width 16 height 15
drag, startPoint x: 255, startPoint y: 49, endPoint x: 204, endPoint y: 17, distance: 60.2
click at [255, 49] on icon at bounding box center [257, 53] width 8 height 10
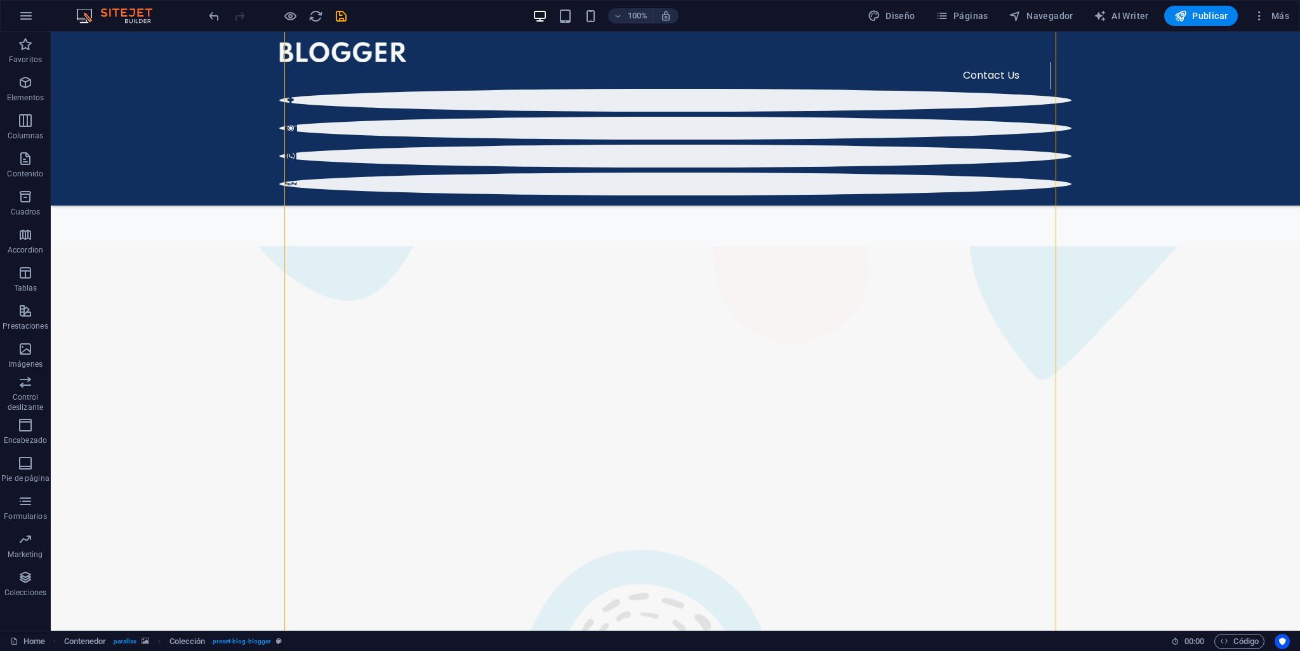
scroll to position [1248, 0]
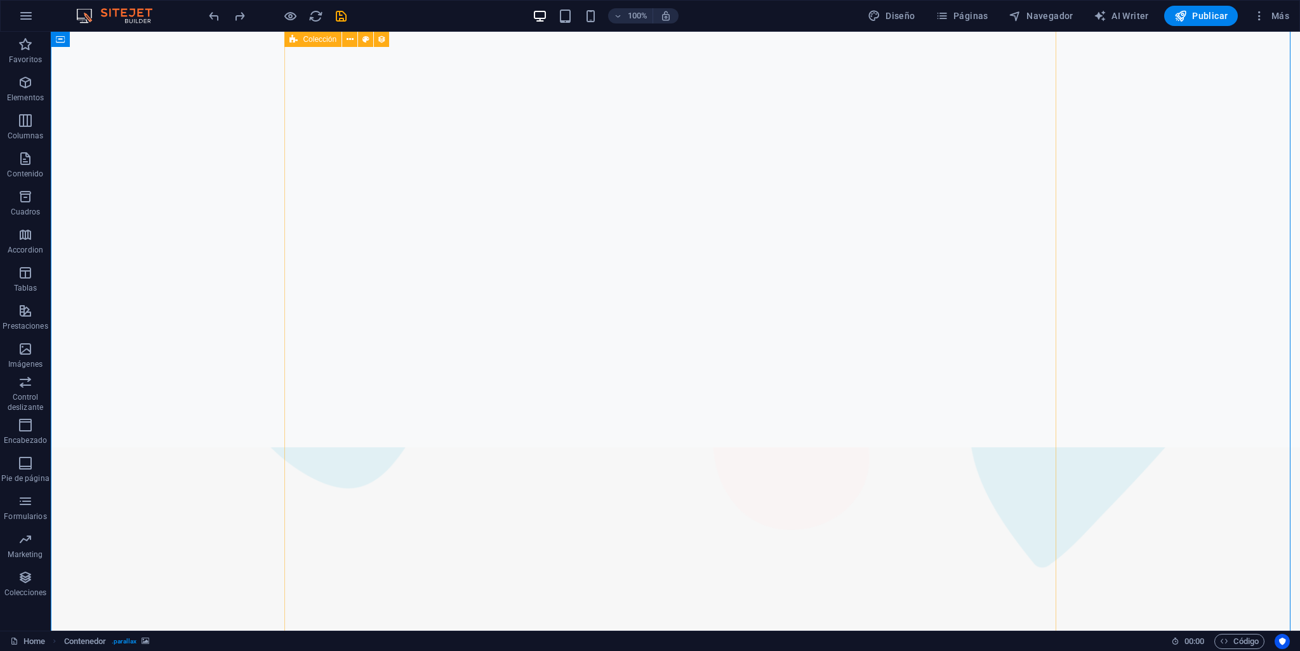
scroll to position [1180, 0]
click at [1038, 412] on icon at bounding box center [1036, 410] width 7 height 13
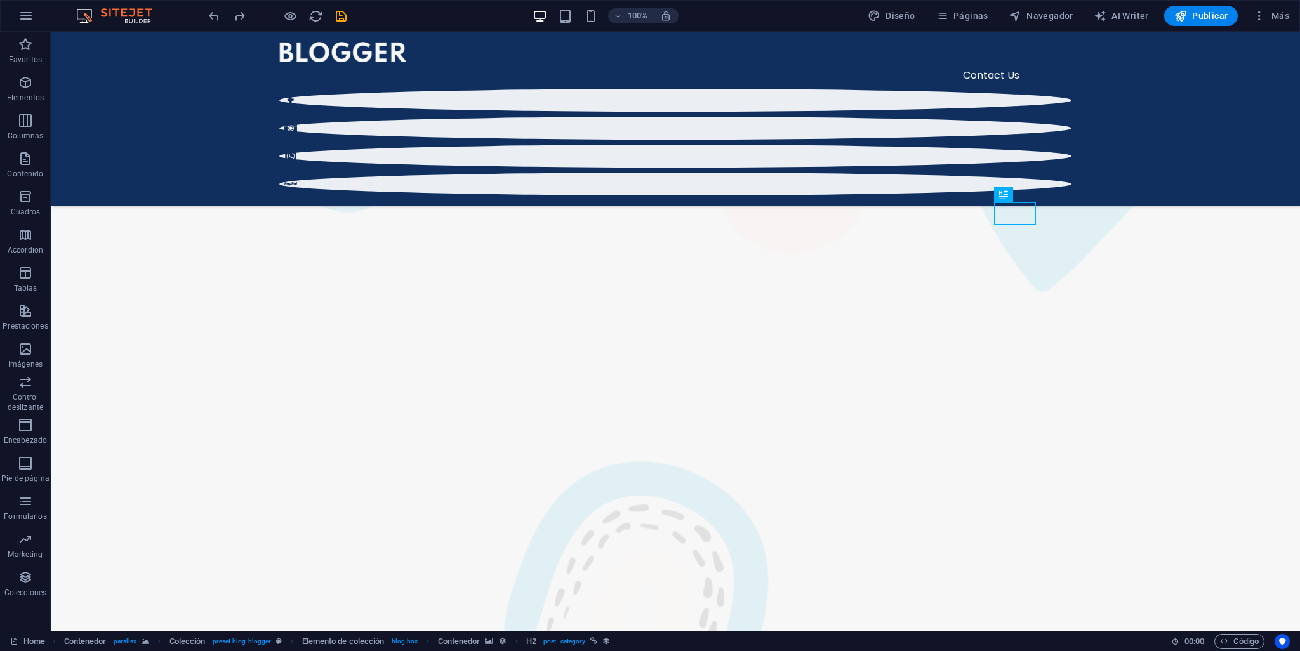
scroll to position [1391, 0]
click at [1033, 196] on icon at bounding box center [1036, 198] width 7 height 13
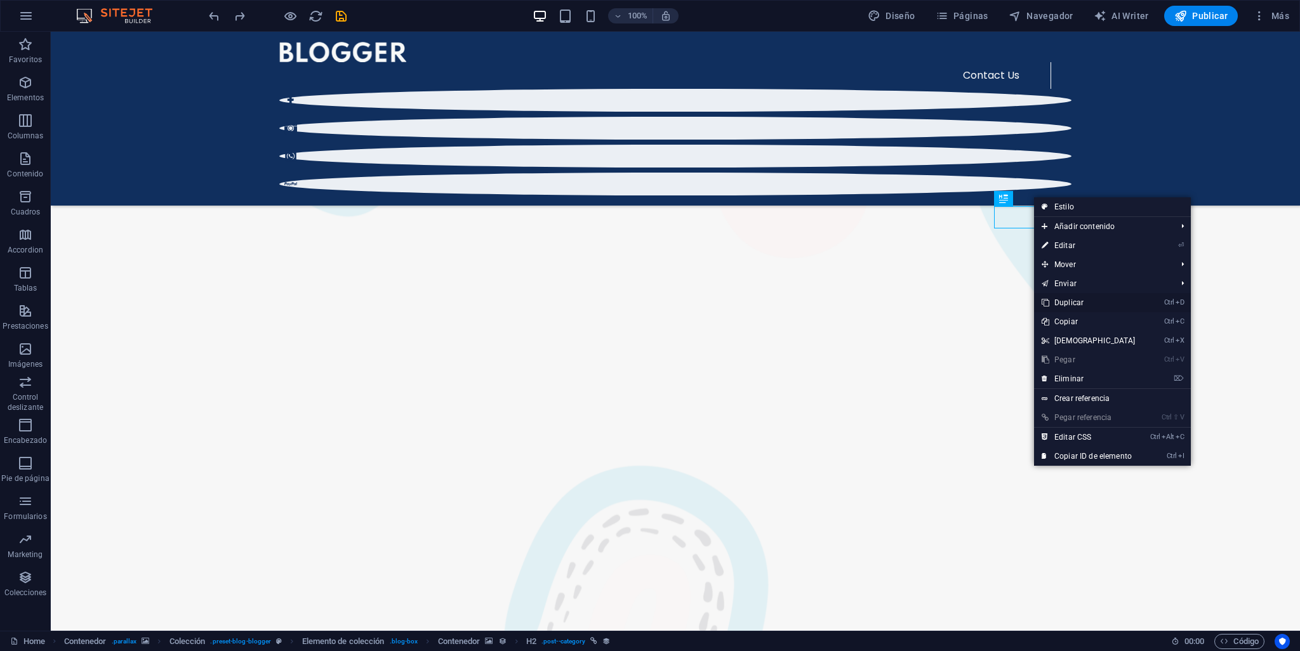
click at [1084, 299] on link "Ctrl D Duplicar" at bounding box center [1088, 302] width 109 height 19
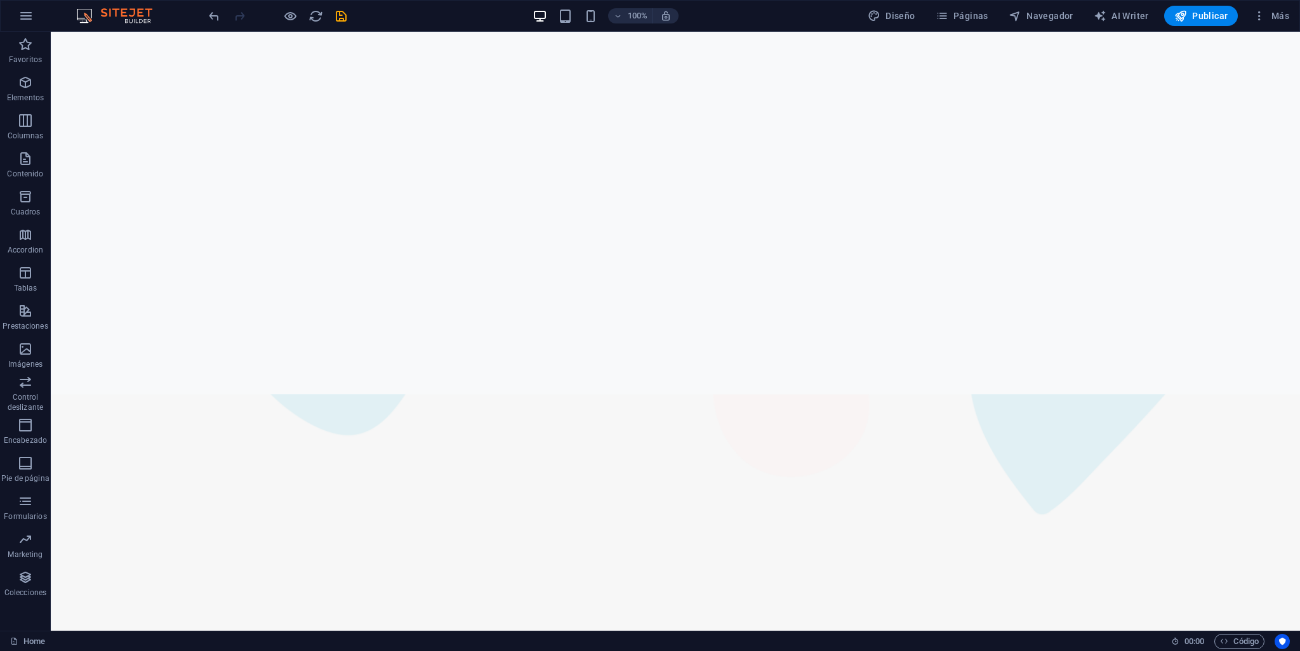
scroll to position [1564, 0]
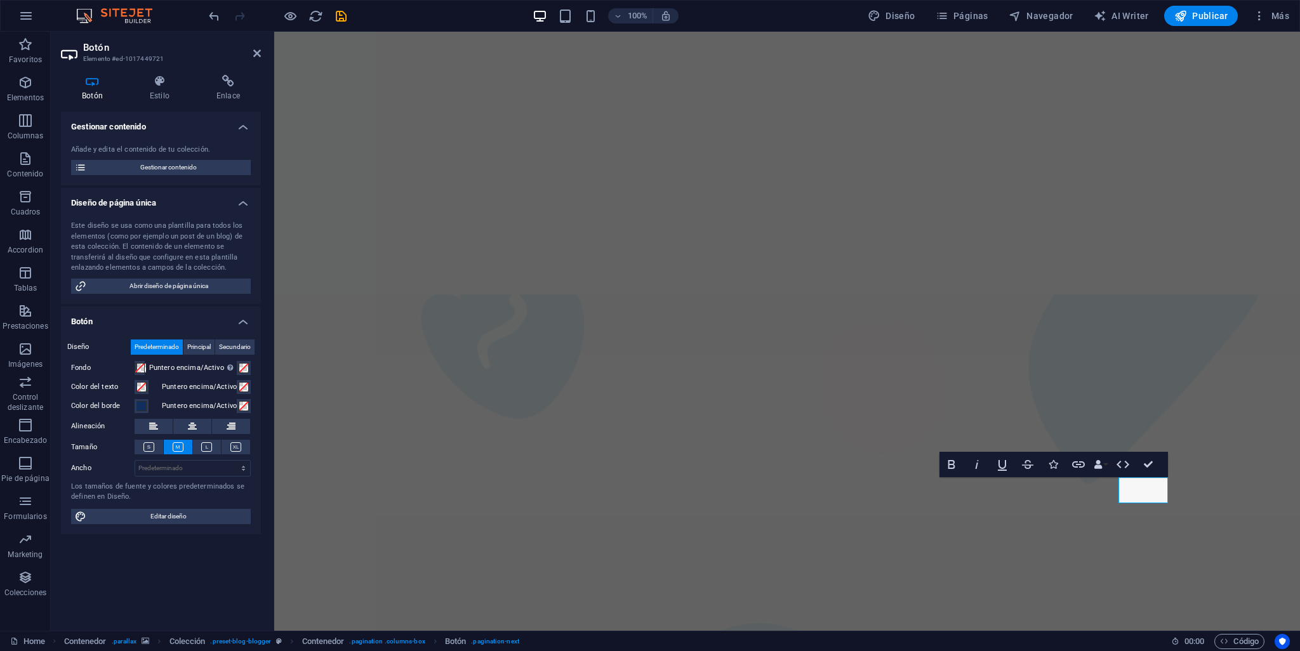
scroll to position [1488, 0]
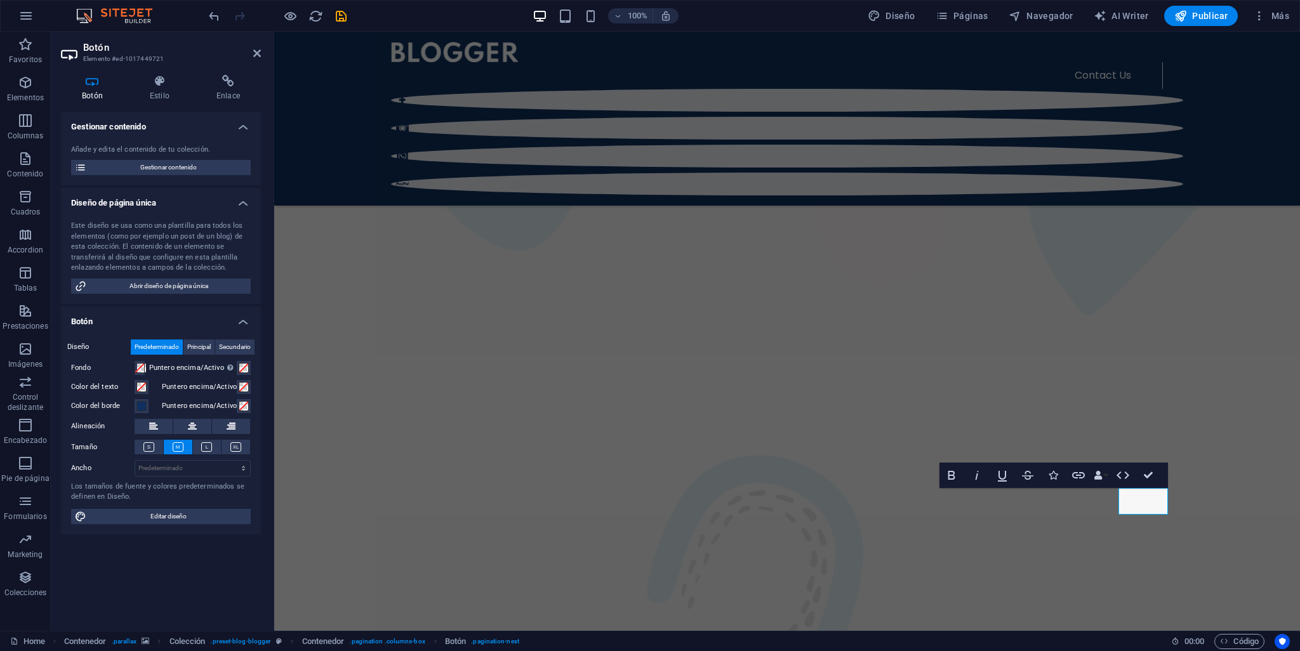
click at [1224, 371] on figure at bounding box center [787, 629] width 1026 height 1006
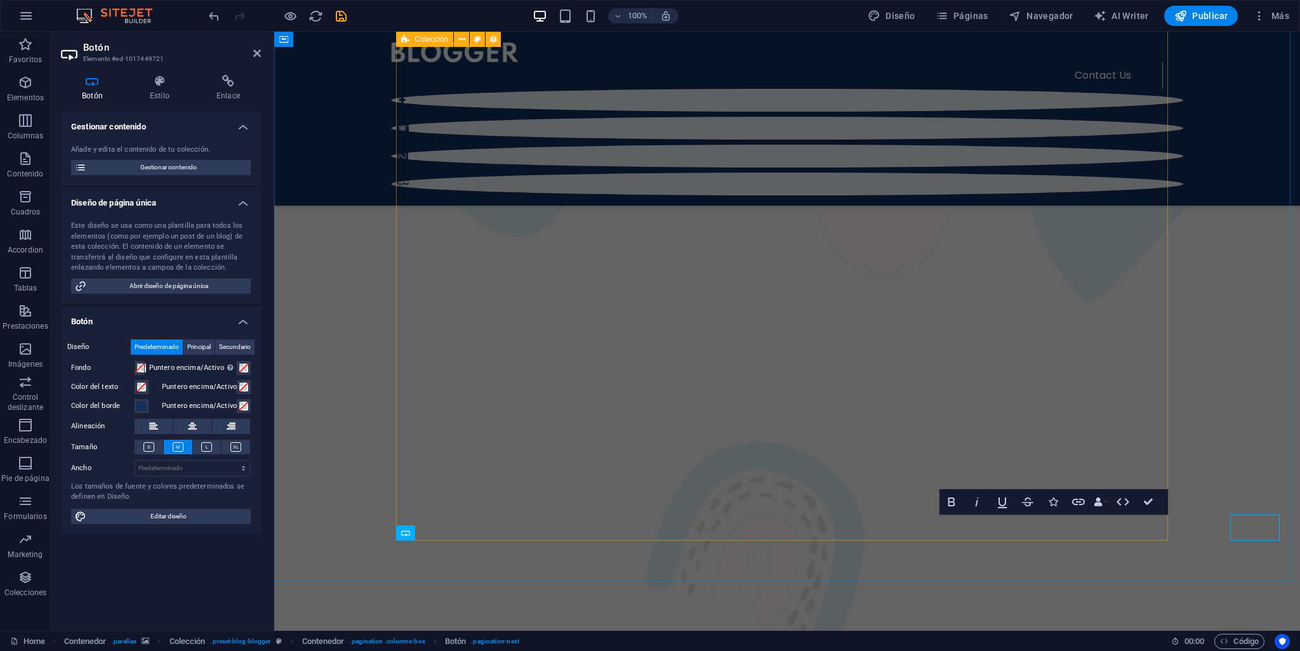
scroll to position [1462, 0]
click at [1224, 305] on figure at bounding box center [787, 643] width 1026 height 1006
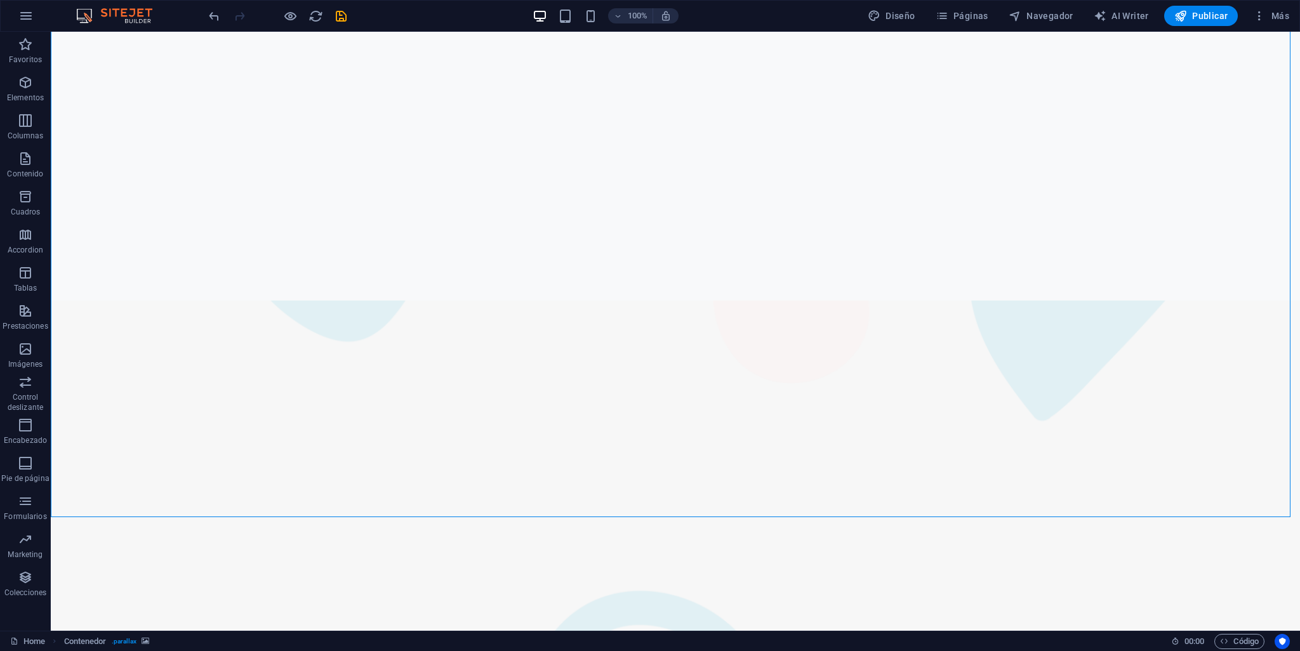
scroll to position [1653, 0]
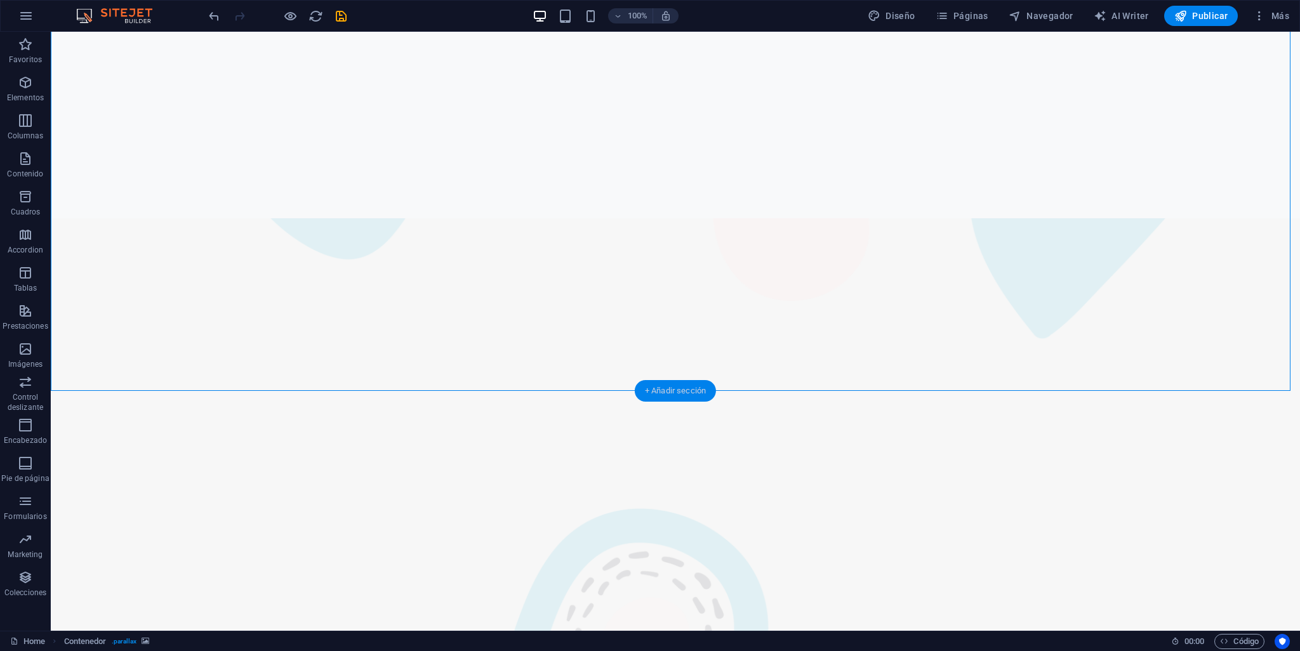
click at [675, 381] on div "+ Añadir sección" at bounding box center [675, 391] width 81 height 22
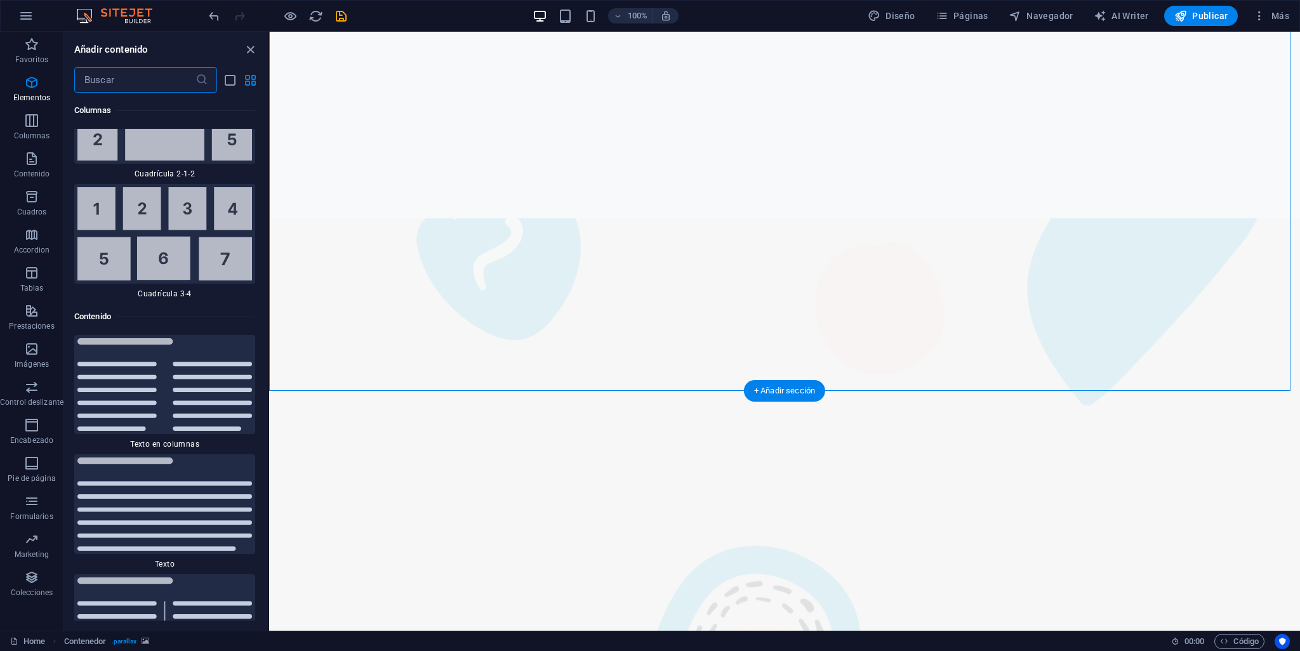
scroll to position [3886, 0]
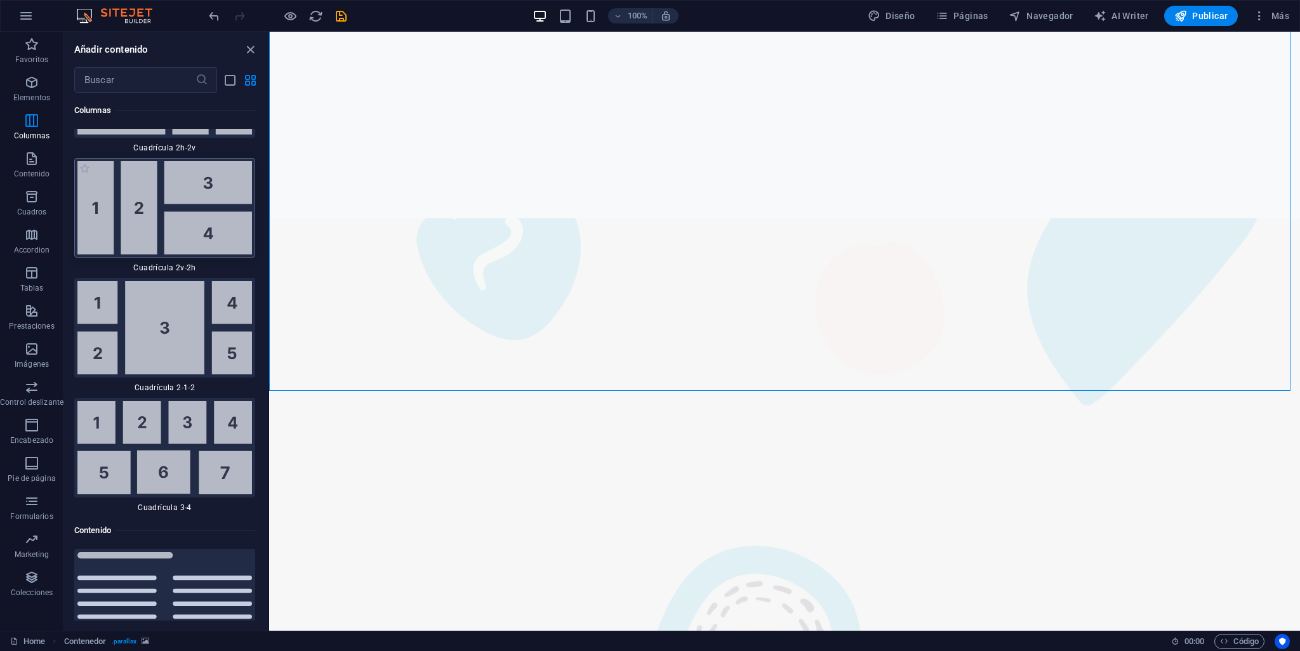
click at [133, 188] on img at bounding box center [164, 207] width 175 height 93
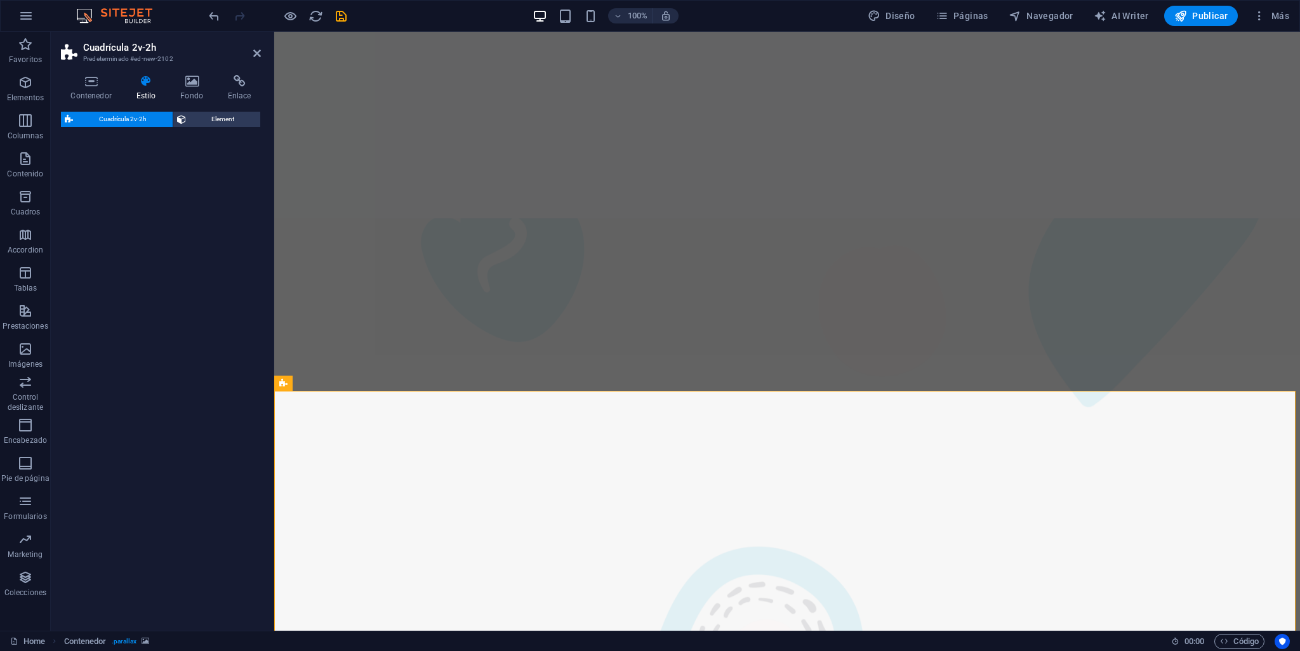
select select "rem"
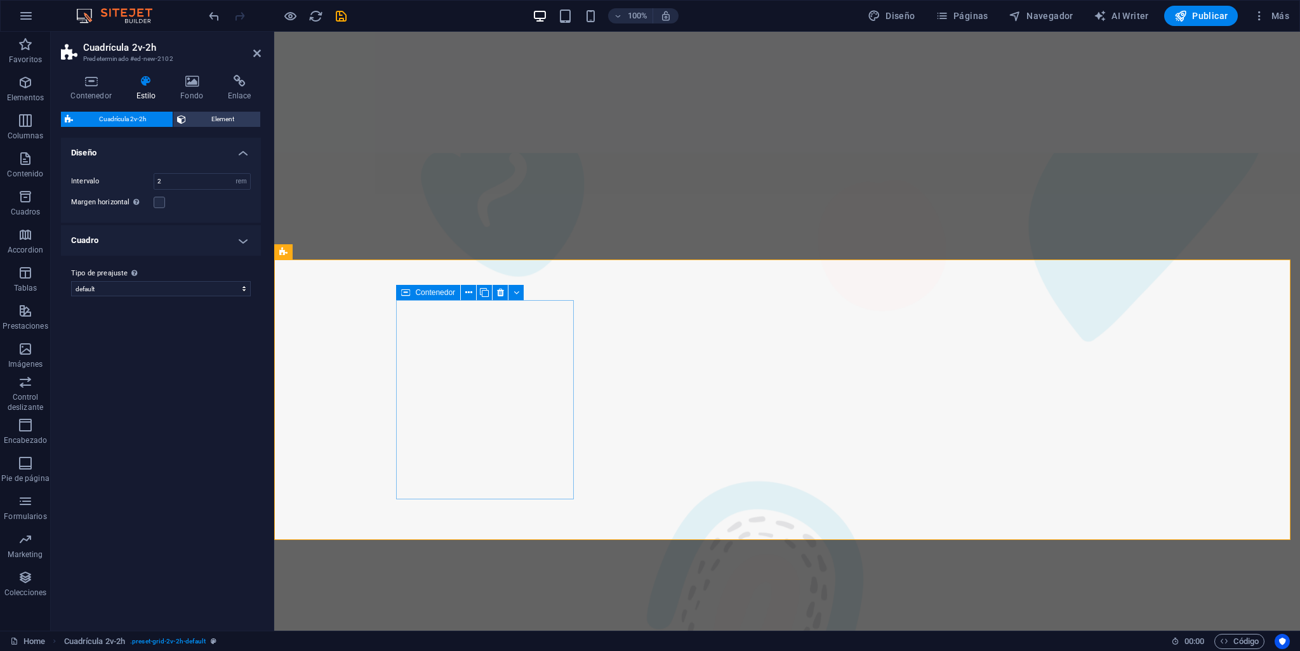
scroll to position [1801, 0]
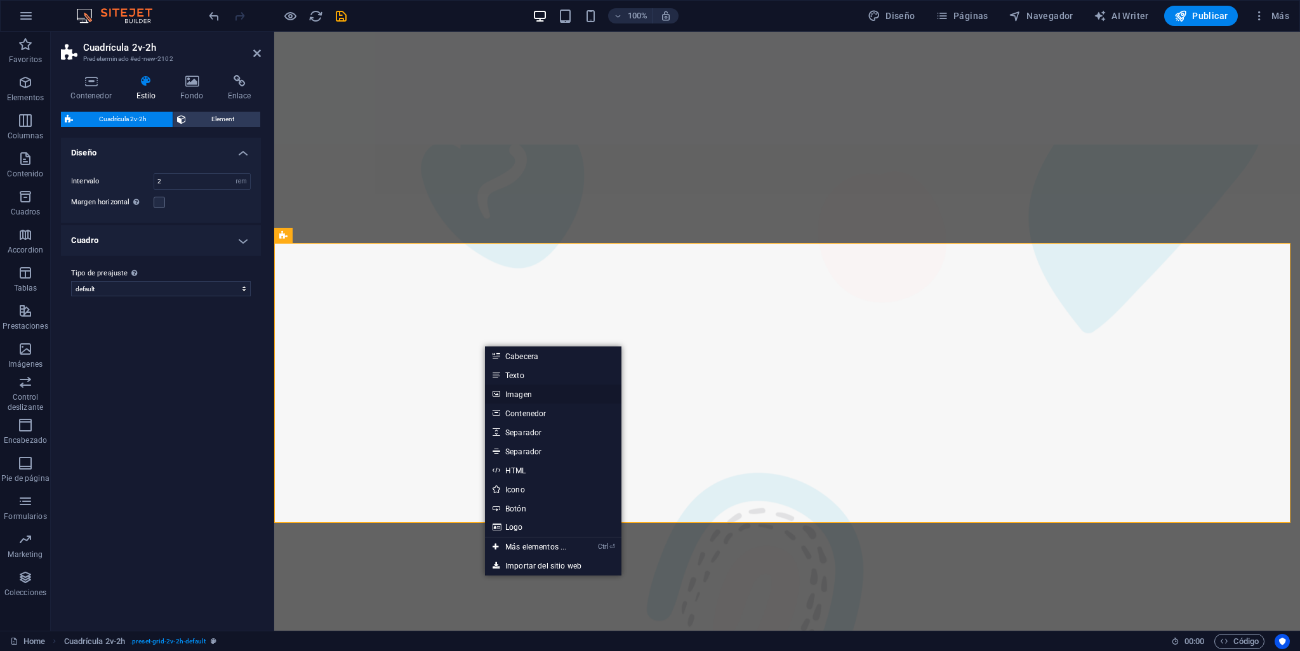
click at [528, 392] on link "Imagen" at bounding box center [553, 394] width 136 height 19
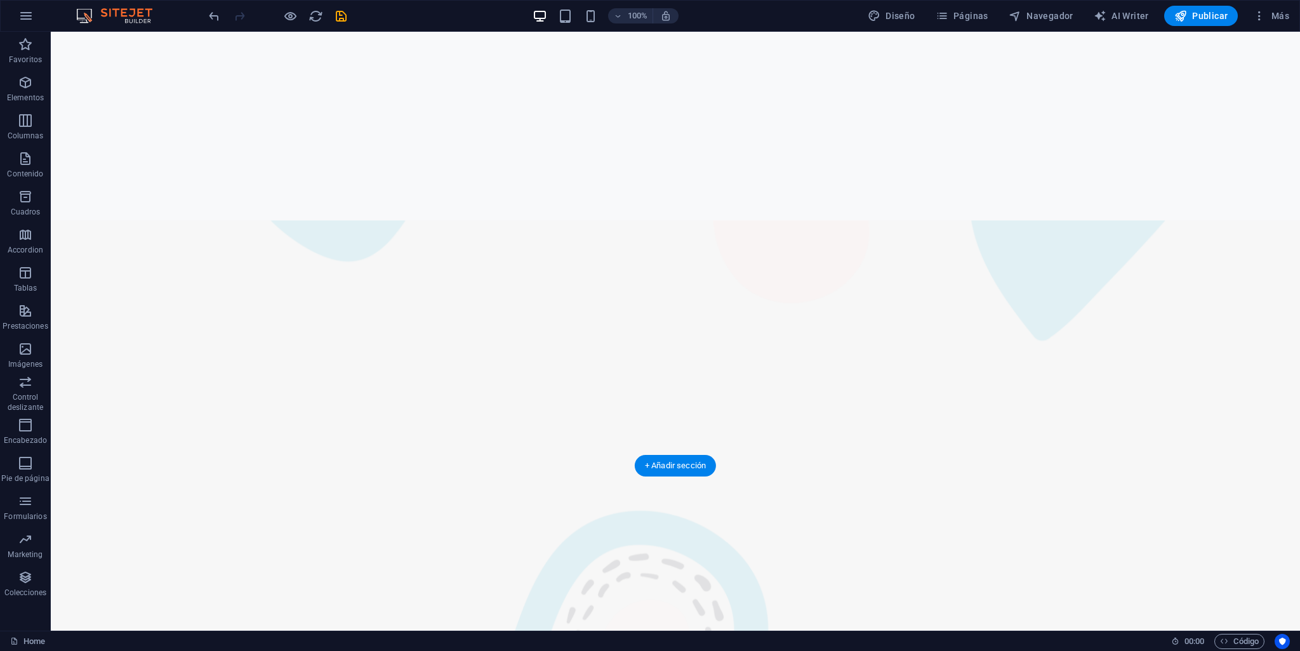
scroll to position [1695, 0]
